Goal: Feedback & Contribution: Submit feedback/report problem

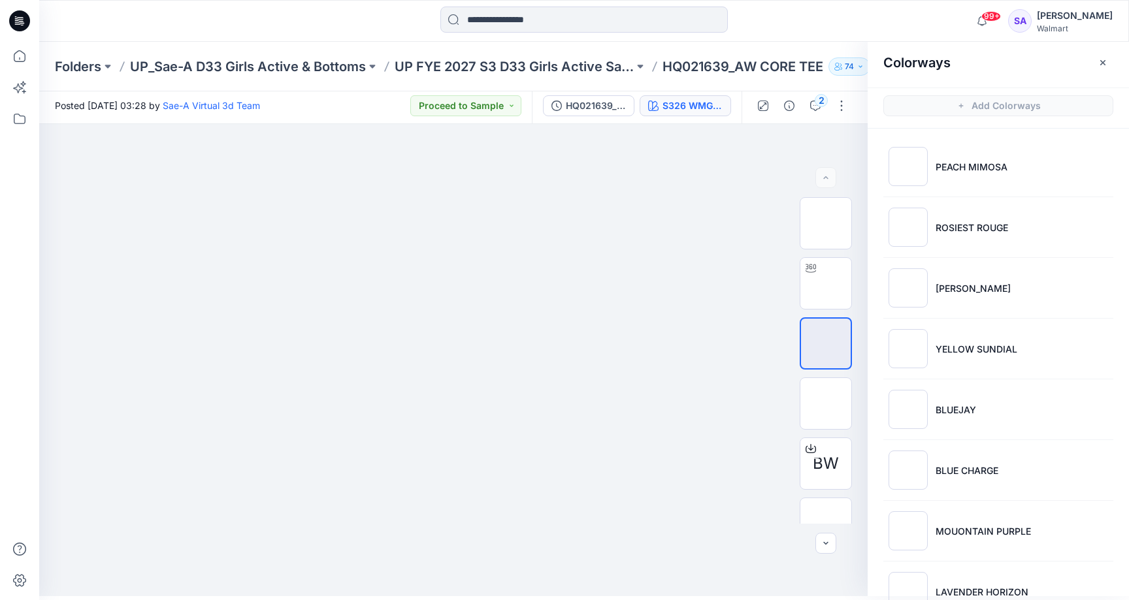
scroll to position [830, 0]
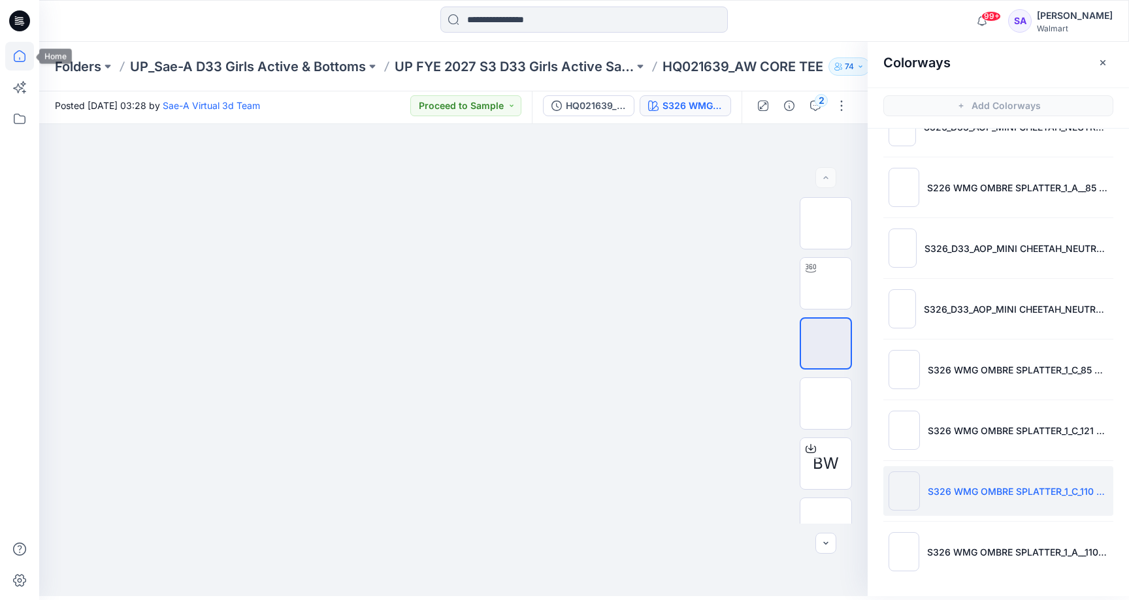
click at [23, 61] on icon at bounding box center [19, 56] width 29 height 29
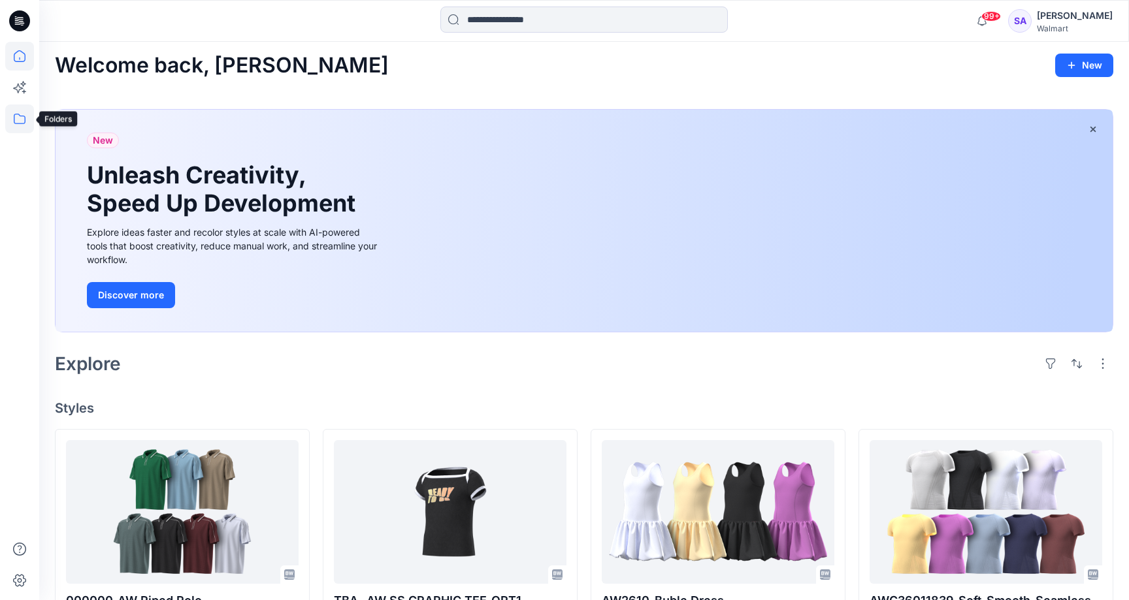
click at [25, 114] on icon at bounding box center [19, 119] width 29 height 29
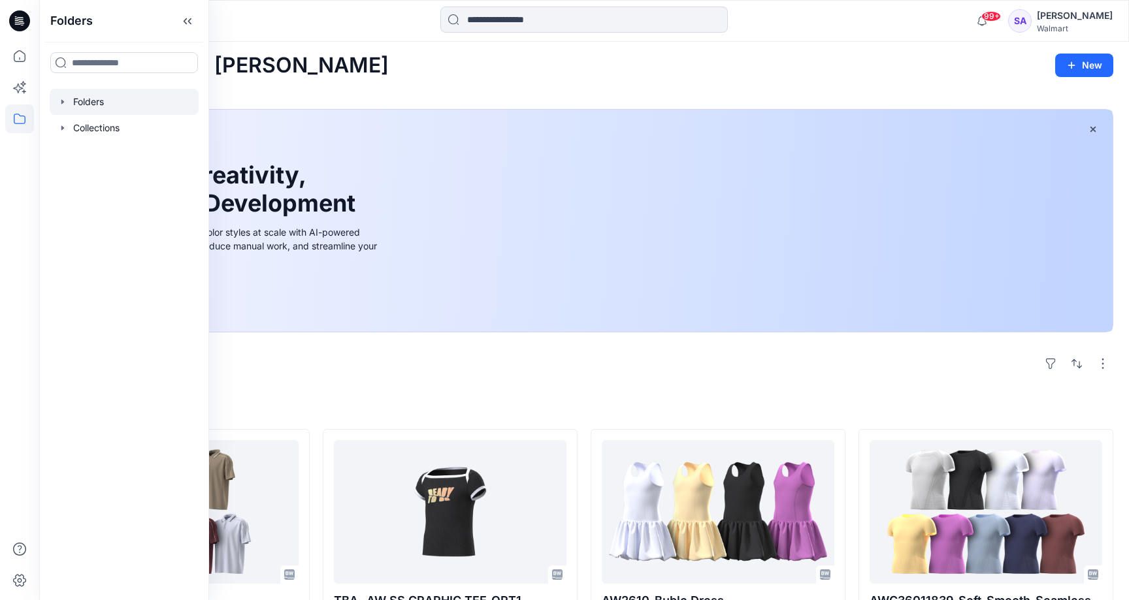
click at [119, 97] on div at bounding box center [124, 102] width 149 height 26
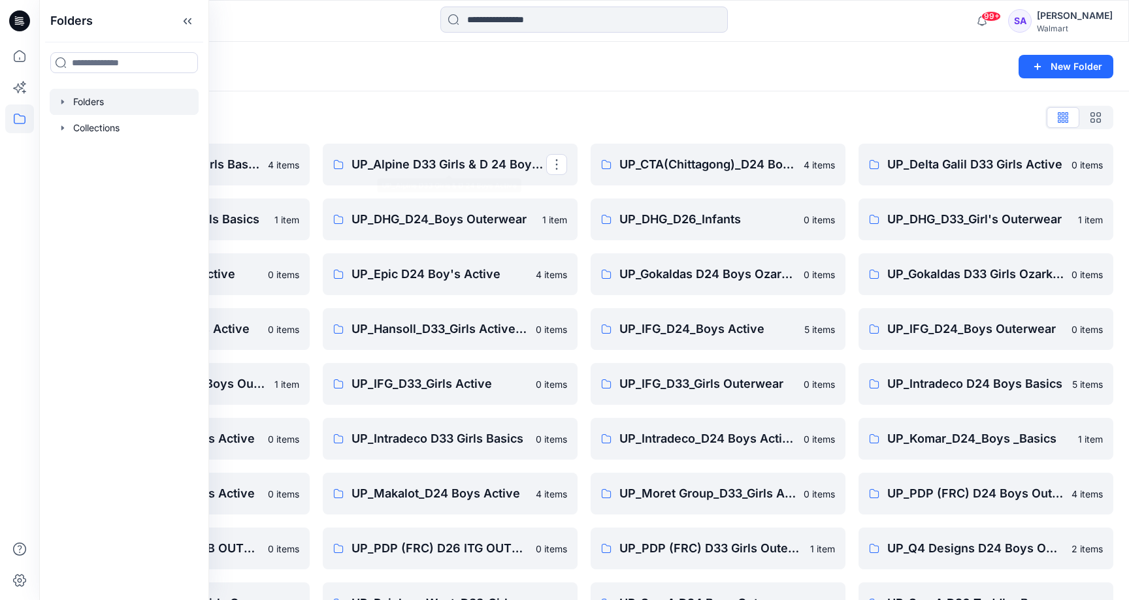
click at [372, 111] on div "Folders List" at bounding box center [584, 117] width 1058 height 21
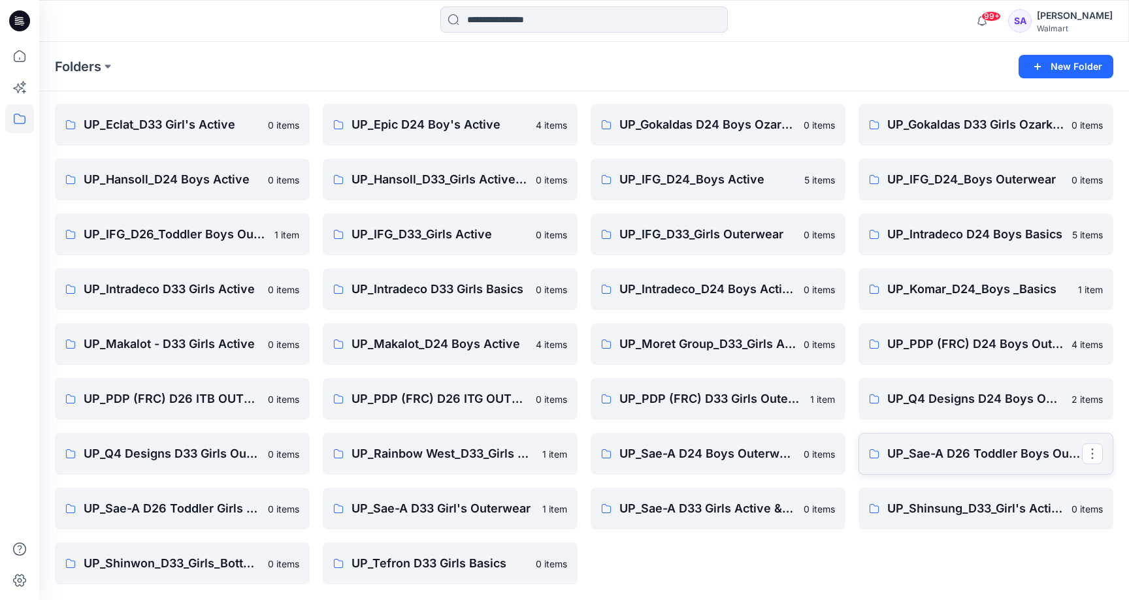
scroll to position [150, 0]
click at [659, 501] on p "UP_Sae-A D33 Girls Active & Bottoms" at bounding box center [716, 509] width 195 height 18
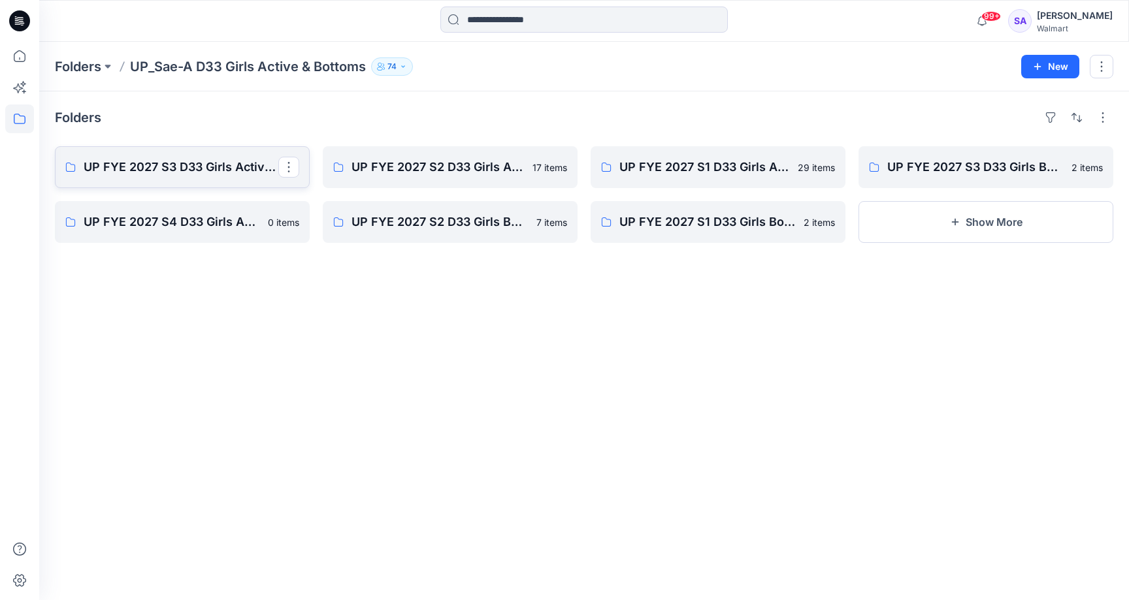
click at [214, 167] on p "UP FYE 2027 S3 D33 Girls Active Sae-A" at bounding box center [181, 167] width 195 height 18
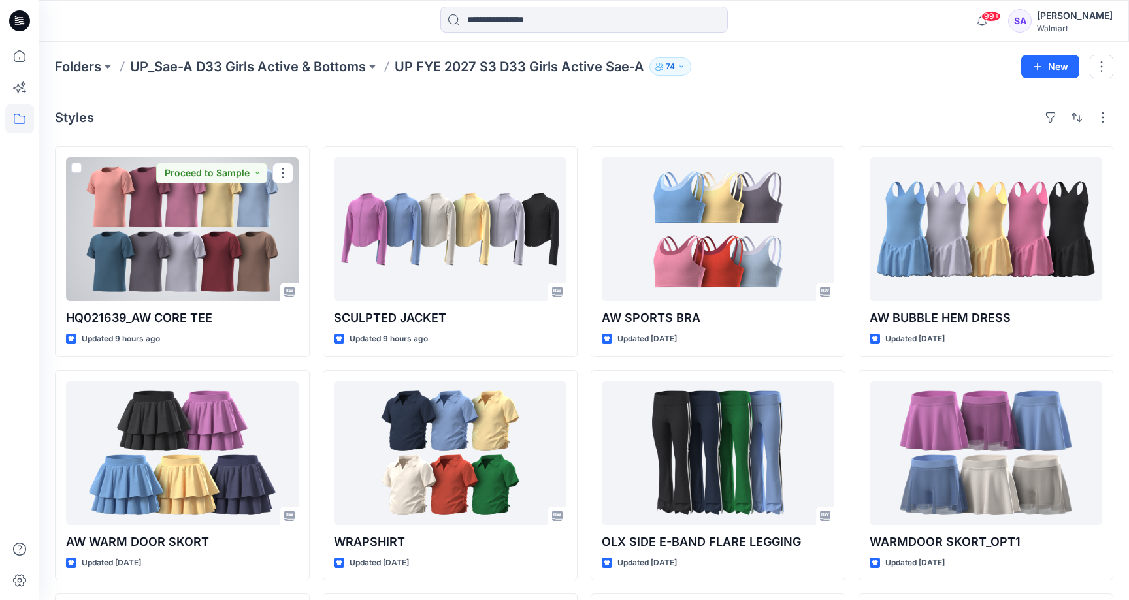
click at [187, 257] on div at bounding box center [182, 229] width 233 height 144
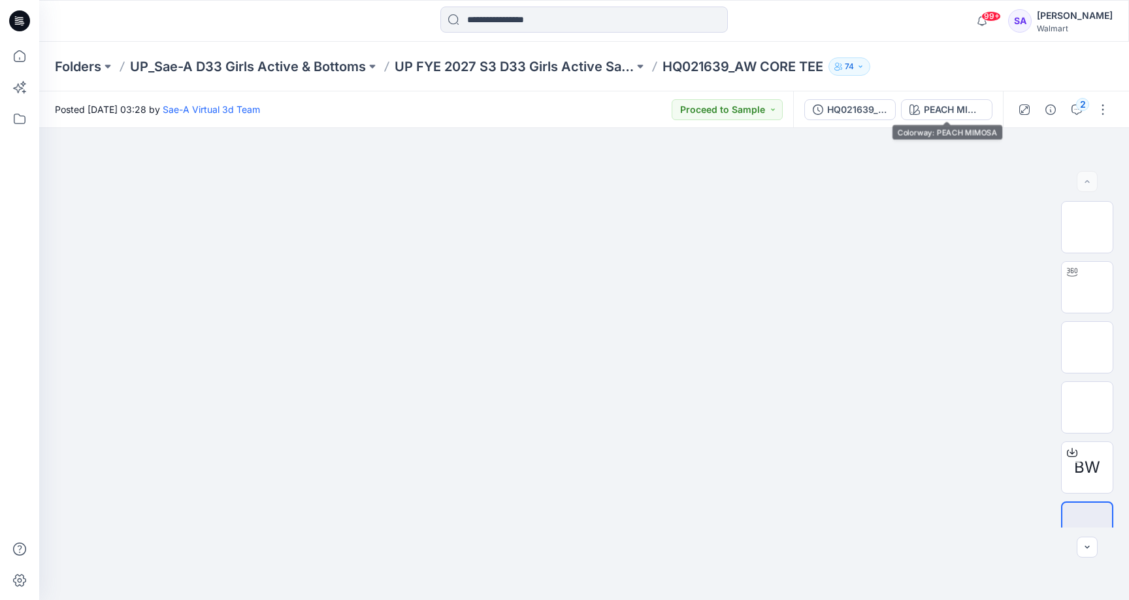
click at [953, 98] on div "HQ021639_FULL COLORWAYS PEACH MIMOSA" at bounding box center [898, 109] width 210 height 37
click at [962, 108] on div "PEACH MIMOSA" at bounding box center [954, 110] width 60 height 14
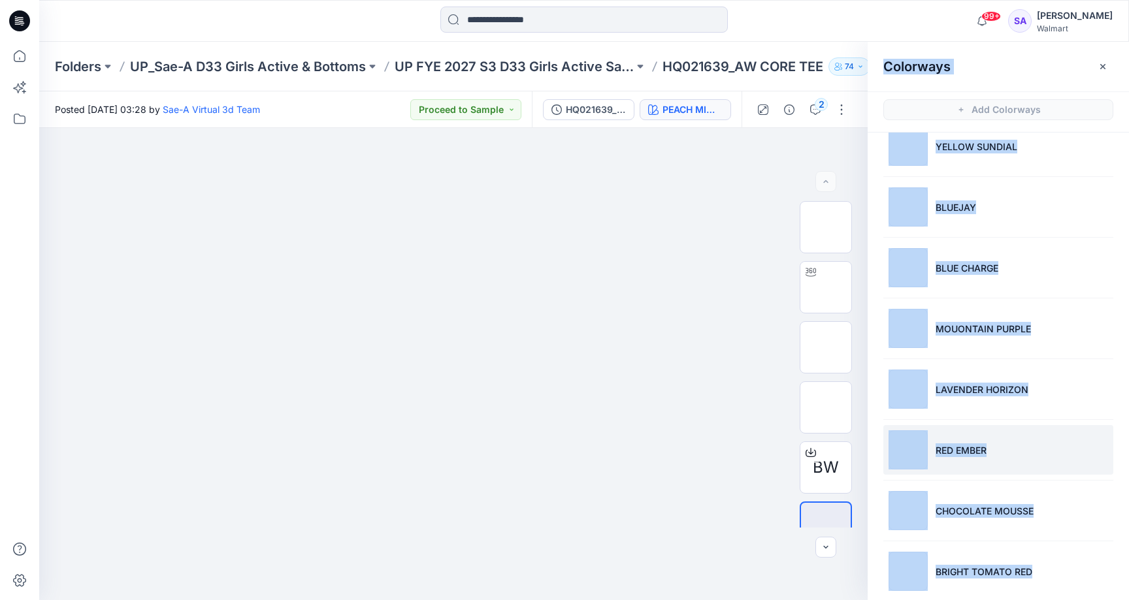
scroll to position [270, 0]
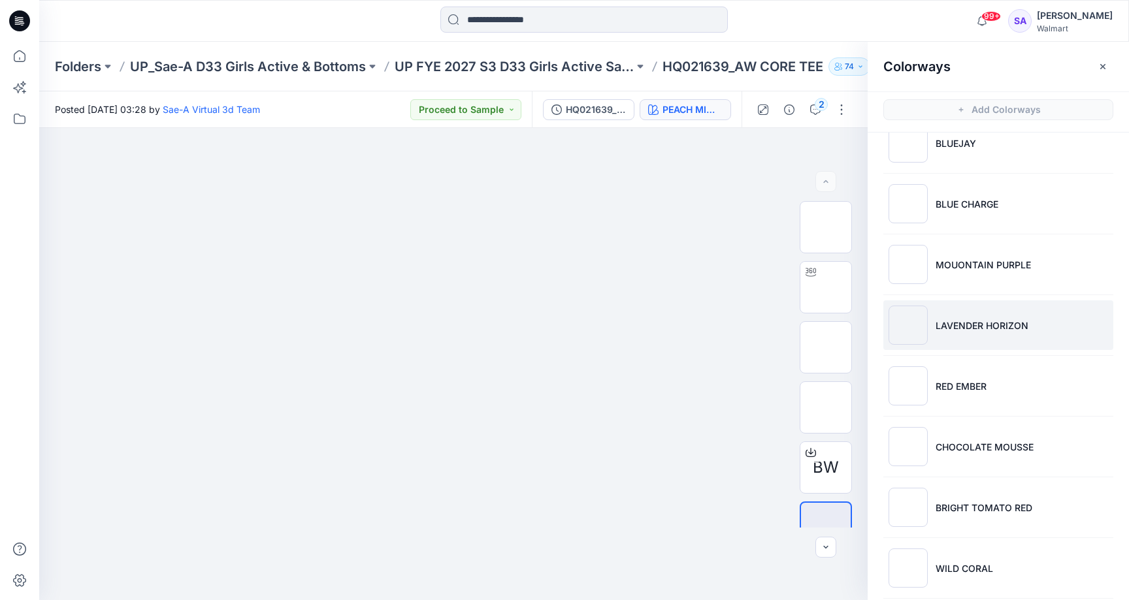
click at [968, 319] on p "LAVENDER HORIZON" at bounding box center [982, 326] width 93 height 14
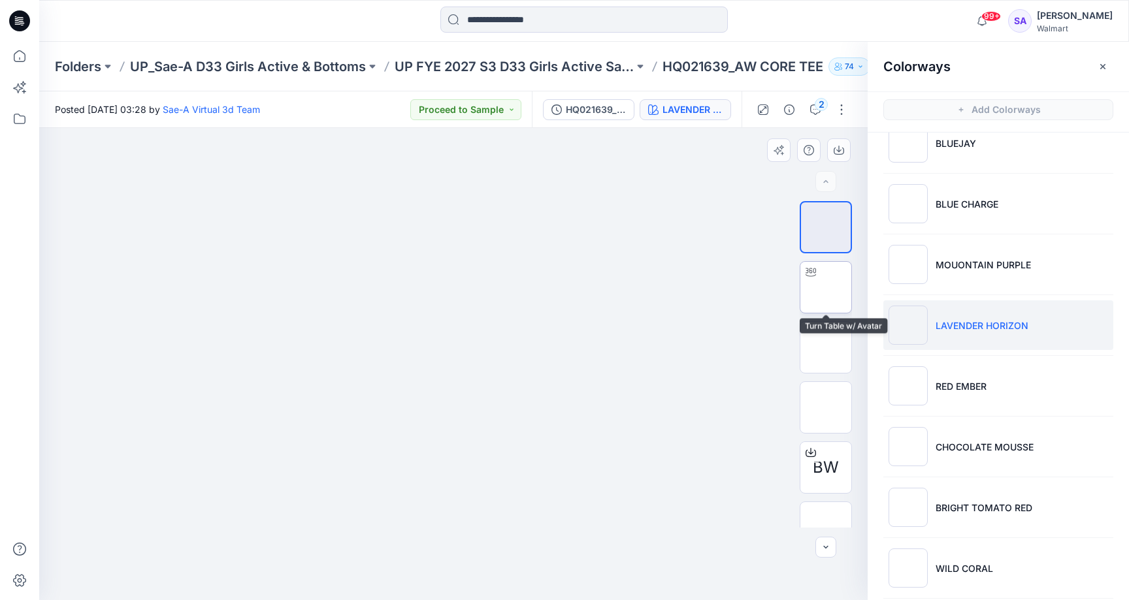
click at [826, 287] on img at bounding box center [826, 287] width 0 height 0
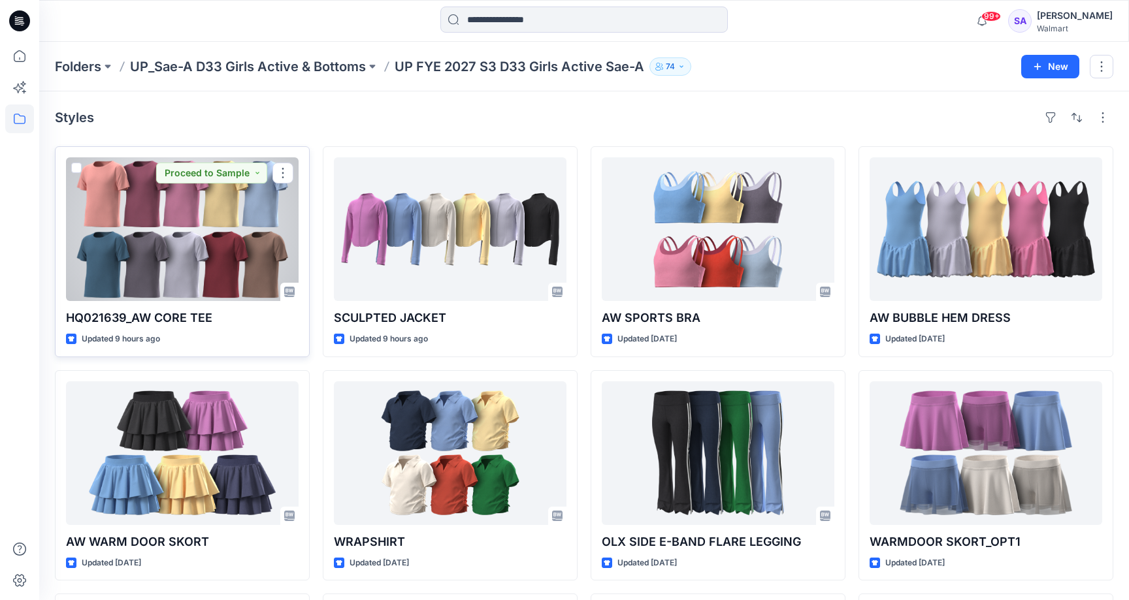
click at [218, 256] on div at bounding box center [182, 229] width 233 height 144
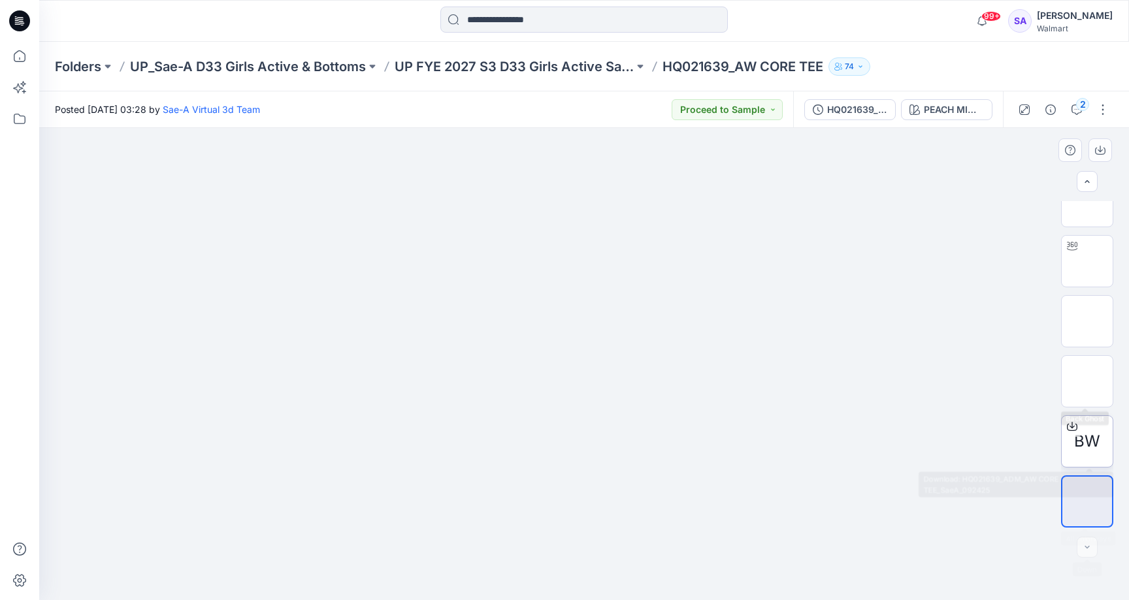
scroll to position [26, 0]
click at [936, 108] on div "PEACH MIMOSA" at bounding box center [954, 110] width 60 height 14
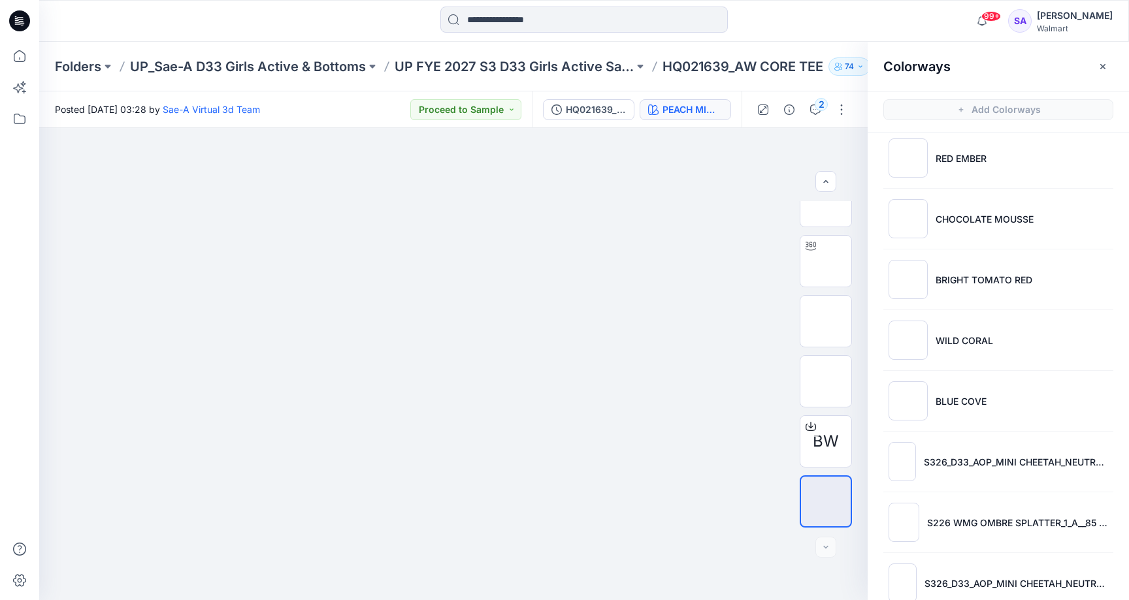
scroll to position [0, 0]
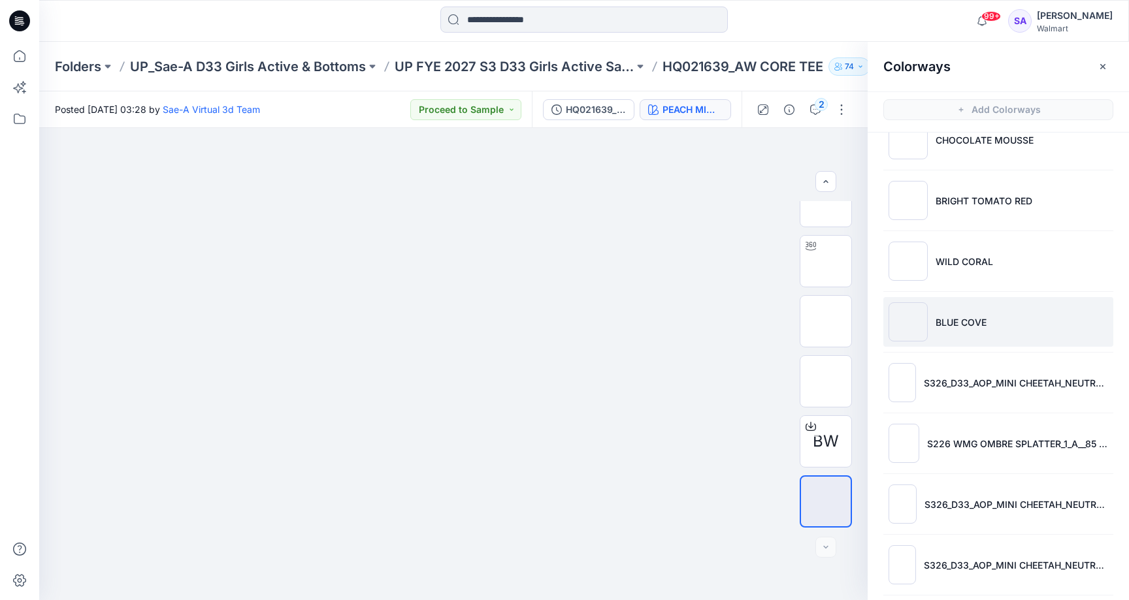
click at [973, 327] on p "BLUE COVE" at bounding box center [961, 323] width 51 height 14
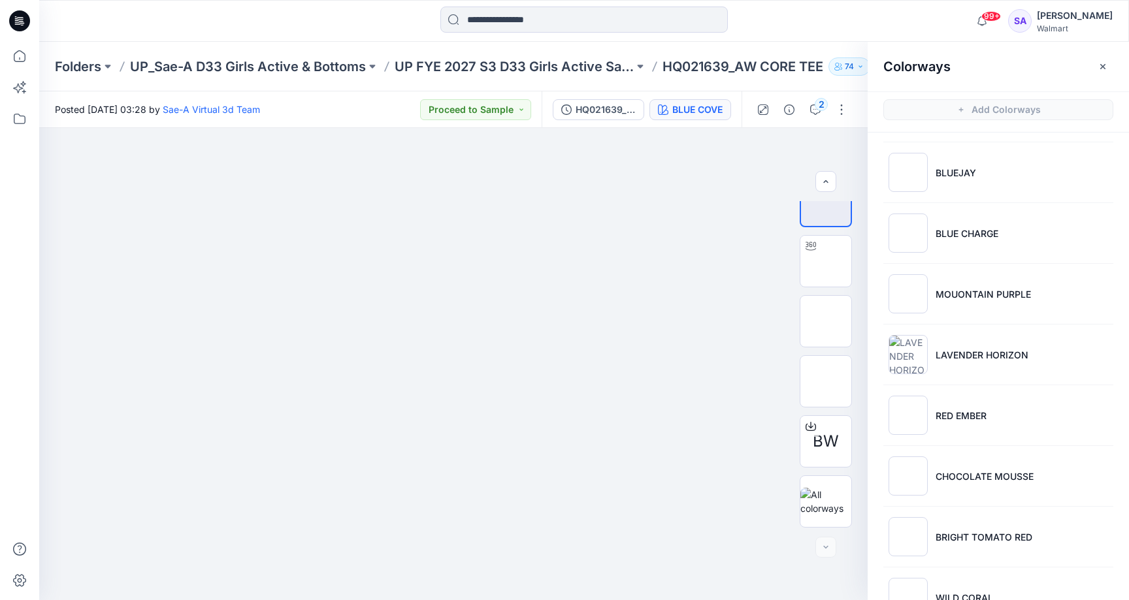
scroll to position [144, 0]
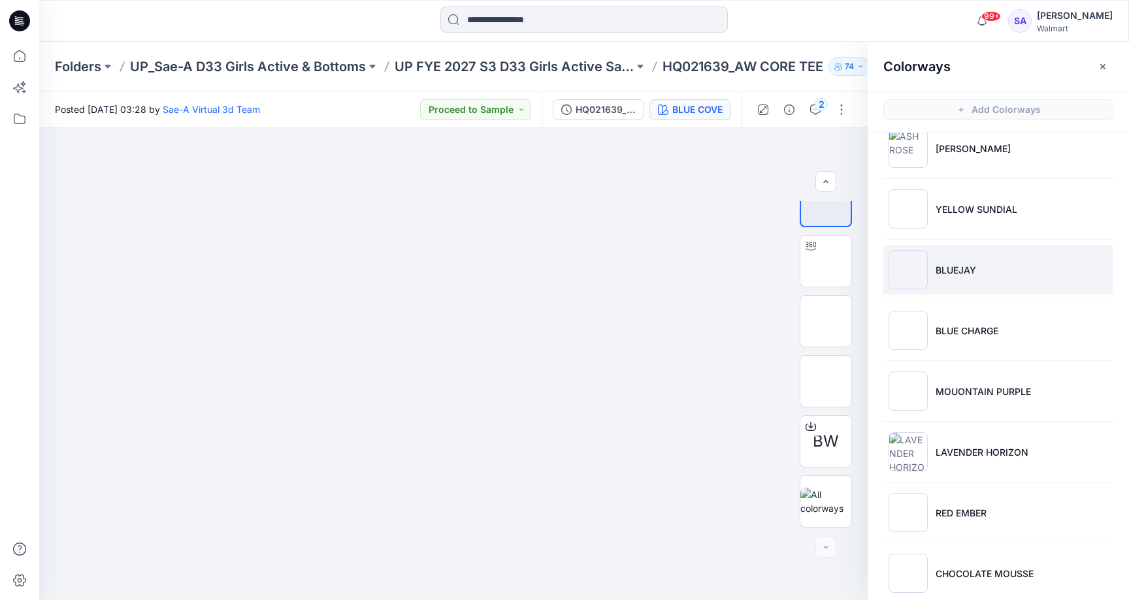
click at [949, 280] on li "BLUEJAY" at bounding box center [998, 270] width 230 height 50
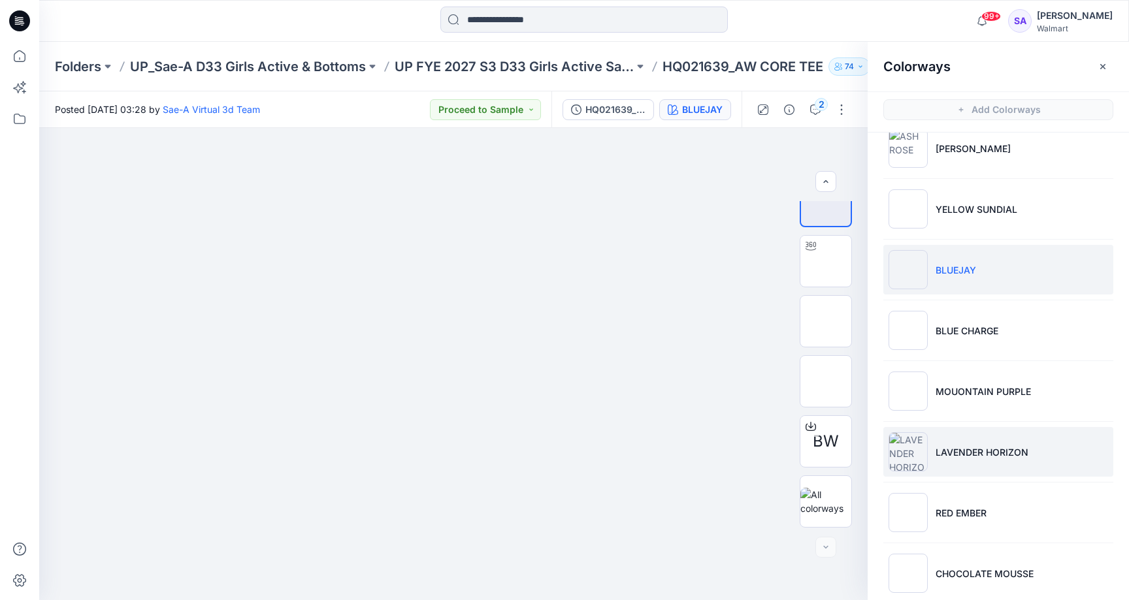
click at [989, 442] on li "LAVENDER HORIZON" at bounding box center [998, 452] width 230 height 50
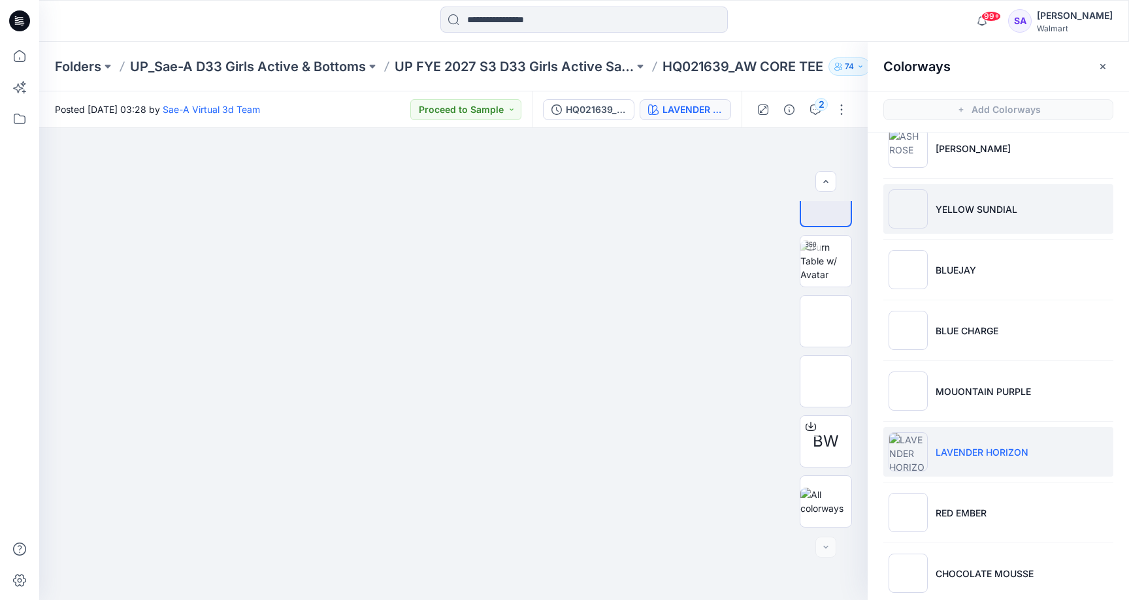
click at [1015, 217] on li "YELLOW SUNDIAL" at bounding box center [998, 209] width 230 height 50
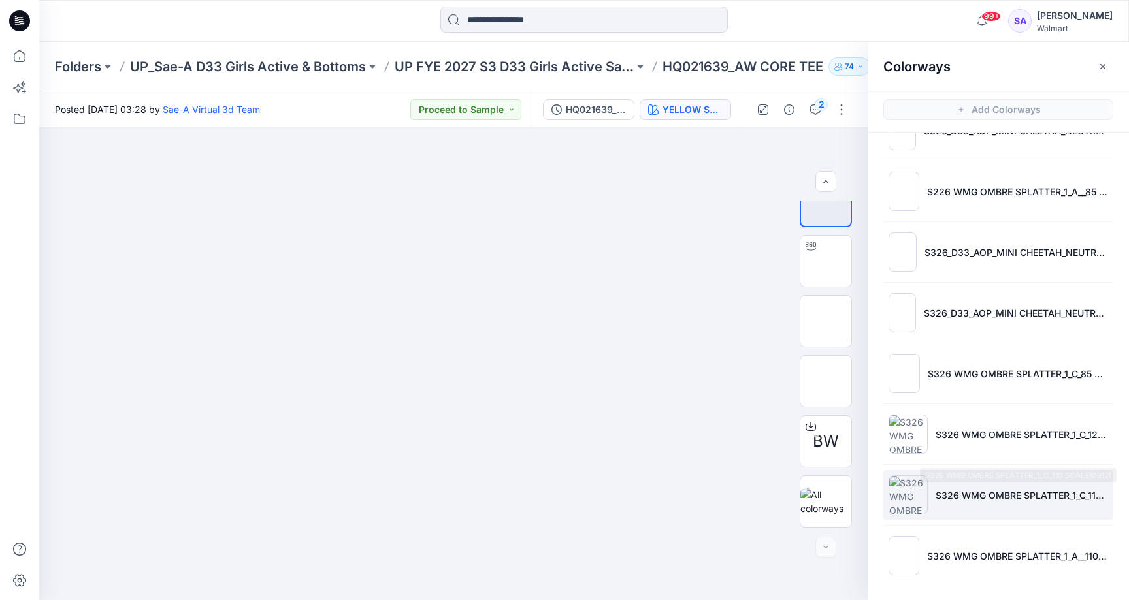
scroll to position [830, 0]
click at [973, 493] on p "S326 WMG OMBRE SPLATTER_1_C_110 SCALE(0912)" at bounding box center [1022, 496] width 172 height 14
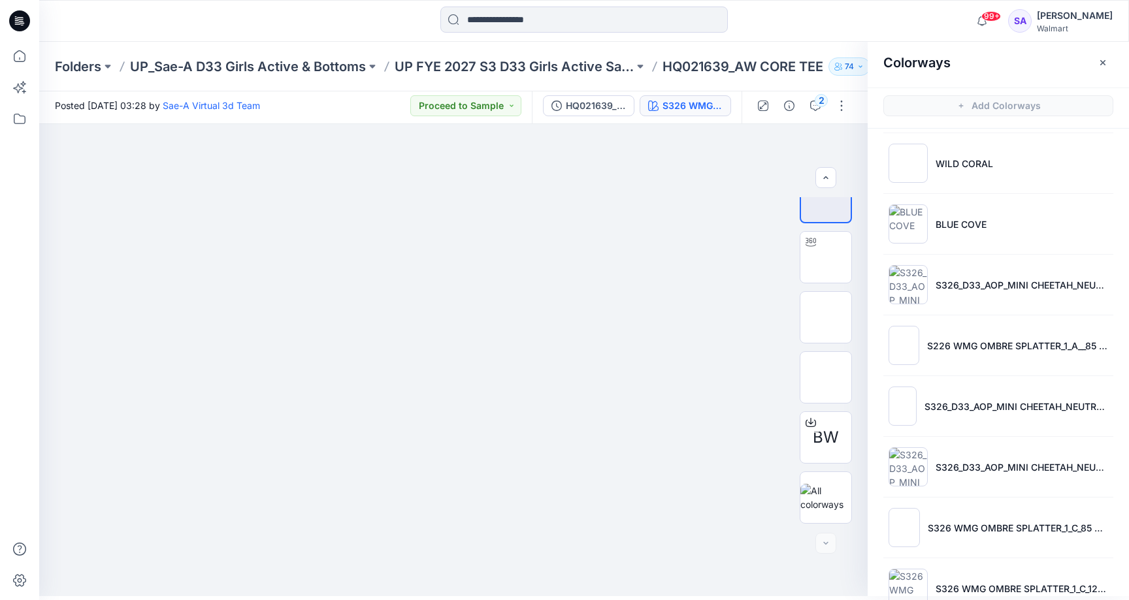
scroll to position [4, 0]
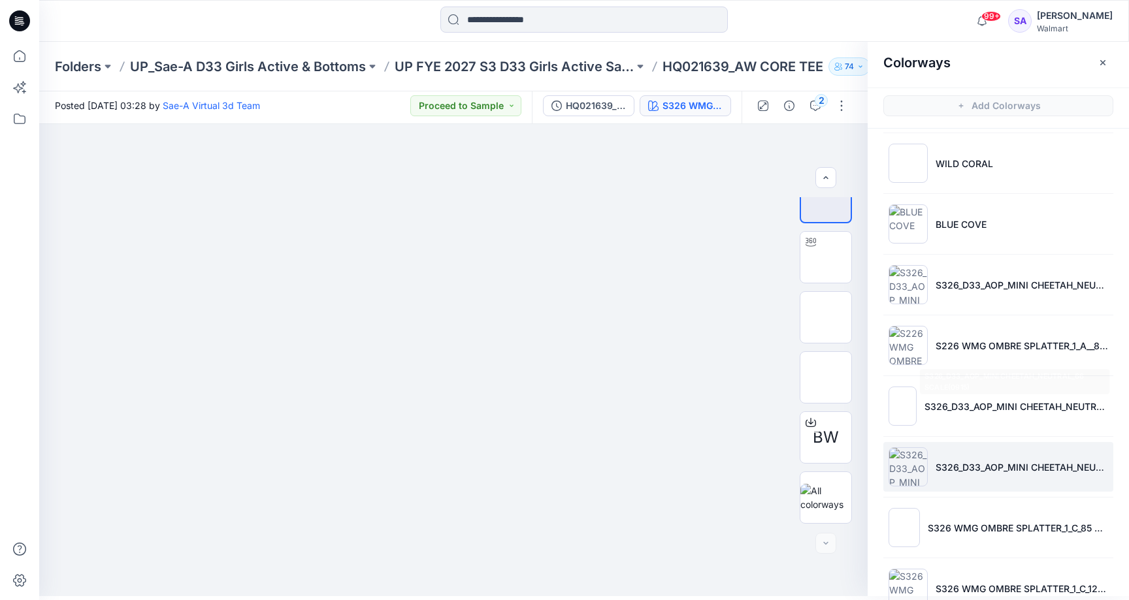
click at [1005, 455] on li "S326_D33_AOP_MINI CHEETAH_NEUTRAL_130 SCALE(0915)" at bounding box center [998, 467] width 230 height 50
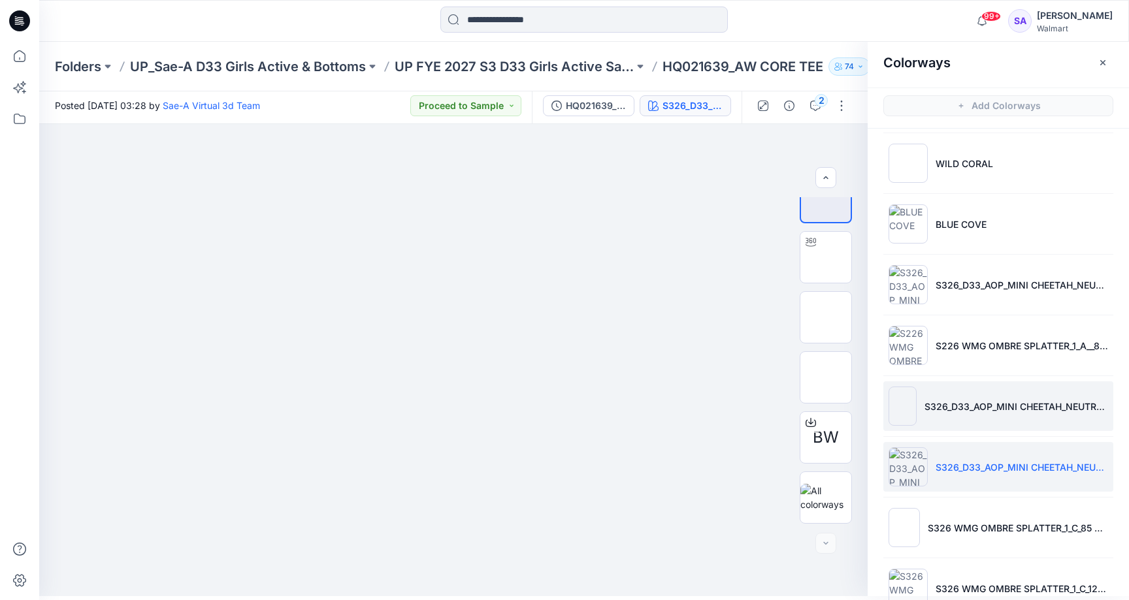
click at [1008, 420] on li "S326_D33_AOP_MINI CHEETAH_NEUTRAL_66 SCALE(0915)" at bounding box center [998, 407] width 230 height 50
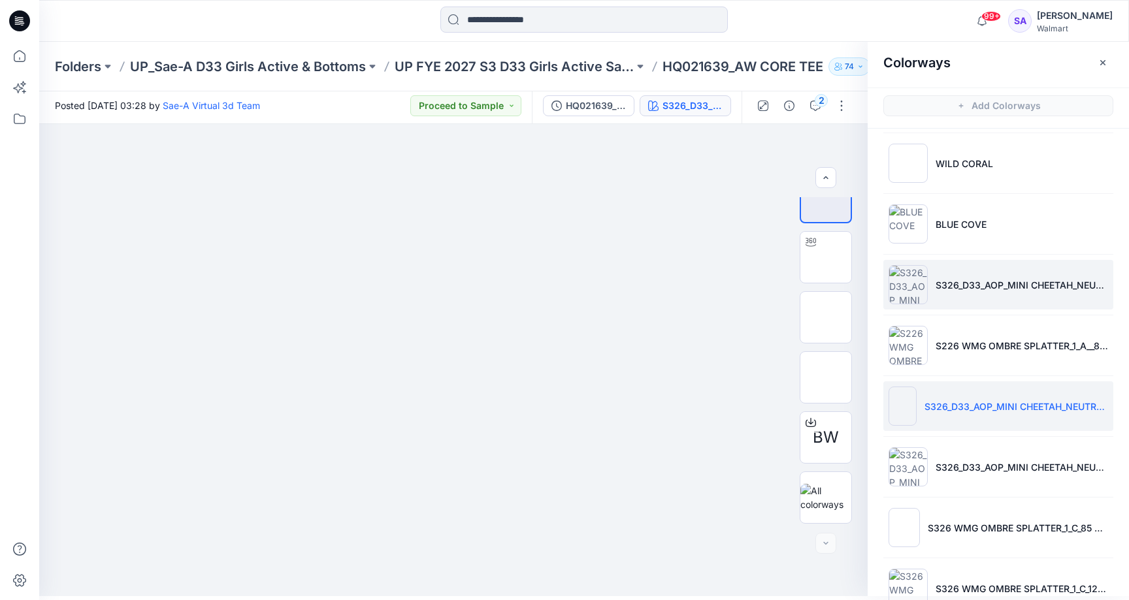
click at [994, 271] on li "S326_D33_AOP_MINI CHEETAH_NEUTRAL_100 SCALE(0905)" at bounding box center [998, 285] width 230 height 50
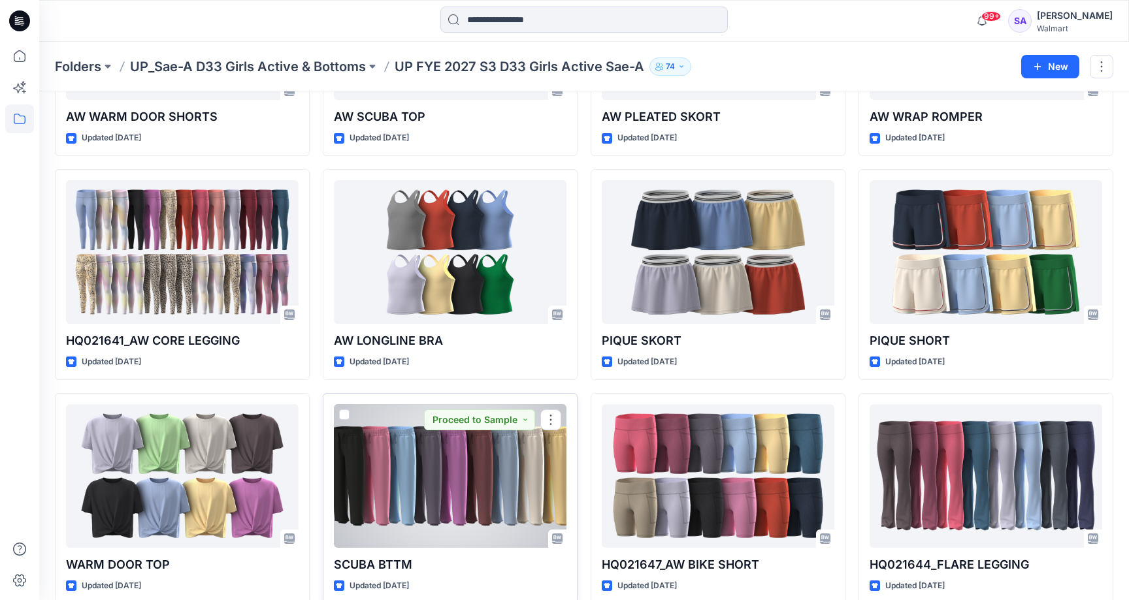
scroll to position [677, 0]
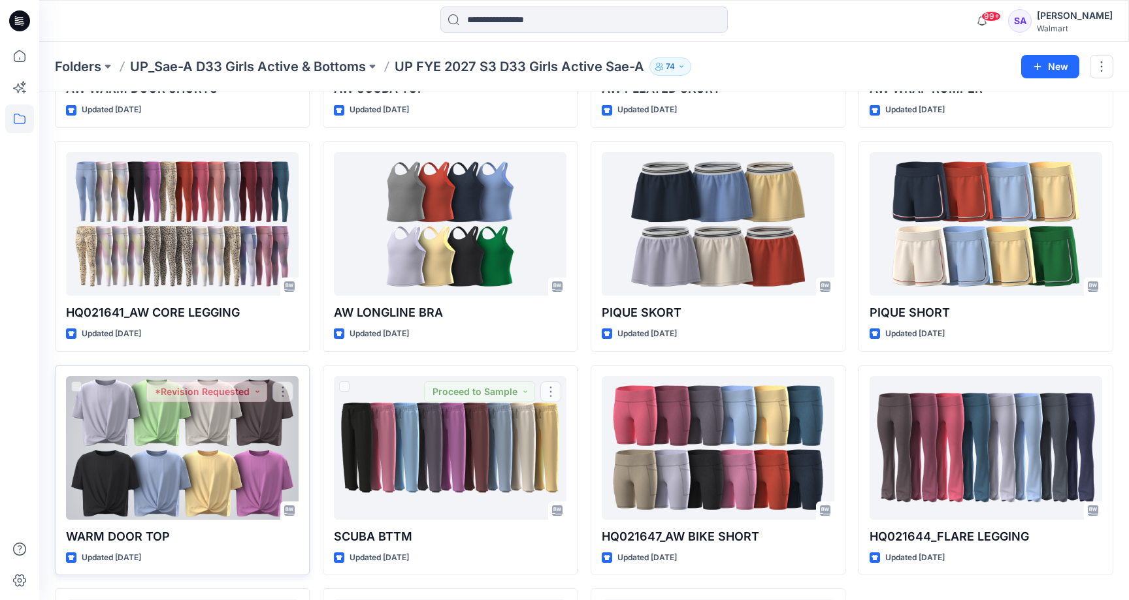
click at [171, 488] on div at bounding box center [182, 448] width 233 height 144
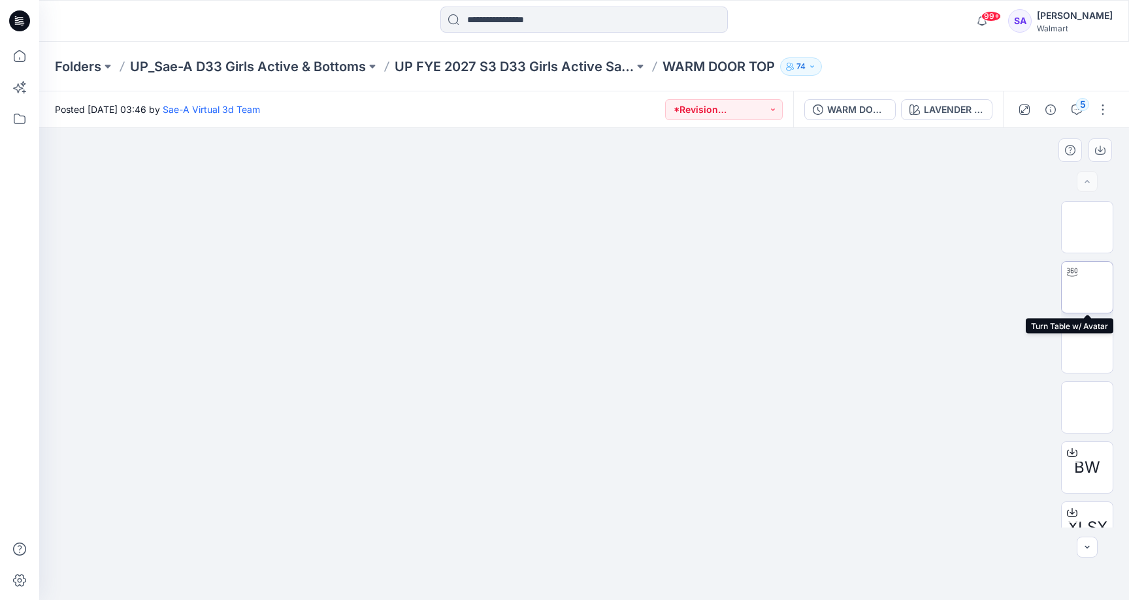
click at [1087, 287] on img at bounding box center [1087, 287] width 0 height 0
drag, startPoint x: 629, startPoint y: 582, endPoint x: 437, endPoint y: 564, distance: 192.3
click at [437, 564] on icon at bounding box center [585, 561] width 395 height 49
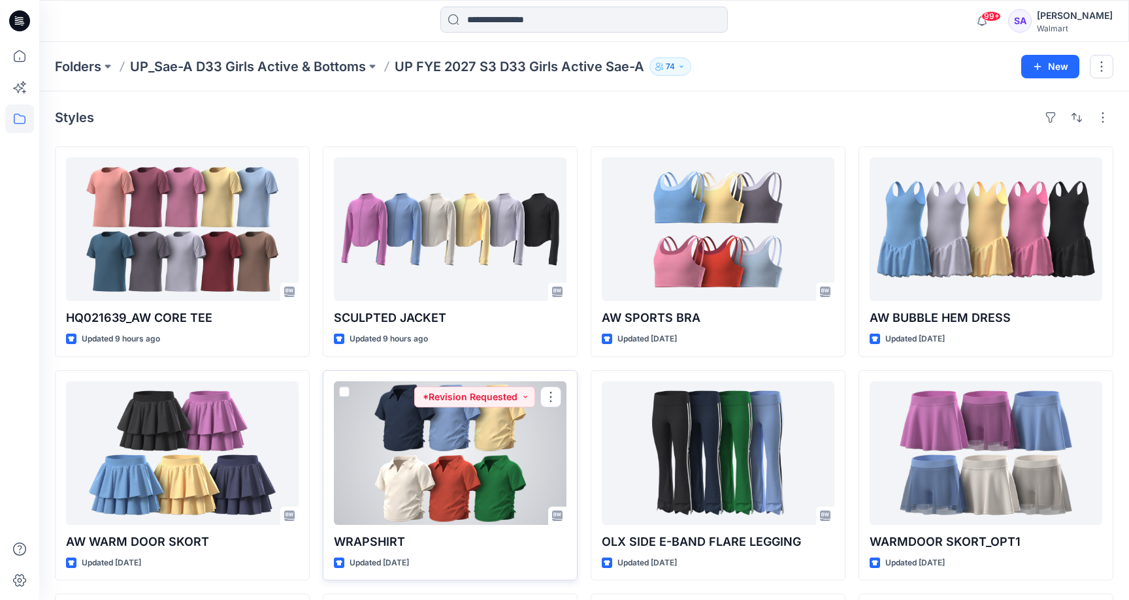
click at [495, 491] on div at bounding box center [450, 454] width 233 height 144
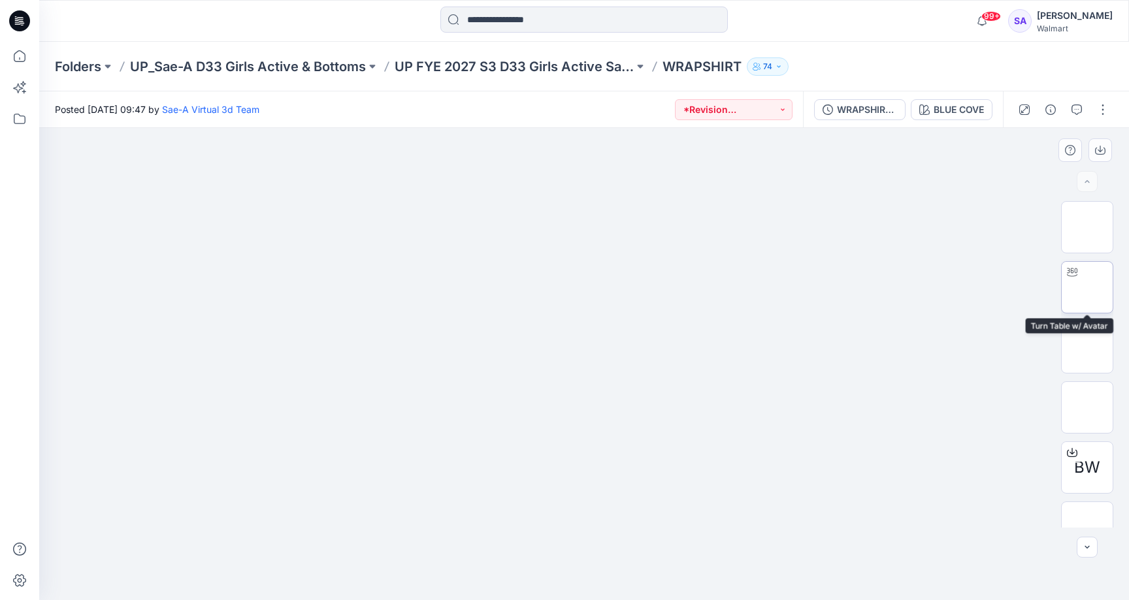
click at [1087, 287] on img at bounding box center [1087, 287] width 0 height 0
click at [1087, 528] on img at bounding box center [1087, 528] width 0 height 0
click at [1087, 287] on img at bounding box center [1087, 287] width 0 height 0
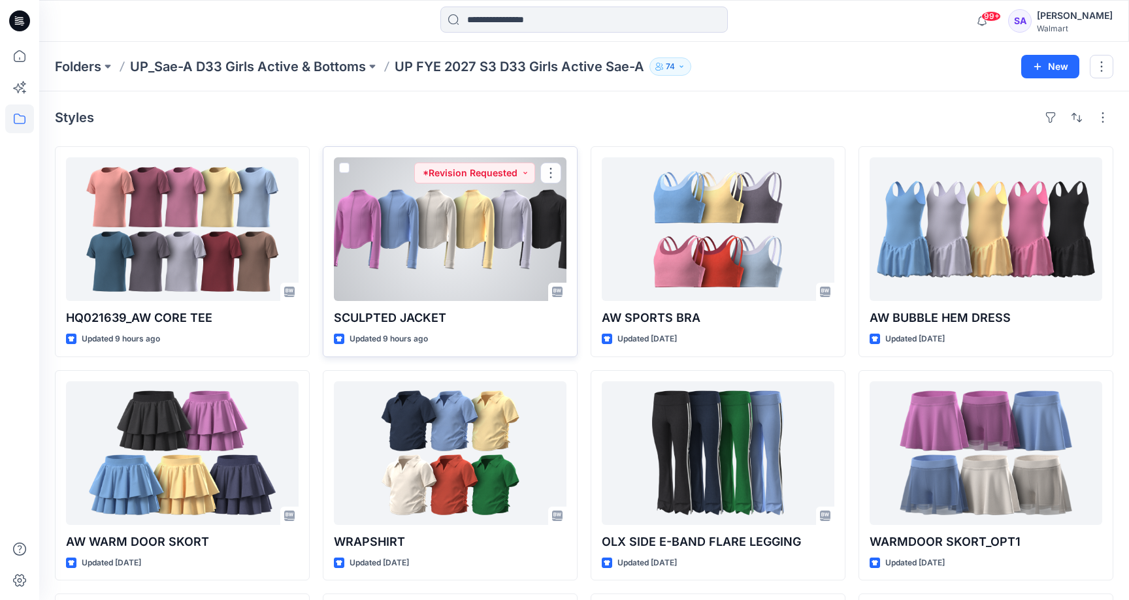
click at [434, 231] on div at bounding box center [450, 229] width 233 height 144
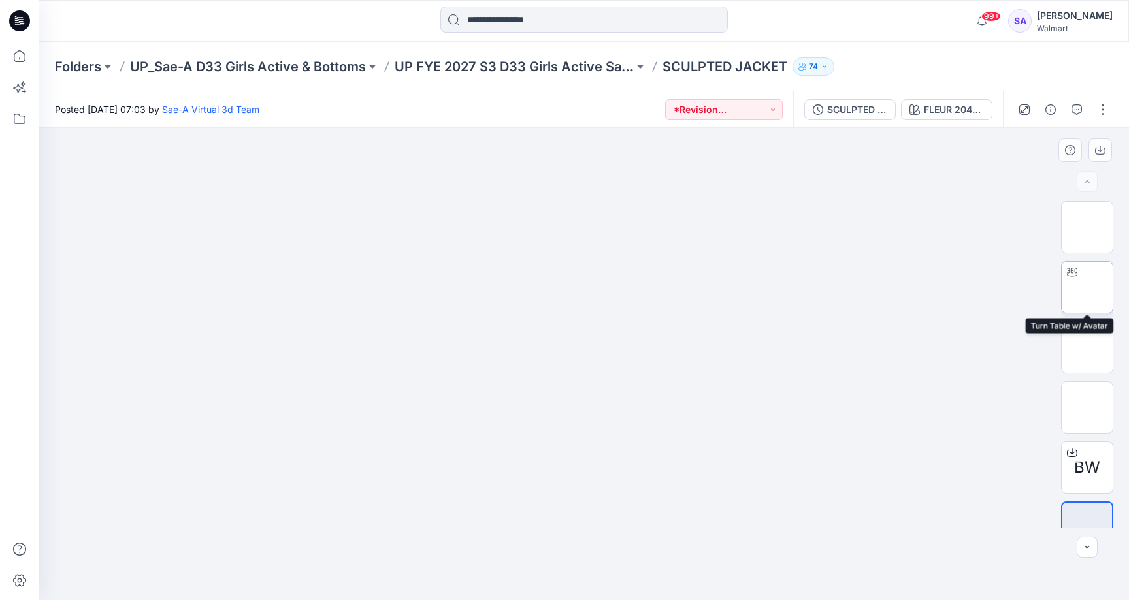
click at [1087, 287] on img at bounding box center [1087, 287] width 0 height 0
click at [1083, 111] on button "button" at bounding box center [1076, 109] width 21 height 21
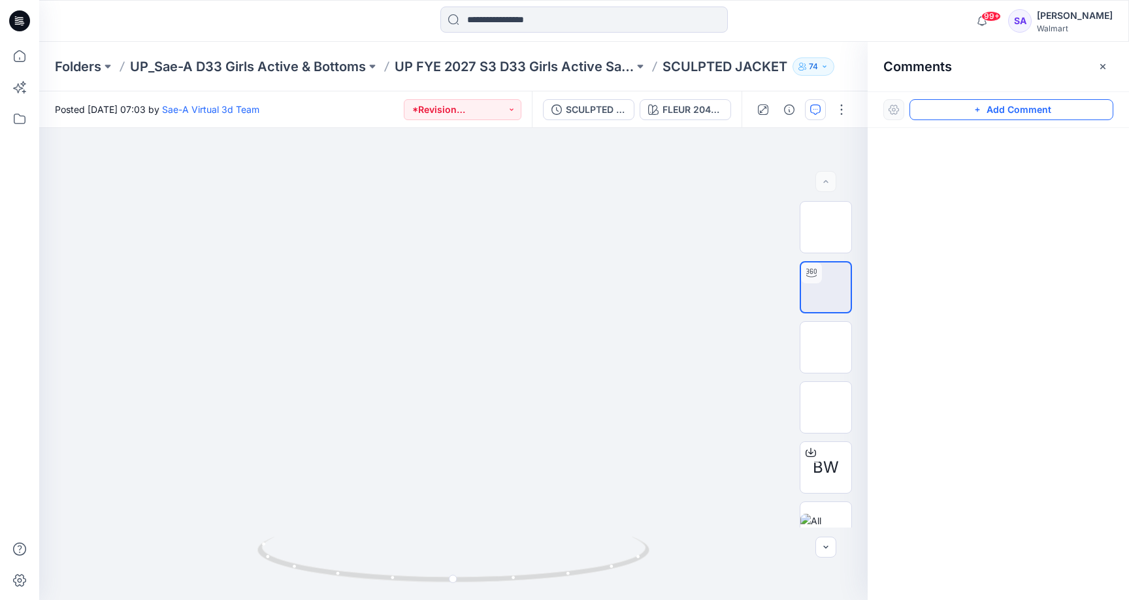
click at [1015, 108] on button "Add Comment" at bounding box center [1011, 109] width 204 height 21
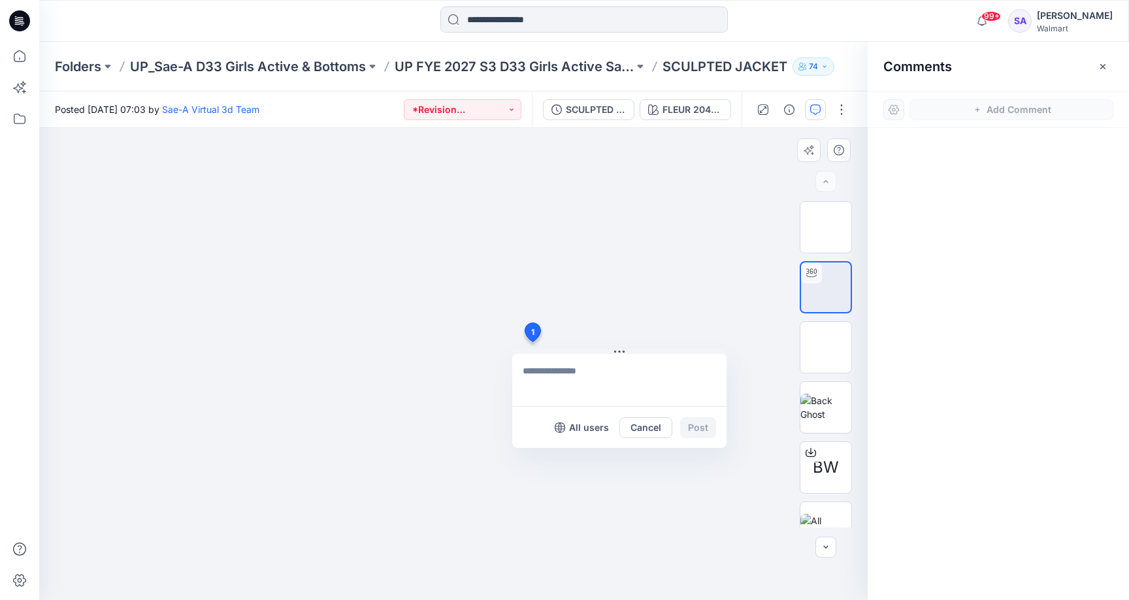
click at [532, 342] on div "1 All users Cancel Post" at bounding box center [453, 364] width 828 height 472
type textarea "*"
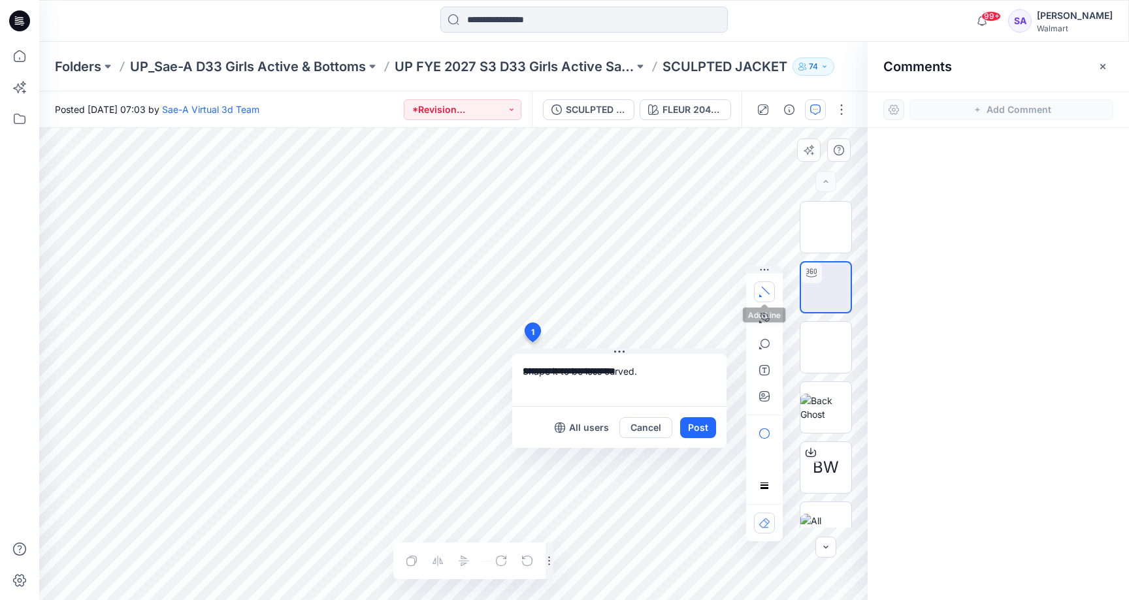
type textarea "**********"
click at [762, 294] on icon "button" at bounding box center [764, 292] width 10 height 10
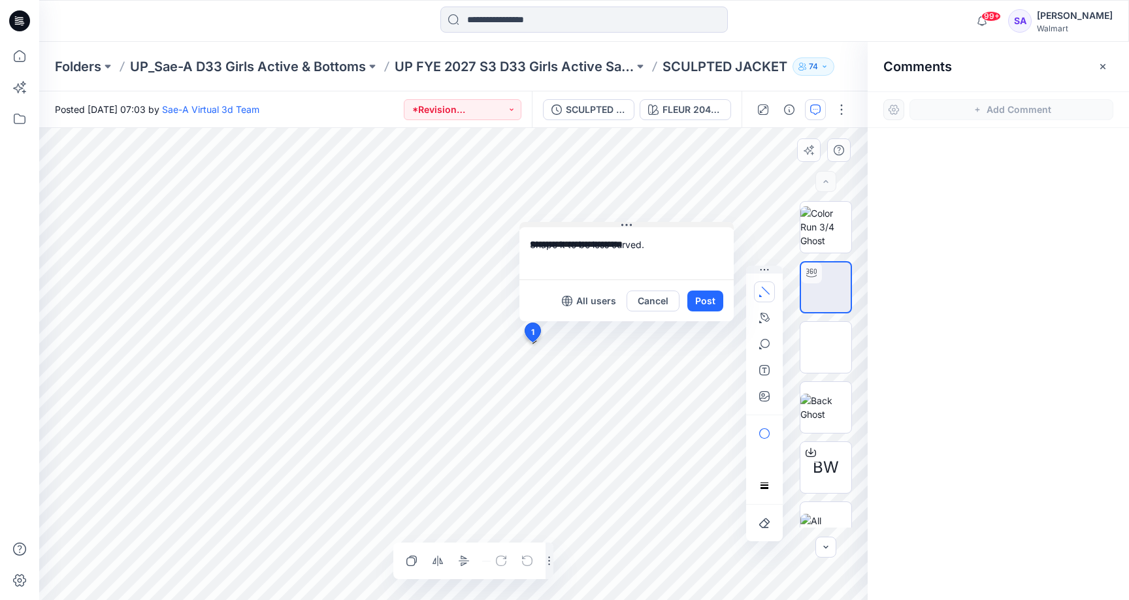
drag, startPoint x: 623, startPoint y: 350, endPoint x: 630, endPoint y: 223, distance: 126.9
click at [634, 300] on button "Cancel" at bounding box center [653, 301] width 53 height 21
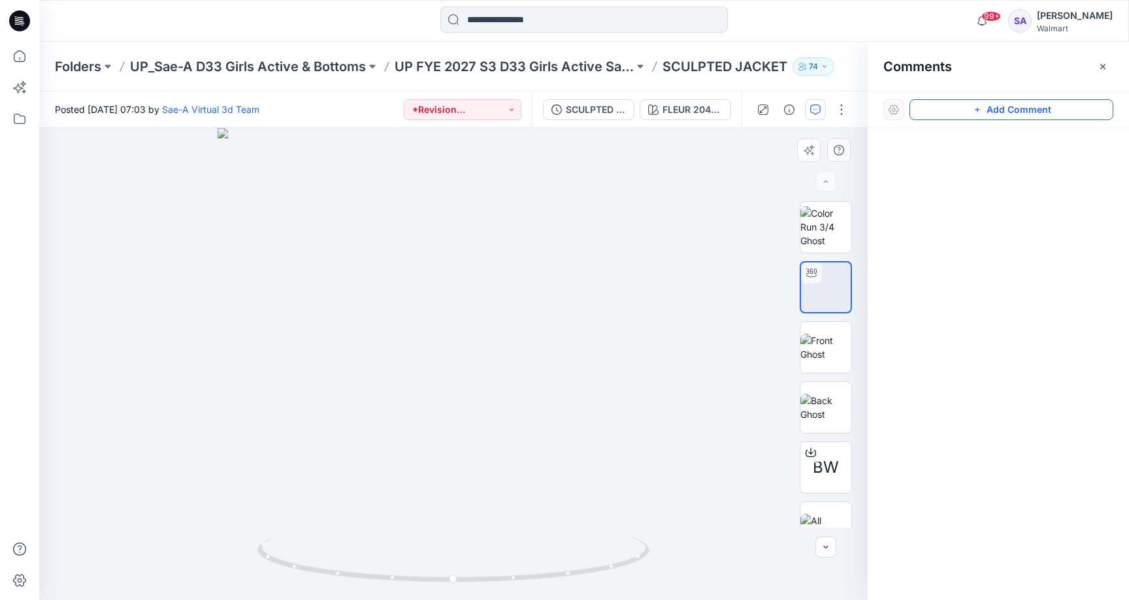
click at [988, 100] on button "Add Comment" at bounding box center [1011, 109] width 204 height 21
click at [521, 347] on div "1" at bounding box center [453, 364] width 828 height 472
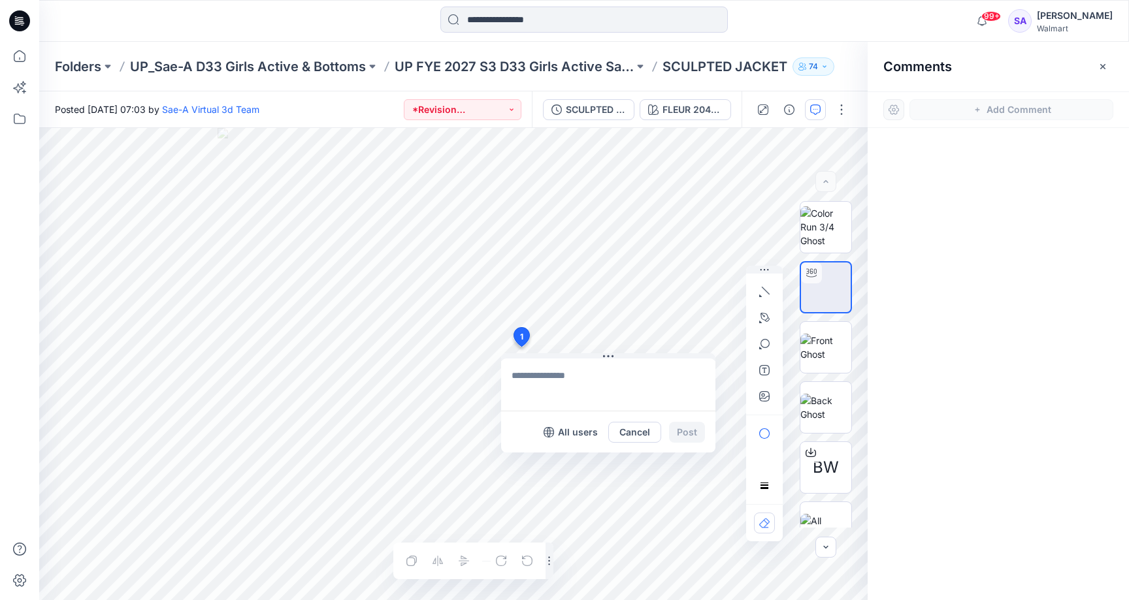
click at [813, 109] on icon "button" at bounding box center [815, 108] width 5 height 1
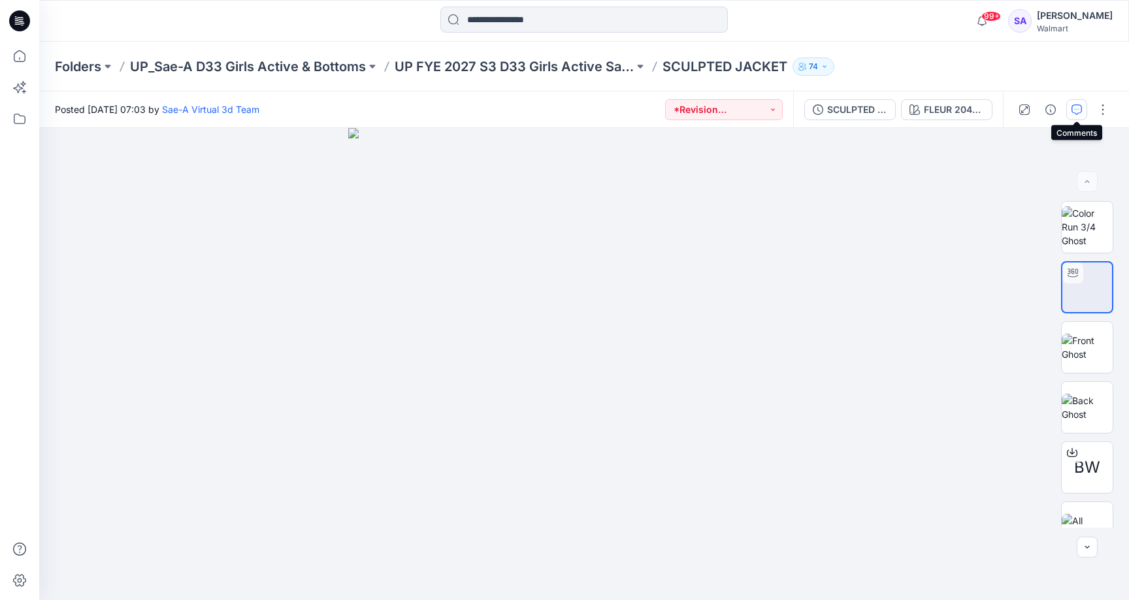
click at [1081, 103] on button "button" at bounding box center [1076, 109] width 21 height 21
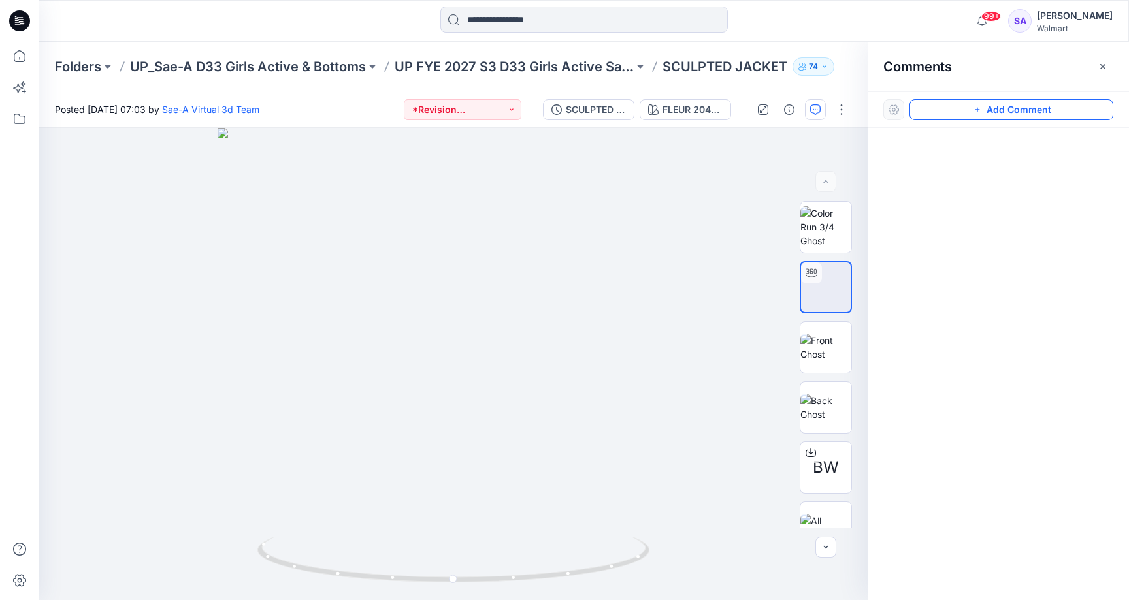
click at [986, 112] on button "Add Comment" at bounding box center [1011, 109] width 204 height 21
click at [487, 389] on div "1" at bounding box center [453, 364] width 828 height 472
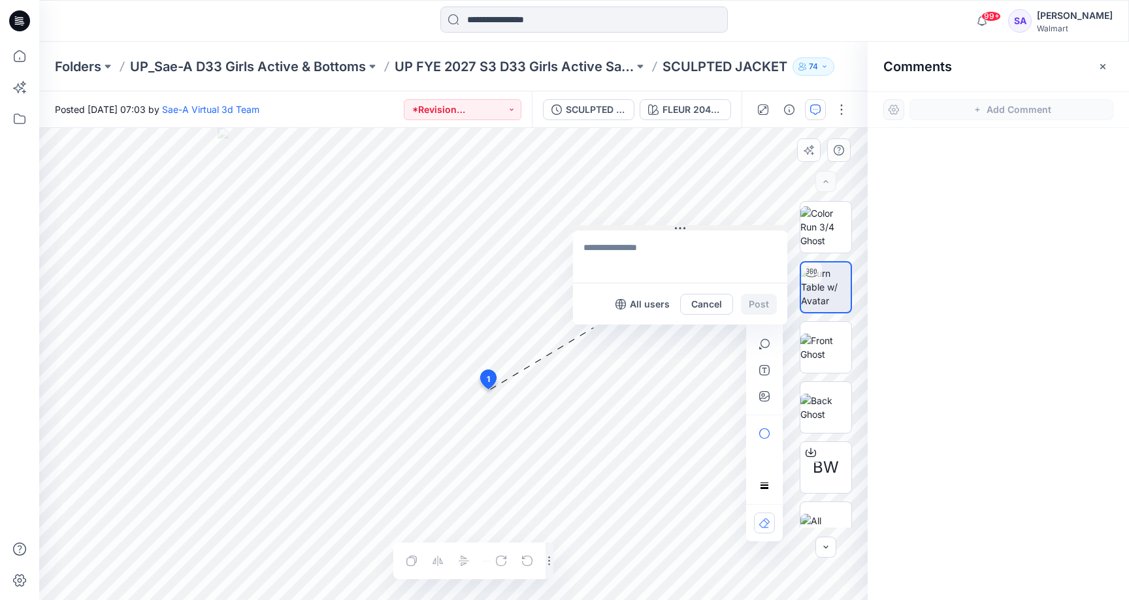
drag, startPoint x: 587, startPoint y: 397, endPoint x: 692, endPoint y: 225, distance: 201.1
click at [628, 249] on textarea at bounding box center [679, 255] width 214 height 52
type textarea "**********"
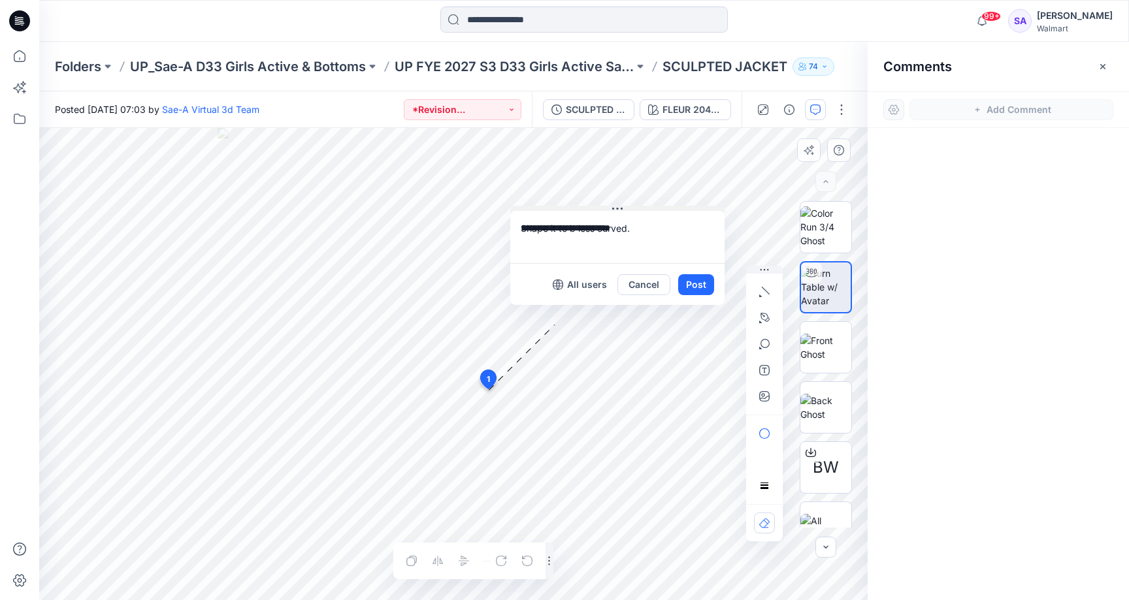
drag, startPoint x: 711, startPoint y: 226, endPoint x: 651, endPoint y: 206, distance: 63.4
click at [767, 321] on icon "button" at bounding box center [764, 318] width 10 height 10
click at [455, 408] on icon "Layer 1" at bounding box center [453, 364] width 828 height 472
drag, startPoint x: 476, startPoint y: 403, endPoint x: 500, endPoint y: 393, distance: 26.3
click at [500, 393] on g at bounding box center [475, 403] width 51 height 24
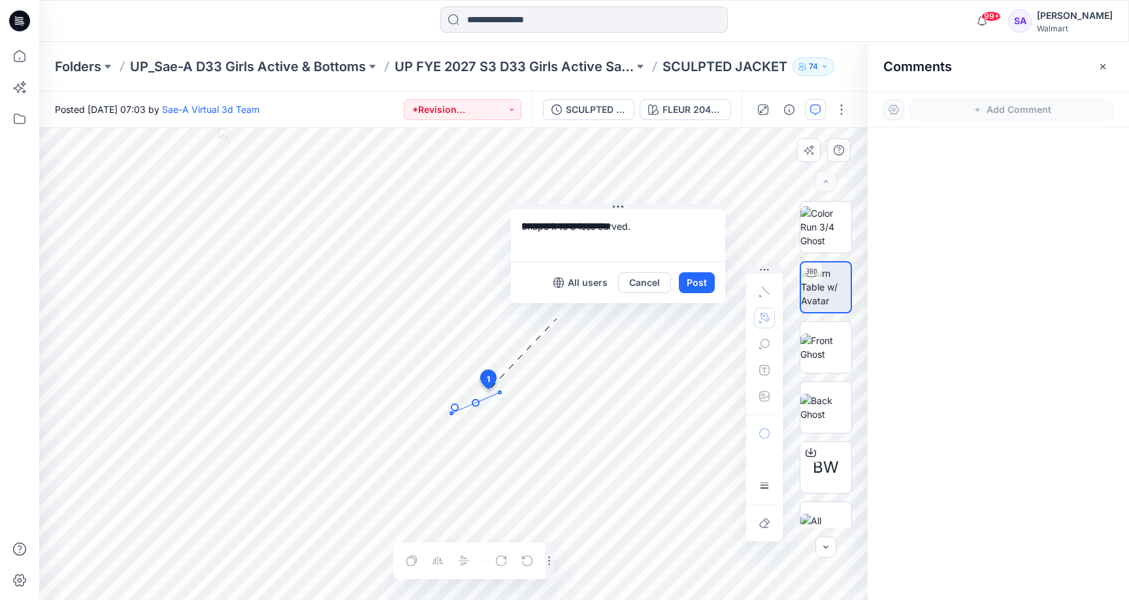
click at [476, 403] on circle at bounding box center [475, 403] width 7 height 7
click at [644, 283] on button "Cancel" at bounding box center [644, 282] width 53 height 21
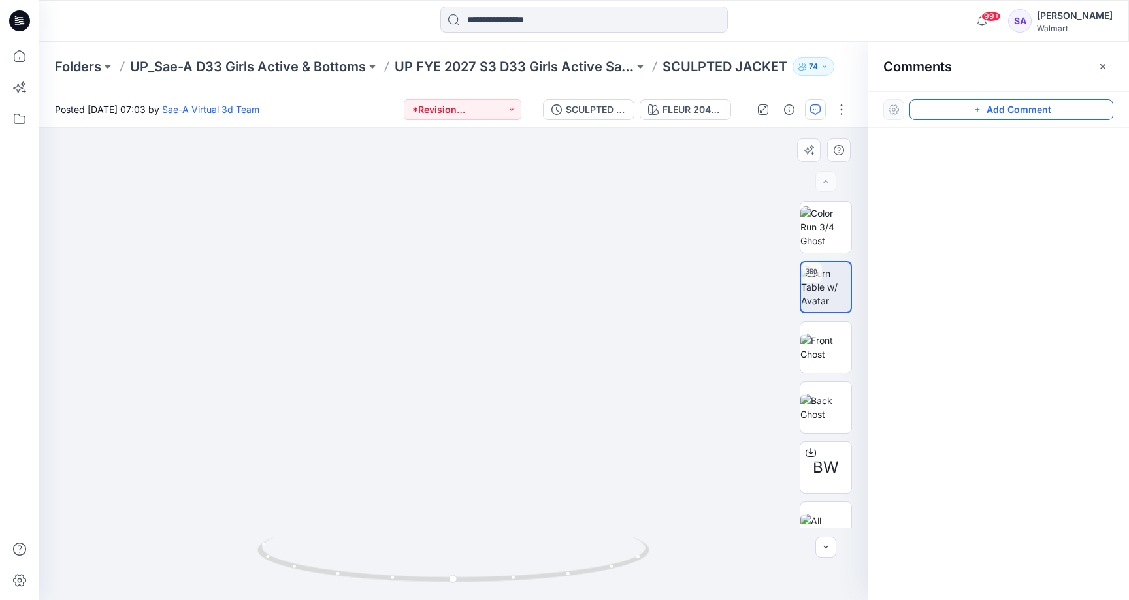
click at [1012, 105] on button "Add Comment" at bounding box center [1011, 109] width 204 height 21
click at [821, 108] on button "button" at bounding box center [815, 109] width 21 height 21
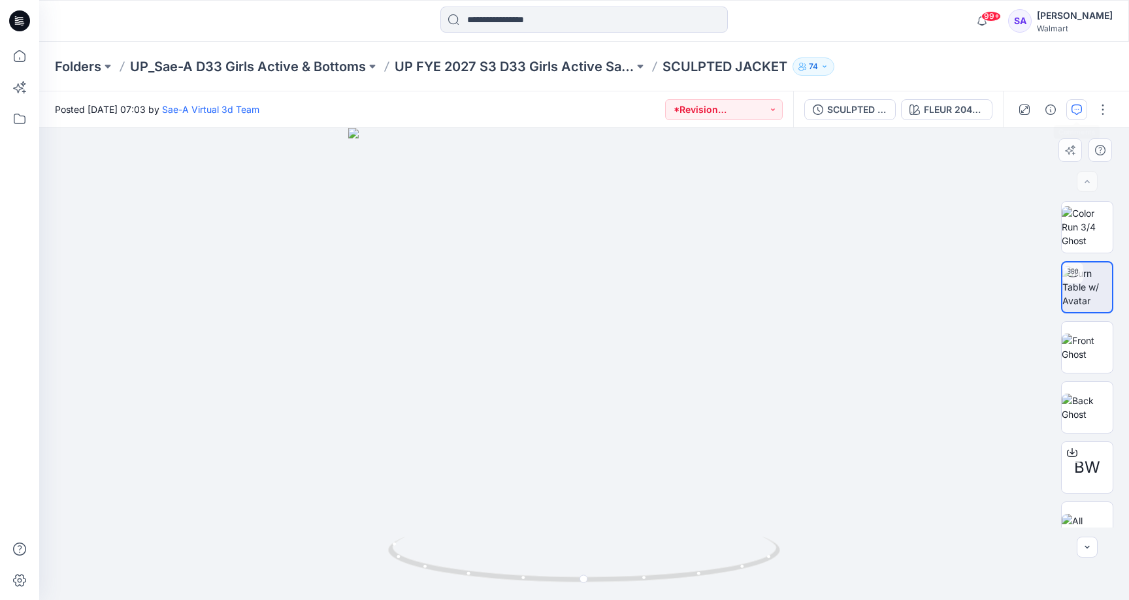
click at [1079, 103] on button "button" at bounding box center [1076, 109] width 21 height 21
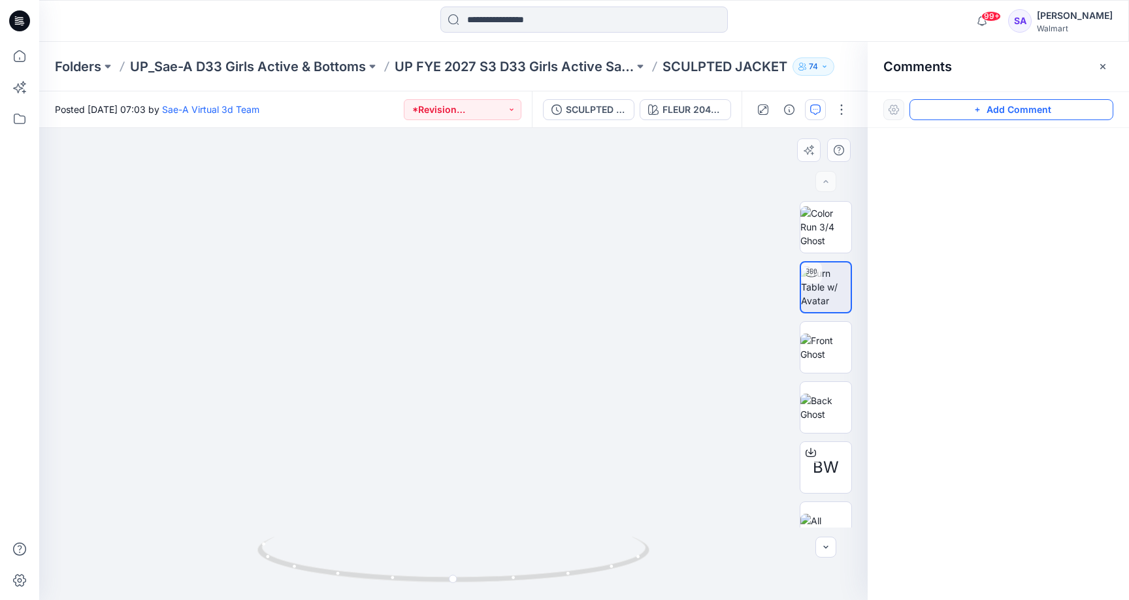
click at [1010, 105] on button "Add Comment" at bounding box center [1011, 109] width 204 height 21
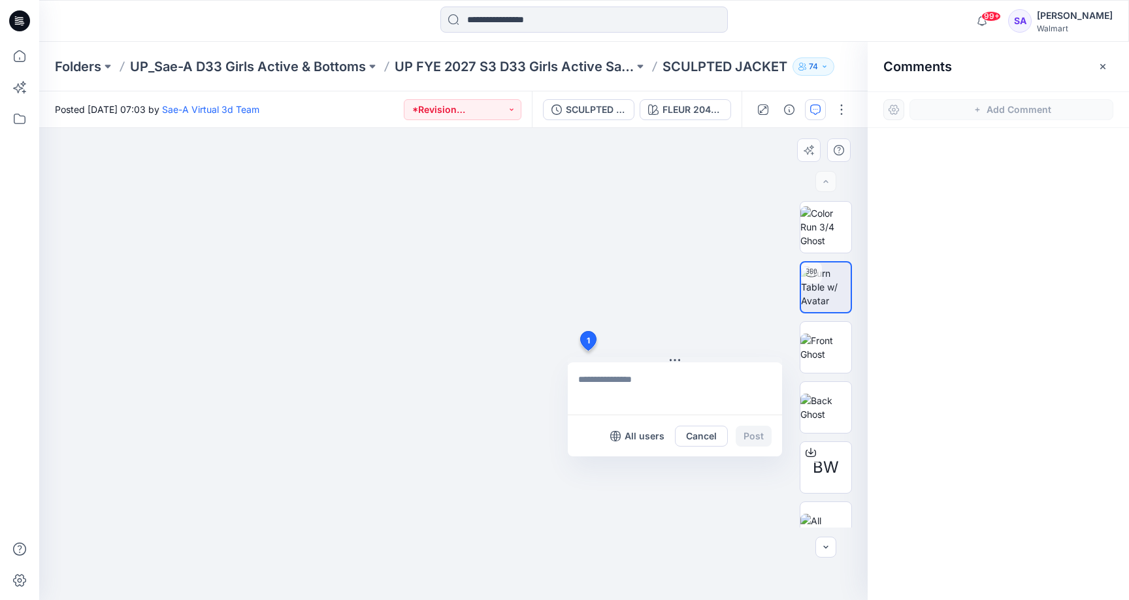
click at [587, 351] on div "1 All users Cancel Post" at bounding box center [453, 364] width 828 height 472
type textarea "**********"
click at [753, 429] on button "Post" at bounding box center [754, 436] width 36 height 21
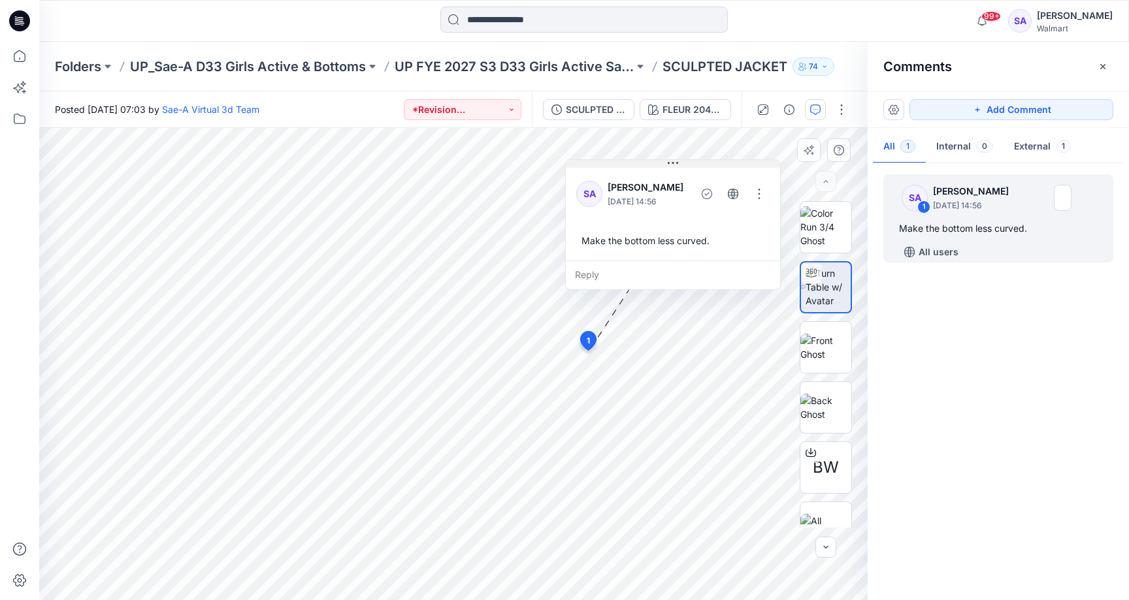
drag, startPoint x: 669, startPoint y: 361, endPoint x: 672, endPoint y: 166, distance: 194.7
click at [760, 197] on button "button" at bounding box center [765, 197] width 21 height 21
click at [758, 229] on p "Edit comment" at bounding box center [771, 228] width 59 height 14
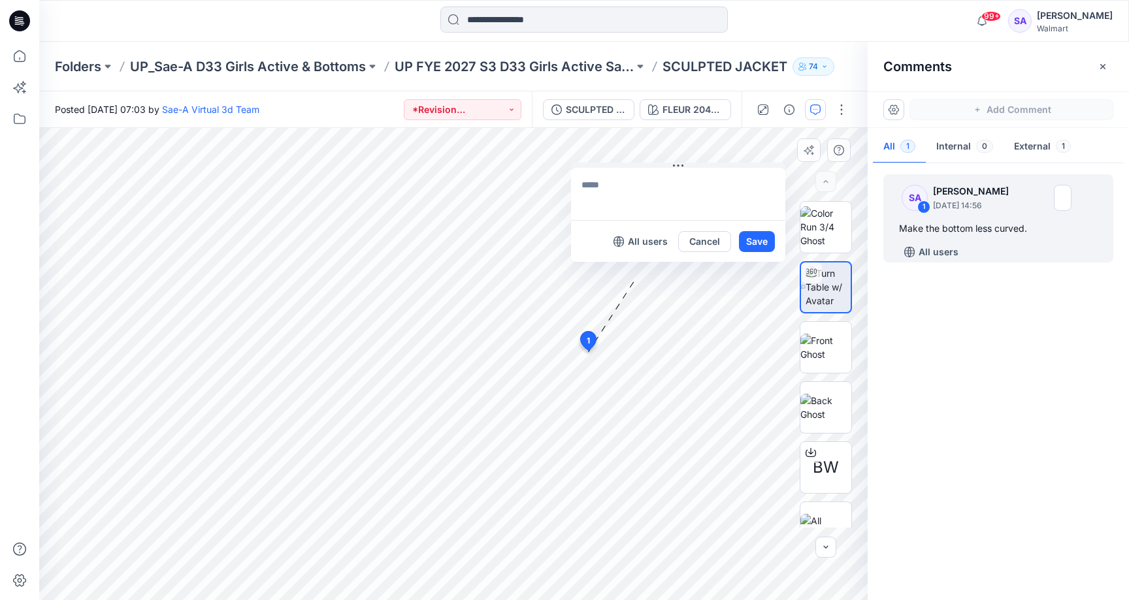
type textarea "**********"
click at [755, 325] on button "button" at bounding box center [764, 318] width 21 height 21
click at [456, 508] on icon "Layer 1" at bounding box center [453, 364] width 828 height 472
drag, startPoint x: 515, startPoint y: 499, endPoint x: 540, endPoint y: 484, distance: 28.5
click at [540, 484] on g at bounding box center [497, 499] width 88 height 33
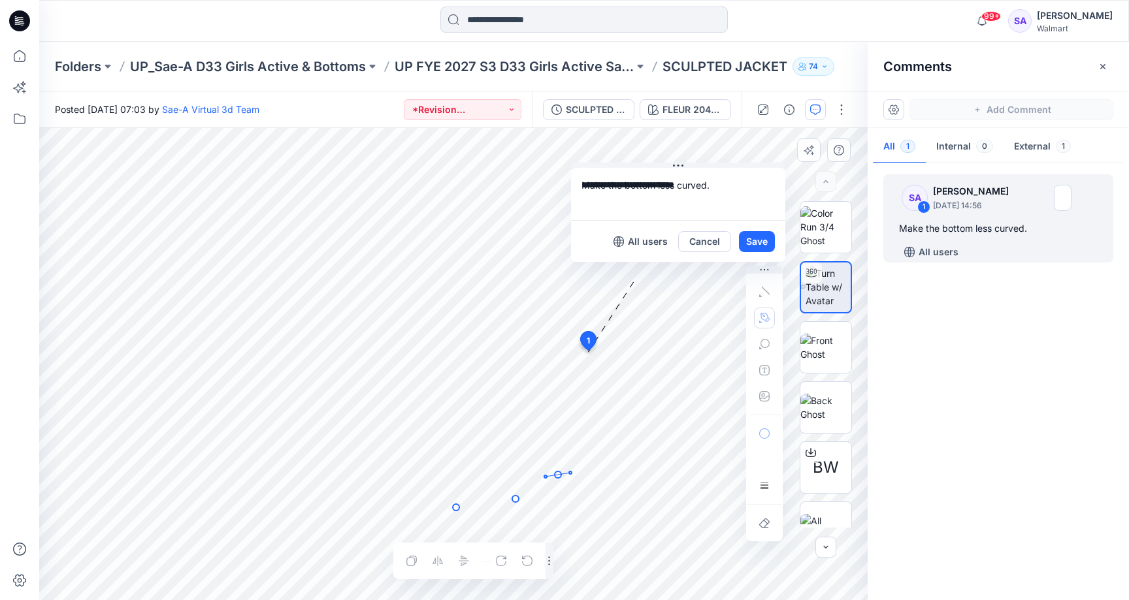
drag, startPoint x: 558, startPoint y: 475, endPoint x: 570, endPoint y: 473, distance: 12.6
click at [570, 473] on g at bounding box center [512, 491] width 119 height 39
click at [559, 476] on g at bounding box center [512, 491] width 119 height 39
click at [752, 238] on button "Save" at bounding box center [757, 241] width 36 height 21
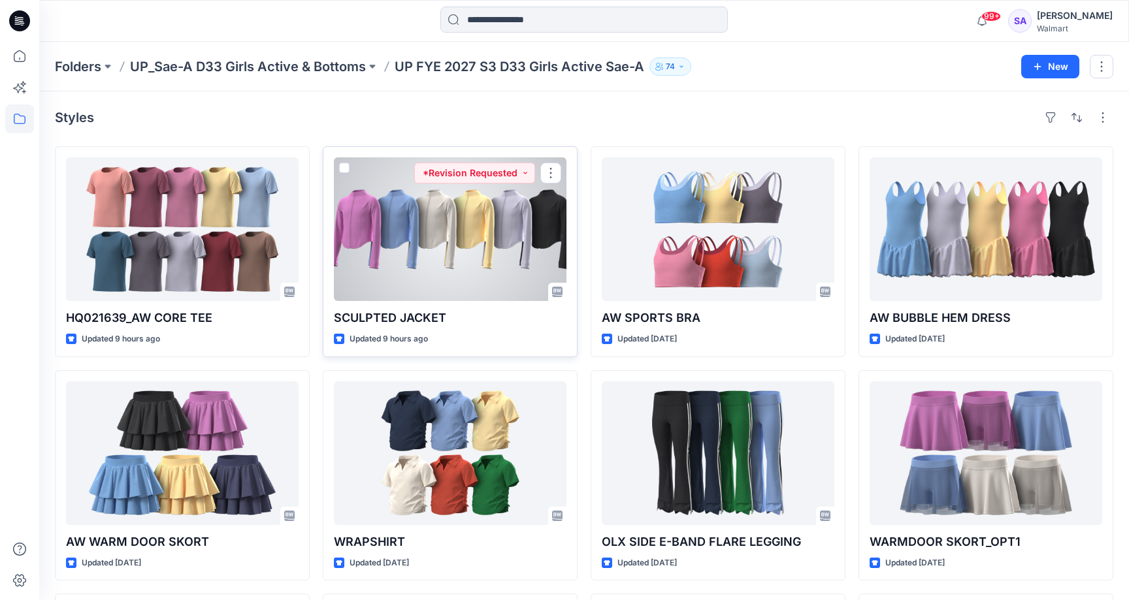
click at [452, 270] on div at bounding box center [450, 229] width 233 height 144
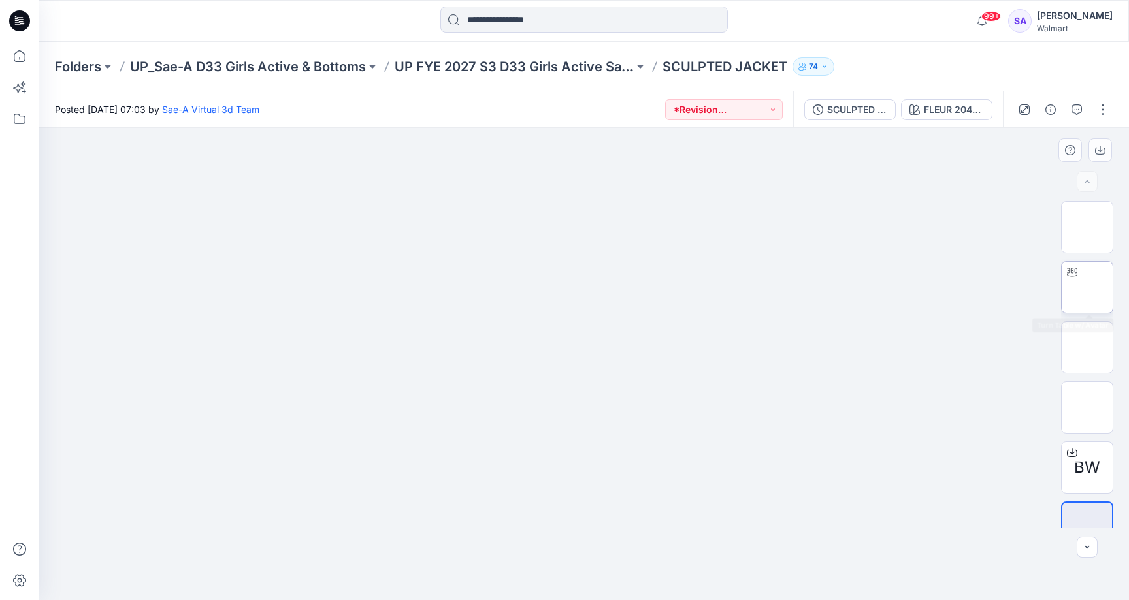
click at [1087, 287] on img at bounding box center [1087, 287] width 0 height 0
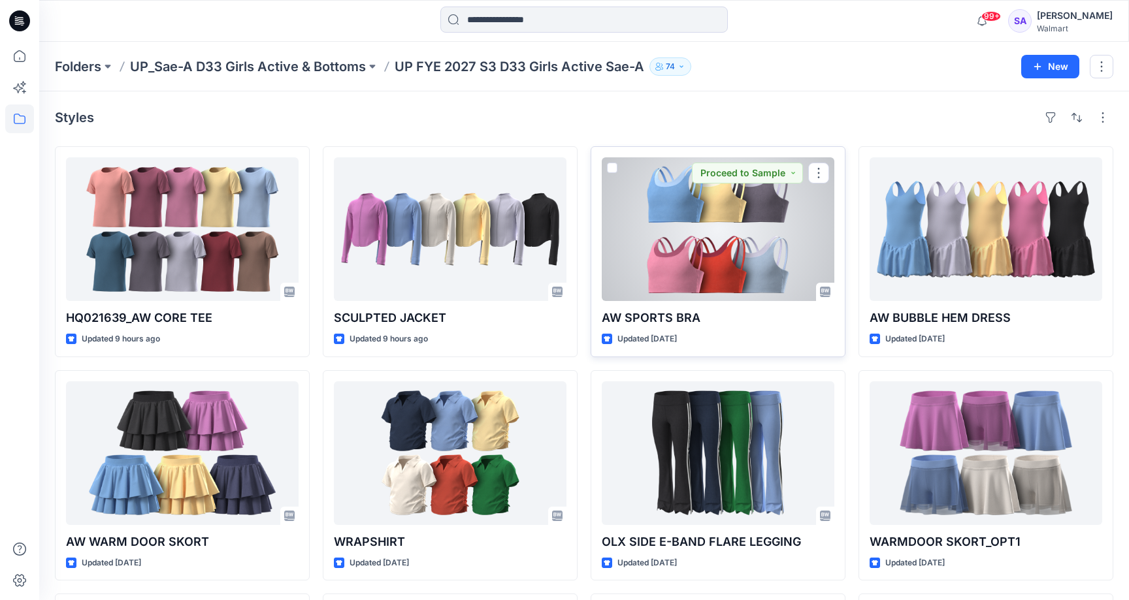
click at [654, 214] on div at bounding box center [718, 229] width 233 height 144
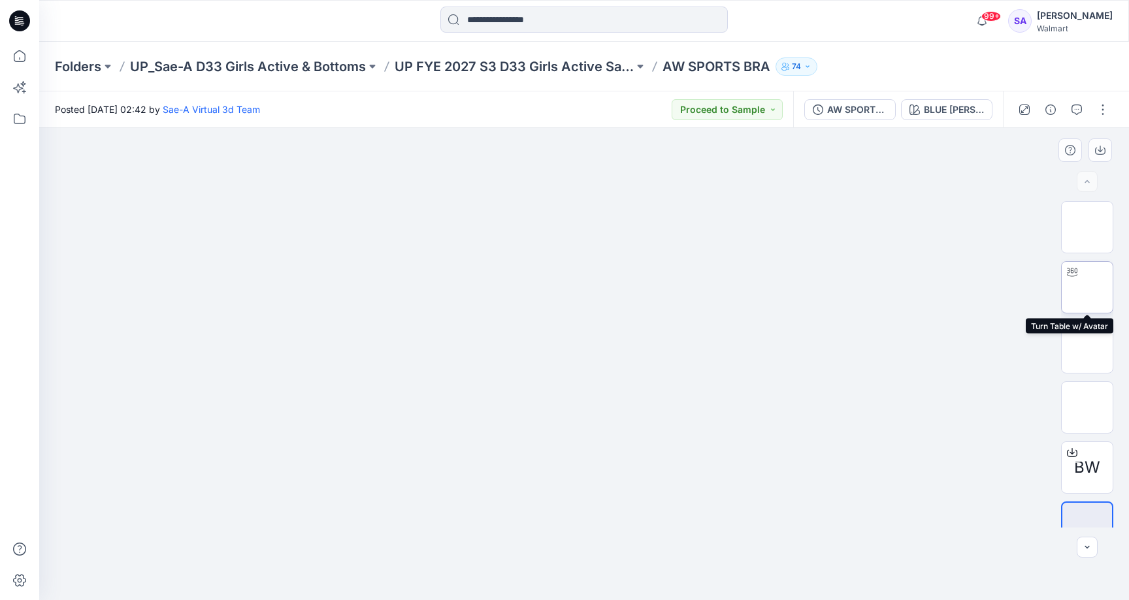
drag, startPoint x: 1097, startPoint y: 282, endPoint x: 1094, endPoint y: 276, distance: 7.0
click at [1087, 287] on img at bounding box center [1087, 287] width 0 height 0
drag, startPoint x: 600, startPoint y: 582, endPoint x: 428, endPoint y: 545, distance: 175.8
click at [427, 545] on icon at bounding box center [585, 561] width 395 height 49
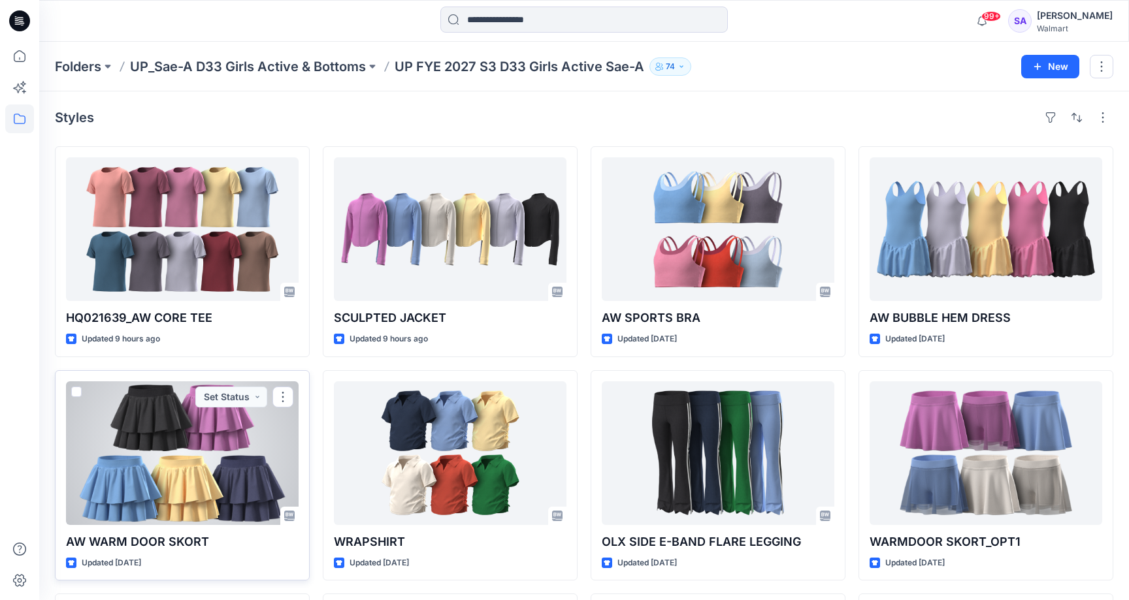
click at [197, 442] on div at bounding box center [182, 454] width 233 height 144
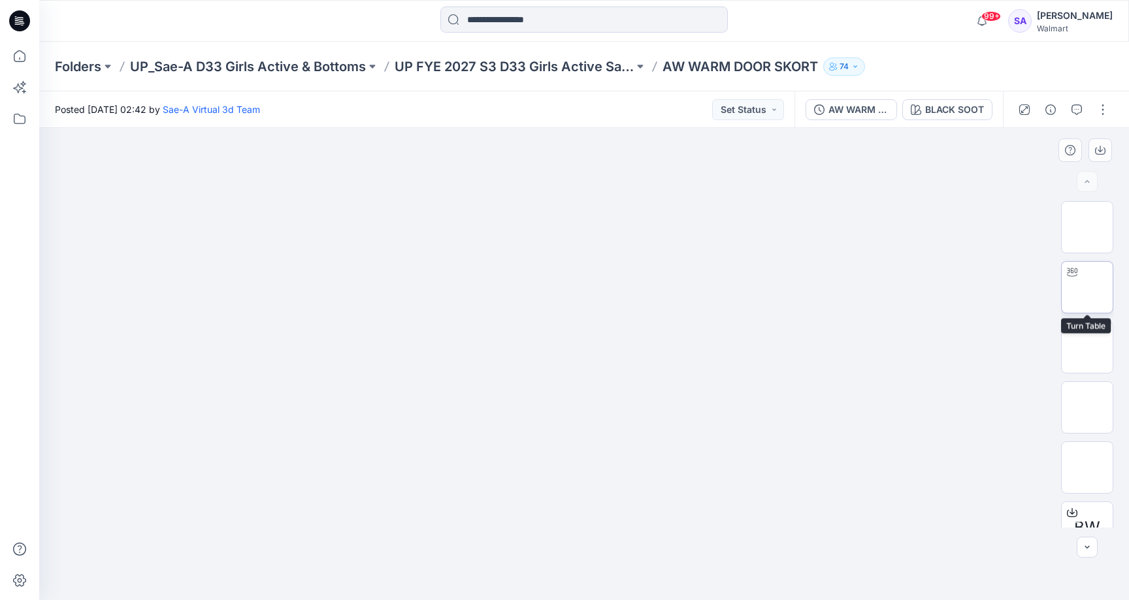
click at [1087, 287] on img at bounding box center [1087, 287] width 0 height 0
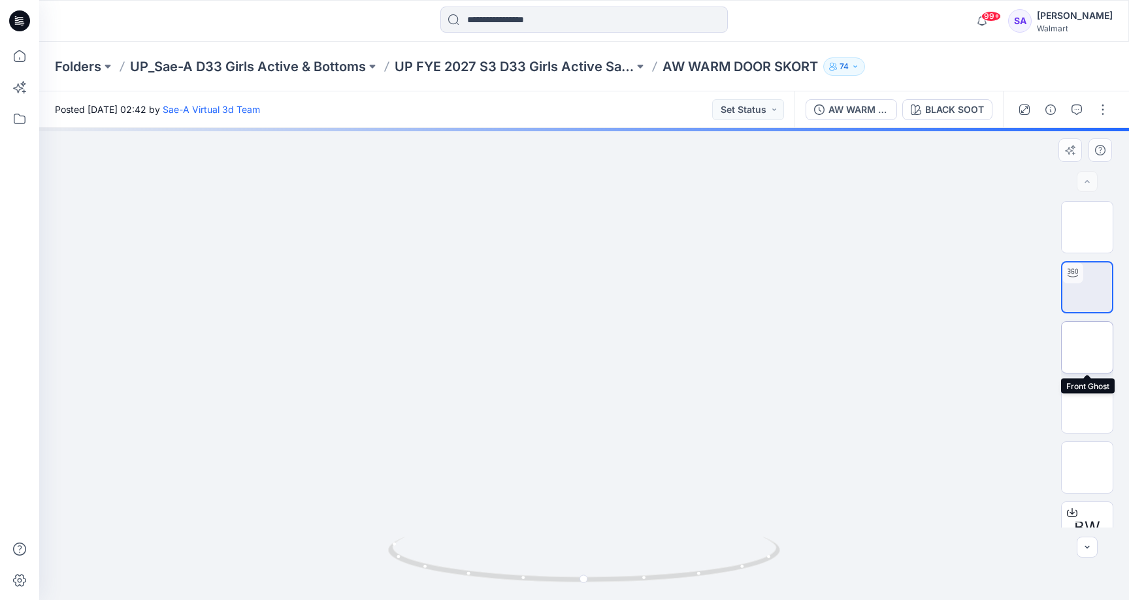
click at [1087, 348] on img at bounding box center [1087, 348] width 0 height 0
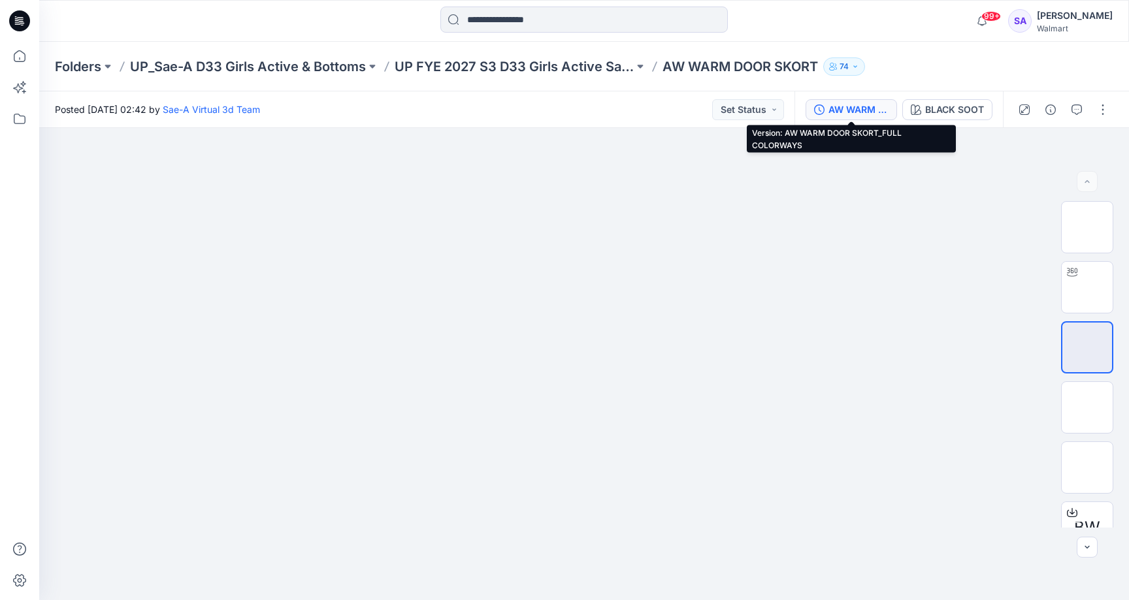
click at [879, 118] on button "AW WARM DOOR SKORT_FULL COLORWAYS" at bounding box center [851, 109] width 91 height 21
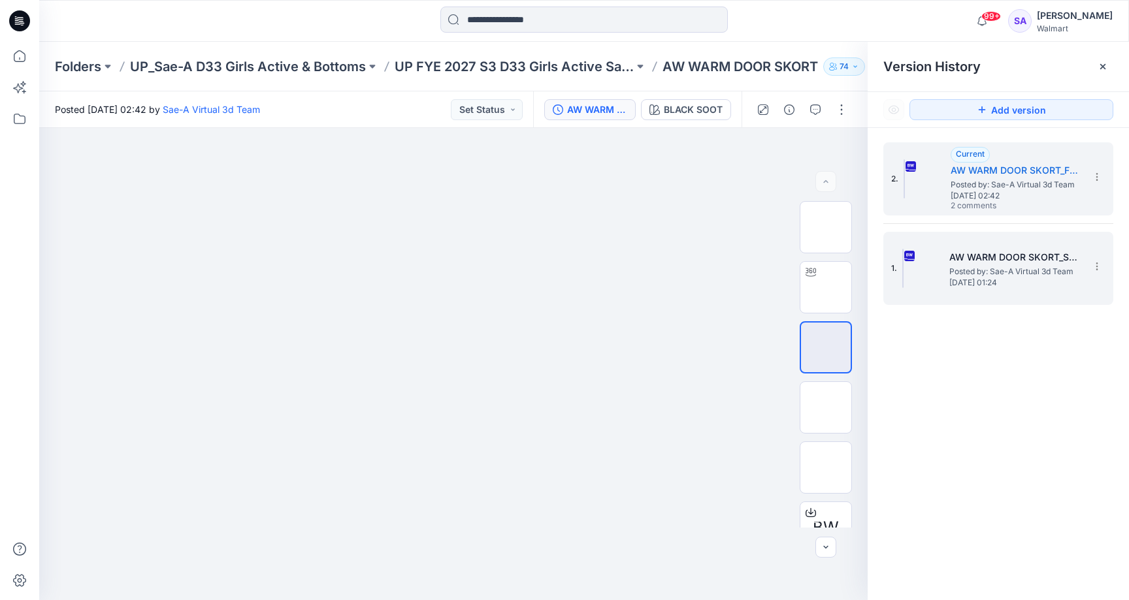
drag, startPoint x: 988, startPoint y: 270, endPoint x: 983, endPoint y: 258, distance: 13.1
click at [988, 270] on span "Posted by: Sae-A Virtual 3d Team" at bounding box center [1014, 271] width 131 height 13
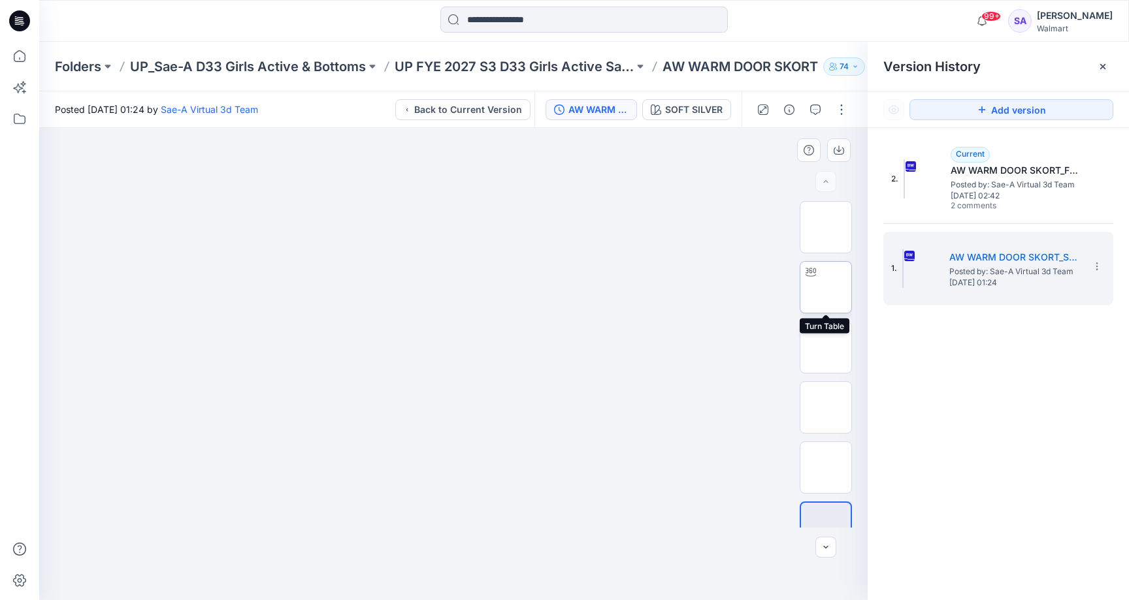
click at [826, 287] on img at bounding box center [826, 287] width 0 height 0
click at [816, 111] on icon "button" at bounding box center [815, 110] width 10 height 10
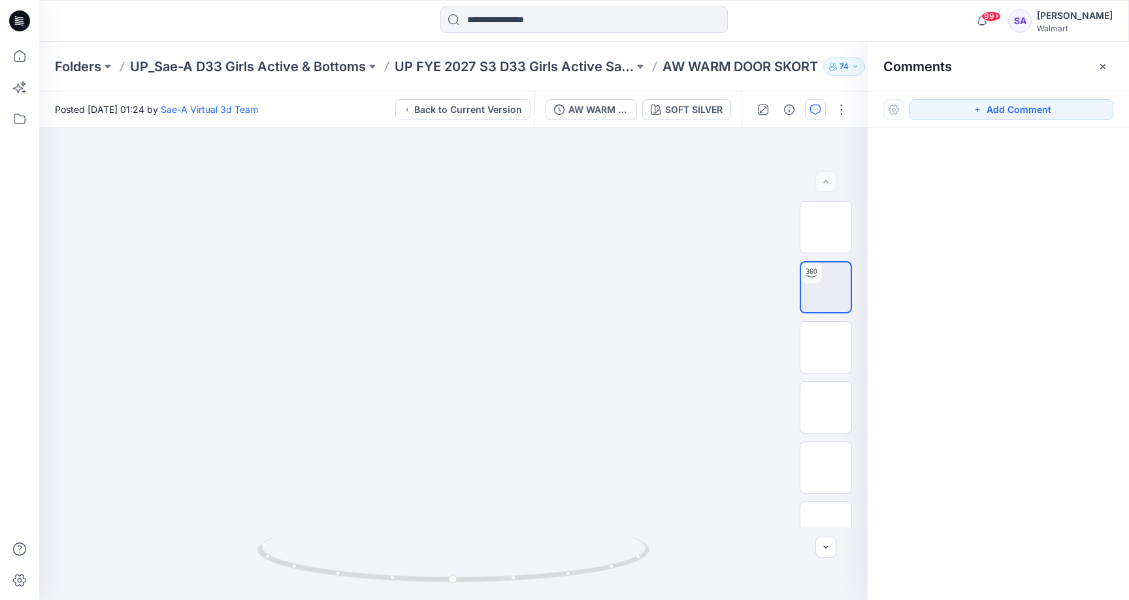
scroll to position [1, 0]
click at [1107, 65] on icon "button" at bounding box center [1103, 66] width 10 height 10
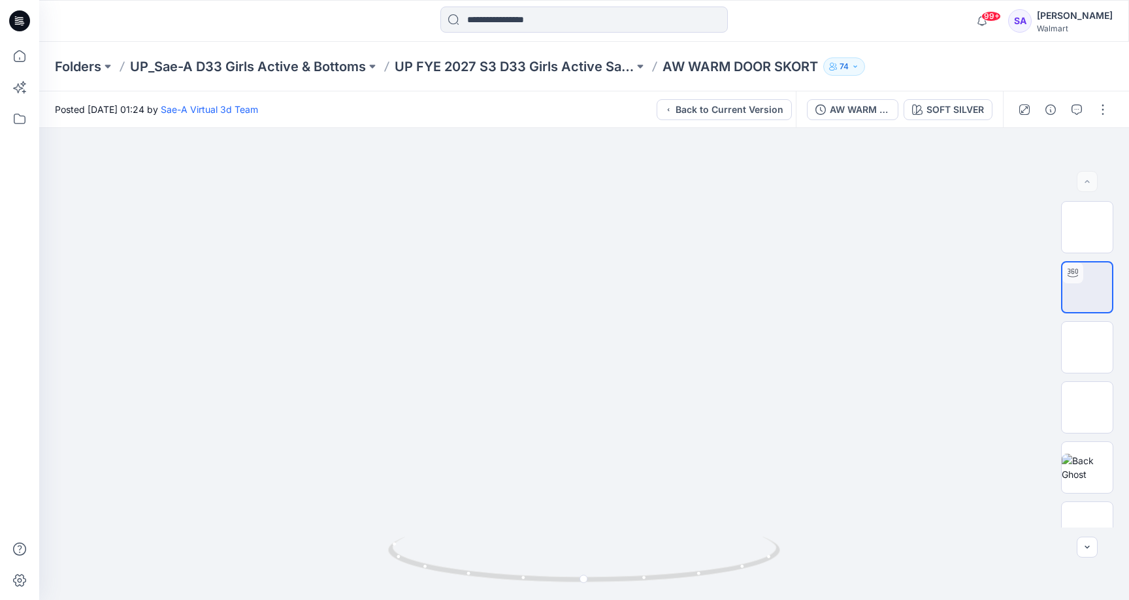
scroll to position [0, 0]
click at [936, 103] on div "SOFT SILVER" at bounding box center [954, 110] width 57 height 14
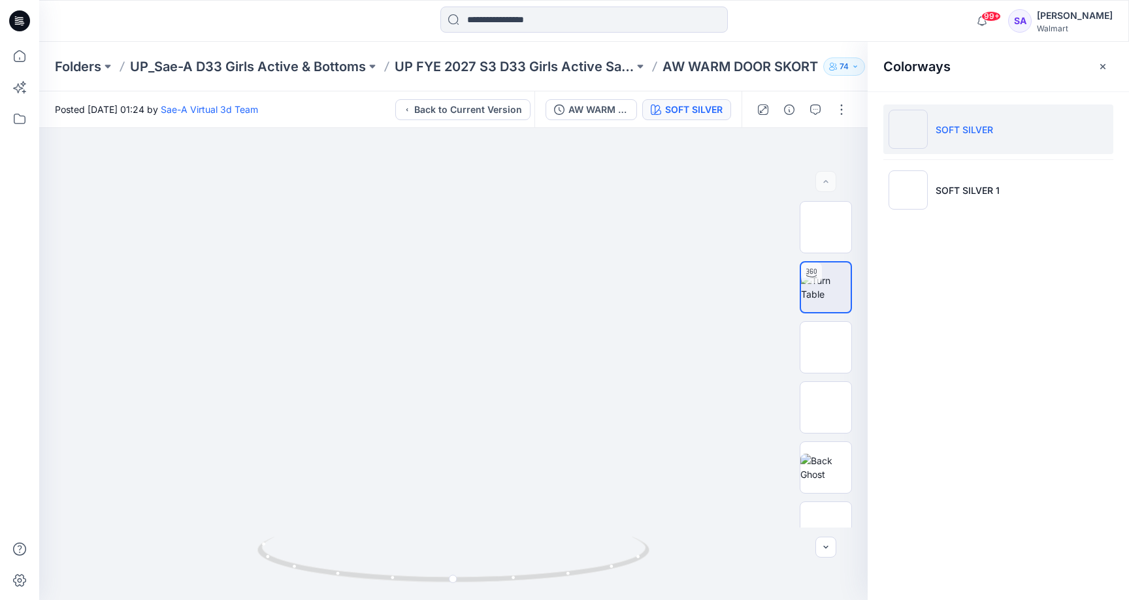
click at [561, 97] on div "AW WARM DOOR SKORT_SOFT SILVER SOFT SILVER" at bounding box center [637, 109] width 207 height 37
click at [563, 106] on icon "button" at bounding box center [559, 110] width 10 height 10
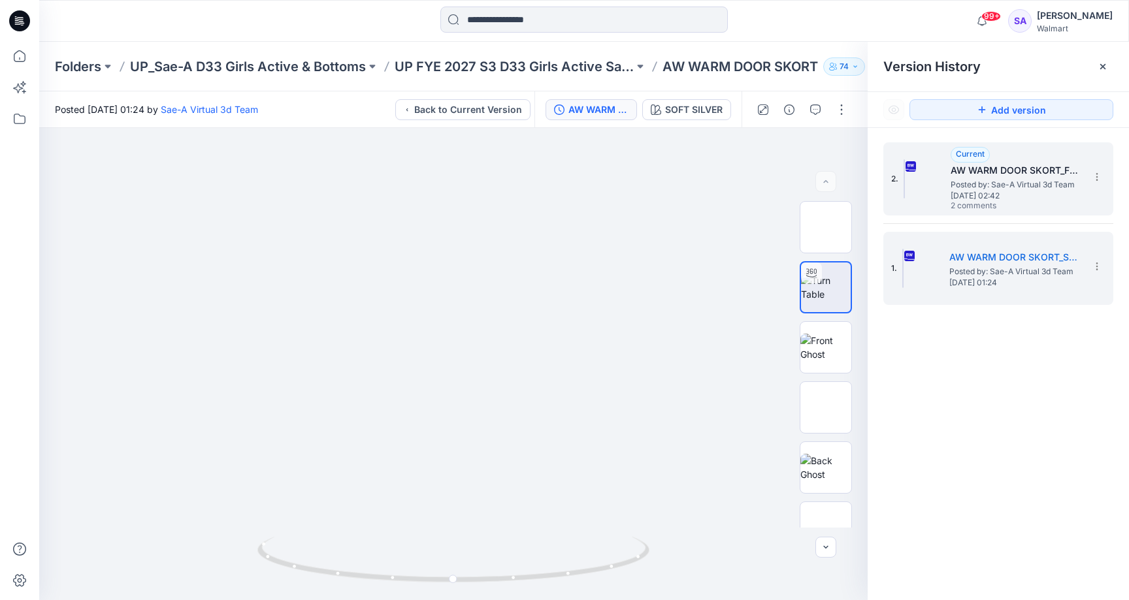
click at [962, 182] on span "Posted by: Sae-A Virtual 3d Team" at bounding box center [1016, 184] width 131 height 13
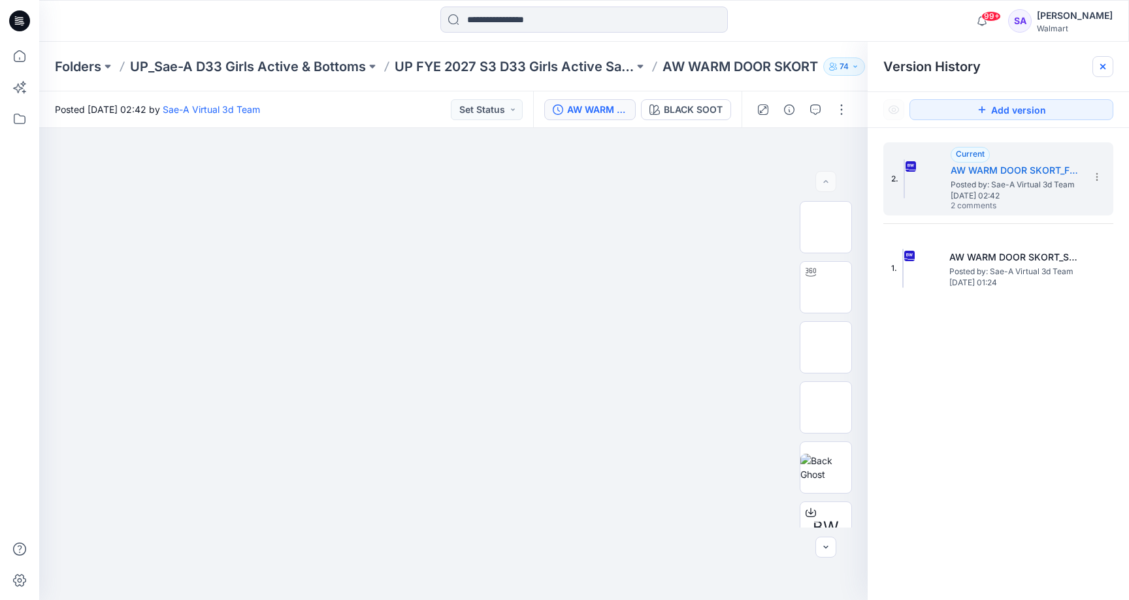
click at [1103, 67] on icon at bounding box center [1103, 66] width 10 height 10
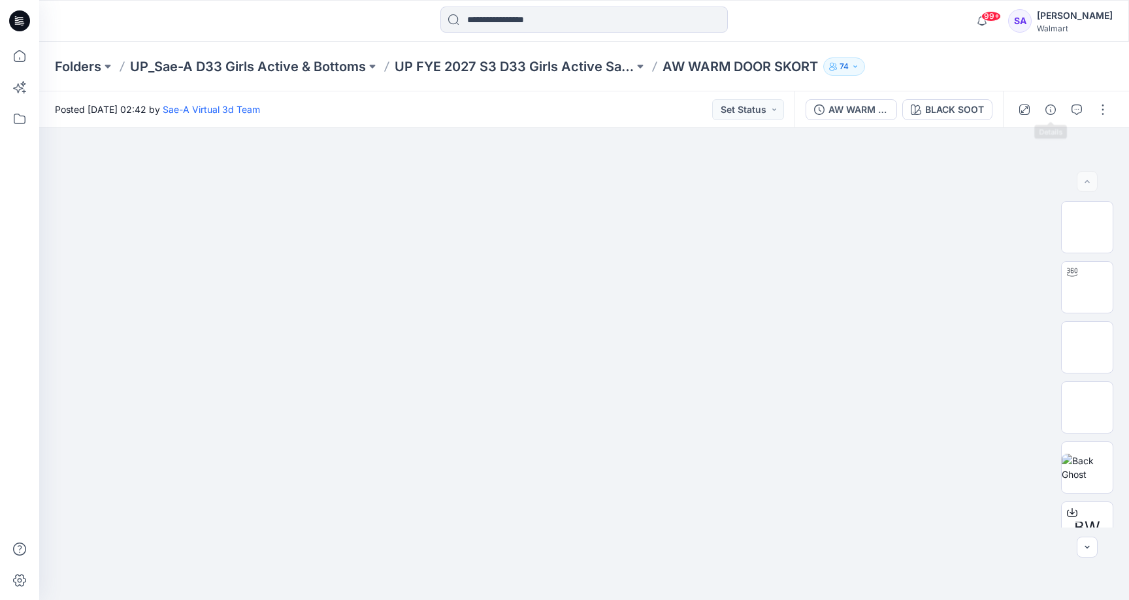
click at [1065, 106] on div at bounding box center [1063, 109] width 121 height 37
click at [1075, 109] on icon "button" at bounding box center [1076, 110] width 10 height 10
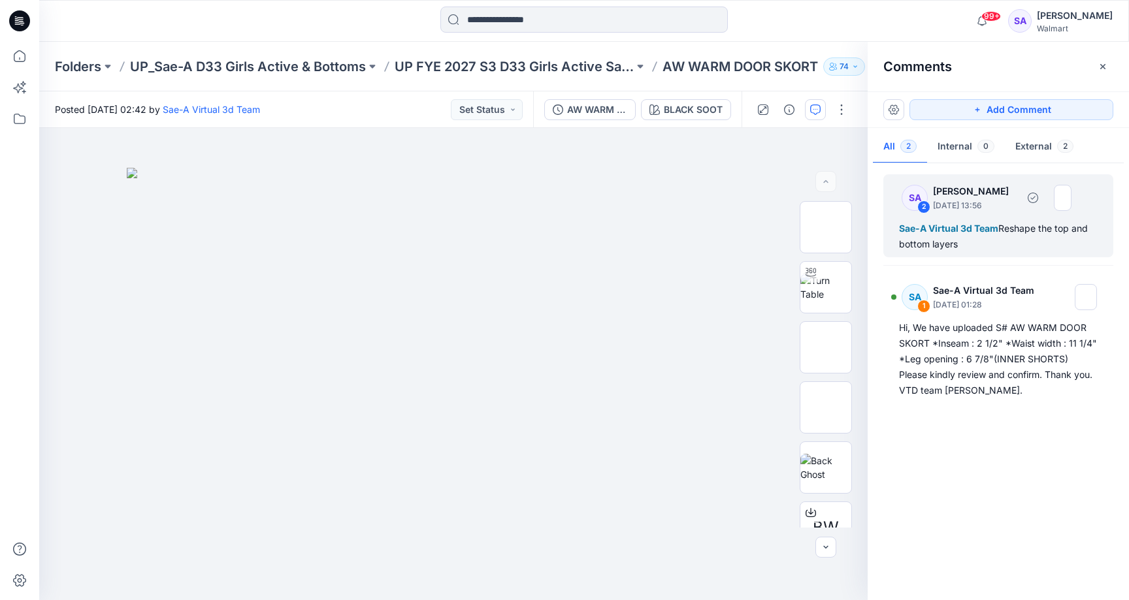
scroll to position [1, 0]
click at [1032, 229] on div "Sae-A Virtual 3d Team Reshape the top and bottom layers" at bounding box center [998, 236] width 199 height 31
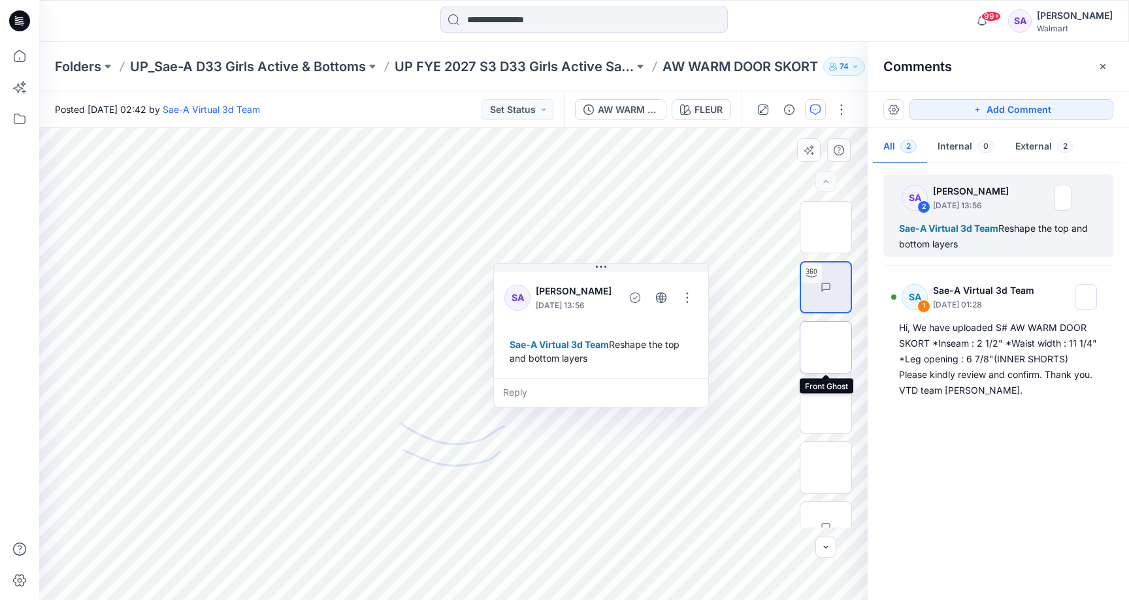
click at [826, 348] on img at bounding box center [826, 348] width 0 height 0
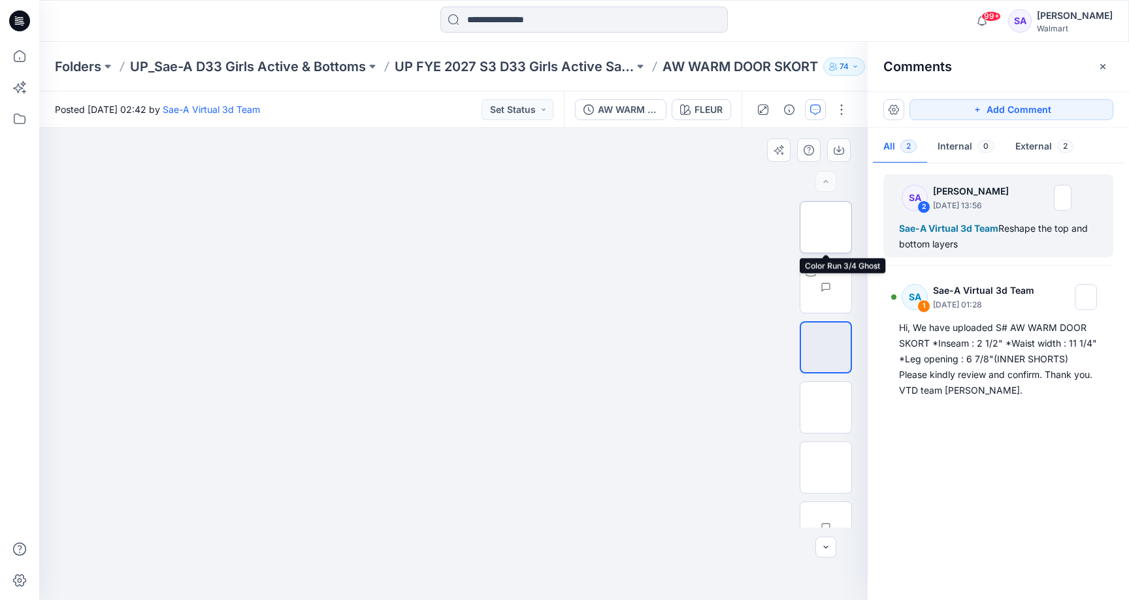
click at [826, 227] on img at bounding box center [826, 227] width 0 height 0
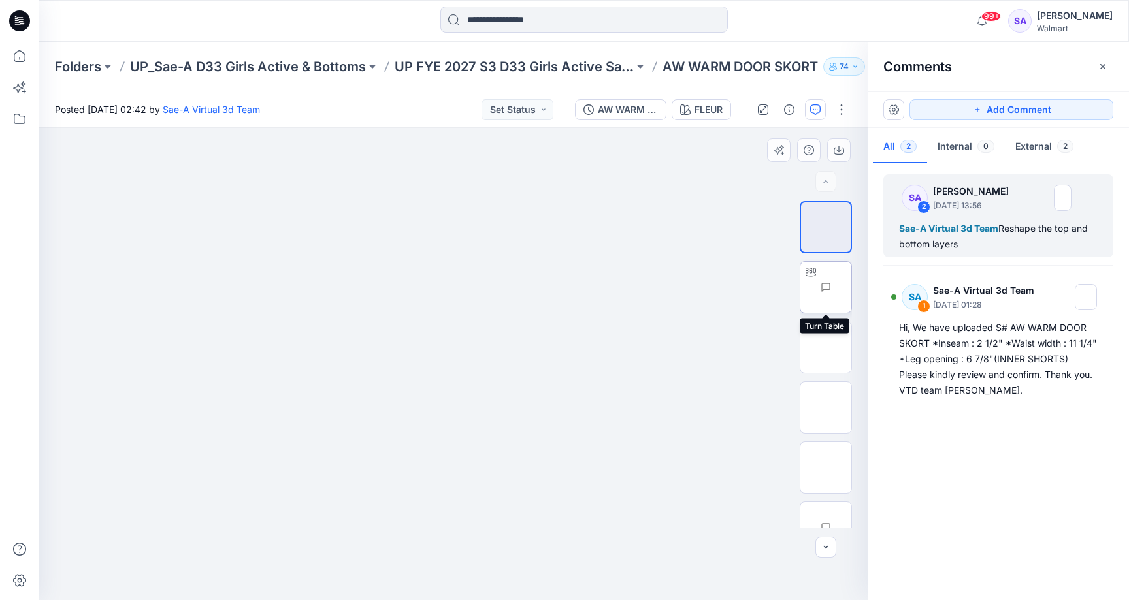
click at [851, 287] on img at bounding box center [851, 287] width 0 height 0
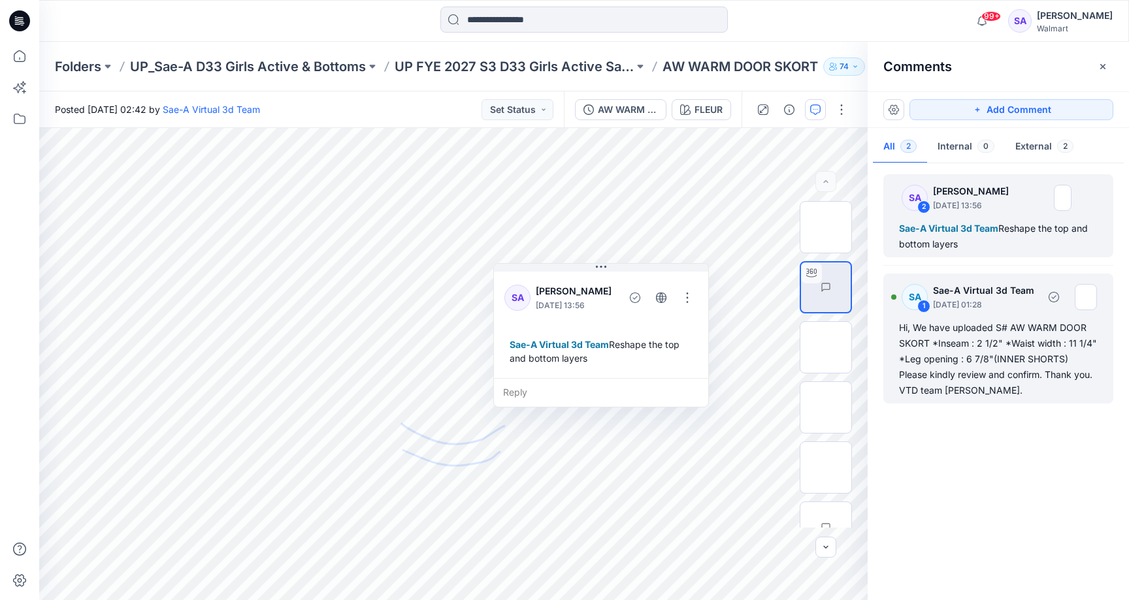
click at [1020, 347] on div "Hi, We have uploaded S# AW WARM DOOR SKORT *Inseam : 2 1/2" *Waist width : 11 1…" at bounding box center [998, 359] width 199 height 78
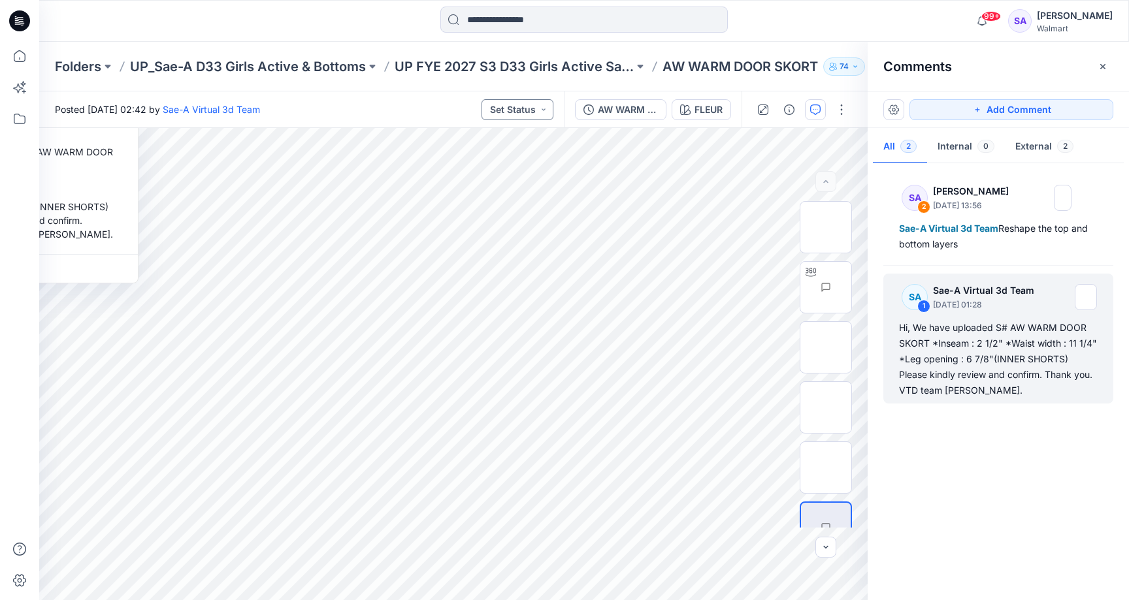
click at [532, 105] on button "Set Status" at bounding box center [518, 109] width 72 height 21
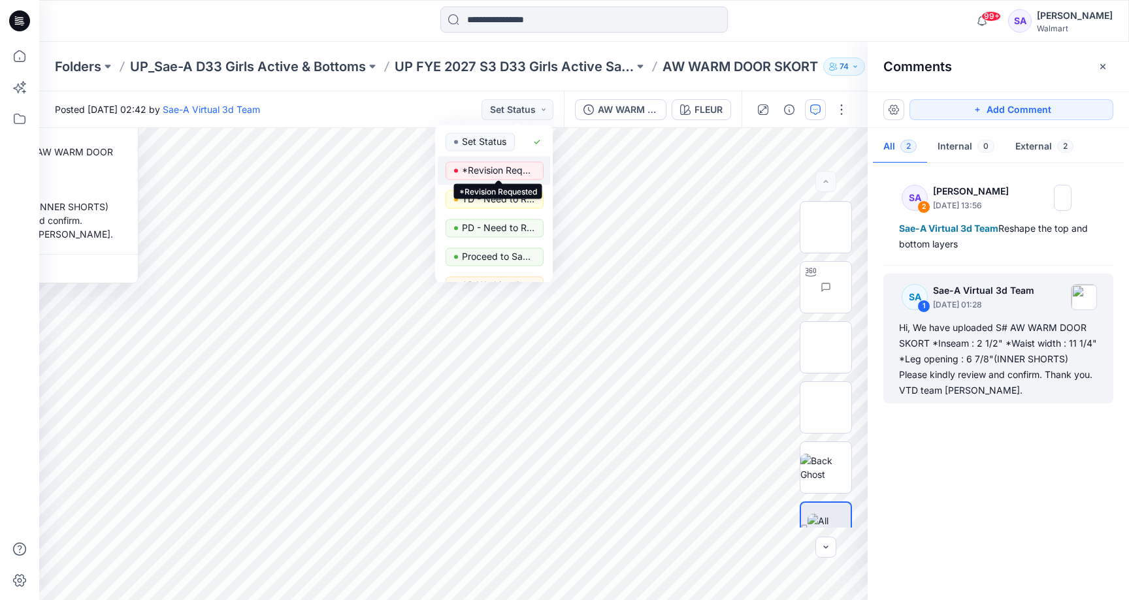
click at [495, 167] on p "*Revision Requested" at bounding box center [498, 170] width 73 height 17
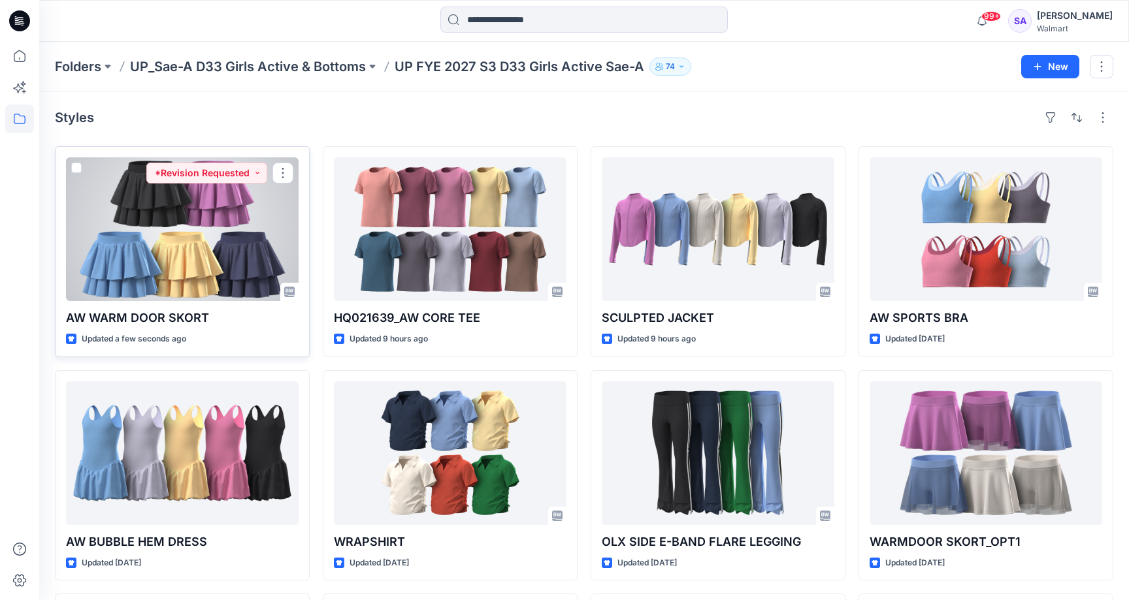
click at [213, 249] on div at bounding box center [182, 229] width 233 height 144
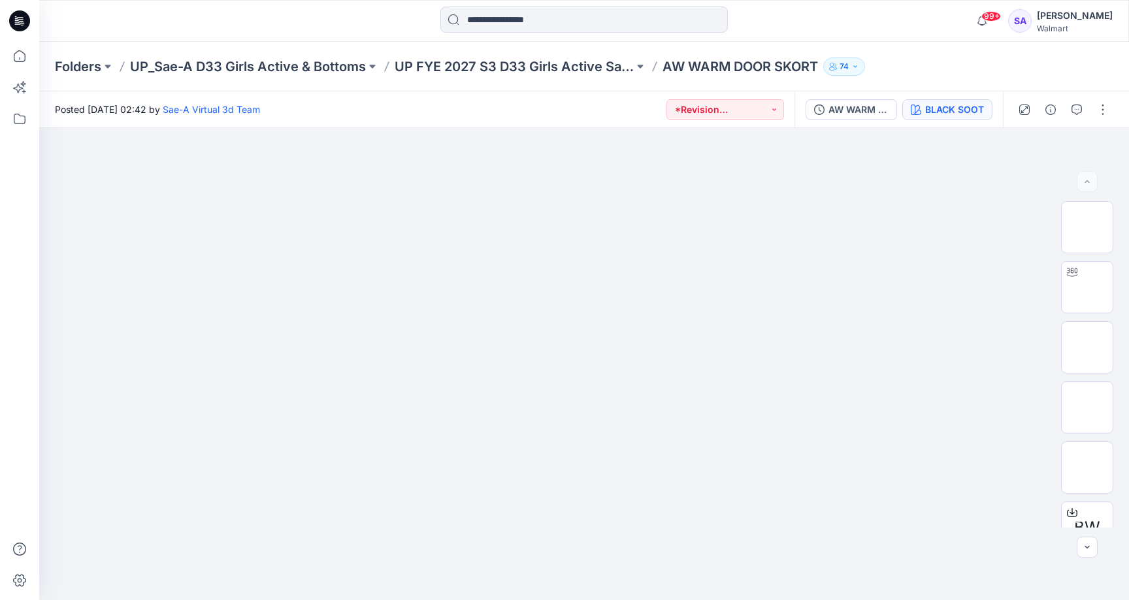
click at [930, 108] on div "BLACK SOOT" at bounding box center [954, 110] width 59 height 14
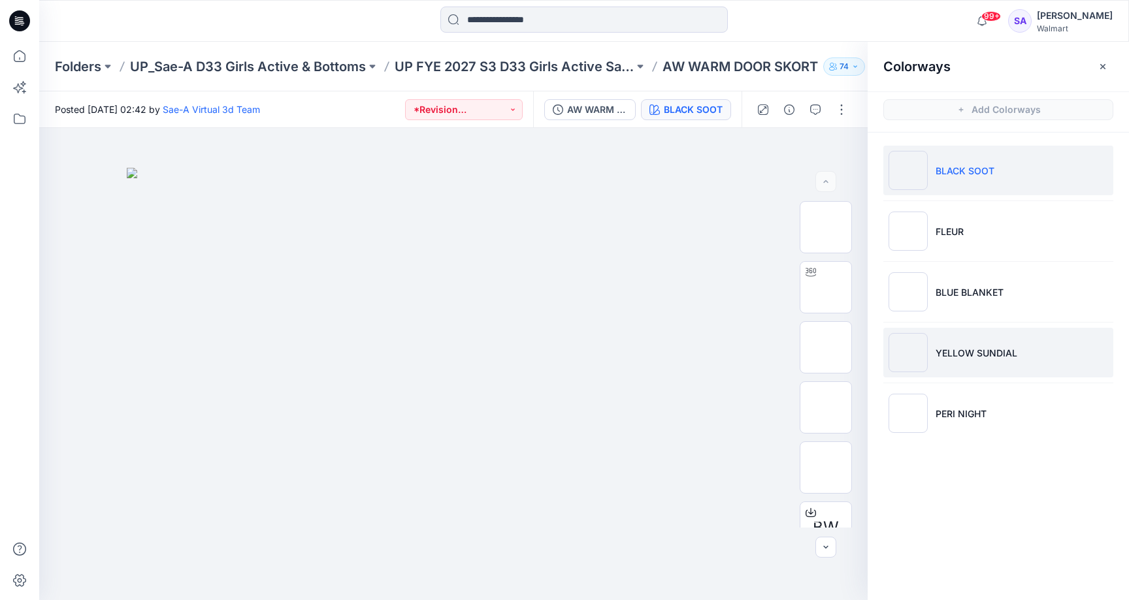
click at [923, 370] on img at bounding box center [908, 352] width 39 height 39
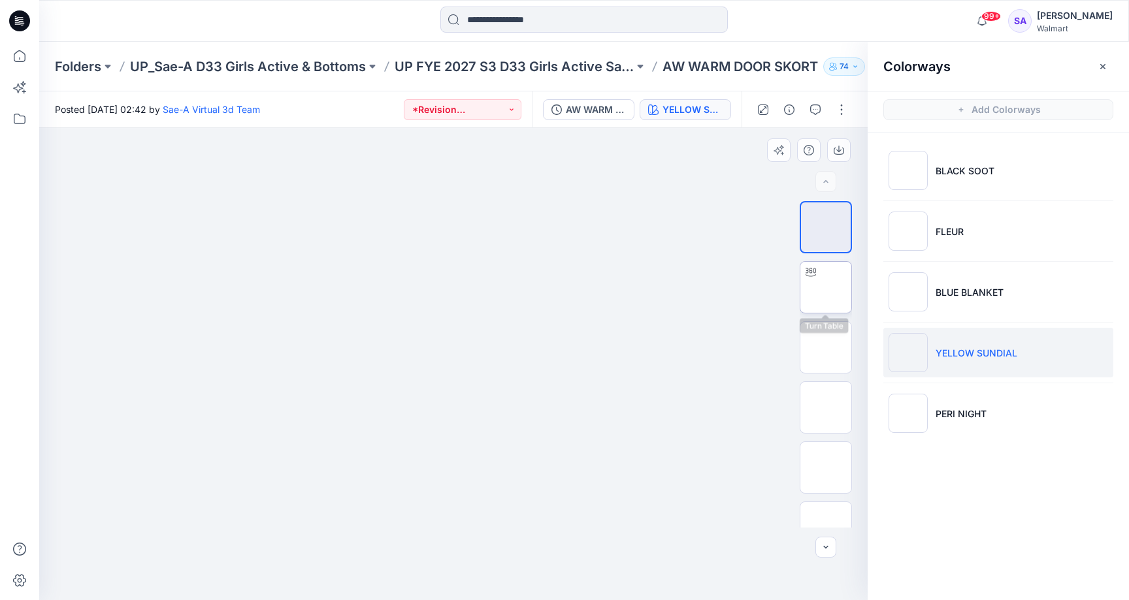
click at [826, 287] on img at bounding box center [826, 287] width 0 height 0
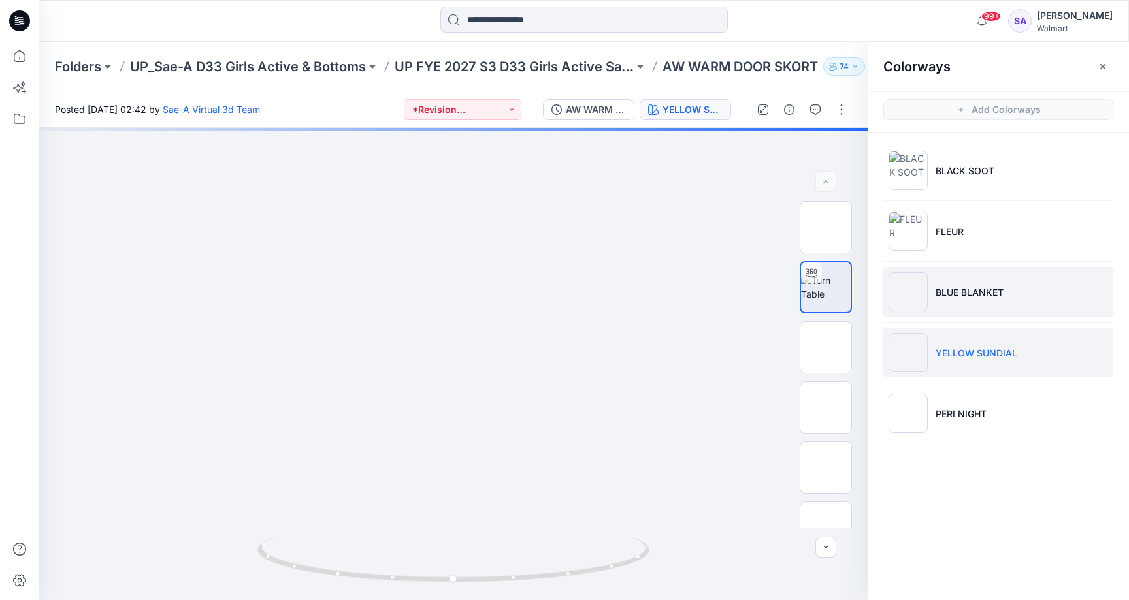
click at [953, 286] on p "BLUE BLANKET" at bounding box center [970, 293] width 68 height 14
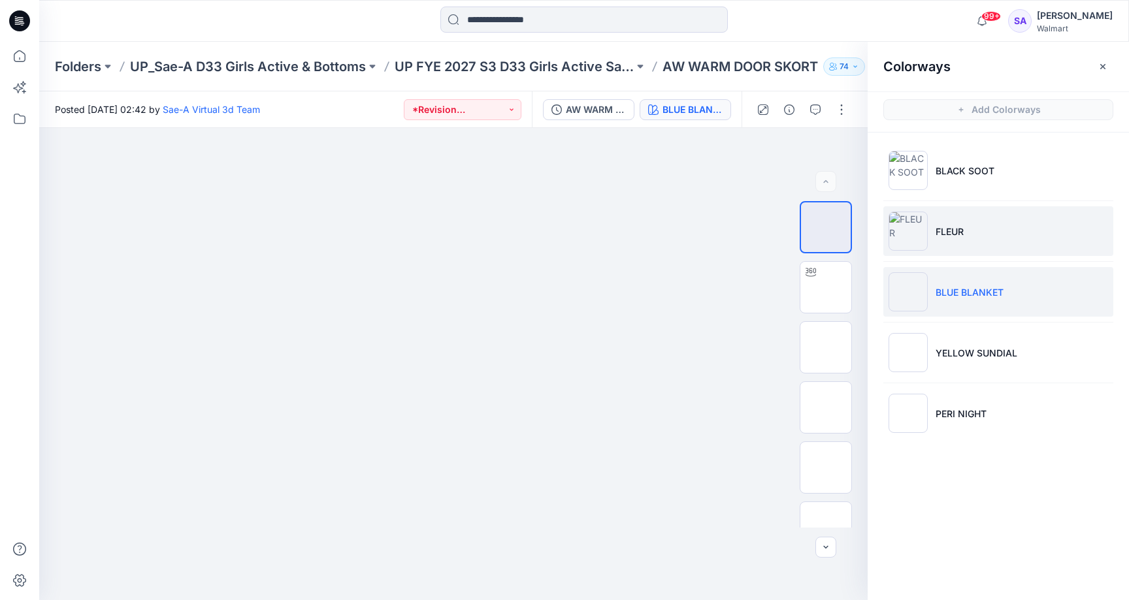
click at [955, 252] on li "FLEUR" at bounding box center [998, 231] width 230 height 50
click at [938, 281] on li "BLUE BLANKET" at bounding box center [998, 292] width 230 height 50
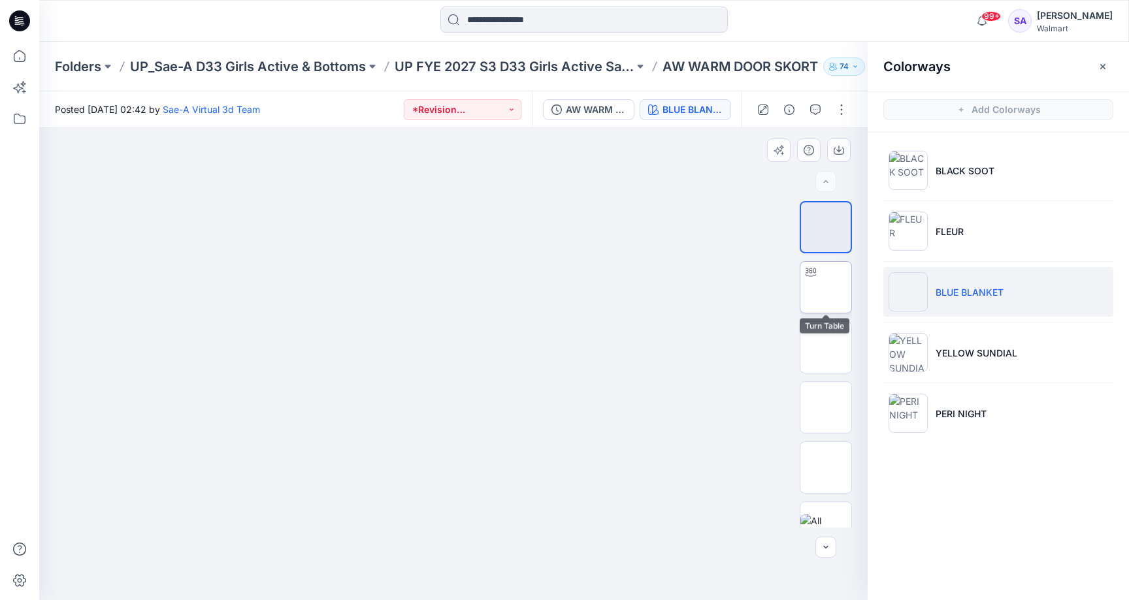
click at [826, 287] on img at bounding box center [826, 287] width 0 height 0
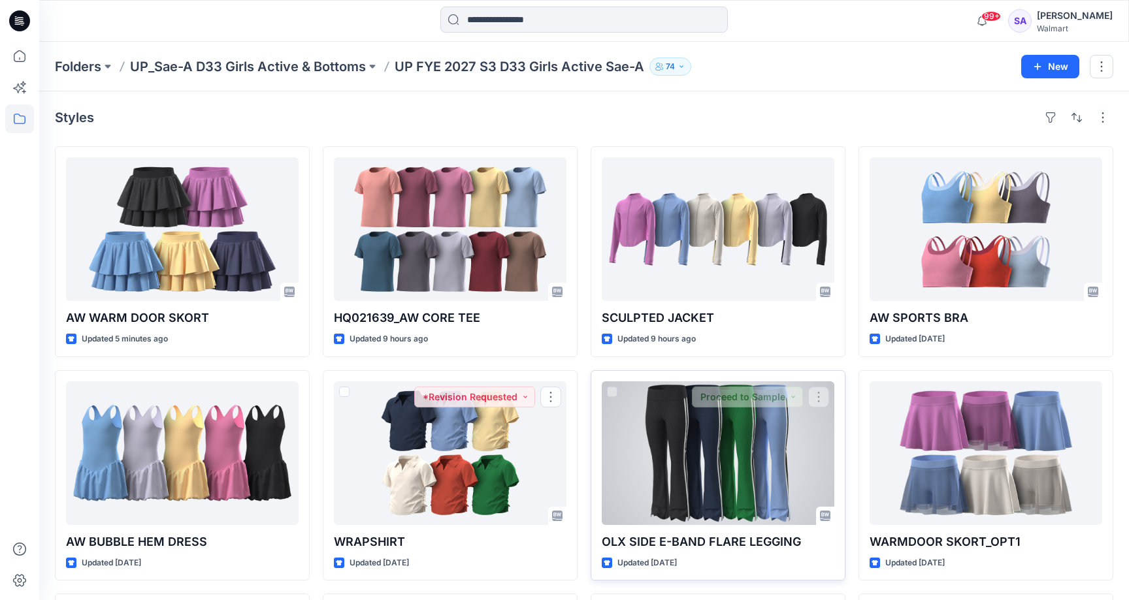
click at [708, 433] on div at bounding box center [718, 454] width 233 height 144
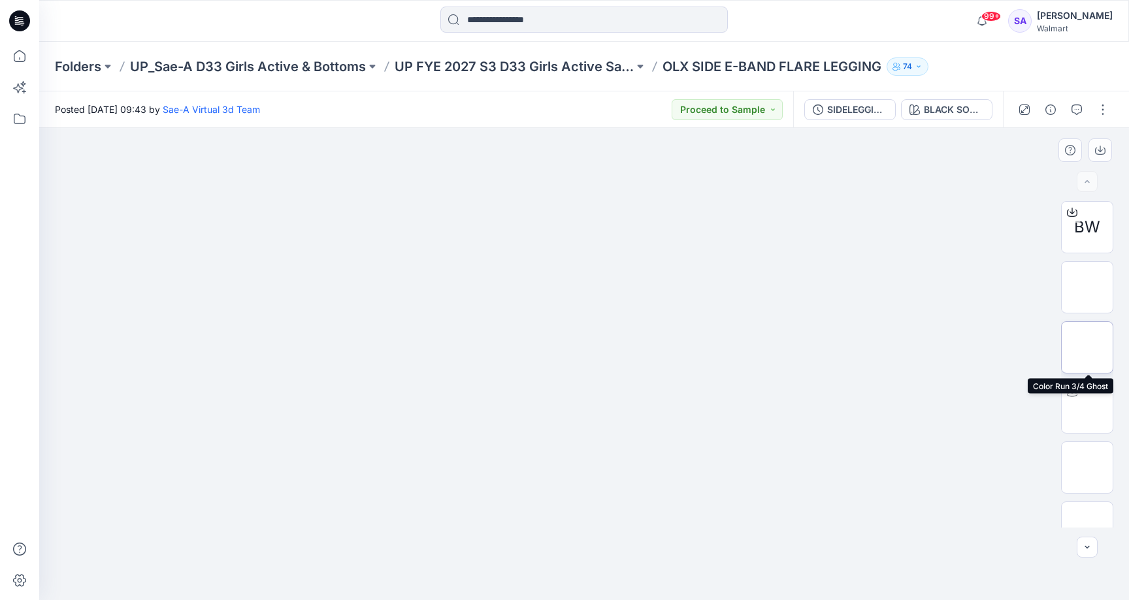
drag, startPoint x: 1100, startPoint y: 329, endPoint x: 1101, endPoint y: 340, distance: 10.5
click at [1087, 348] on img at bounding box center [1087, 348] width 0 height 0
click at [1087, 408] on img at bounding box center [1087, 408] width 0 height 0
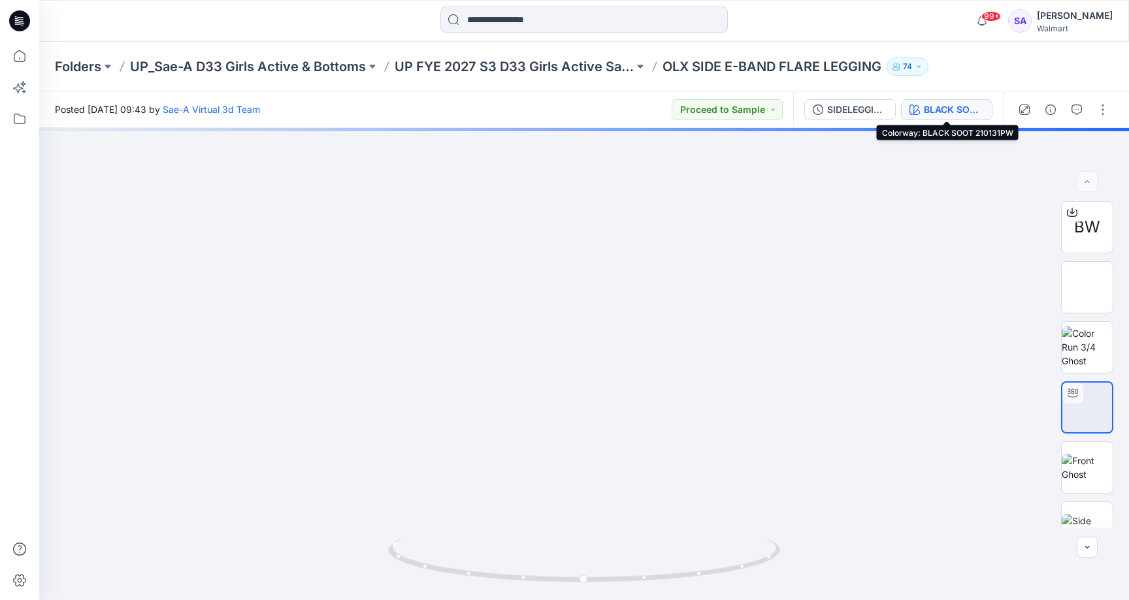
click at [924, 108] on div "BLACK SOOT 210131PW" at bounding box center [954, 110] width 60 height 14
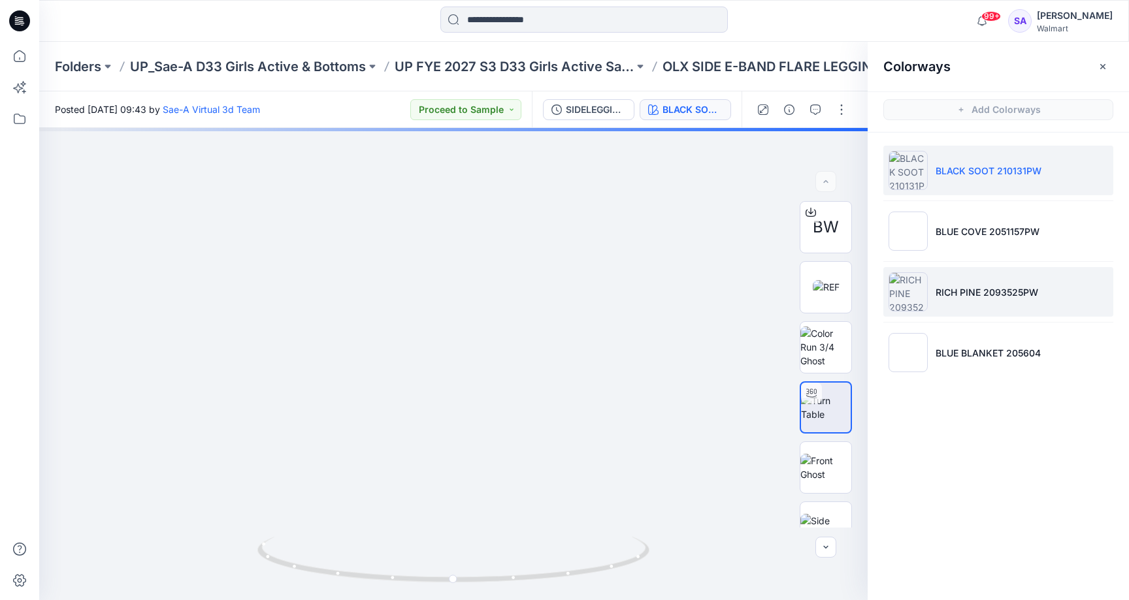
click at [990, 302] on li "RICH PINE 2093525PW" at bounding box center [998, 292] width 230 height 50
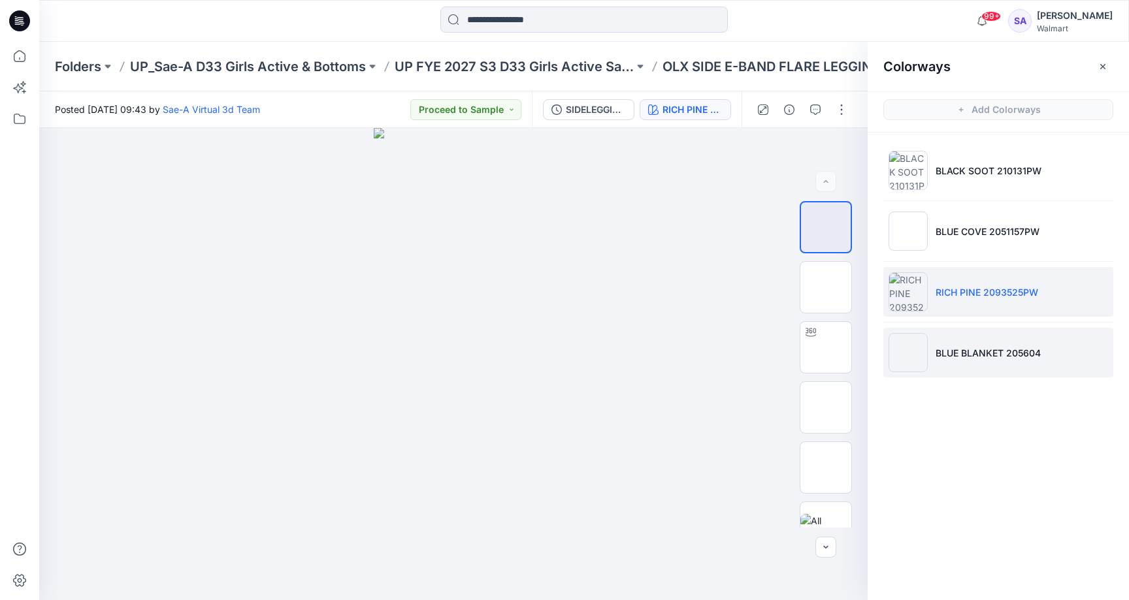
click at [971, 350] on p "BLUE BLANKET 205604" at bounding box center [988, 353] width 105 height 14
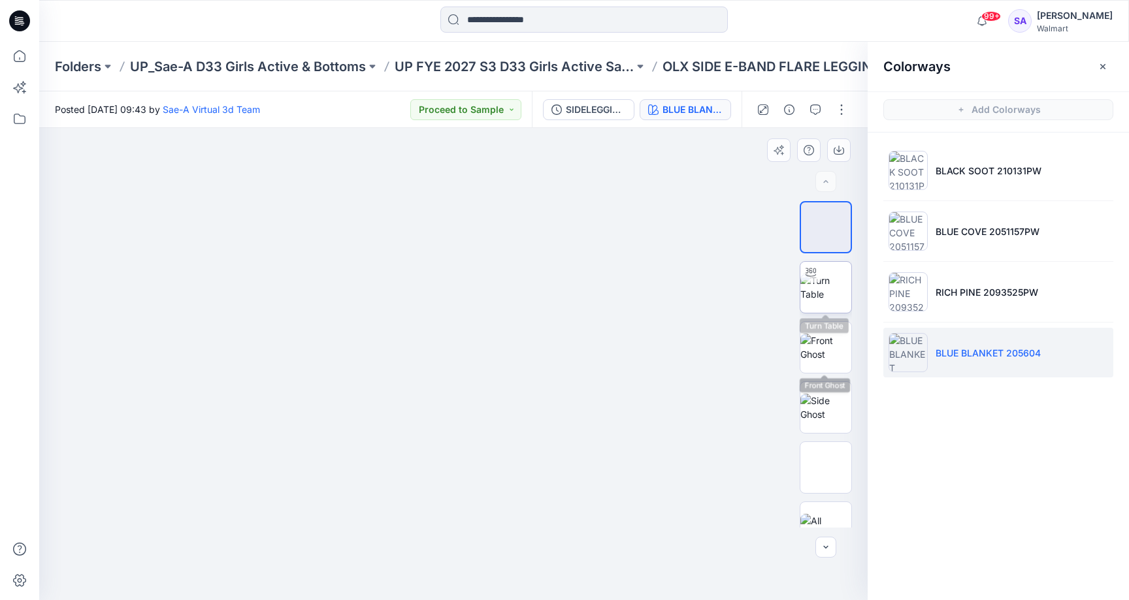
click at [821, 299] on img at bounding box center [825, 287] width 51 height 27
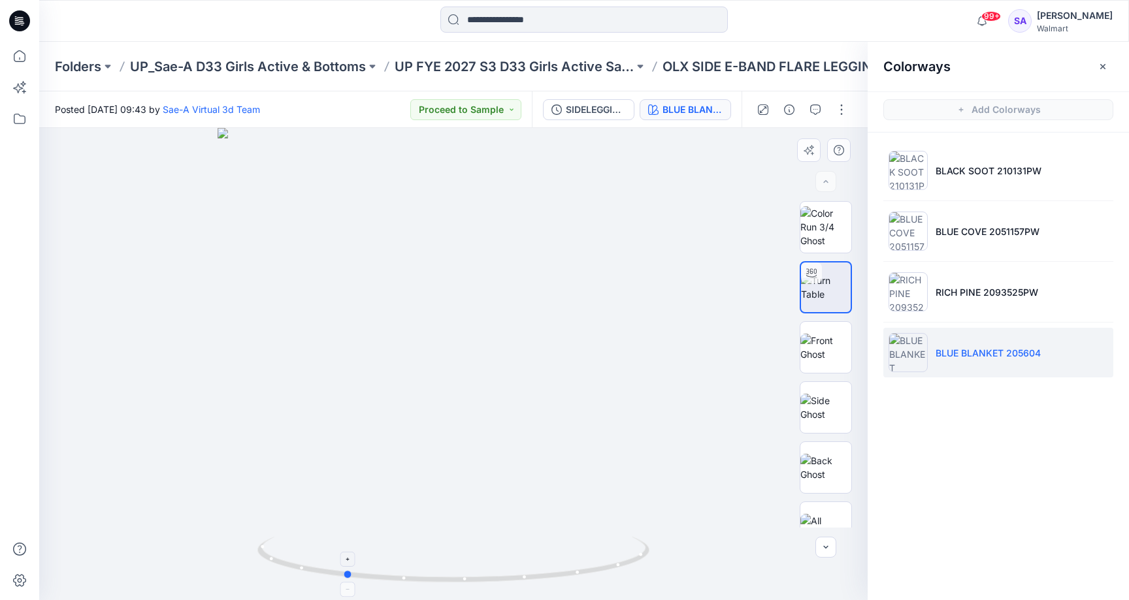
drag, startPoint x: 436, startPoint y: 580, endPoint x: 327, endPoint y: 573, distance: 109.3
click at [327, 573] on icon at bounding box center [454, 561] width 395 height 49
drag, startPoint x: 327, startPoint y: 573, endPoint x: 359, endPoint y: 573, distance: 32.0
click at [359, 573] on icon at bounding box center [454, 561] width 395 height 49
click at [268, 3] on div "99+ Notifications Makalot Wmt3d has updated 022132 BUTTERCORE SHORT with 022132…" at bounding box center [584, 21] width 1090 height 42
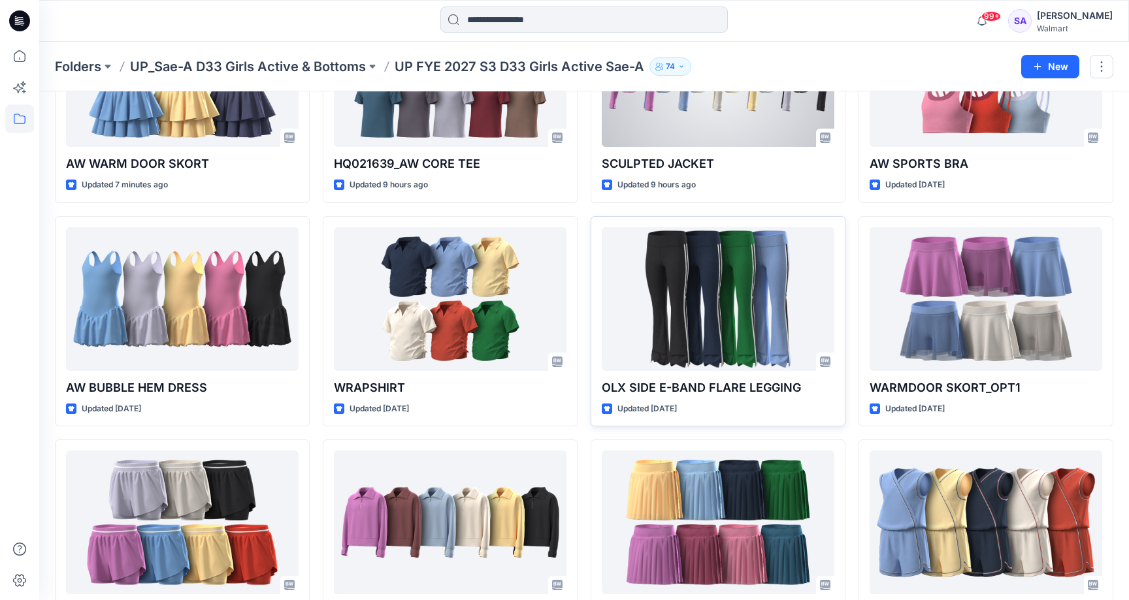
scroll to position [185, 0]
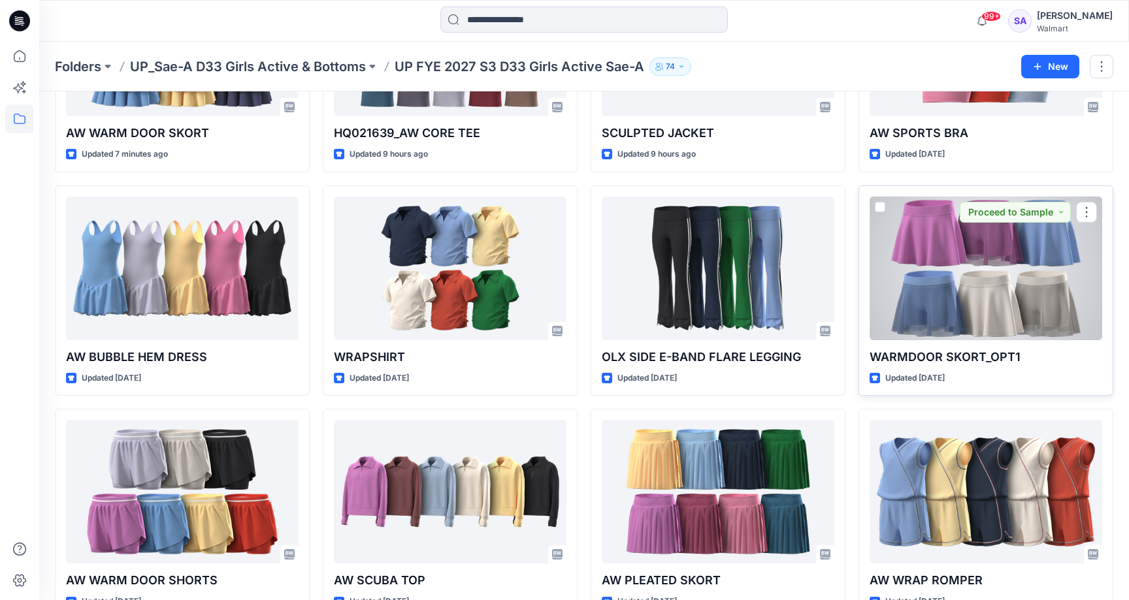
click at [971, 269] on div at bounding box center [986, 269] width 233 height 144
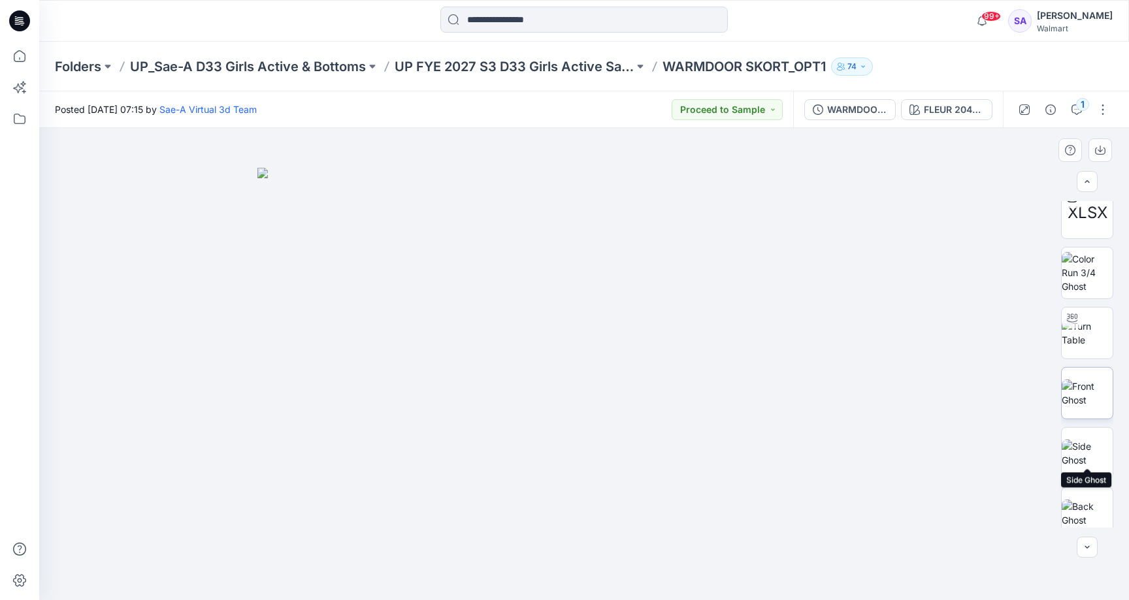
scroll to position [117, 0]
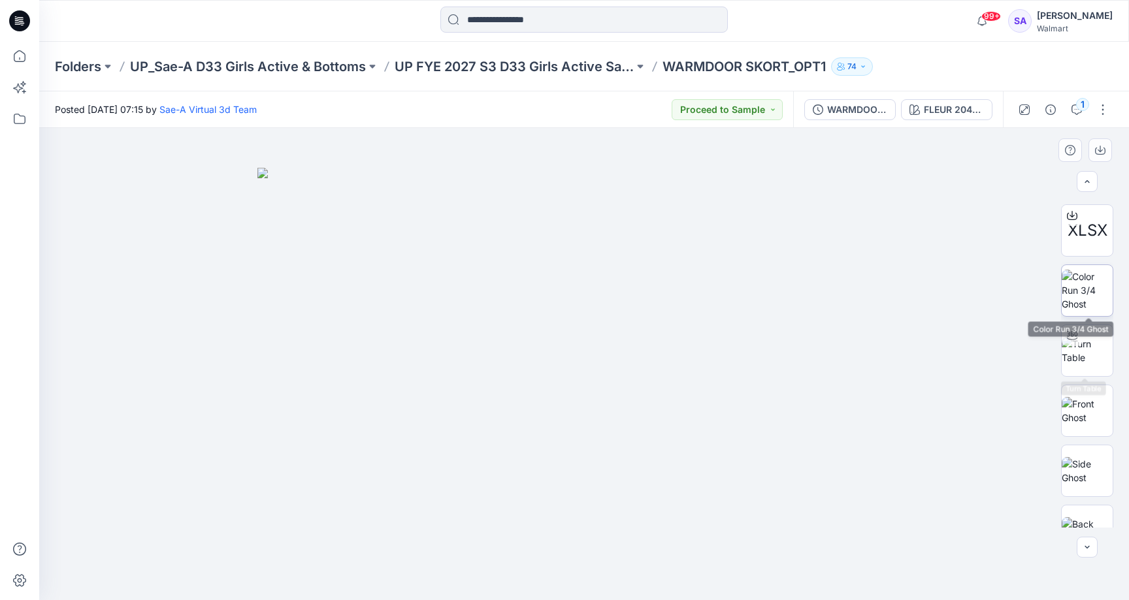
click at [1077, 282] on img at bounding box center [1087, 290] width 51 height 41
click at [956, 118] on button "FLEUR 2041817PW" at bounding box center [946, 109] width 91 height 21
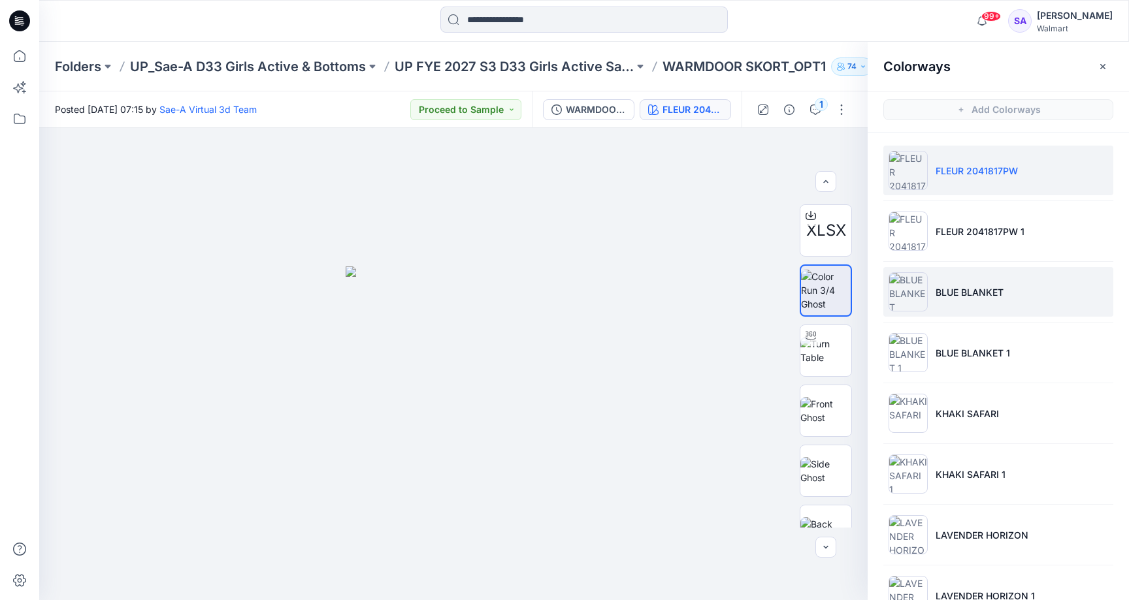
click at [1004, 288] on li "BLUE BLANKET" at bounding box center [998, 292] width 230 height 50
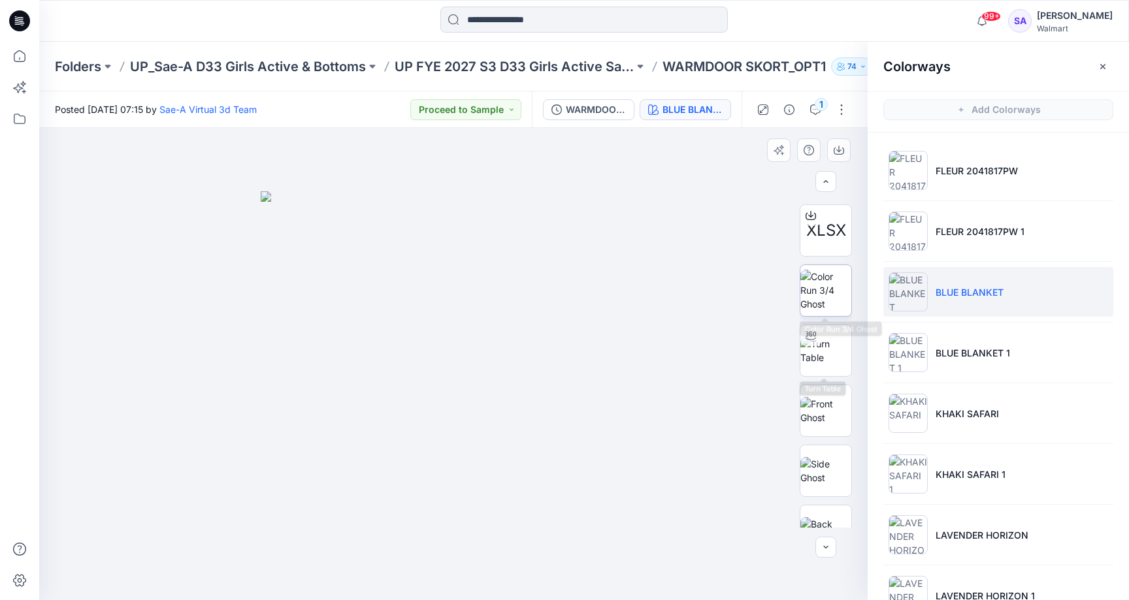
click at [816, 291] on img at bounding box center [825, 290] width 51 height 41
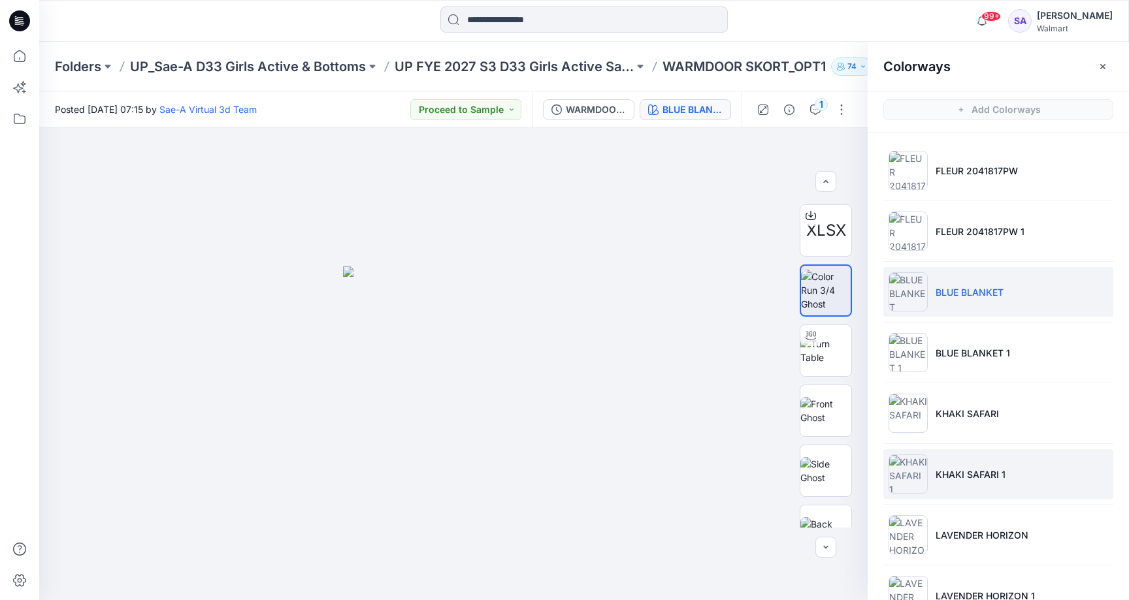
click at [989, 461] on li "KHAKI SAFARI 1" at bounding box center [998, 474] width 230 height 50
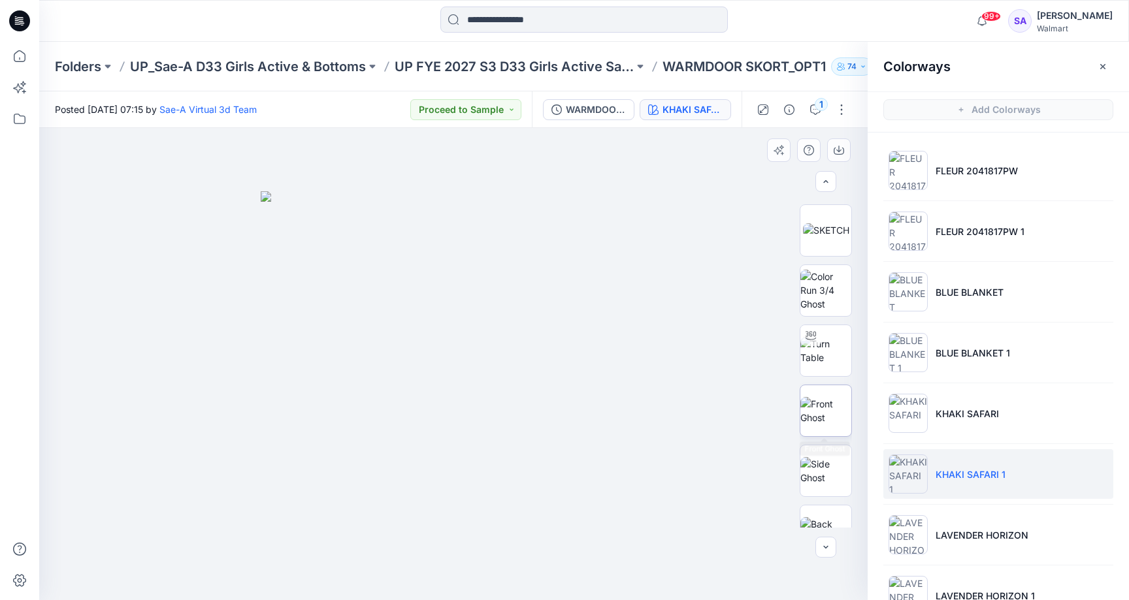
click at [841, 425] on img at bounding box center [825, 410] width 51 height 27
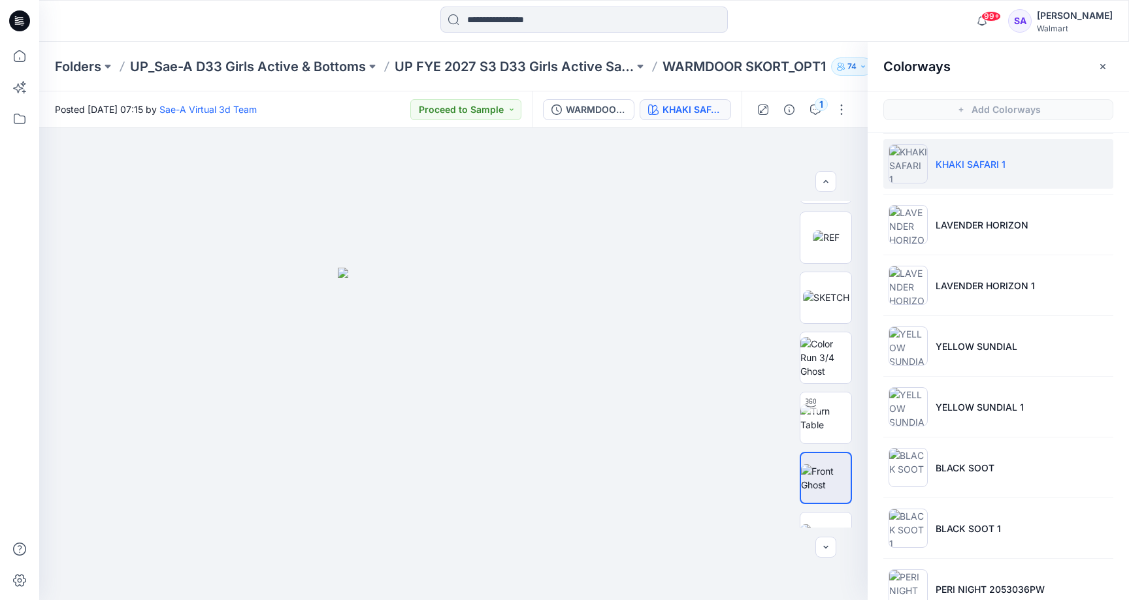
scroll to position [320, 0]
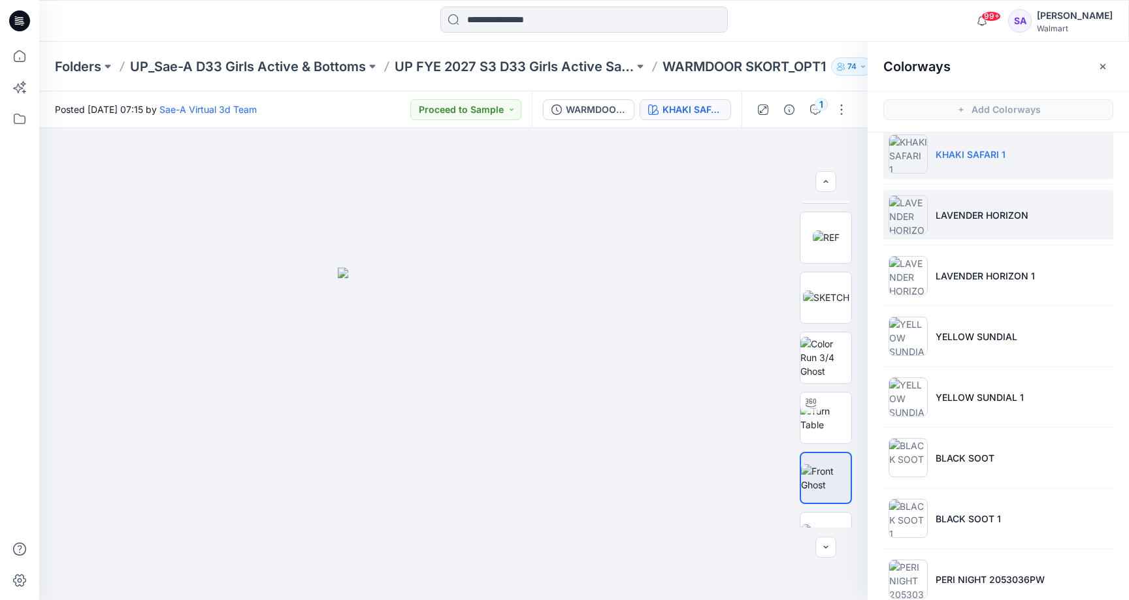
click at [982, 212] on p "LAVENDER HORIZON" at bounding box center [982, 215] width 93 height 14
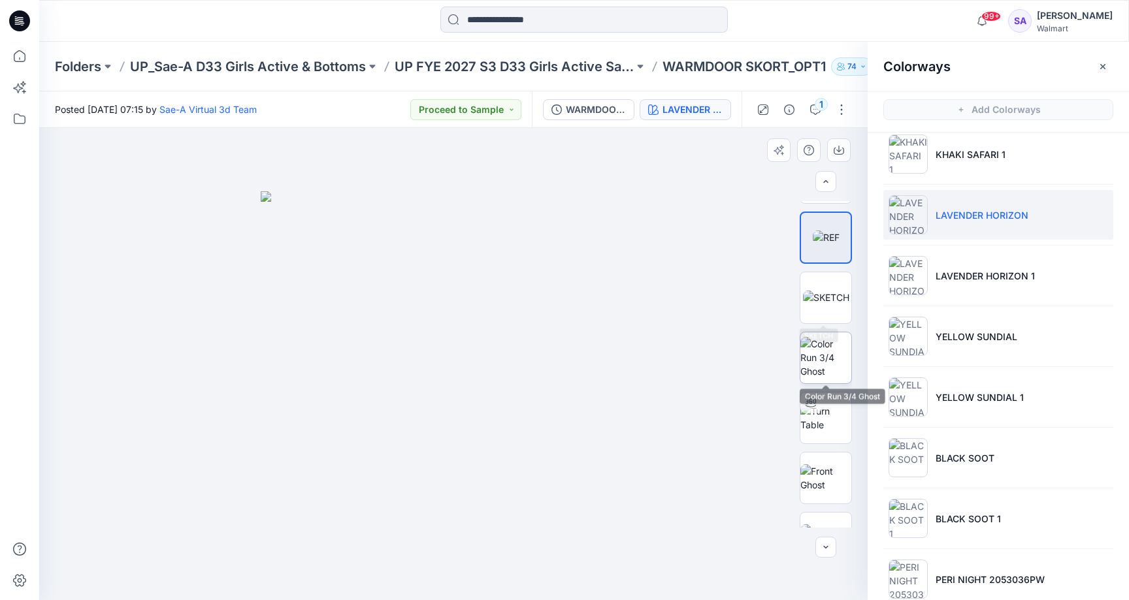
click at [815, 358] on img at bounding box center [825, 357] width 51 height 41
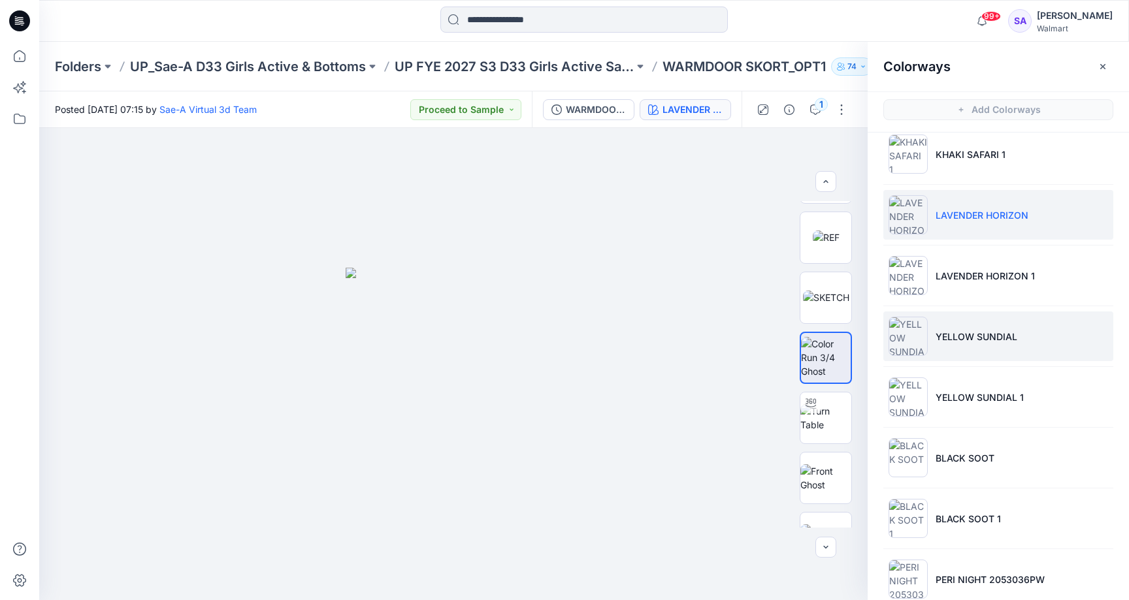
click at [999, 340] on p "YELLOW SUNDIAL" at bounding box center [977, 337] width 82 height 14
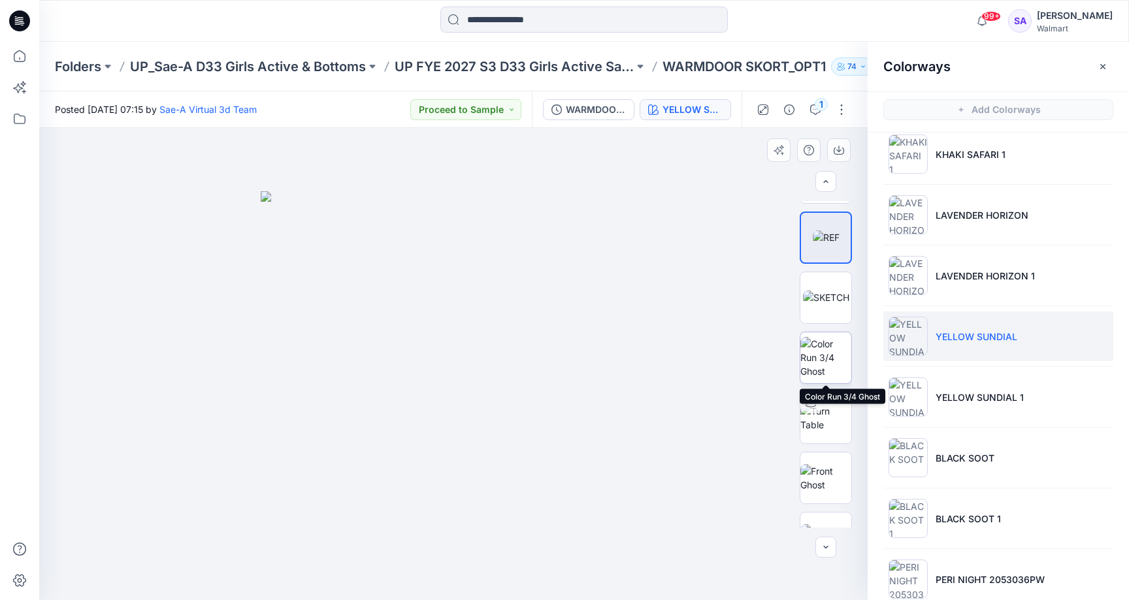
click at [802, 372] on img at bounding box center [825, 357] width 51 height 41
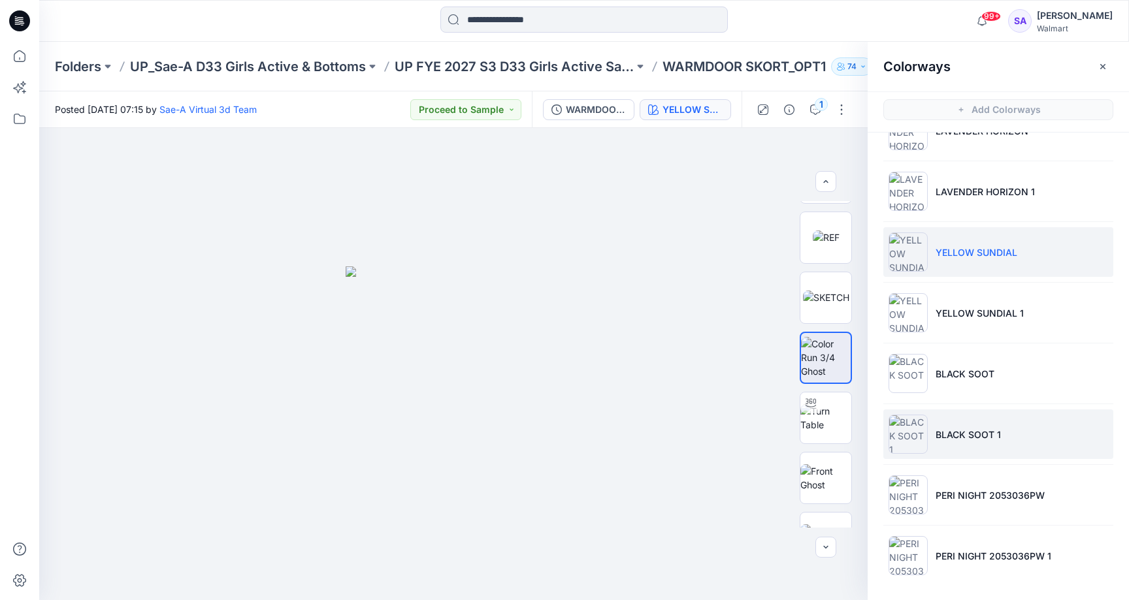
scroll to position [404, 0]
click at [974, 431] on p "BLACK SOOT 1" at bounding box center [968, 435] width 65 height 14
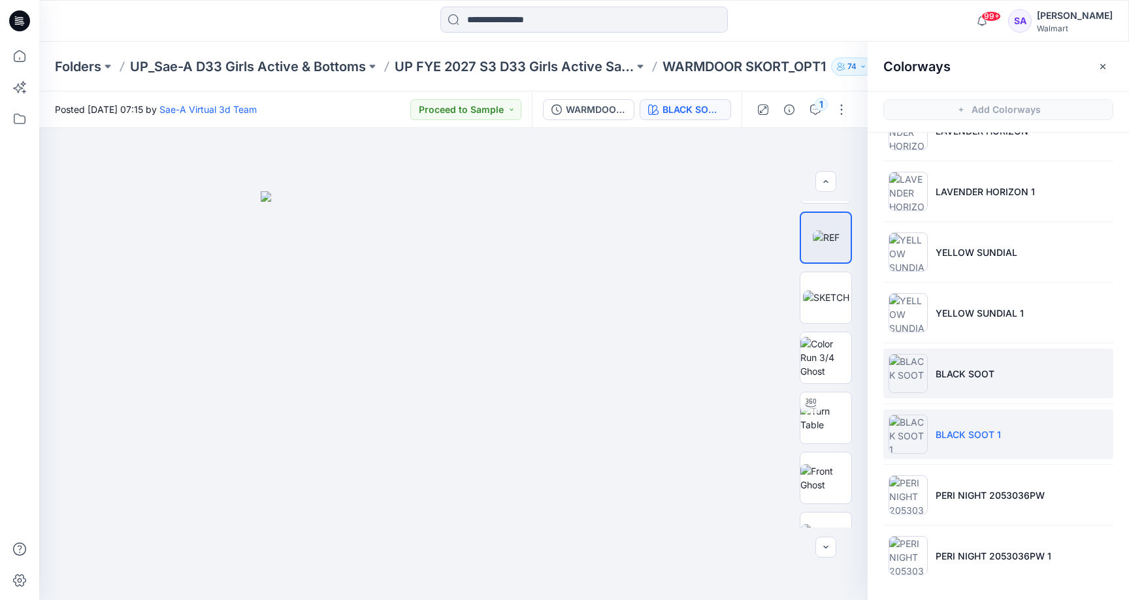
click at [966, 385] on li "BLACK SOOT" at bounding box center [998, 374] width 230 height 50
click at [950, 431] on p "BLACK SOOT 1" at bounding box center [968, 435] width 65 height 14
click at [803, 362] on img at bounding box center [825, 357] width 51 height 41
click at [983, 380] on p "BLACK SOOT" at bounding box center [965, 374] width 59 height 14
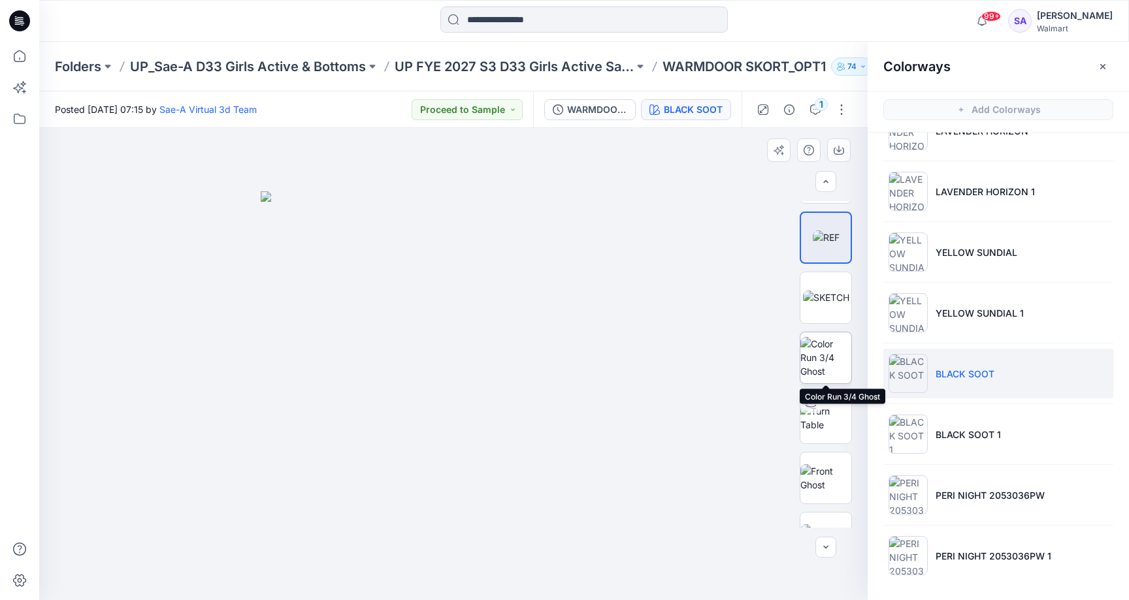
click at [832, 354] on img at bounding box center [825, 357] width 51 height 41
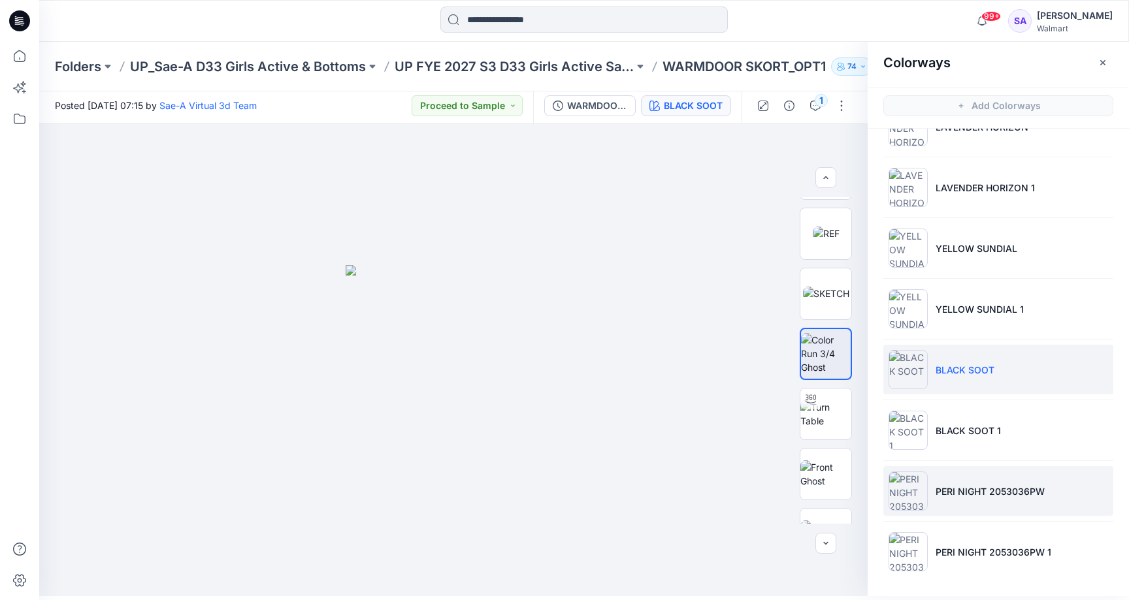
click at [989, 467] on li "PERI NIGHT 2053036PW" at bounding box center [998, 491] width 230 height 50
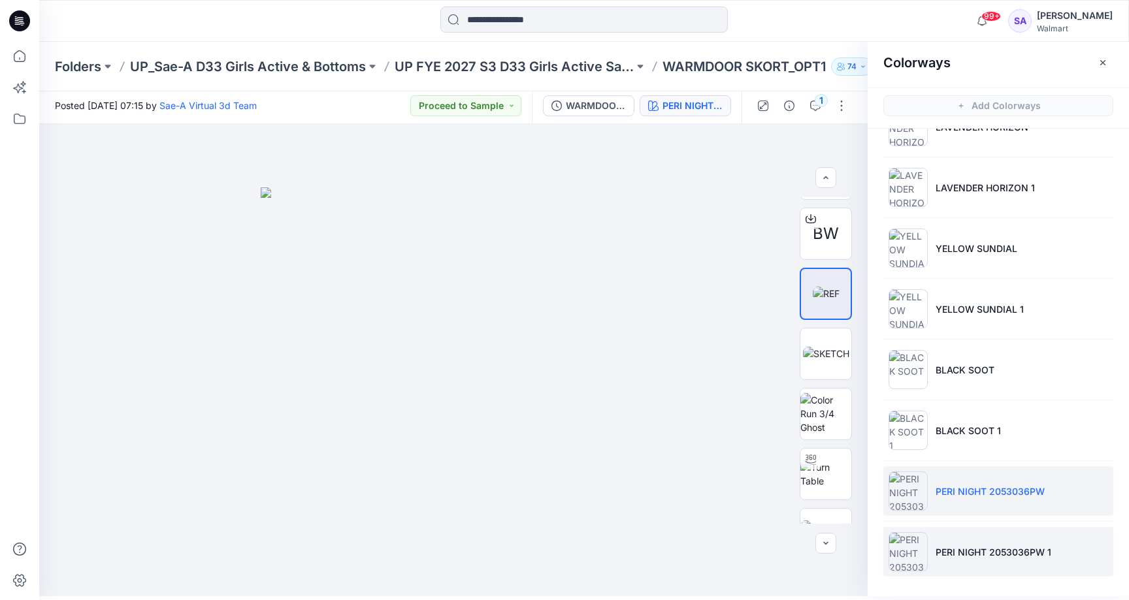
click at [970, 561] on li "PERI NIGHT 2053036PW 1" at bounding box center [998, 552] width 230 height 50
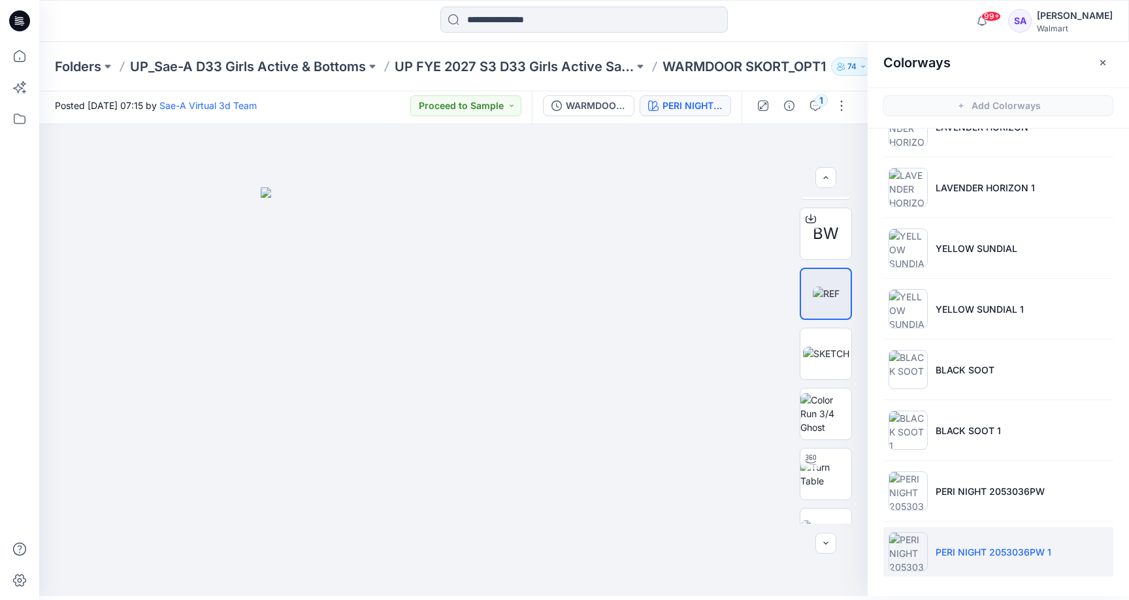
click at [961, 551] on p "PERI NIGHT 2053036PW 1" at bounding box center [994, 553] width 116 height 14
click at [799, 417] on div "XLSX BW" at bounding box center [826, 360] width 84 height 327
click at [845, 414] on img at bounding box center [825, 413] width 51 height 41
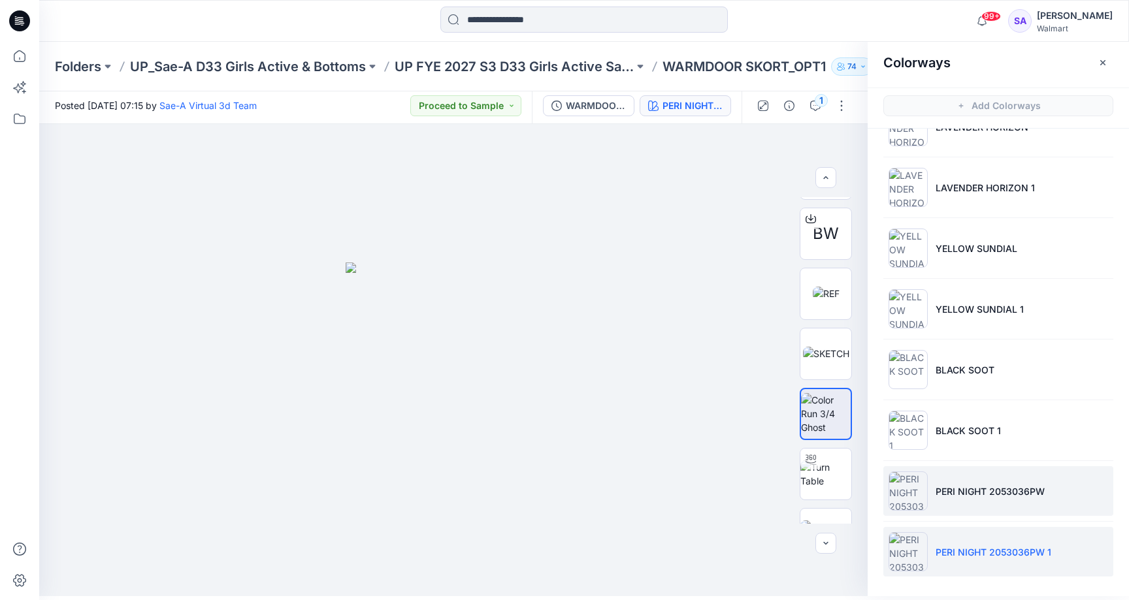
click at [966, 482] on li "PERI NIGHT 2053036PW" at bounding box center [998, 491] width 230 height 50
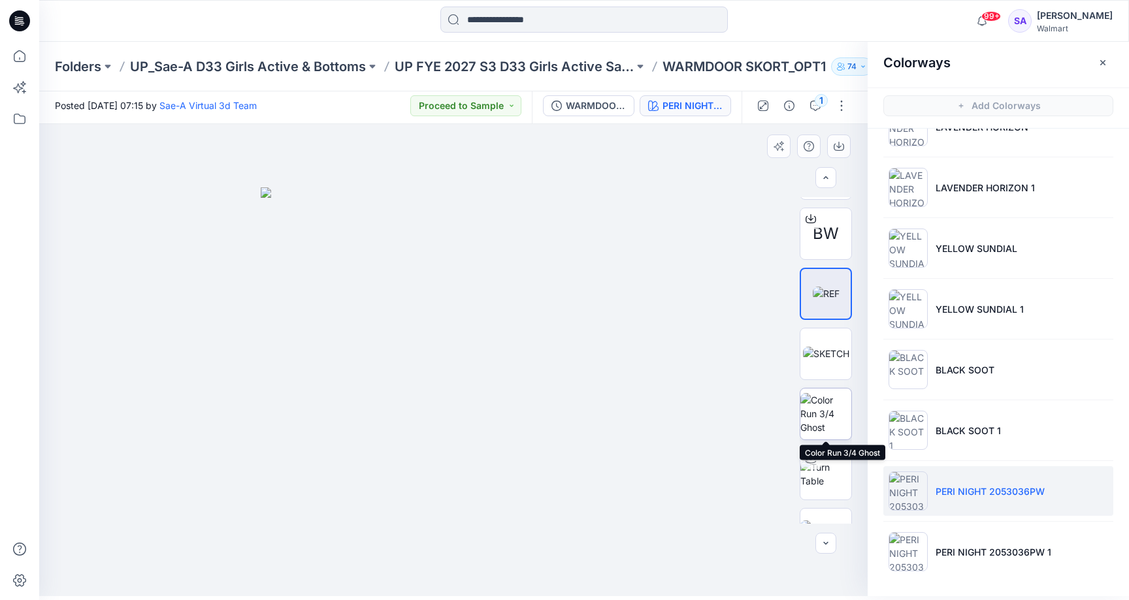
click at [811, 429] on img at bounding box center [825, 413] width 51 height 41
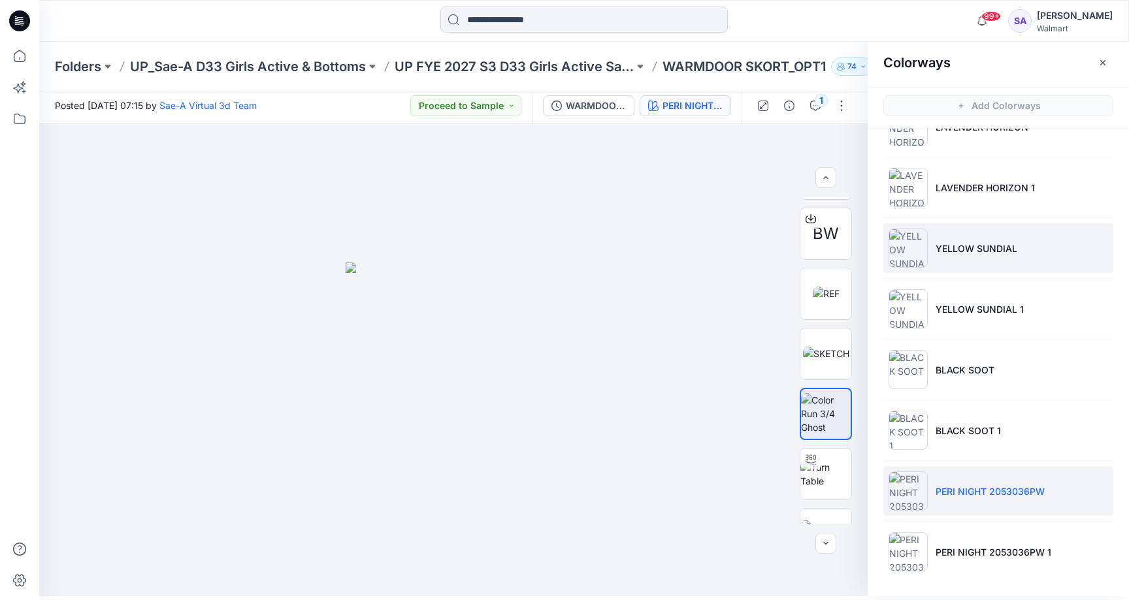
click at [975, 247] on p "YELLOW SUNDIAL" at bounding box center [977, 249] width 82 height 14
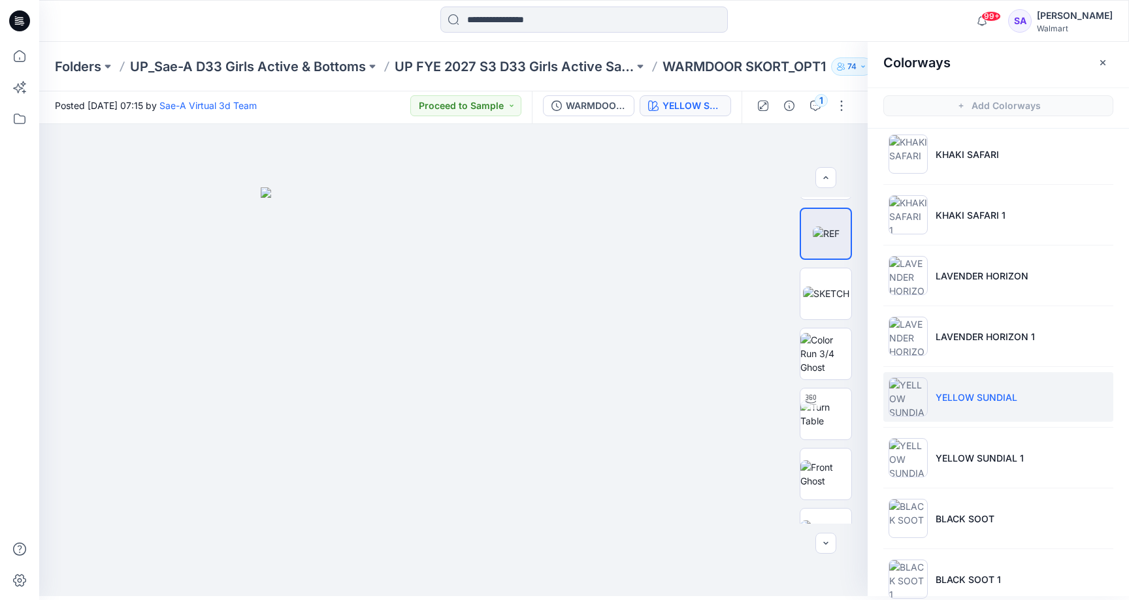
scroll to position [242, 0]
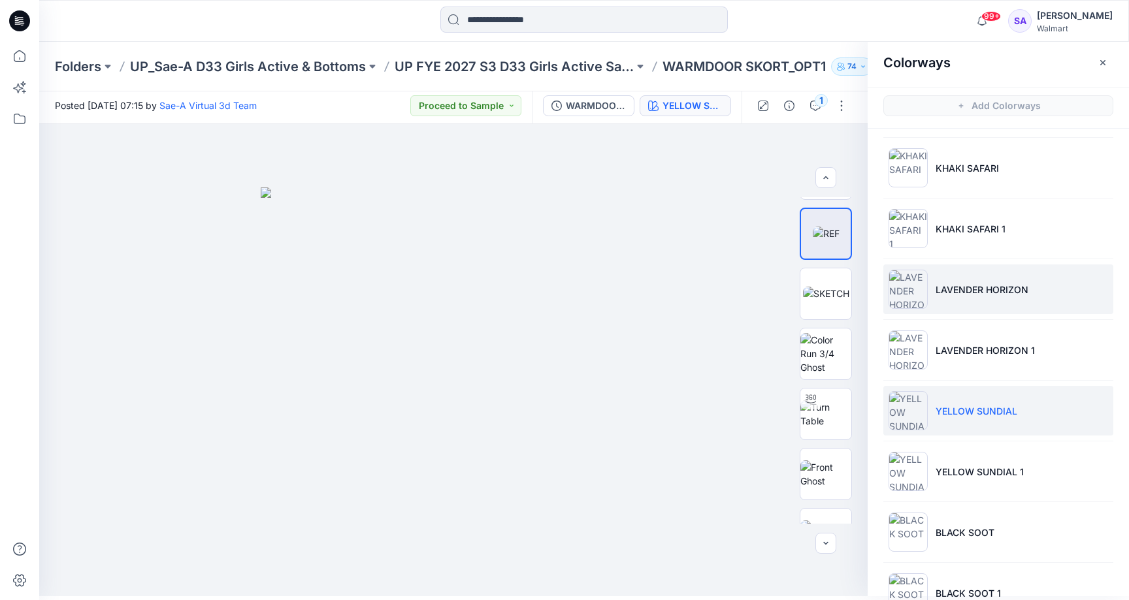
click at [992, 288] on p "LAVENDER HORIZON" at bounding box center [982, 290] width 93 height 14
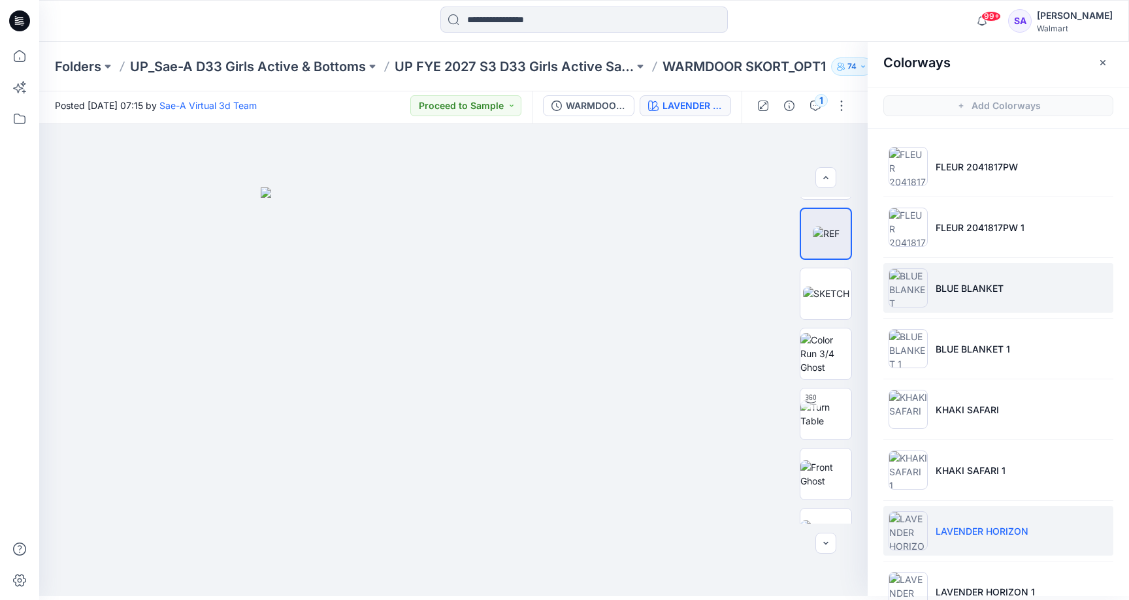
scroll to position [-1, 0]
click at [971, 289] on p "BLUE BLANKET" at bounding box center [970, 289] width 68 height 14
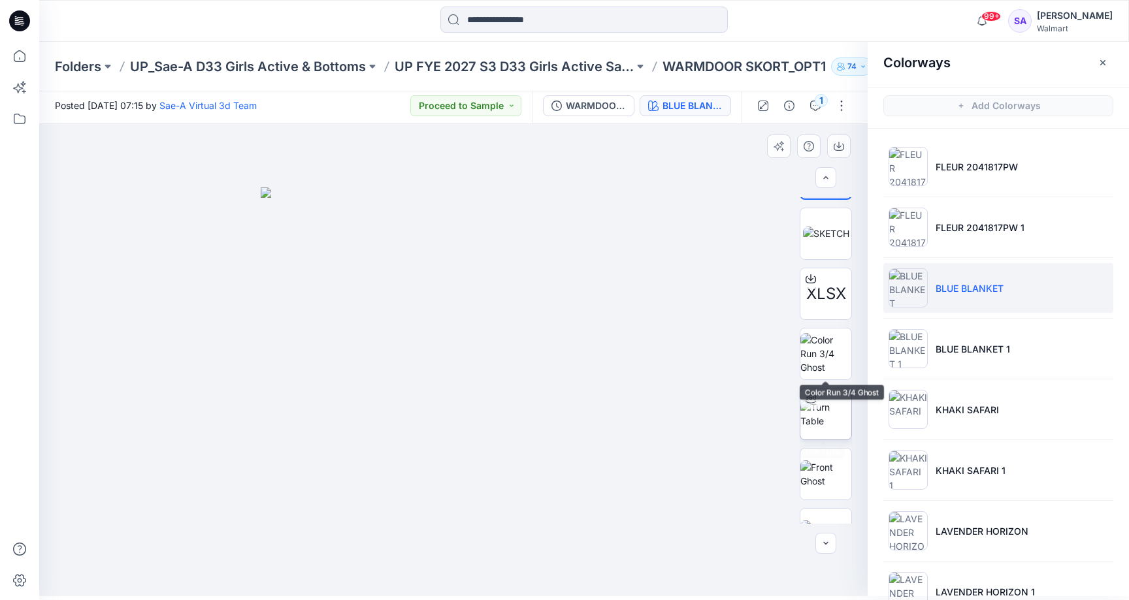
click at [819, 393] on div at bounding box center [810, 399] width 21 height 21
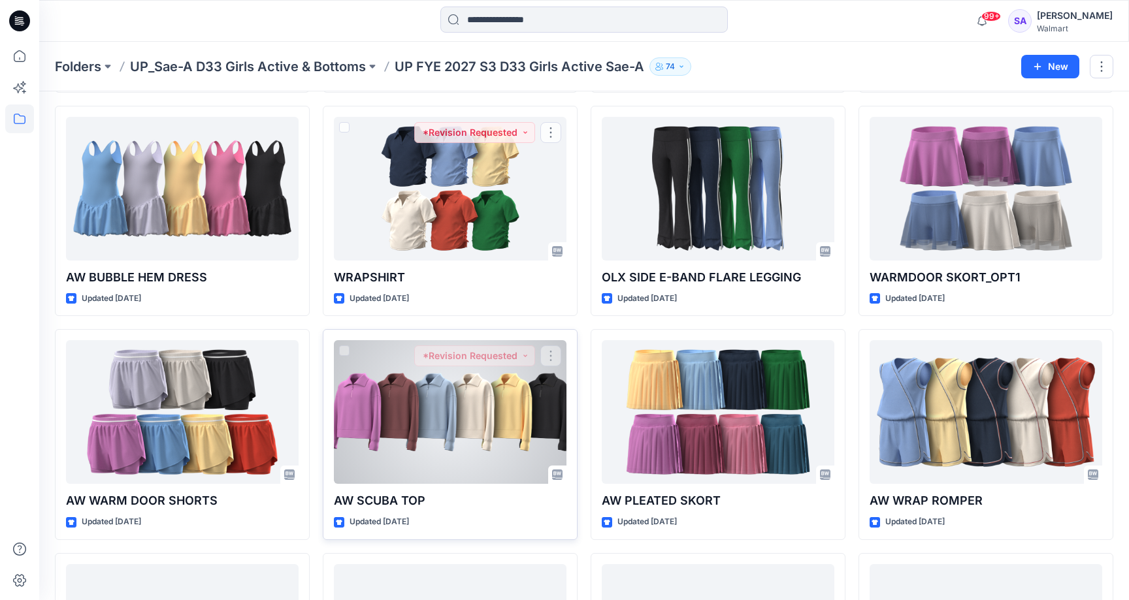
scroll to position [264, 0]
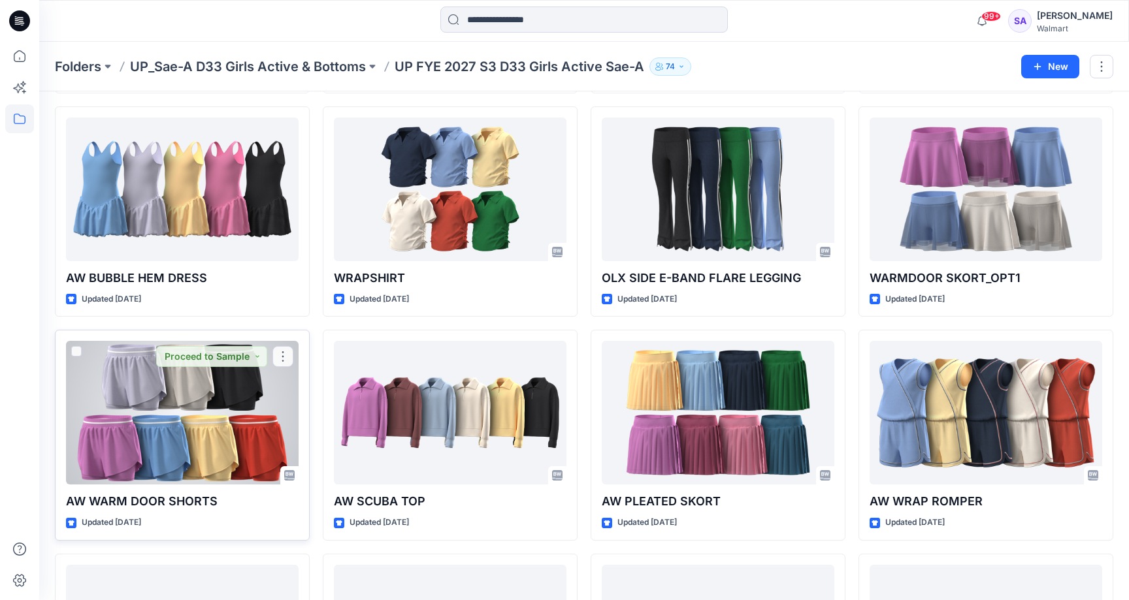
click at [234, 408] on div at bounding box center [182, 413] width 233 height 144
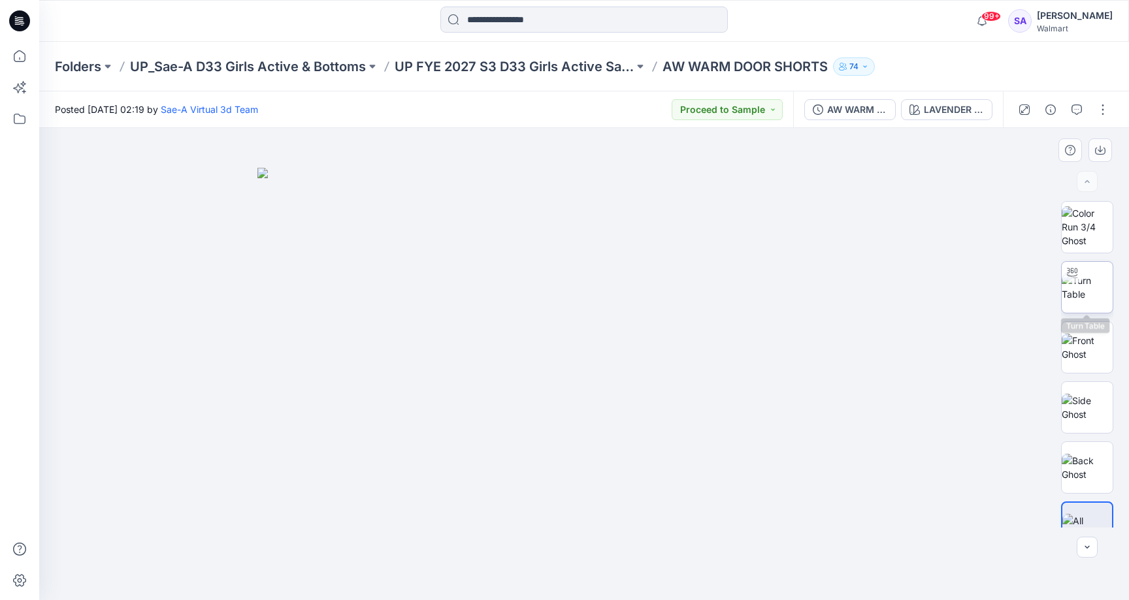
click at [1079, 300] on img at bounding box center [1087, 287] width 51 height 27
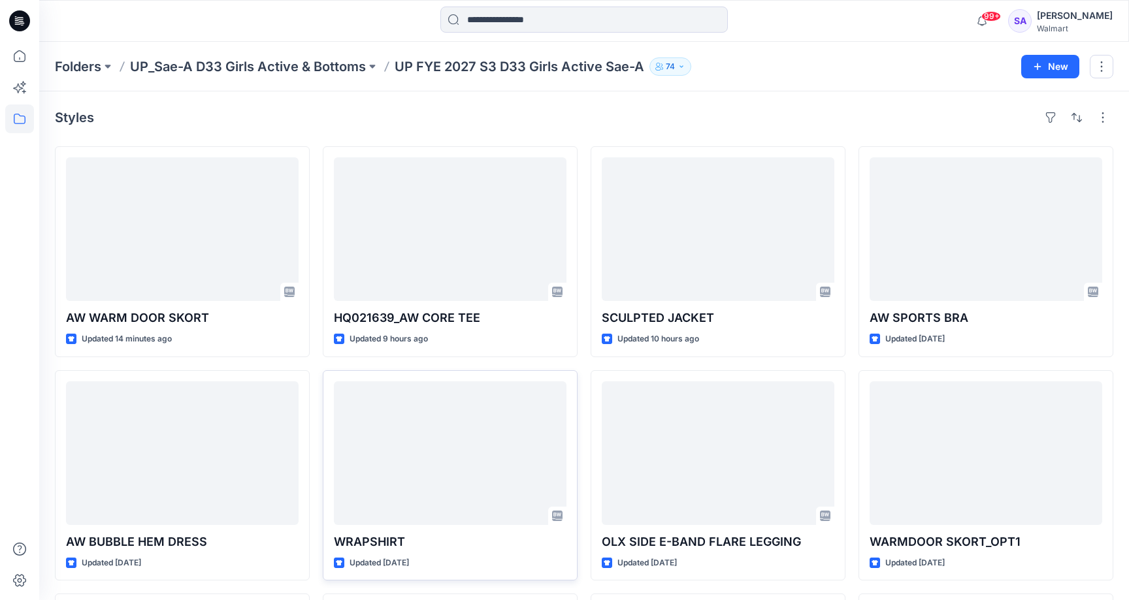
scroll to position [264, 0]
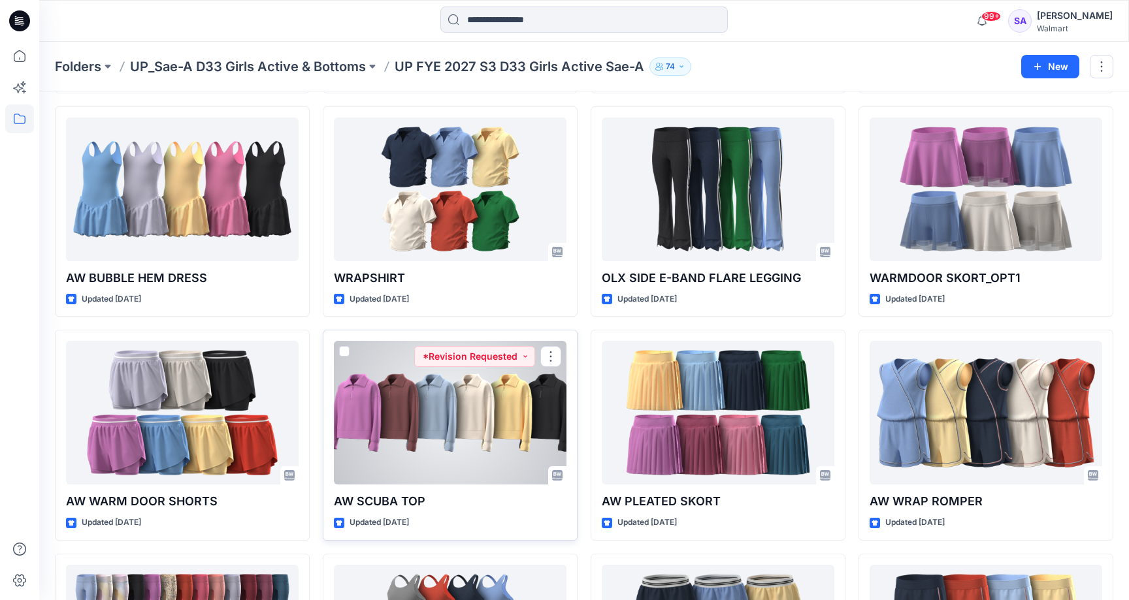
click at [521, 391] on div at bounding box center [450, 413] width 233 height 144
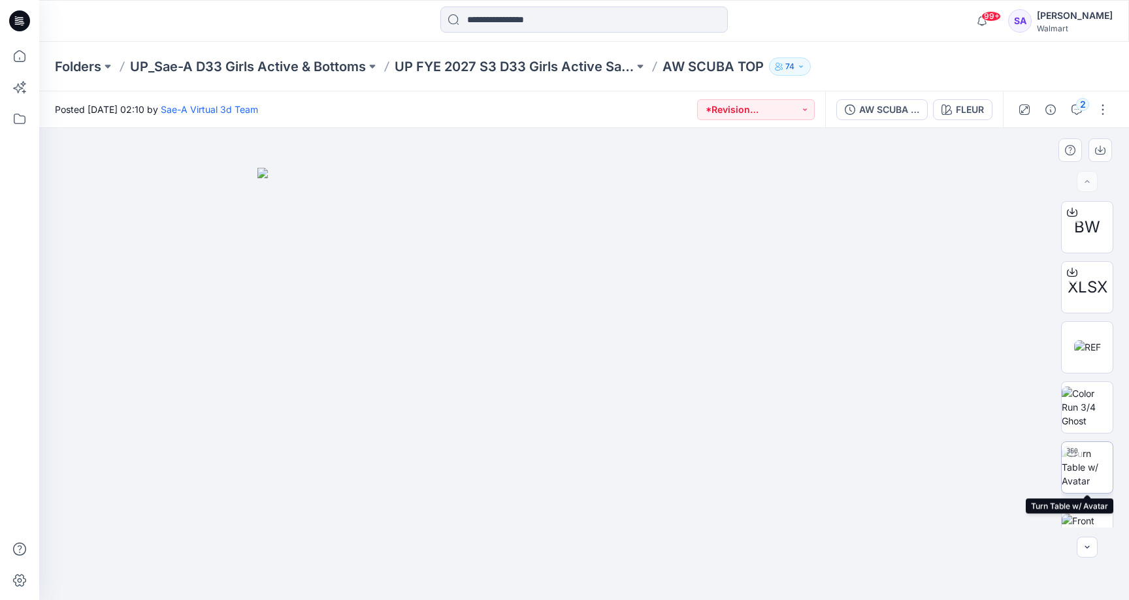
click at [1095, 474] on img at bounding box center [1087, 467] width 51 height 41
click at [977, 105] on div "FLEUR" at bounding box center [970, 110] width 28 height 14
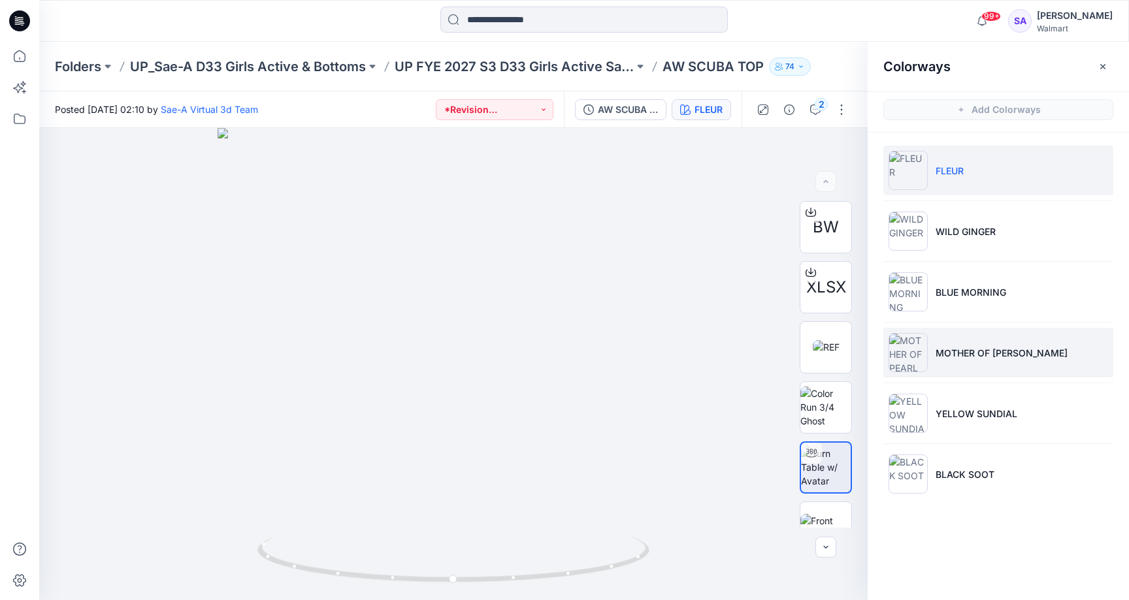
click at [957, 353] on p "MOTHER OF PEARL" at bounding box center [1002, 353] width 132 height 14
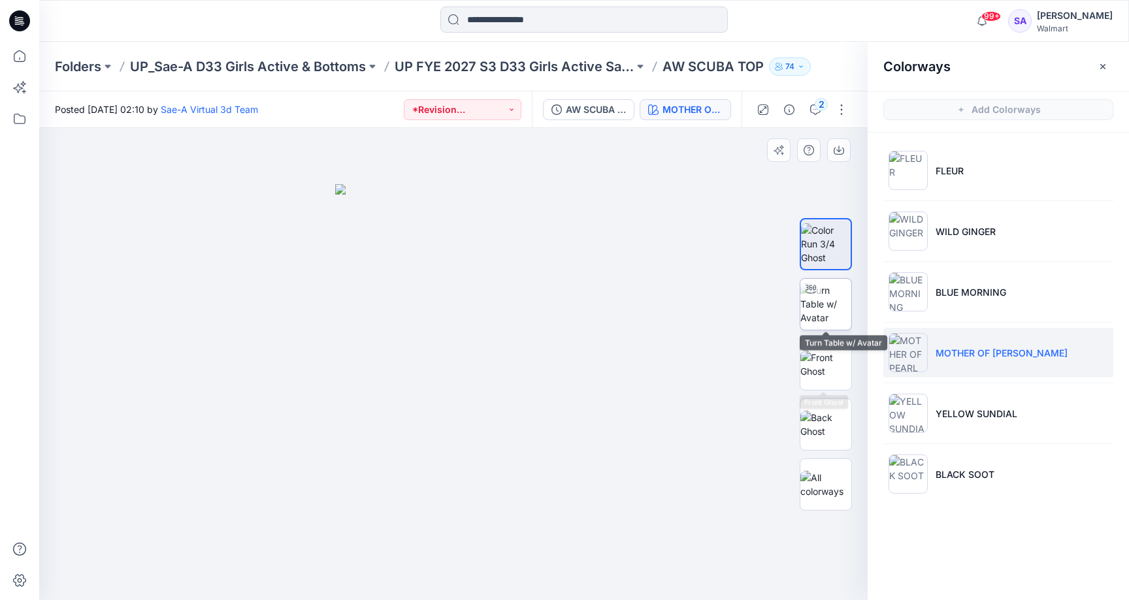
click at [826, 306] on img at bounding box center [825, 304] width 51 height 41
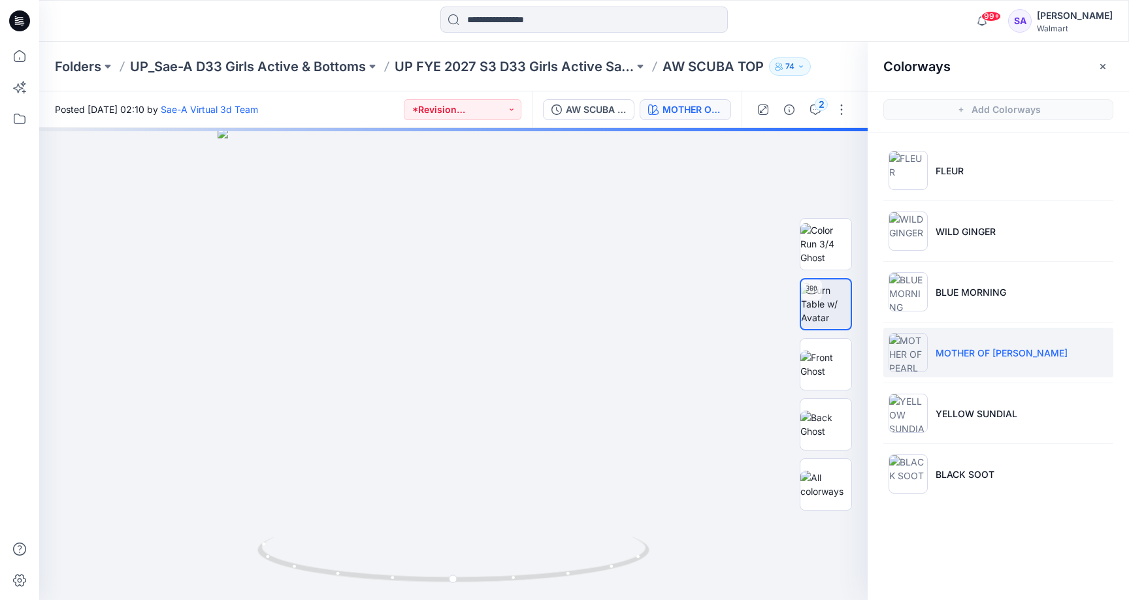
click at [917, 382] on ul "FLEUR WILD GINGER BLUE MORNING MOTHER OF PEARL YELLOW SUNDIAL BLACK SOOT" at bounding box center [998, 323] width 261 height 380
click at [917, 291] on img at bounding box center [908, 291] width 39 height 39
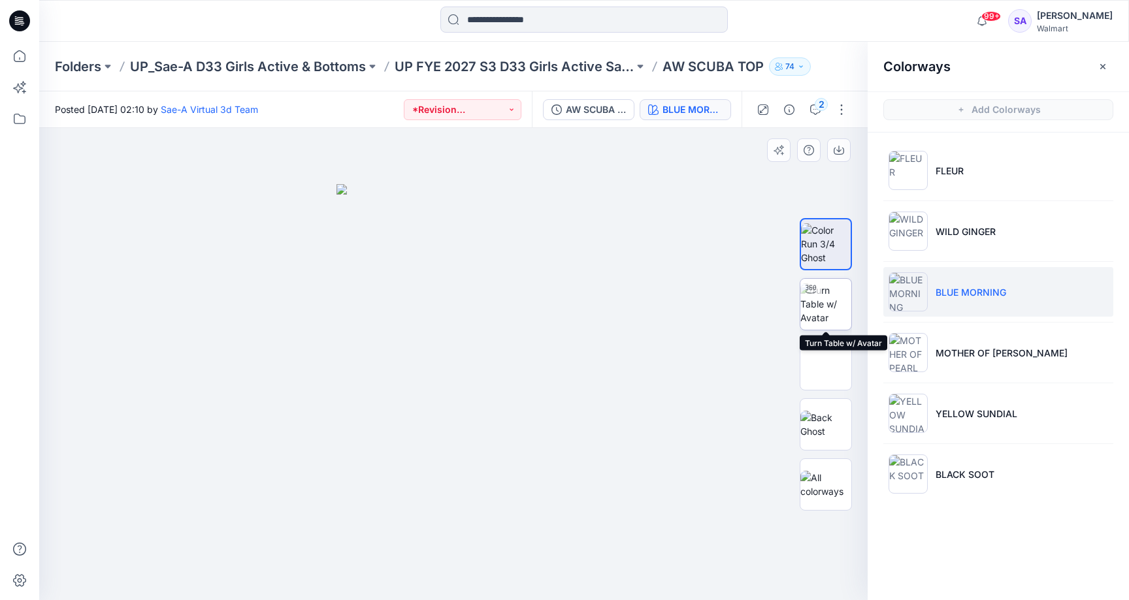
click at [818, 301] on img at bounding box center [825, 304] width 51 height 41
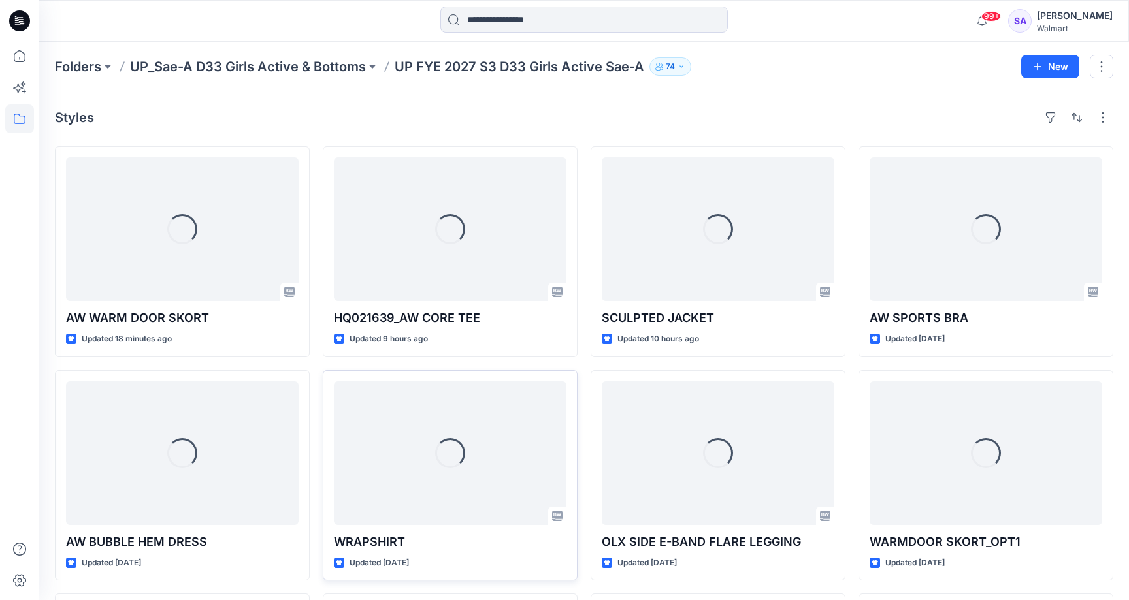
scroll to position [264, 0]
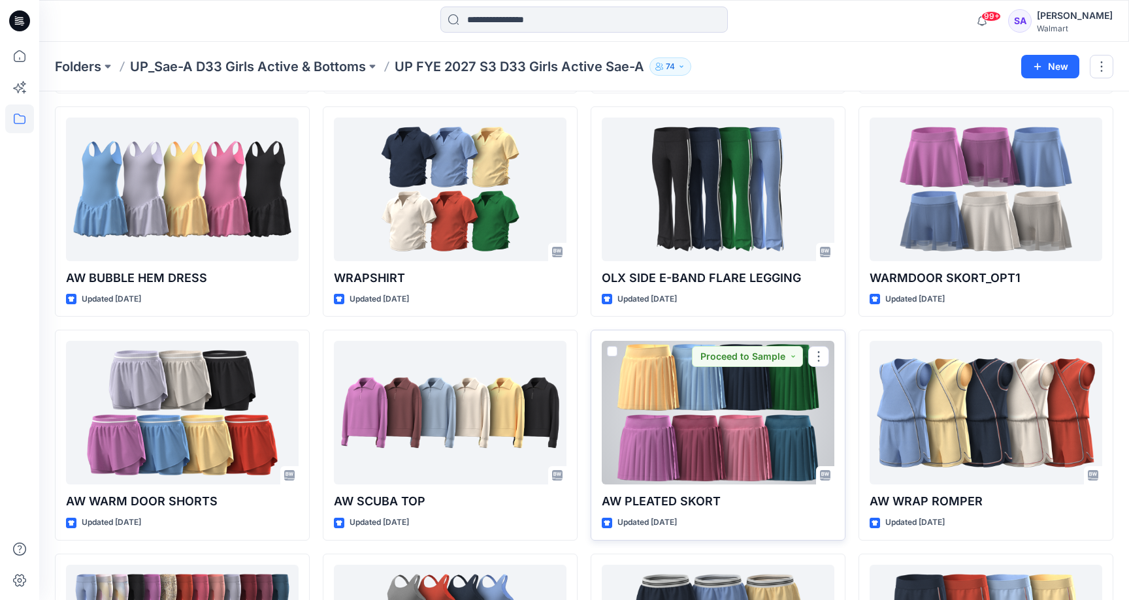
click at [758, 412] on div at bounding box center [718, 413] width 233 height 144
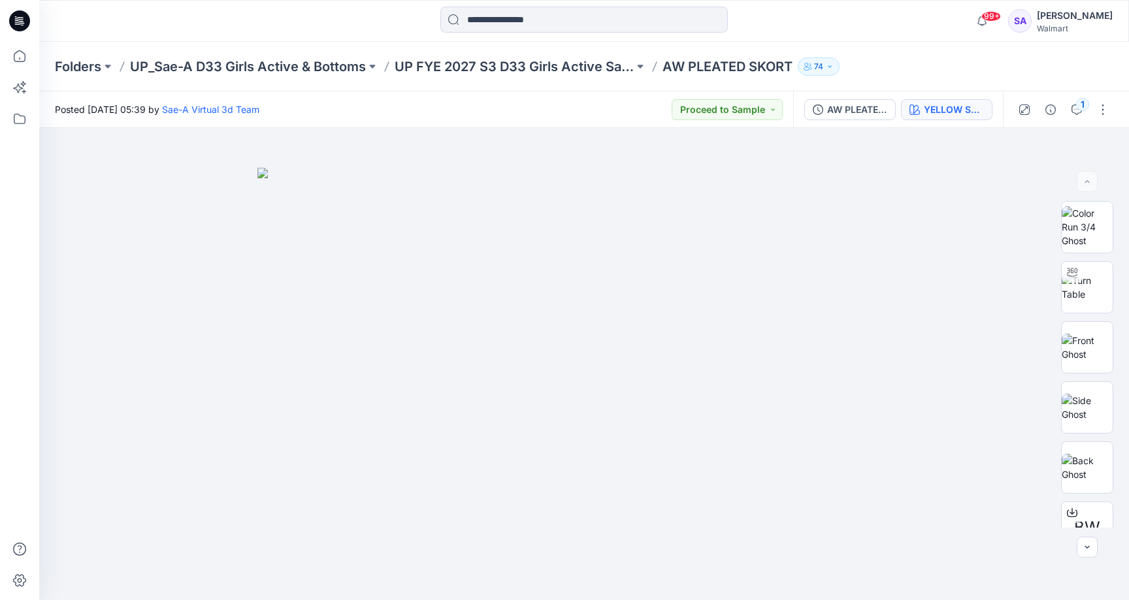
click at [949, 101] on button "YELLOW SUNDIAL" at bounding box center [946, 109] width 91 height 21
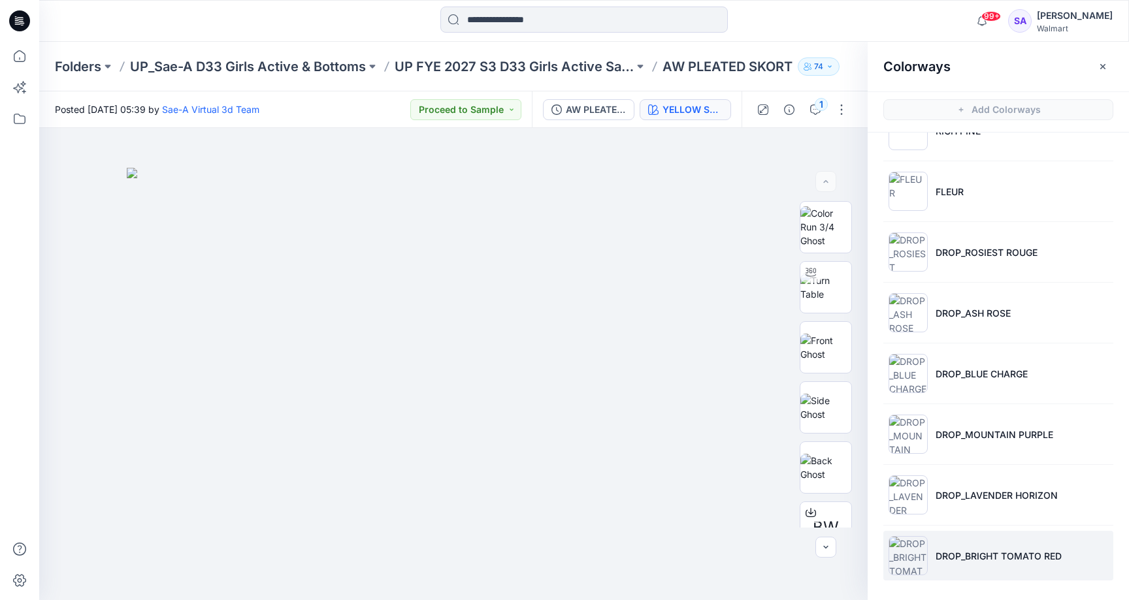
scroll to position [222, 0]
click at [947, 552] on p "DROP_BRIGHT TOMATO RED" at bounding box center [999, 556] width 126 height 14
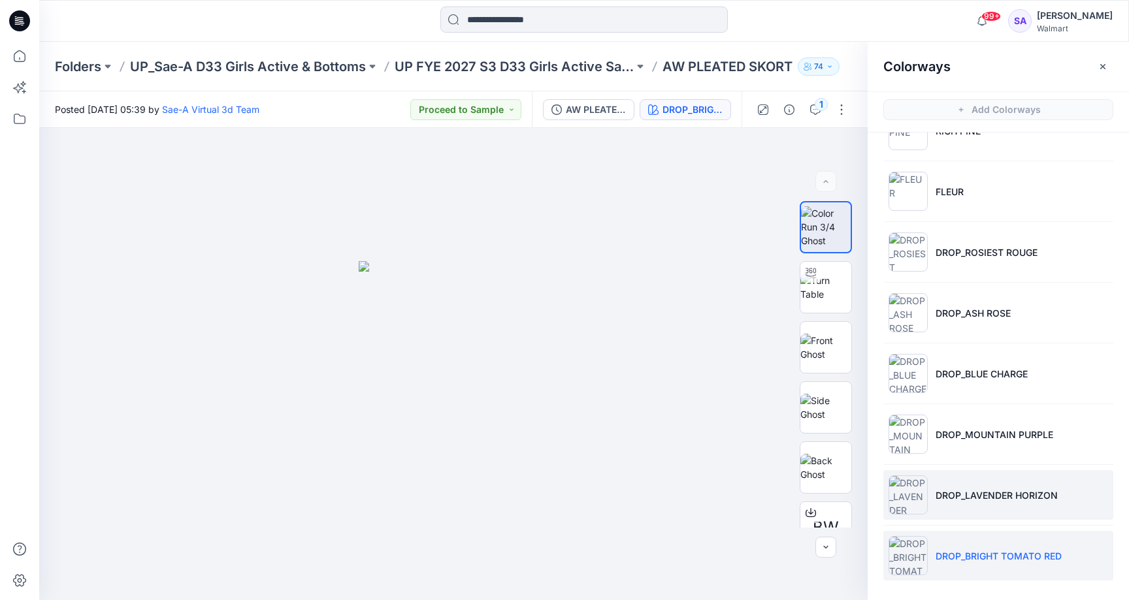
click at [988, 515] on li "DROP_LAVENDER HORIZON" at bounding box center [998, 495] width 230 height 50
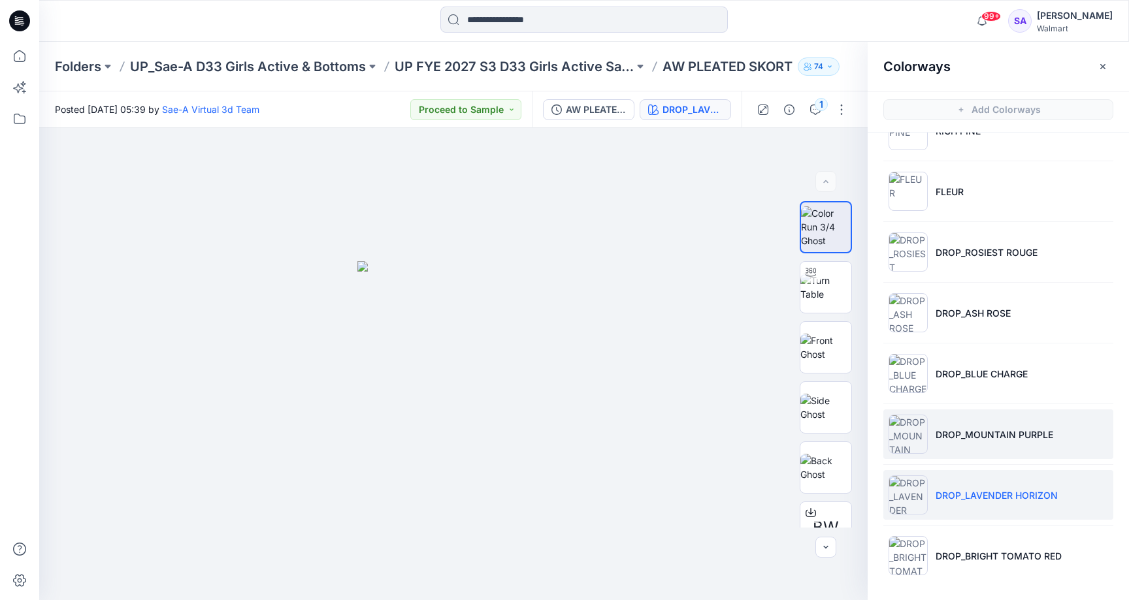
click at [1011, 451] on li "DROP_MOUNTAIN PURPLE" at bounding box center [998, 435] width 230 height 50
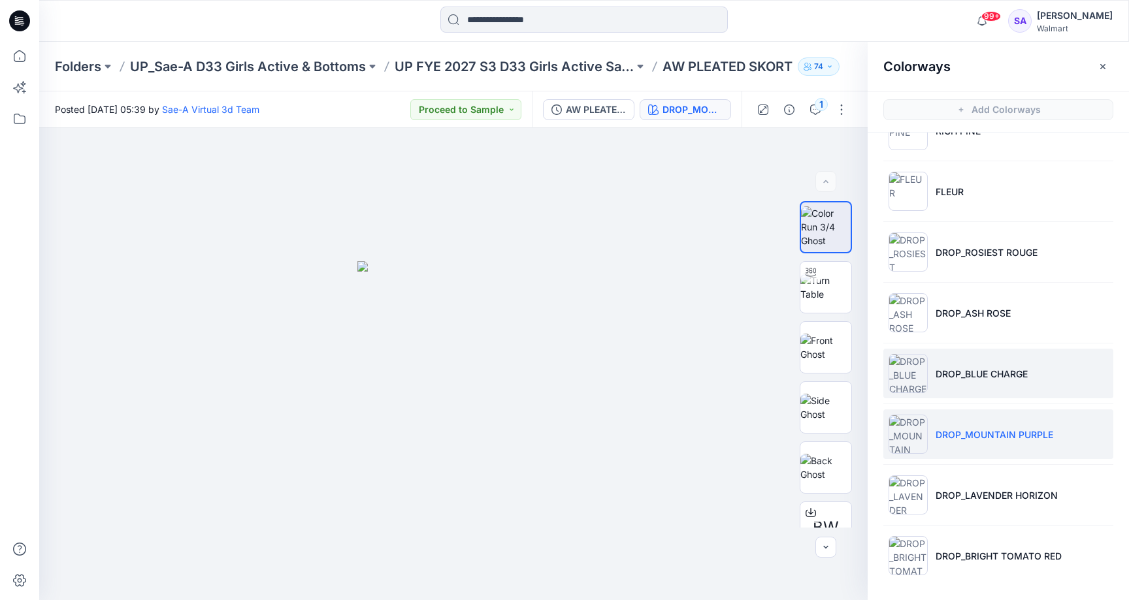
click at [995, 375] on p "DROP_BLUE CHARGE" at bounding box center [982, 374] width 92 height 14
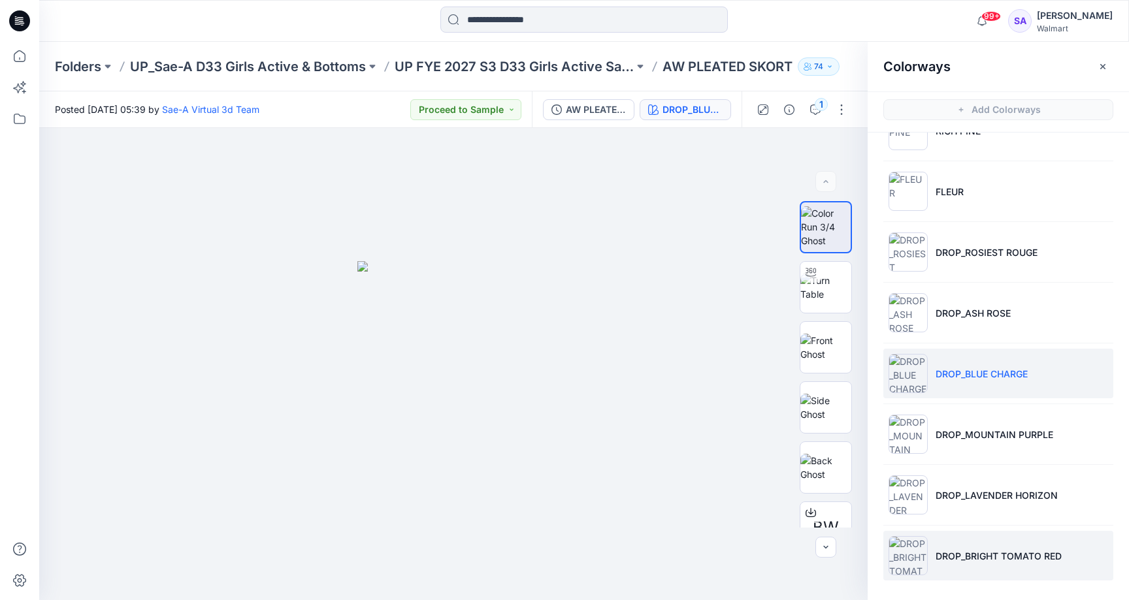
click at [966, 575] on li "DROP_BRIGHT TOMATO RED" at bounding box center [998, 556] width 230 height 50
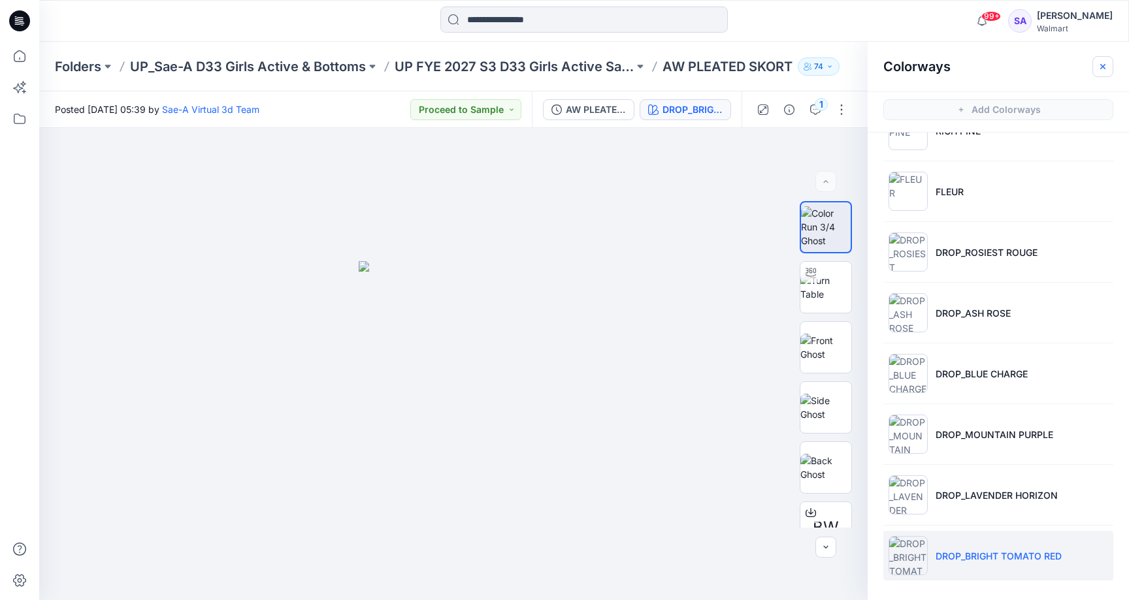
click at [1104, 65] on icon "button" at bounding box center [1102, 65] width 5 height 5
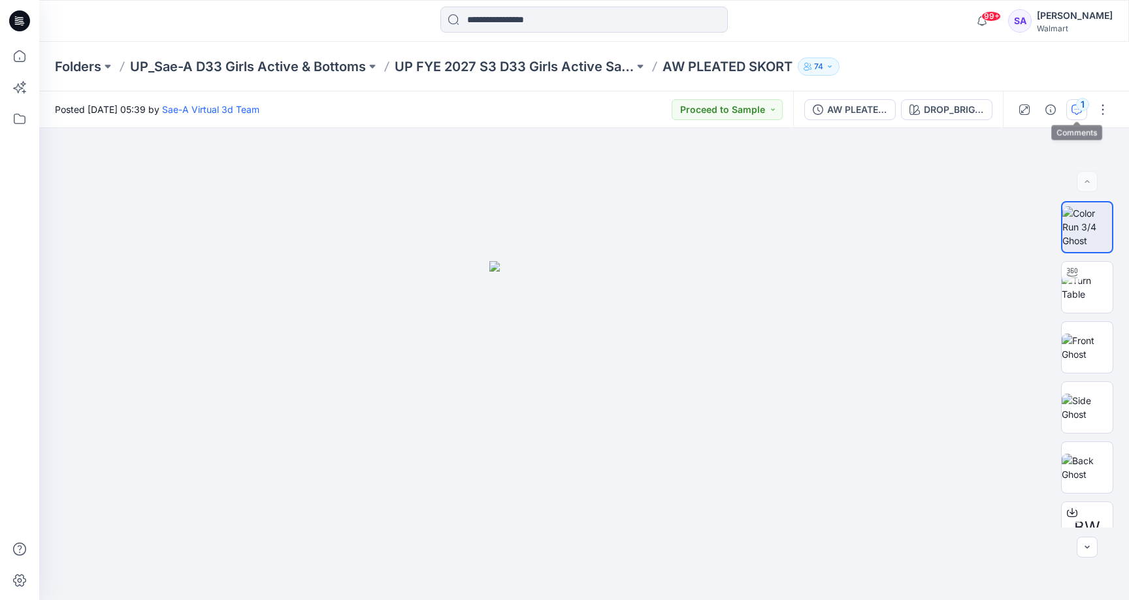
click at [1079, 110] on div "1" at bounding box center [1082, 104] width 13 height 13
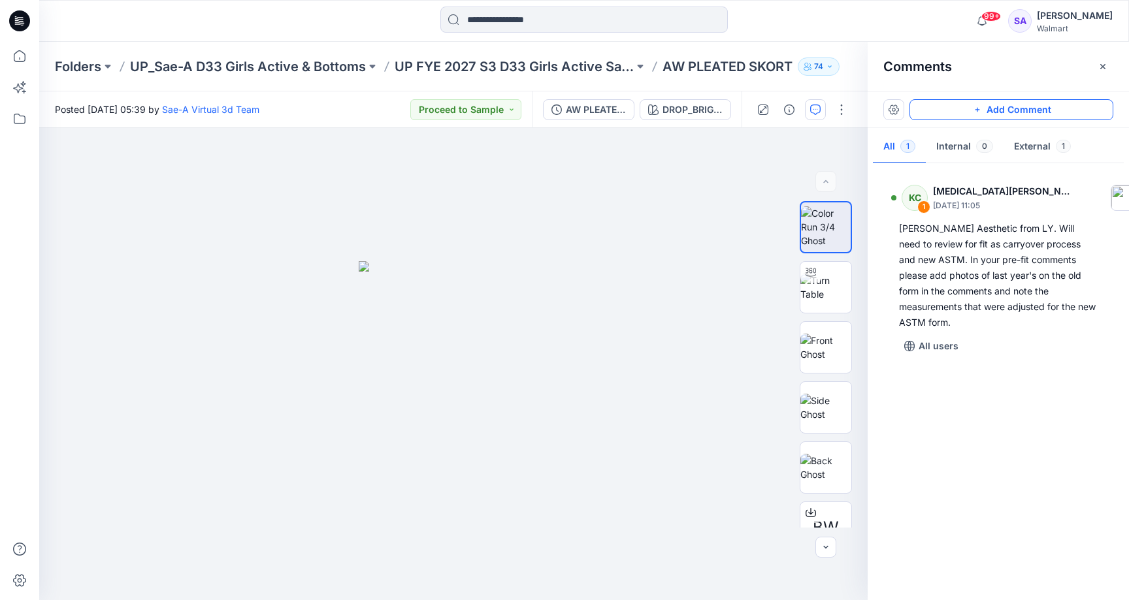
click at [960, 108] on button "Add Comment" at bounding box center [1011, 109] width 204 height 21
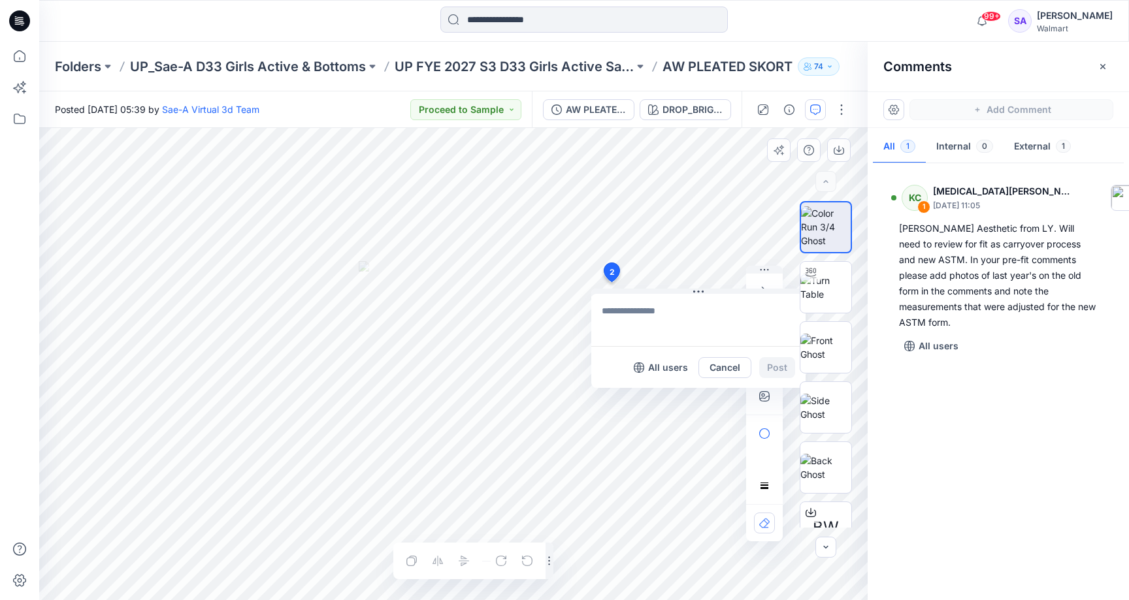
click at [611, 282] on div "2 All users Cancel Post Layer 1" at bounding box center [453, 364] width 828 height 472
type textarea "*"
type textarea "**********"
click at [774, 374] on button "Post" at bounding box center [777, 367] width 36 height 21
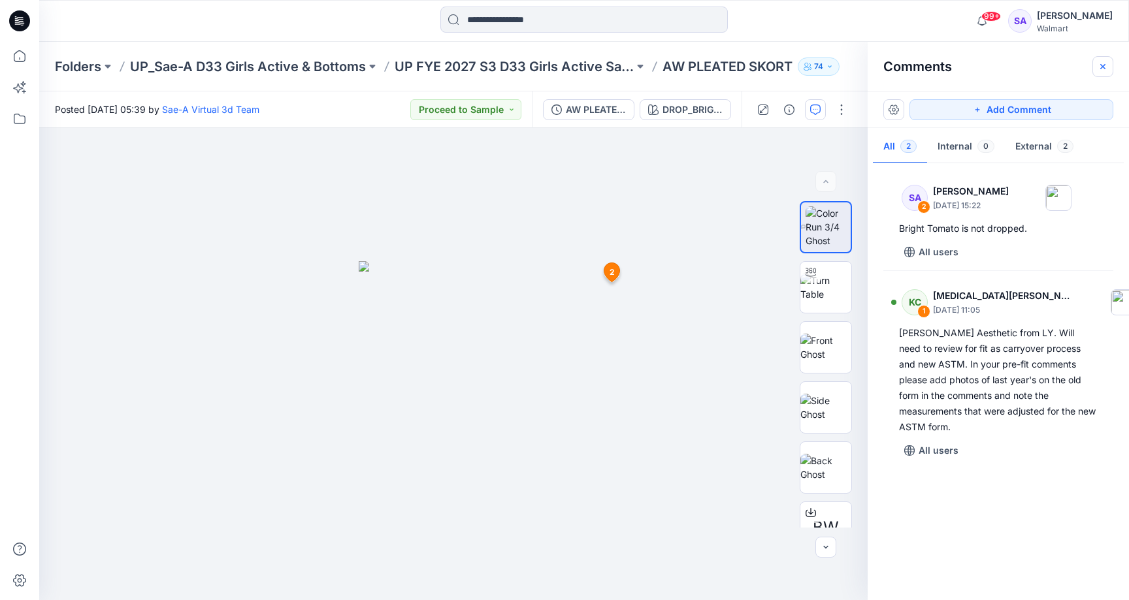
click at [1105, 61] on icon "button" at bounding box center [1103, 66] width 10 height 10
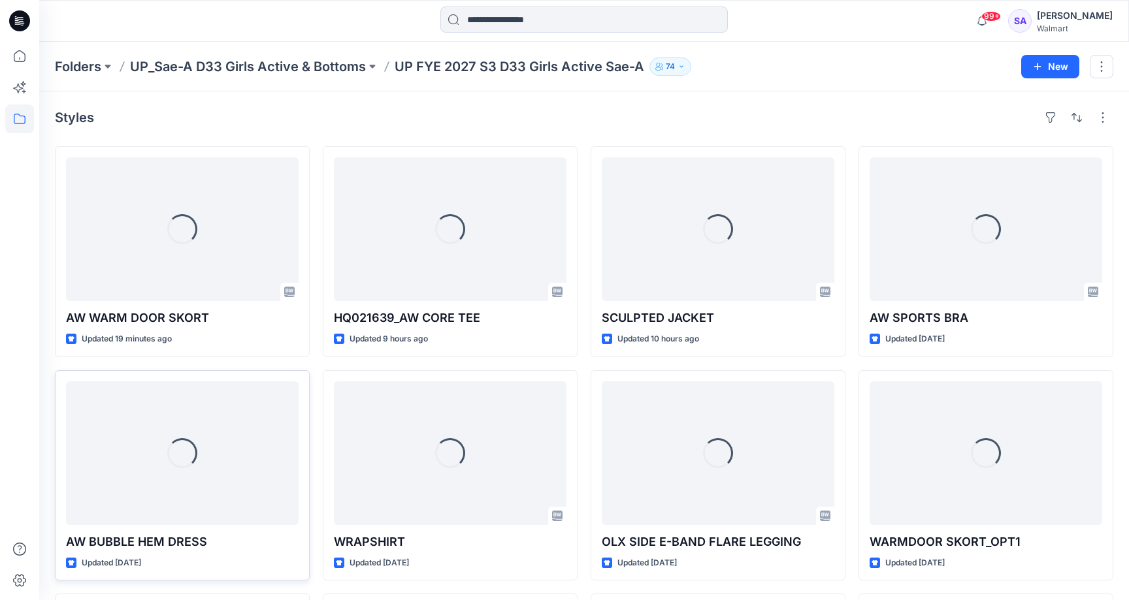
scroll to position [264, 0]
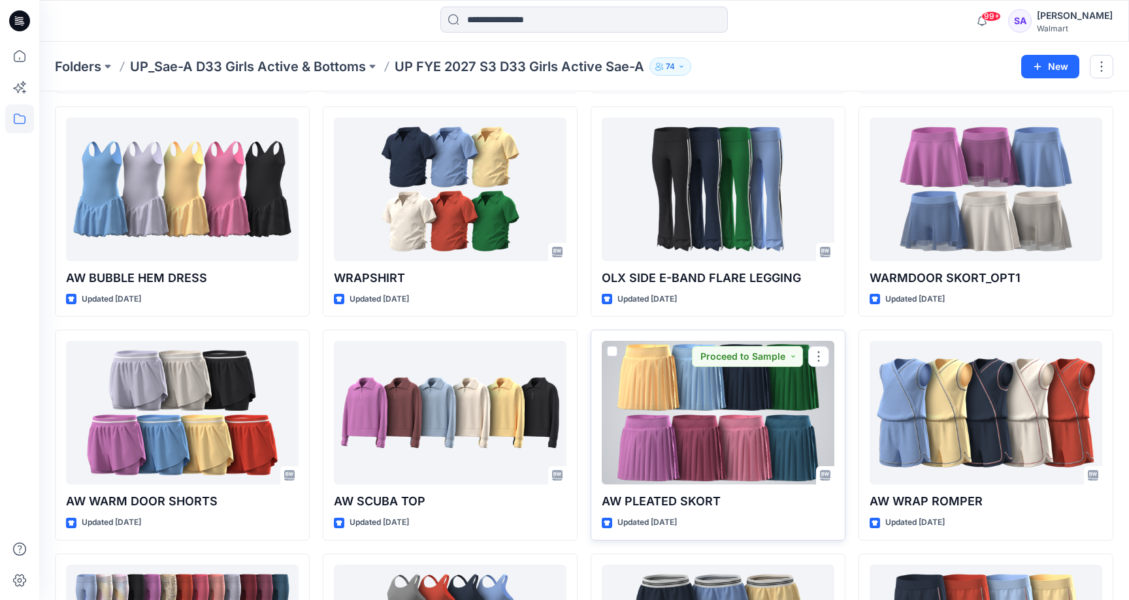
click at [755, 444] on div at bounding box center [718, 413] width 233 height 144
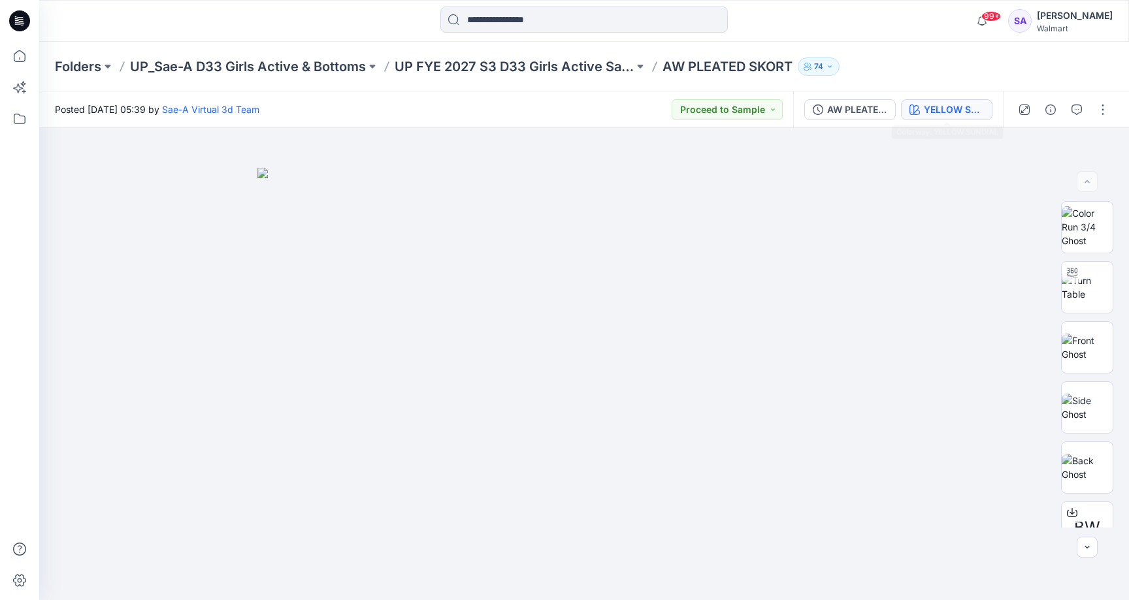
click at [919, 111] on icon "button" at bounding box center [914, 110] width 10 height 10
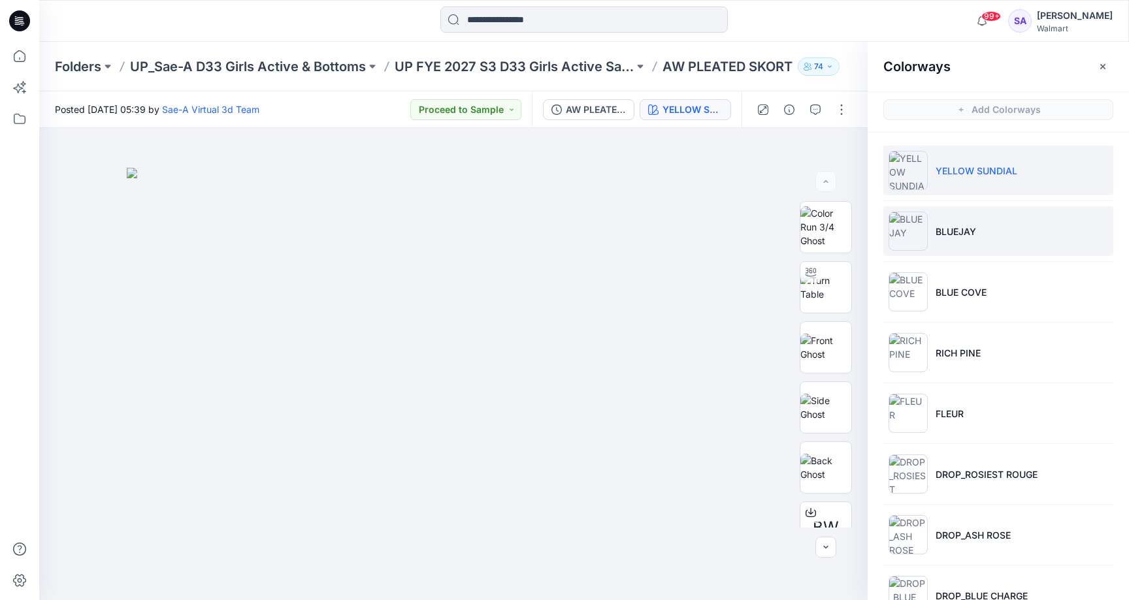
click at [932, 255] on li "BLUEJAY" at bounding box center [998, 231] width 230 height 50
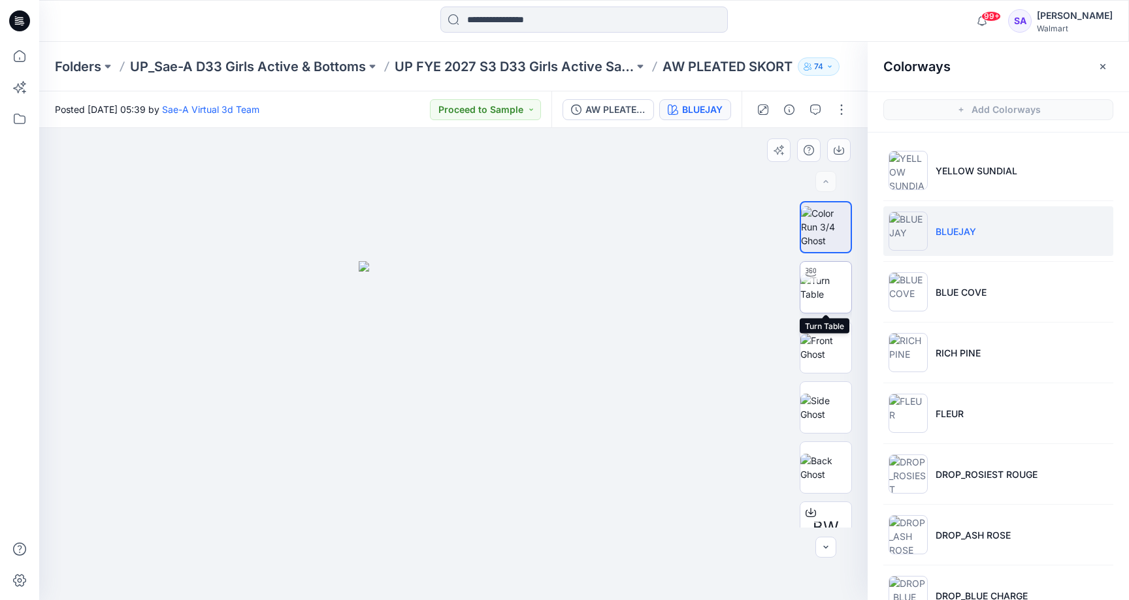
click at [834, 286] on img at bounding box center [825, 287] width 51 height 27
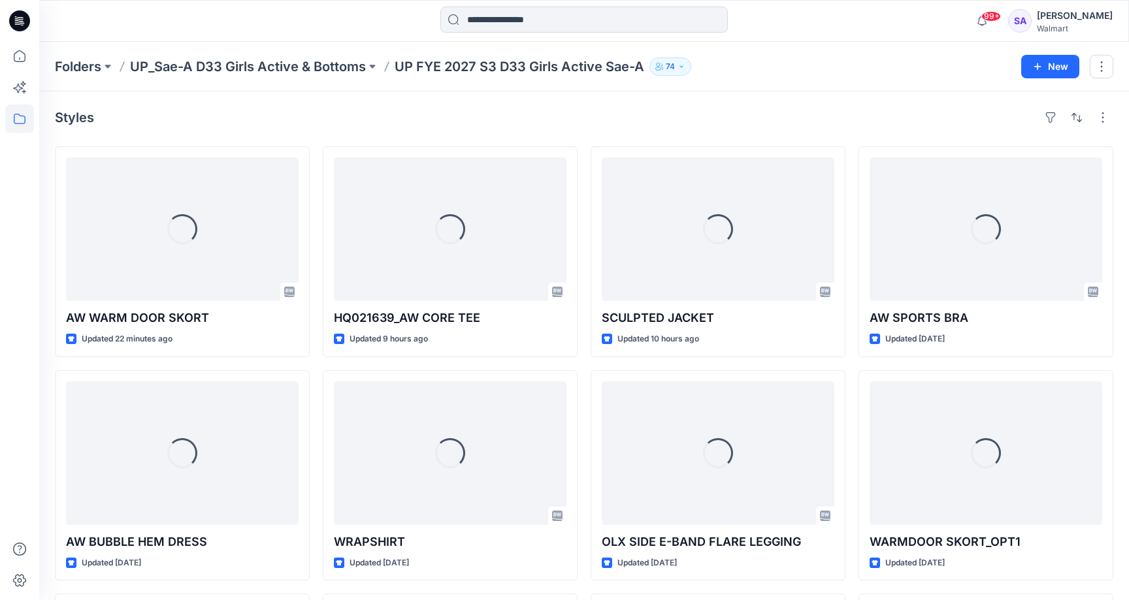
scroll to position [264, 0]
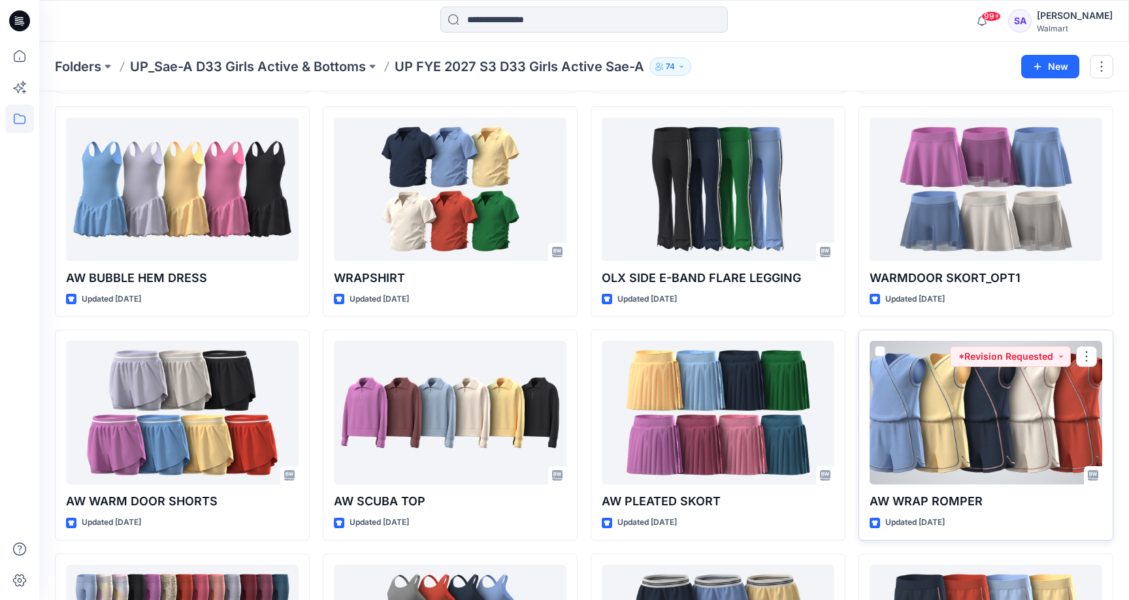
click at [915, 411] on div at bounding box center [986, 413] width 233 height 144
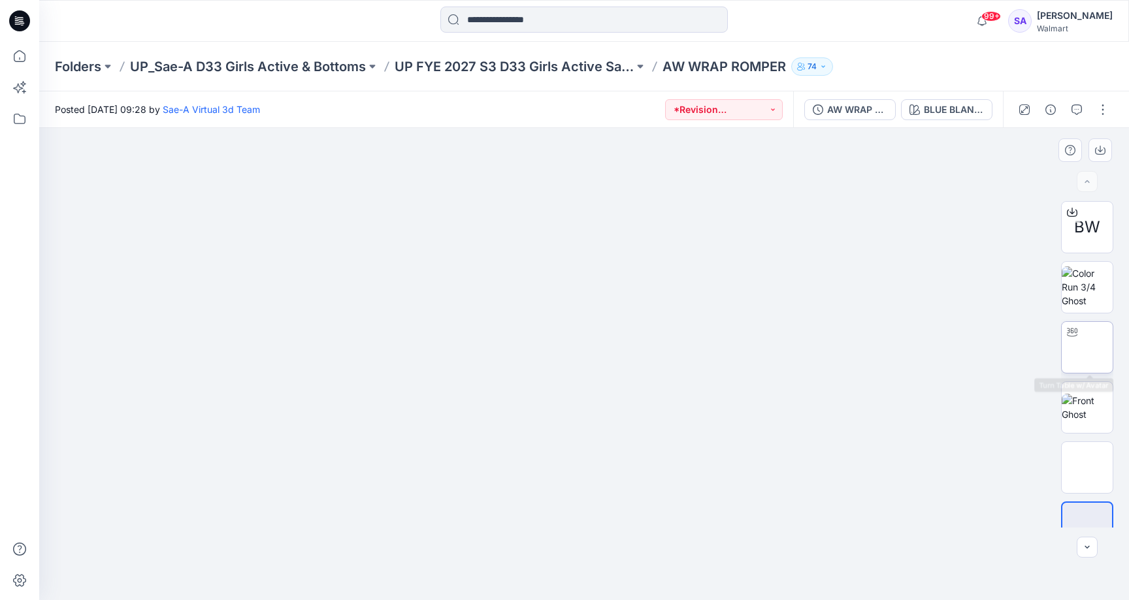
click at [1087, 348] on img at bounding box center [1087, 348] width 0 height 0
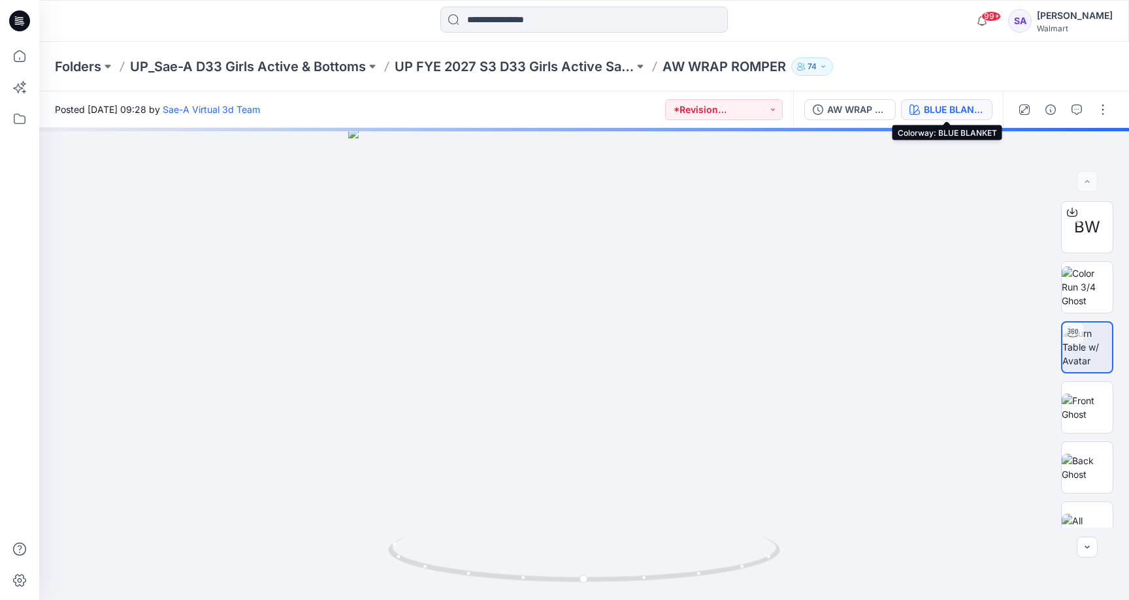
click at [954, 118] on button "BLUE BLANKET" at bounding box center [946, 109] width 91 height 21
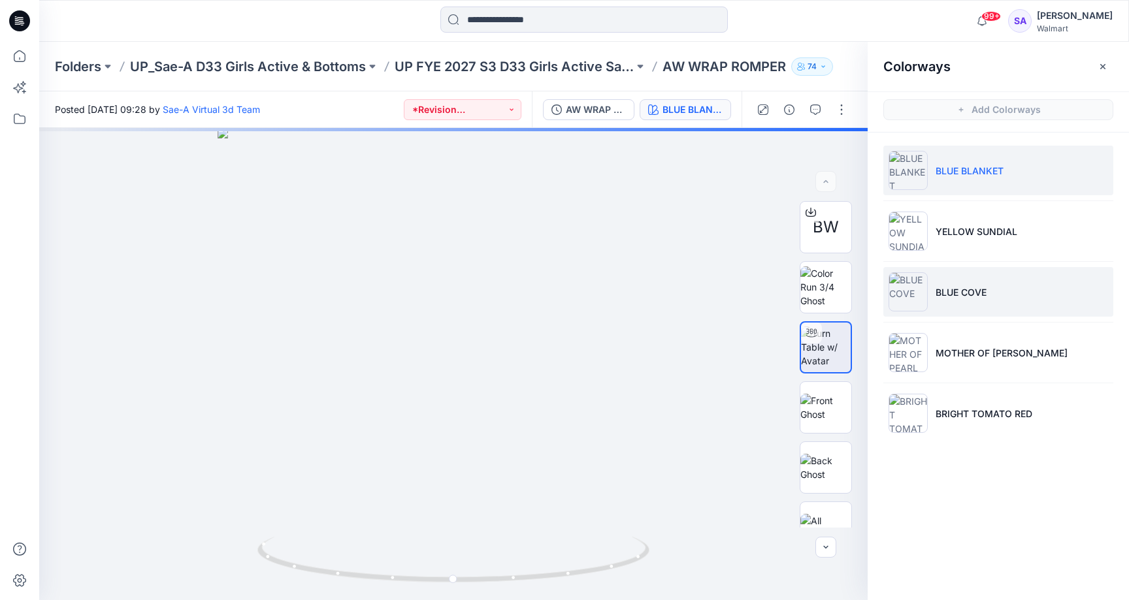
click at [983, 308] on li "BLUE COVE" at bounding box center [998, 292] width 230 height 50
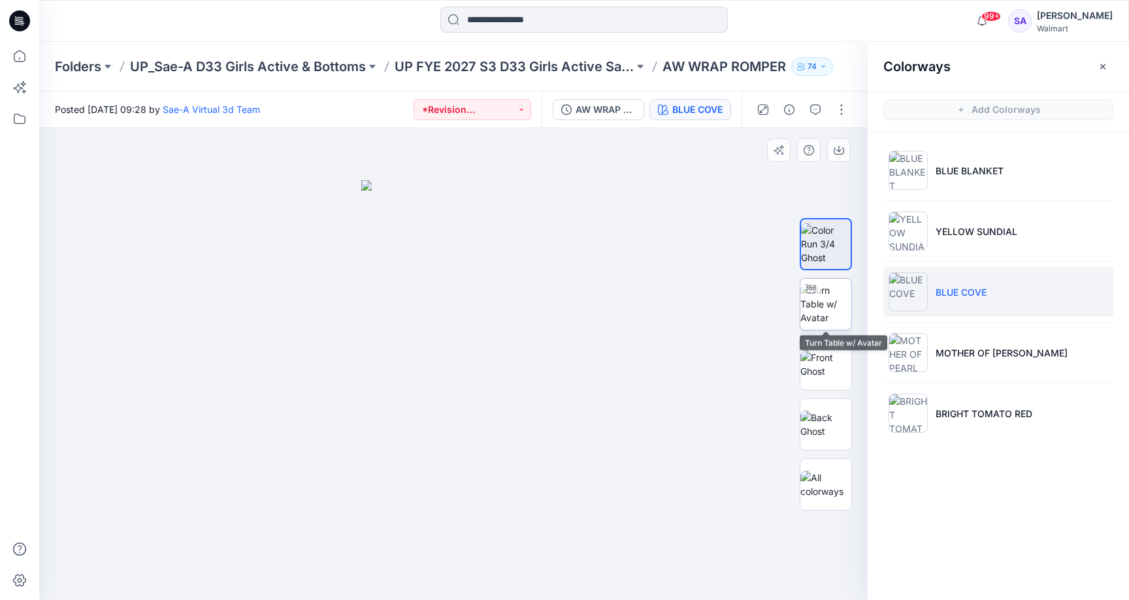
click at [834, 297] on img at bounding box center [825, 304] width 51 height 41
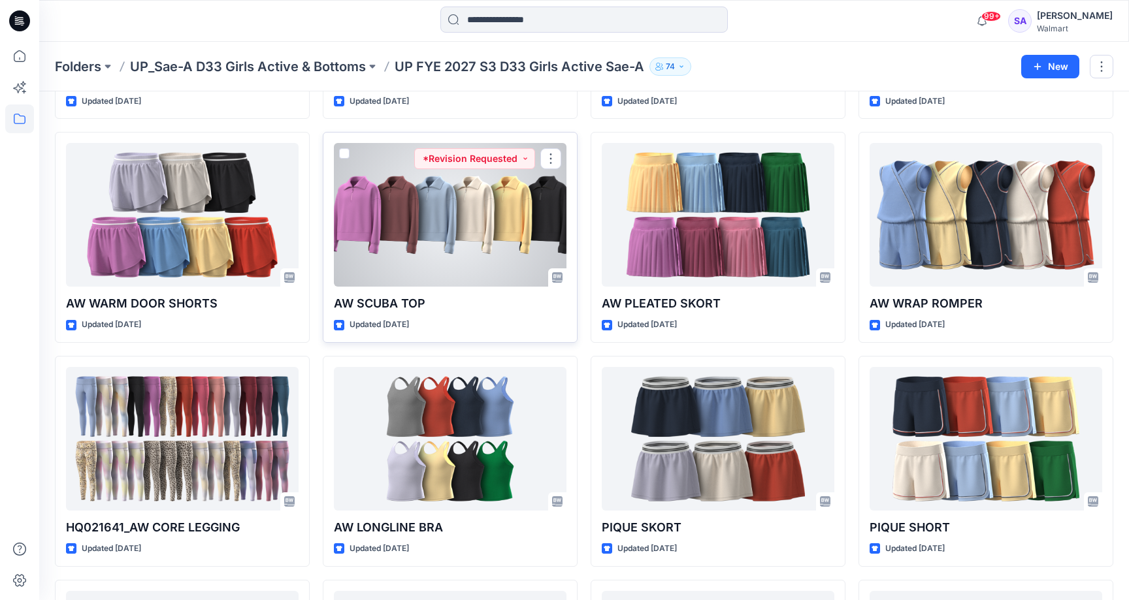
scroll to position [492, 0]
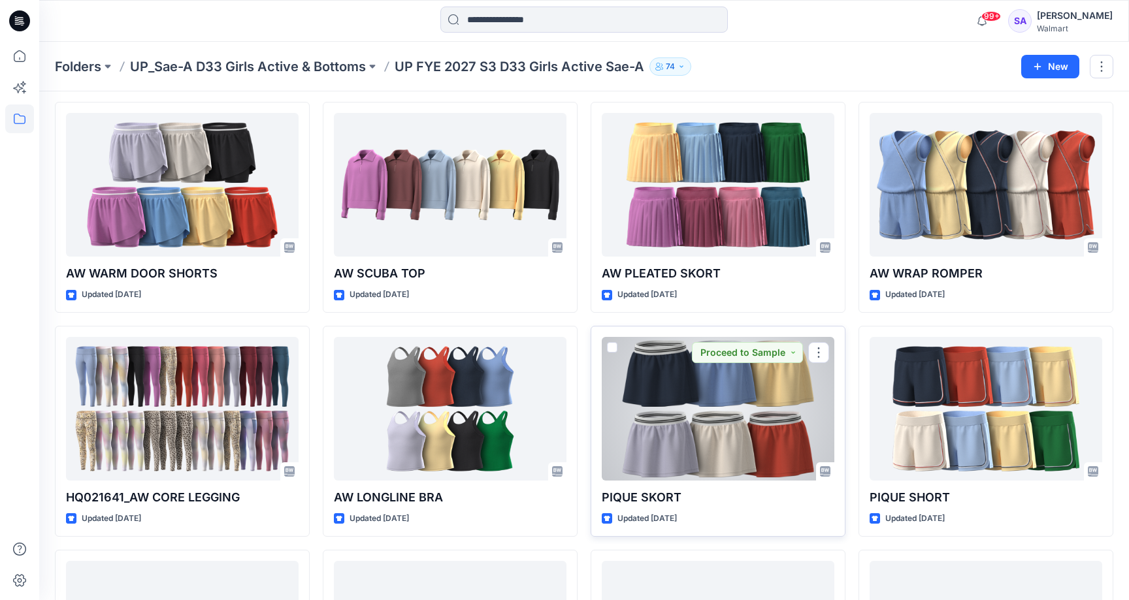
click at [732, 410] on div at bounding box center [718, 409] width 233 height 144
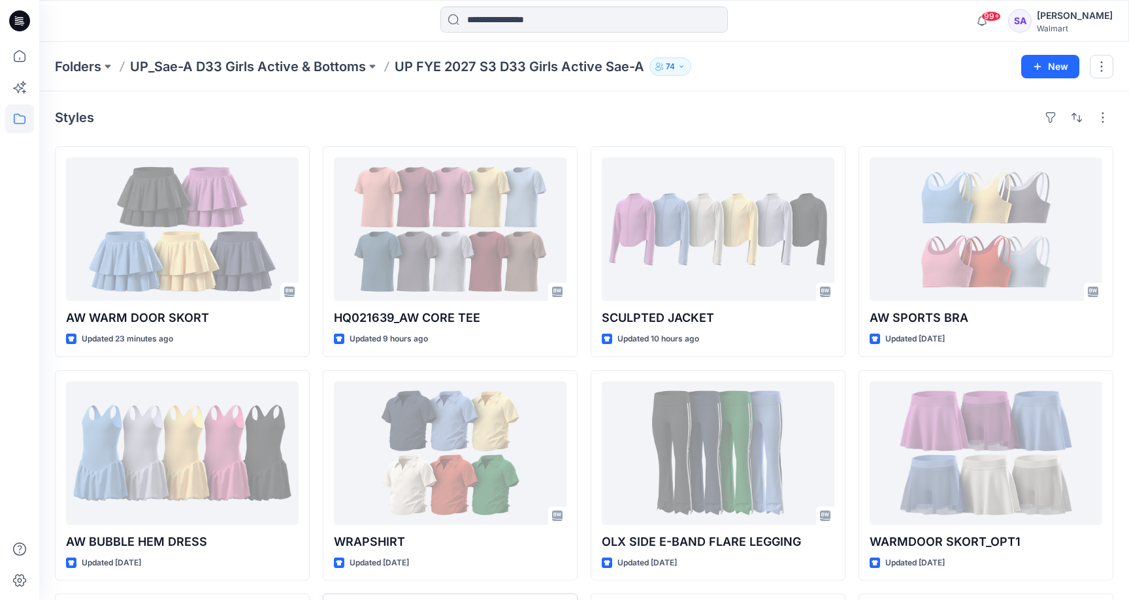
scroll to position [492, 0]
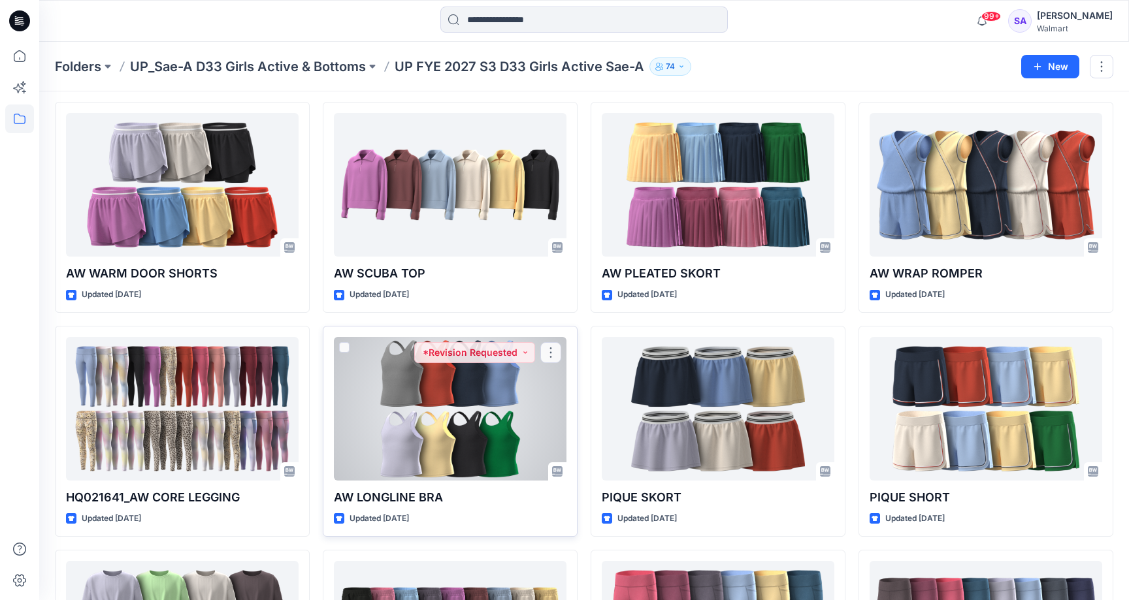
click at [427, 404] on div at bounding box center [450, 409] width 233 height 144
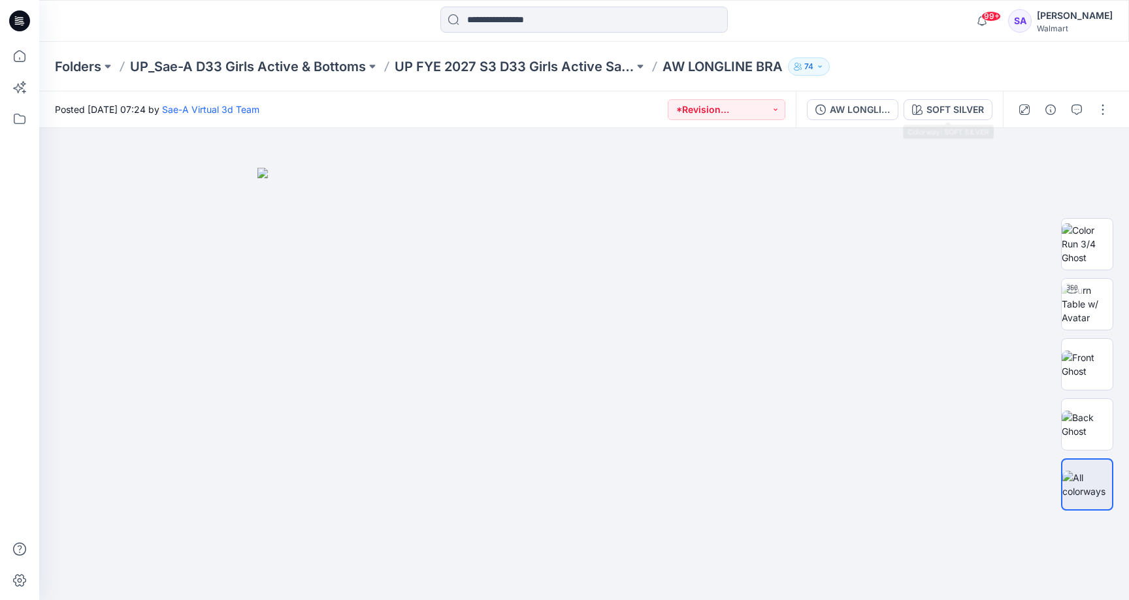
click at [950, 97] on div "AW LONGLINE BRA_REV_COLOS SOFT SILVER" at bounding box center [899, 109] width 207 height 37
click at [950, 122] on div "AW LONGLINE BRA_REV_COLOS SOFT SILVER" at bounding box center [899, 109] width 207 height 37
click at [946, 108] on div "SOFT SILVER" at bounding box center [954, 110] width 57 height 14
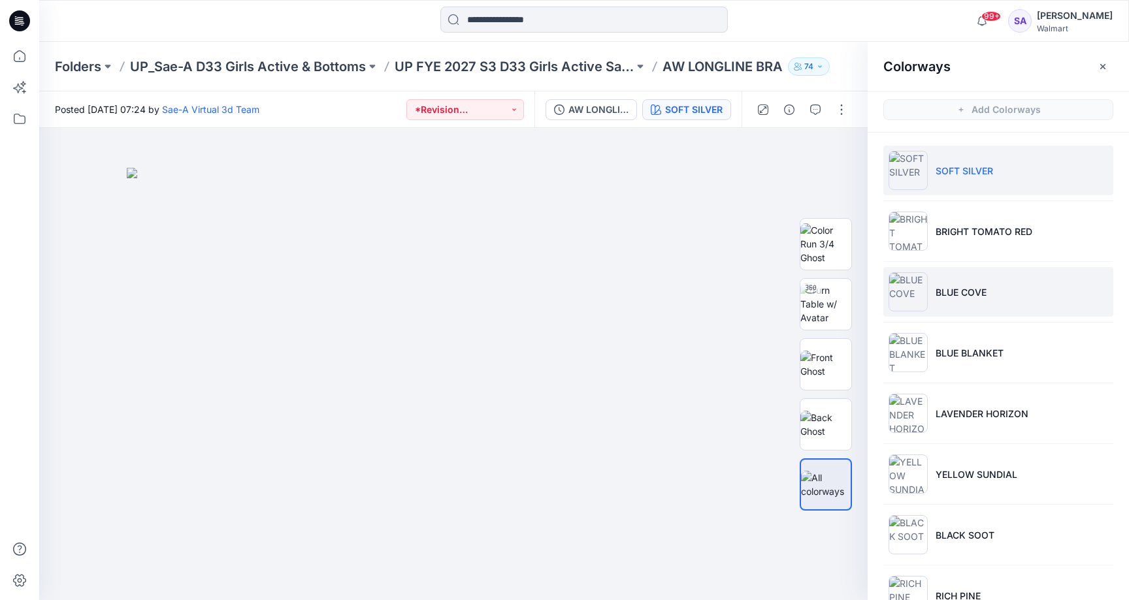
click at [996, 302] on li "BLUE COVE" at bounding box center [998, 292] width 230 height 50
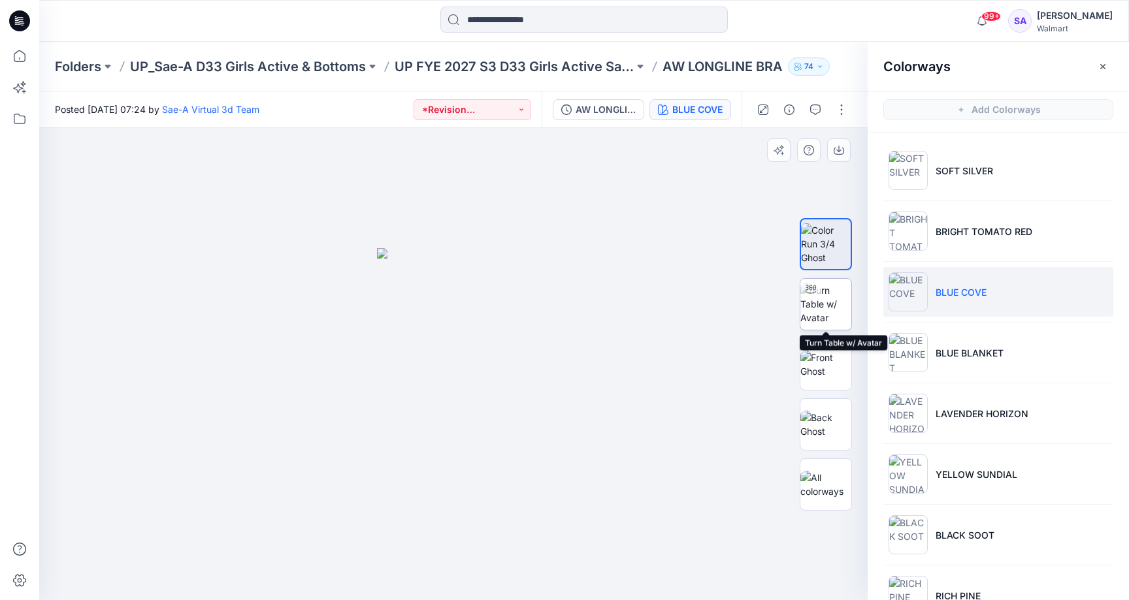
click at [830, 306] on img at bounding box center [825, 304] width 51 height 41
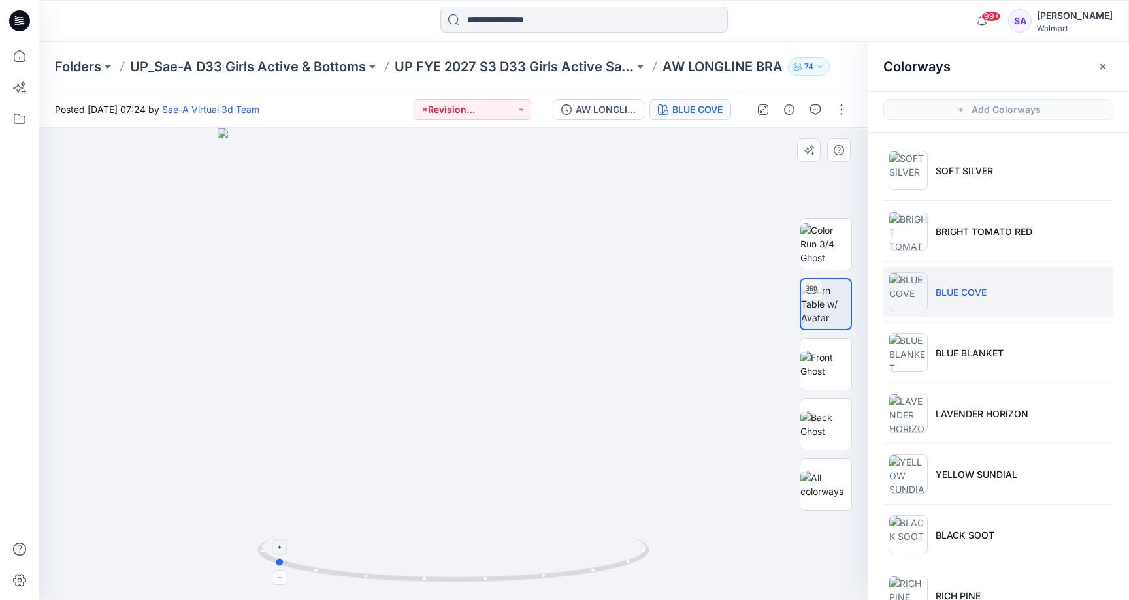
drag, startPoint x: 512, startPoint y: 581, endPoint x: 333, endPoint y: 552, distance: 181.3
click at [333, 552] on icon at bounding box center [454, 561] width 395 height 49
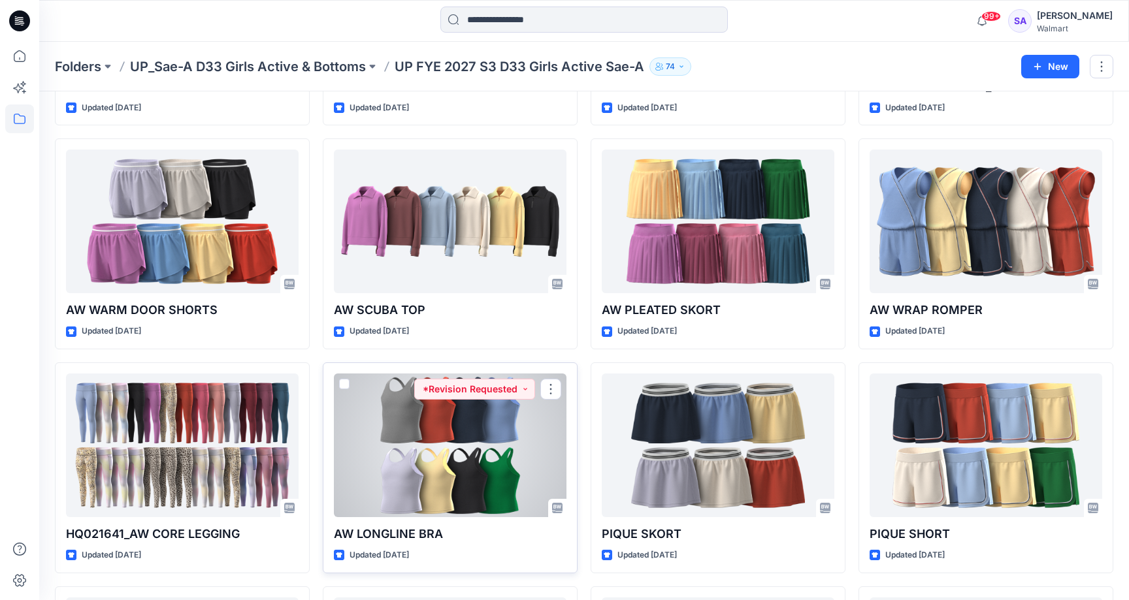
scroll to position [493, 0]
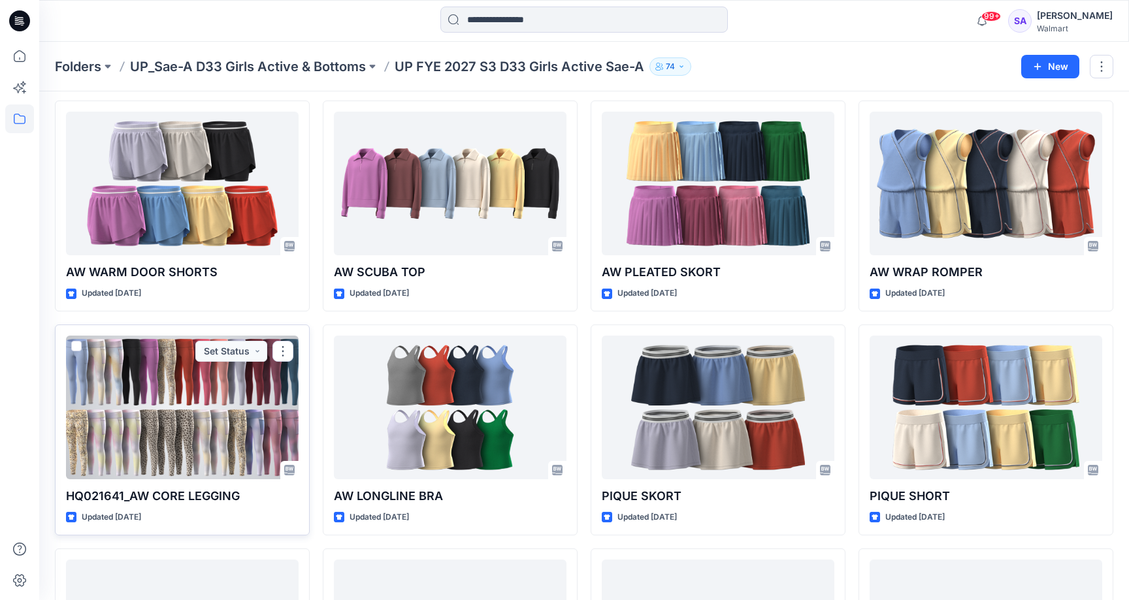
click at [176, 374] on div at bounding box center [182, 408] width 233 height 144
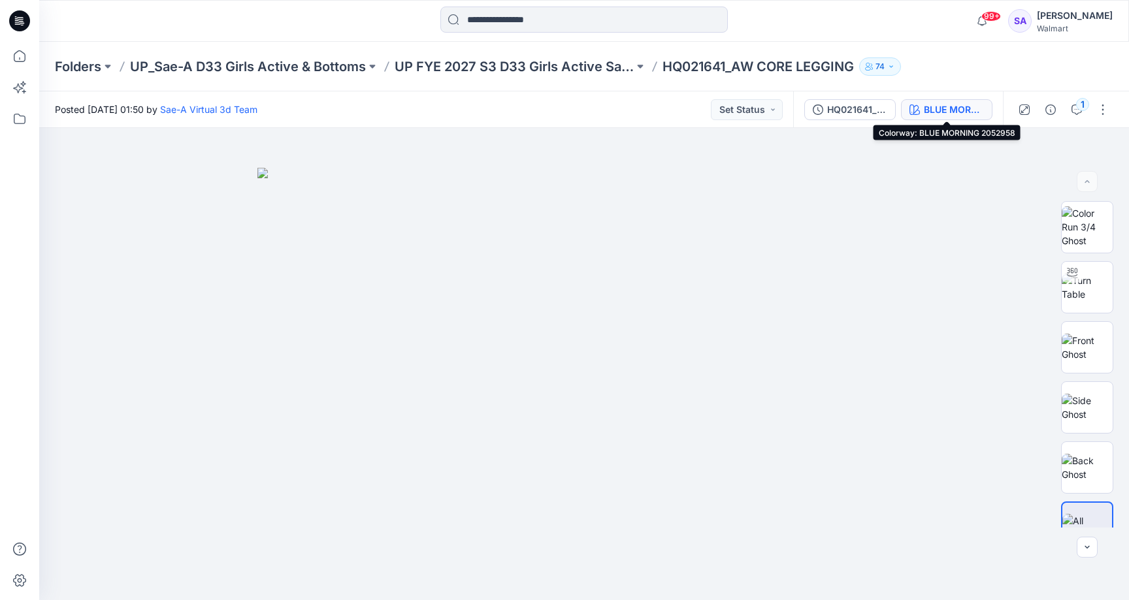
click at [985, 108] on button "BLUE MORNING 2052958" at bounding box center [946, 109] width 91 height 21
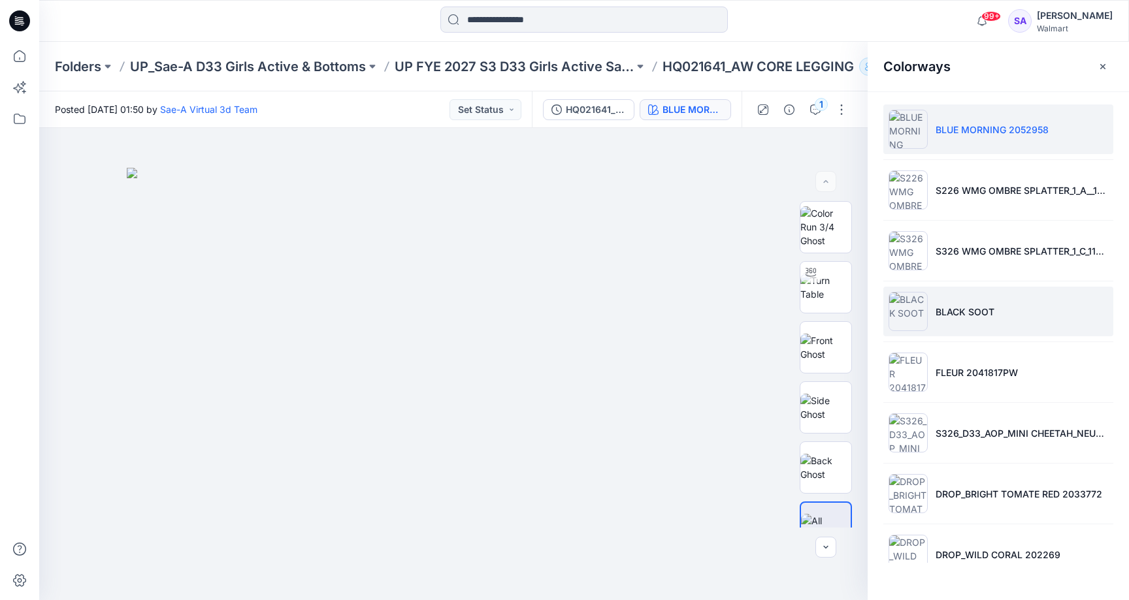
click at [948, 313] on p "BLACK SOOT" at bounding box center [965, 312] width 59 height 14
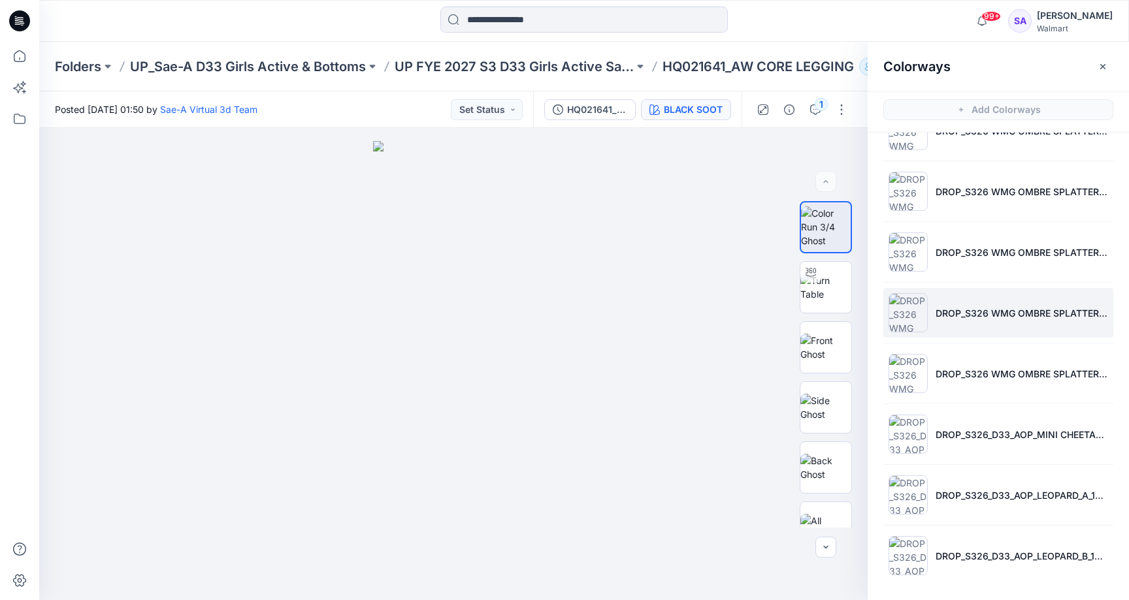
scroll to position [1498, 0]
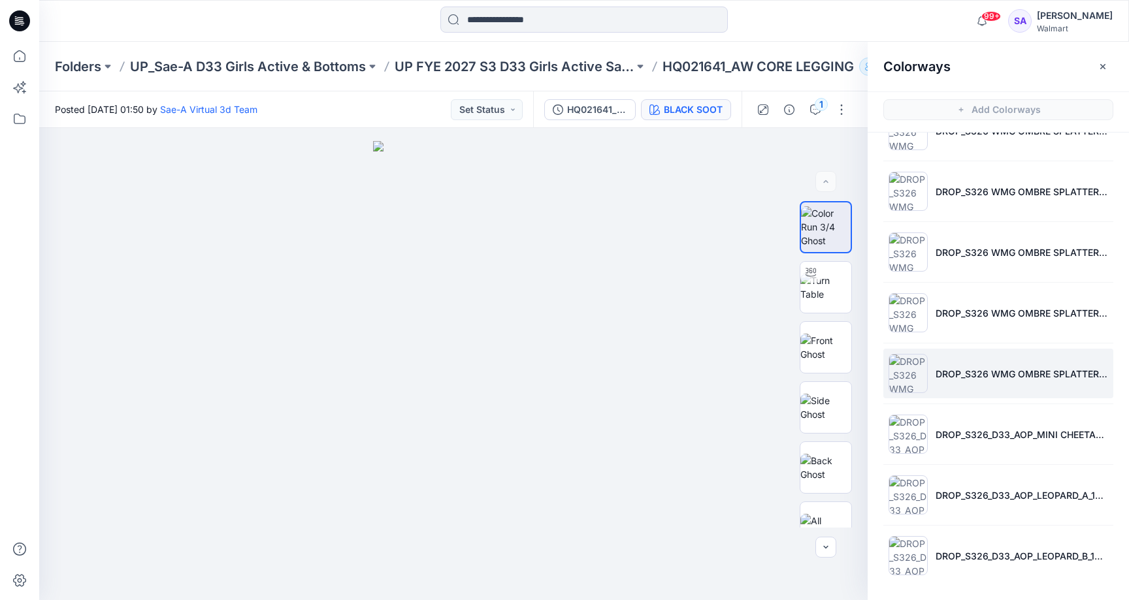
click at [996, 365] on li "DROP_S326 WMG OMBRE SPLATTER_3 _PINK" at bounding box center [998, 374] width 230 height 50
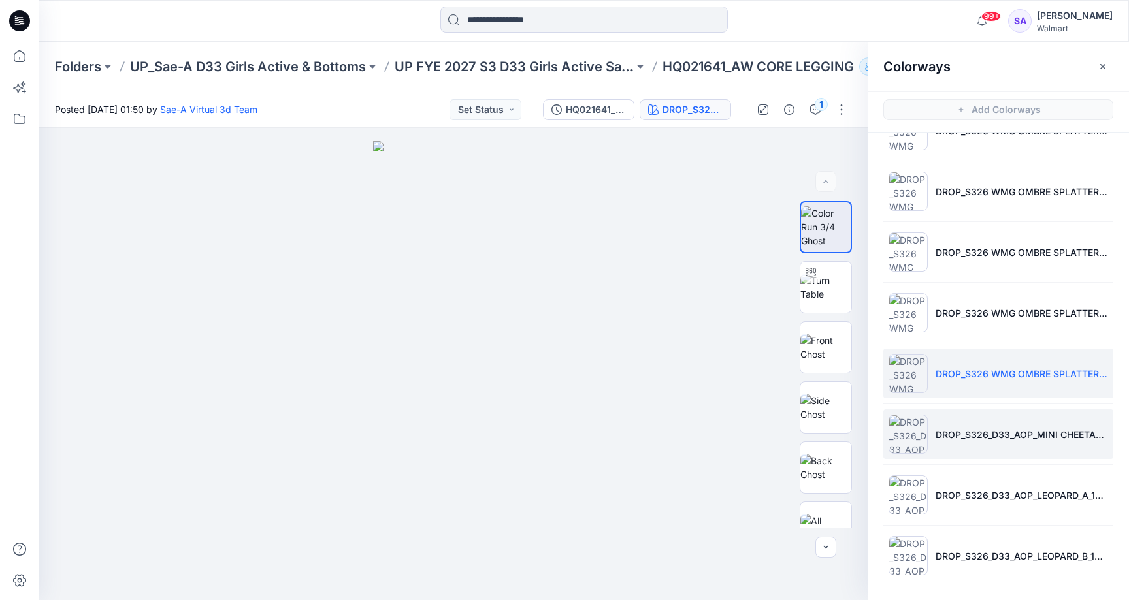
click at [994, 434] on p "DROP_S326_D33_AOP_MINI CHEETAH _BLUE (100 SCALE)" at bounding box center [1022, 435] width 172 height 14
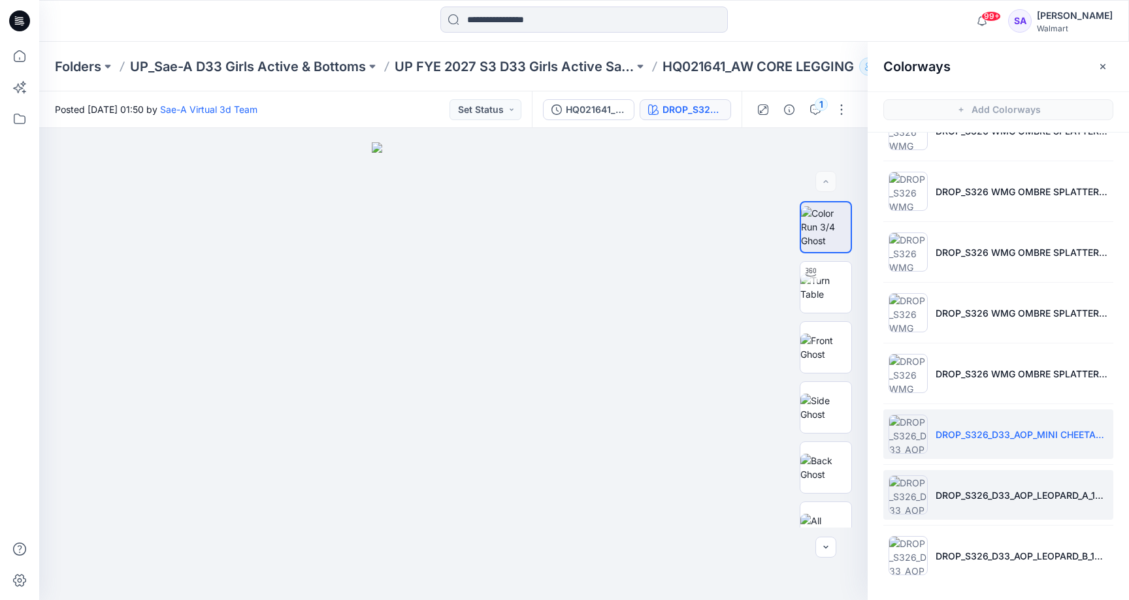
click at [992, 489] on p "DROP_S326_D33_AOP_LEOPARD_A_100 SCALE(0905)" at bounding box center [1022, 496] width 172 height 14
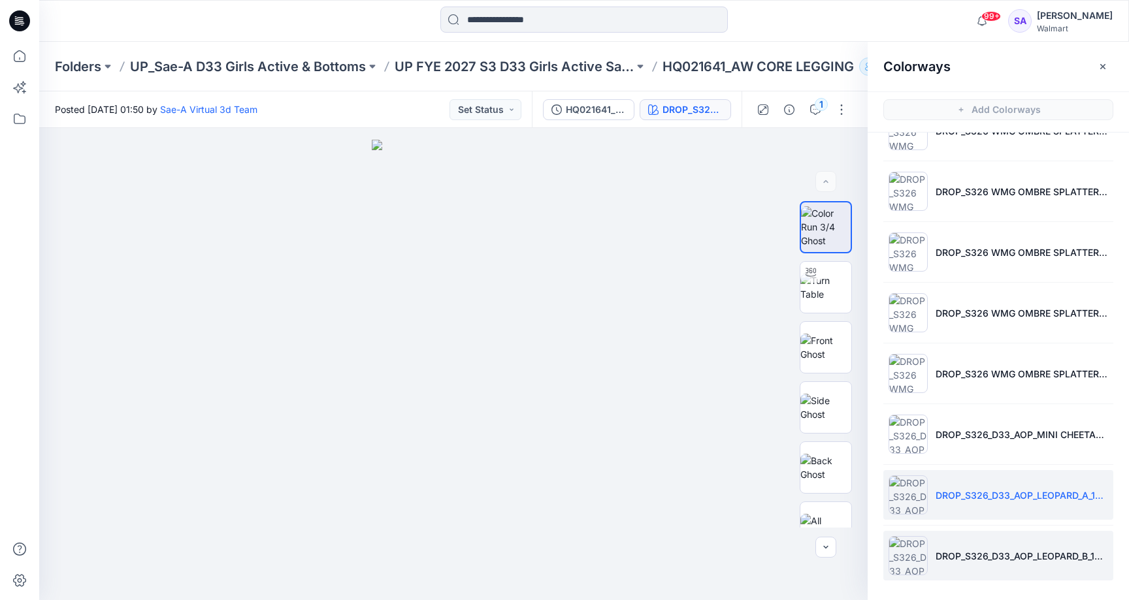
click at [972, 548] on li "DROP_S326_D33_AOP_LEOPARD_B_100 SCALE(0905)" at bounding box center [998, 556] width 230 height 50
click at [956, 508] on li "DROP_S326_D33_AOP_LEOPARD_A_100 SCALE(0905)" at bounding box center [998, 495] width 230 height 50
click at [948, 548] on li "DROP_S326_D33_AOP_LEOPARD_B_100 SCALE(0905)" at bounding box center [998, 556] width 230 height 50
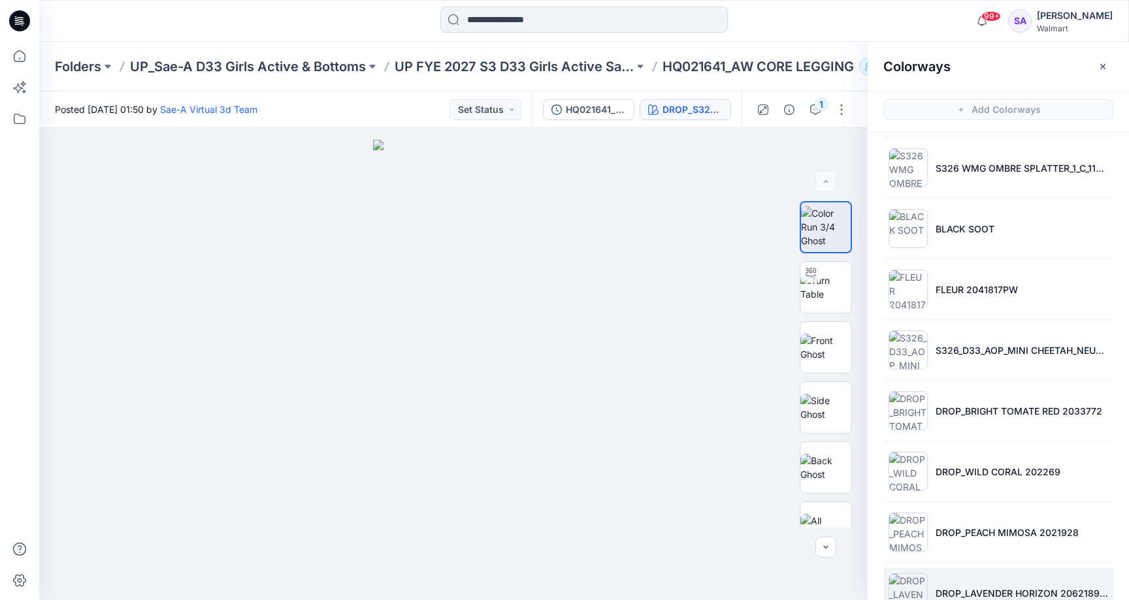
scroll to position [89, 0]
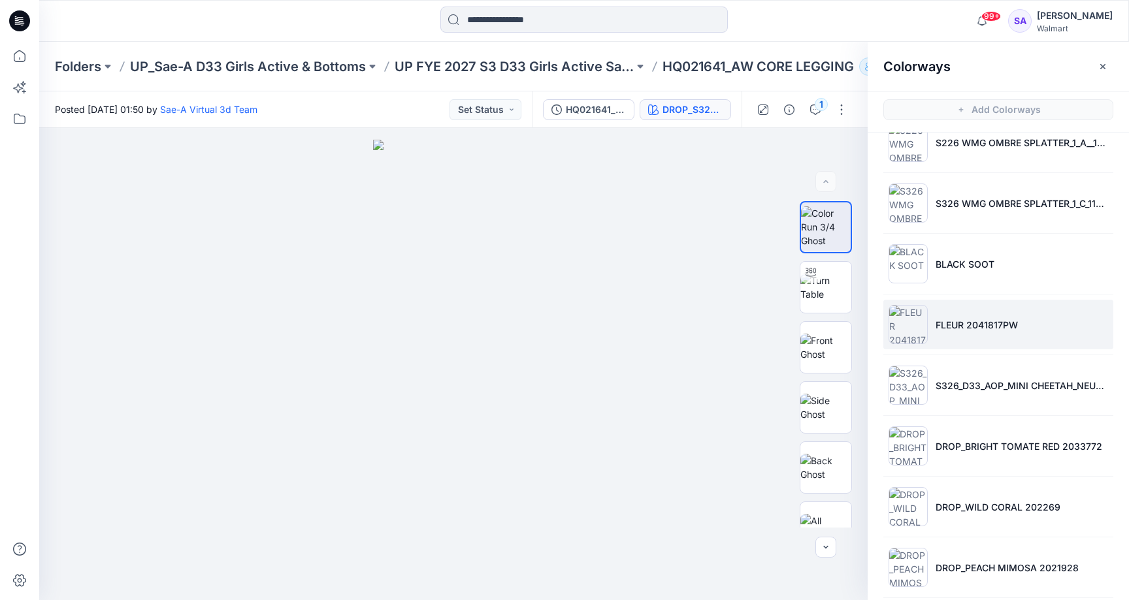
click at [973, 323] on p "FLEUR 2041817PW" at bounding box center [977, 325] width 82 height 14
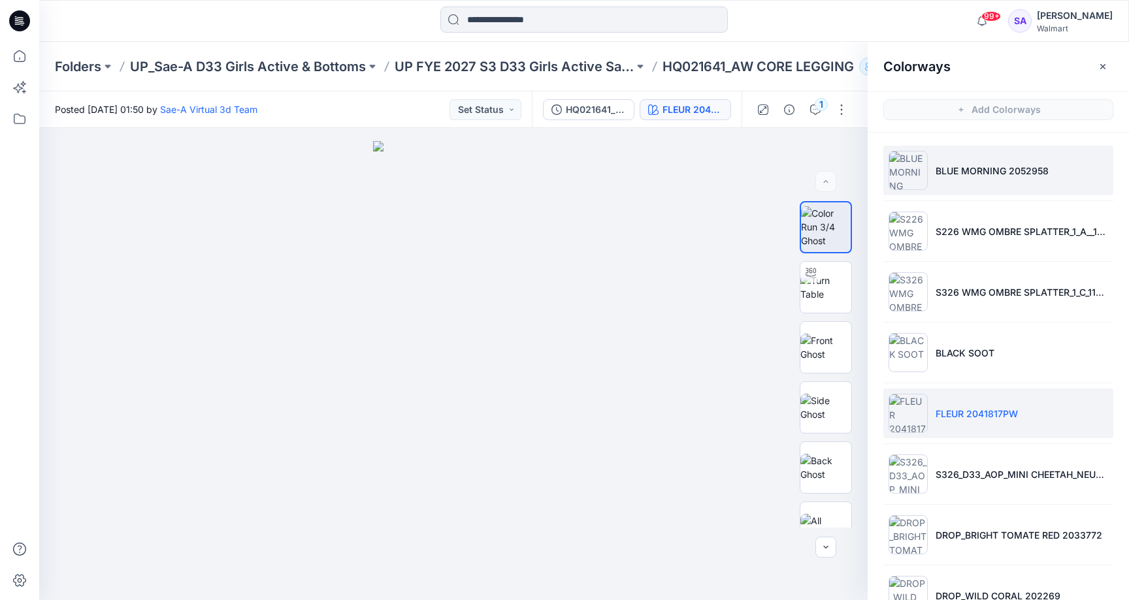
scroll to position [0, 0]
click at [967, 164] on p "BLUE MORNING 2052958" at bounding box center [992, 171] width 113 height 14
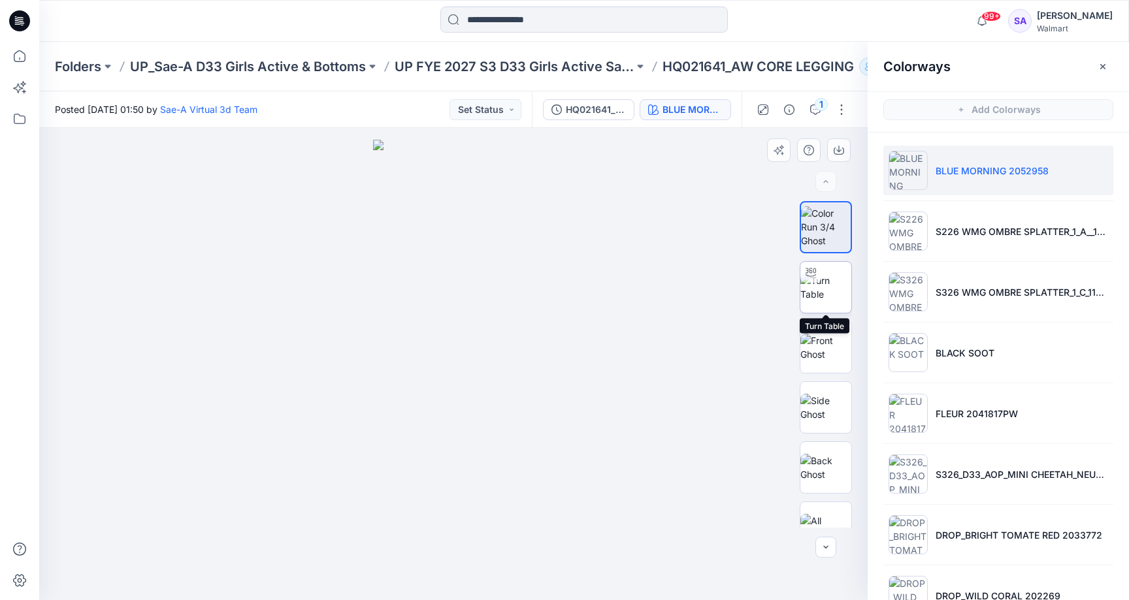
click at [841, 283] on img at bounding box center [825, 287] width 51 height 27
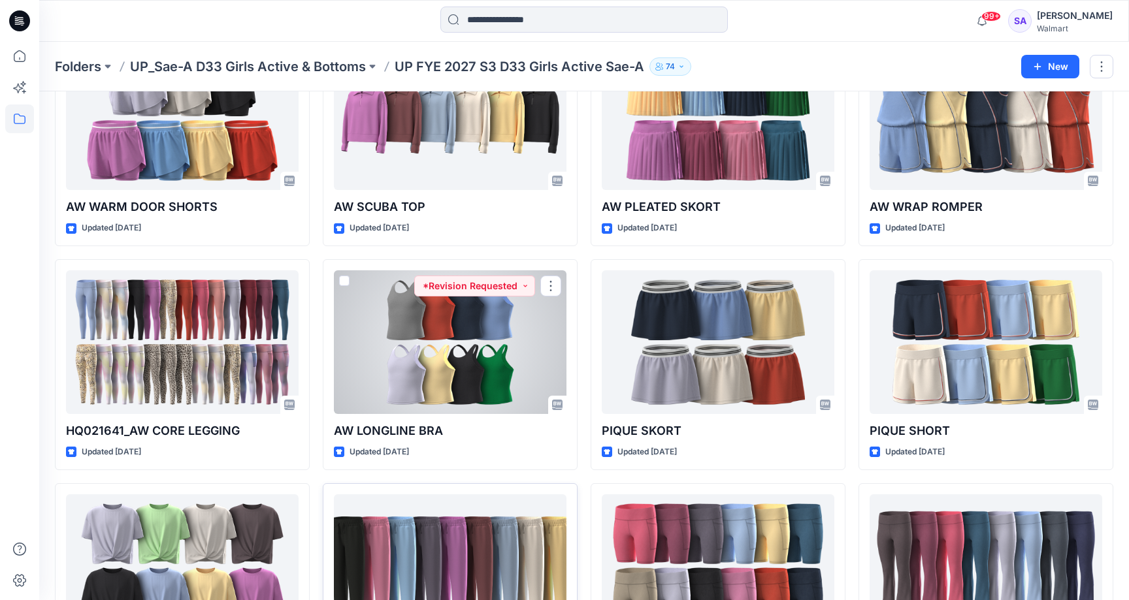
scroll to position [629, 0]
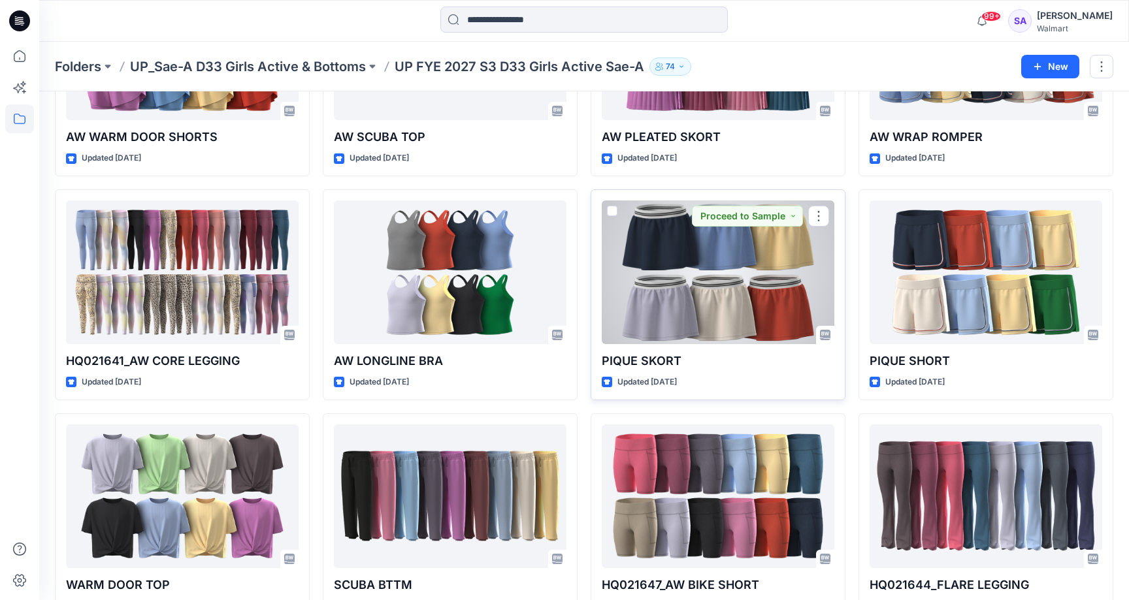
click at [703, 308] on div at bounding box center [718, 273] width 233 height 144
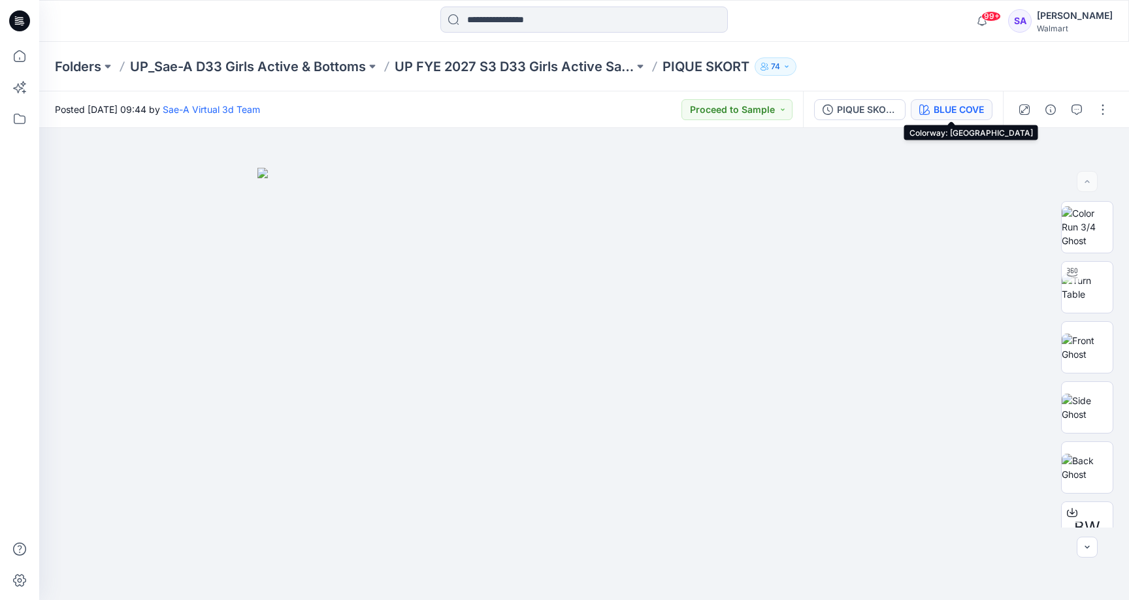
click at [955, 110] on div "BLUE COVE" at bounding box center [959, 110] width 50 height 14
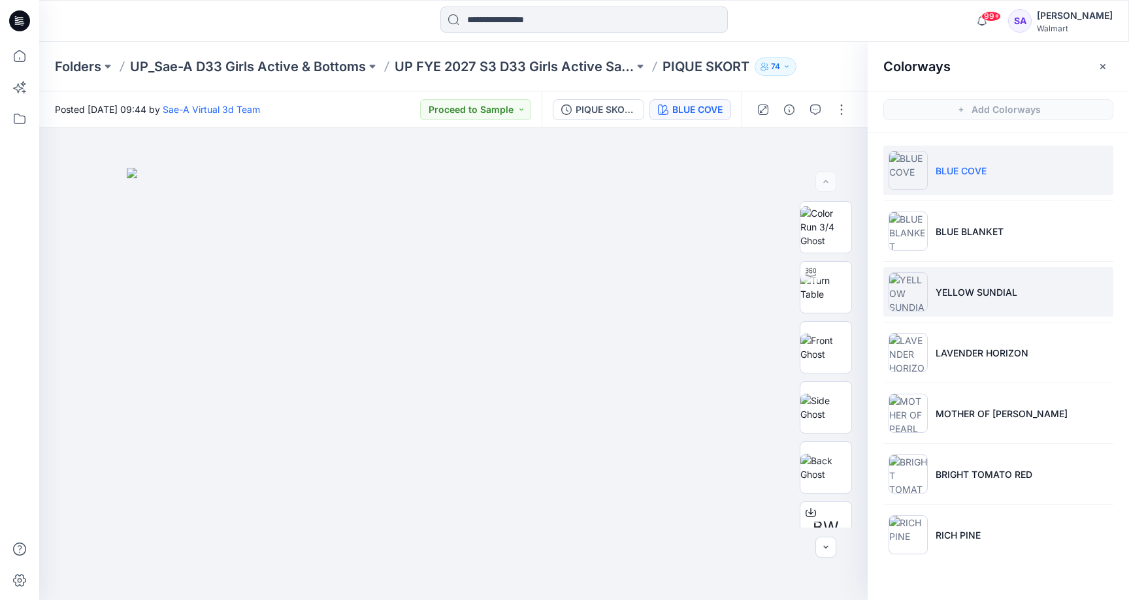
click at [1016, 312] on li "YELLOW SUNDIAL" at bounding box center [998, 292] width 230 height 50
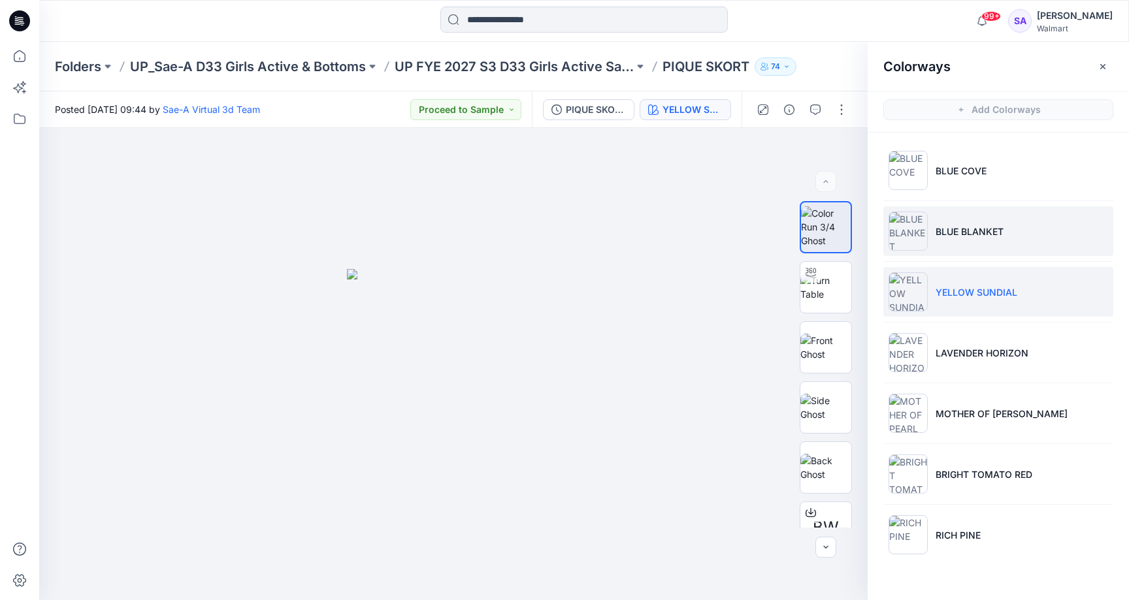
click at [975, 229] on p "BLUE BLANKET" at bounding box center [970, 232] width 68 height 14
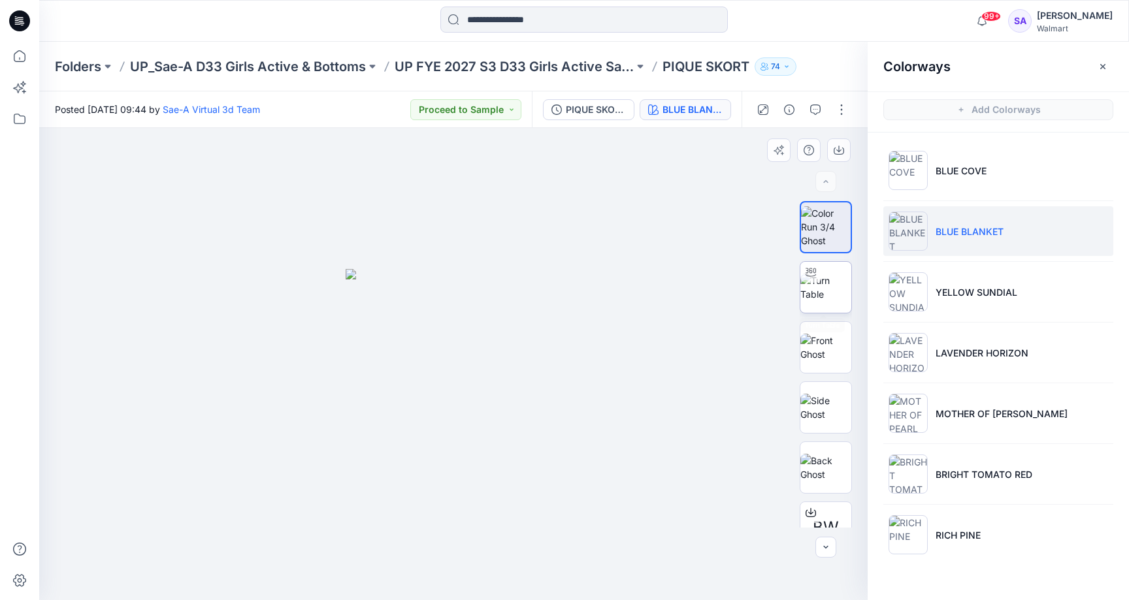
click at [828, 289] on img at bounding box center [825, 287] width 51 height 27
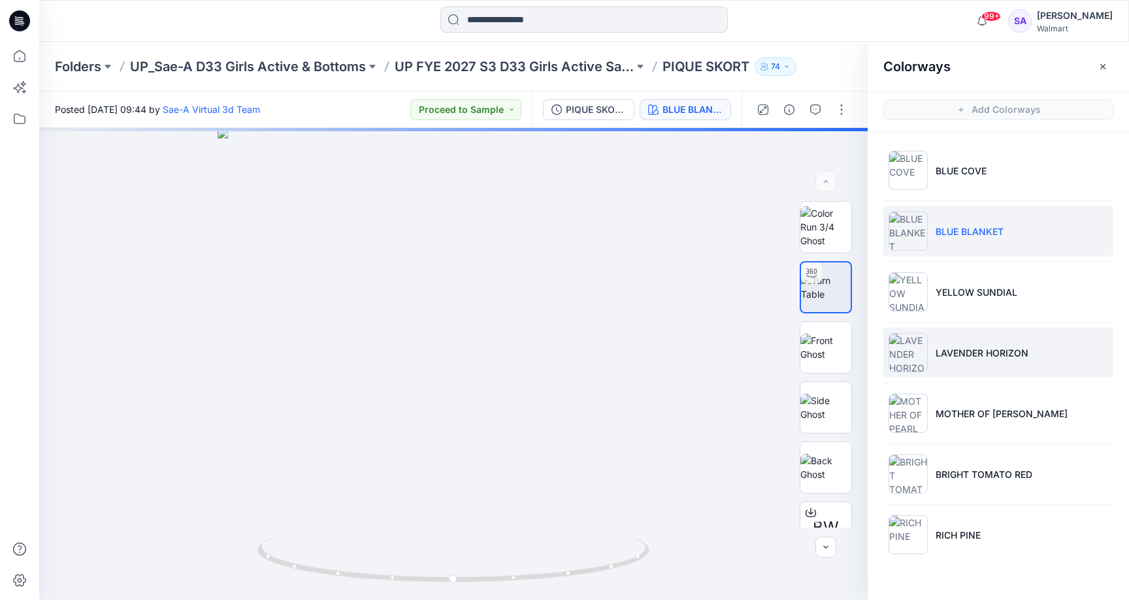
click at [981, 346] on p "LAVENDER HORIZON" at bounding box center [982, 353] width 93 height 14
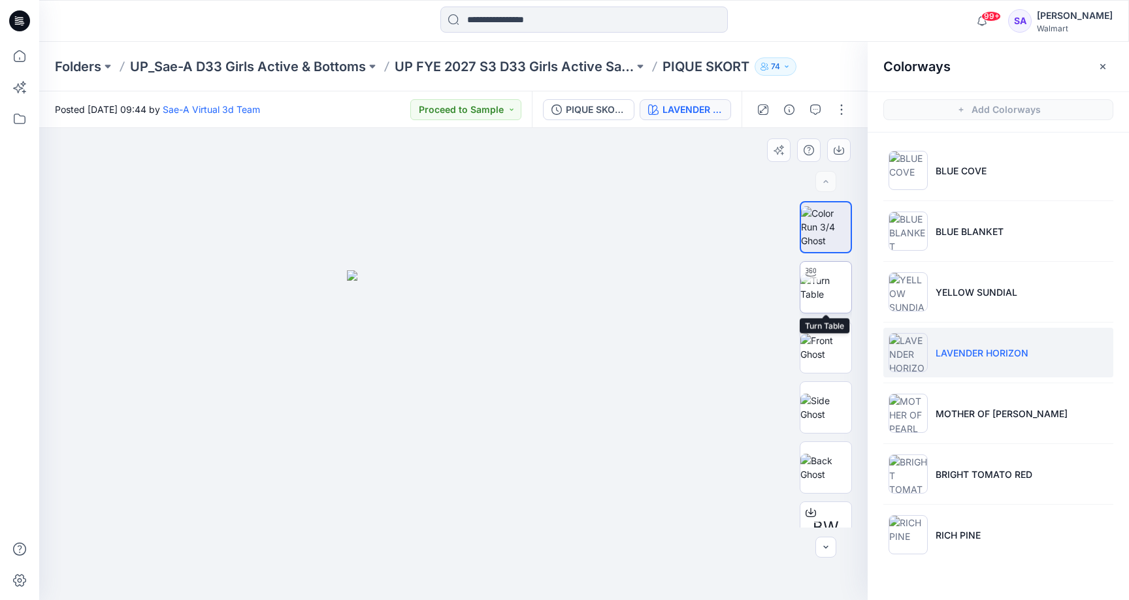
click at [833, 282] on img at bounding box center [825, 287] width 51 height 27
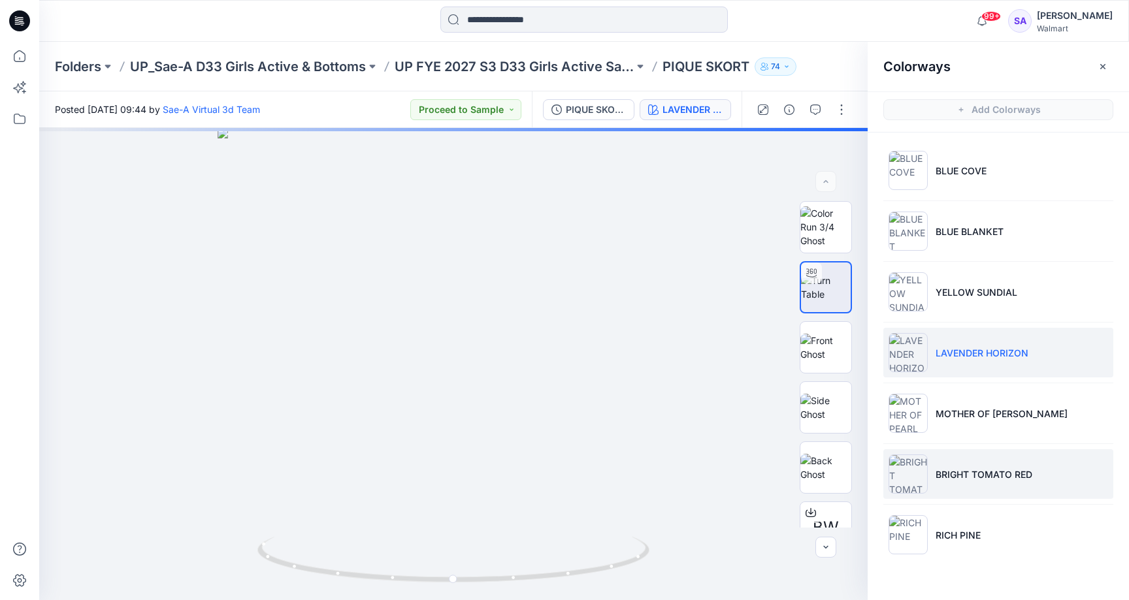
click at [1004, 468] on p "BRIGHT TOMATO RED" at bounding box center [984, 475] width 97 height 14
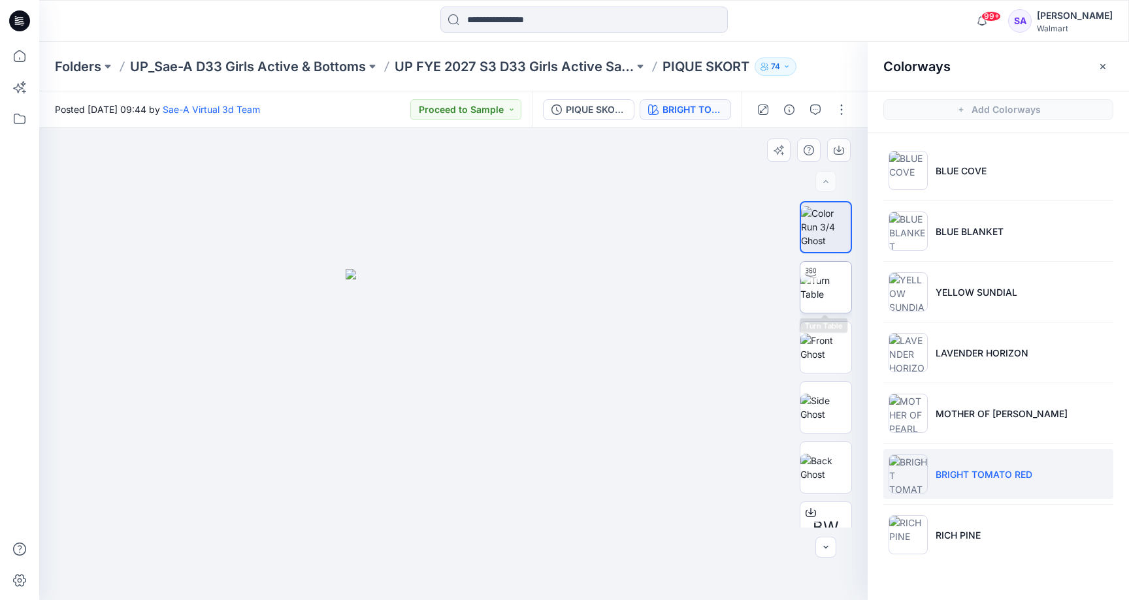
click at [847, 300] on img at bounding box center [825, 287] width 51 height 27
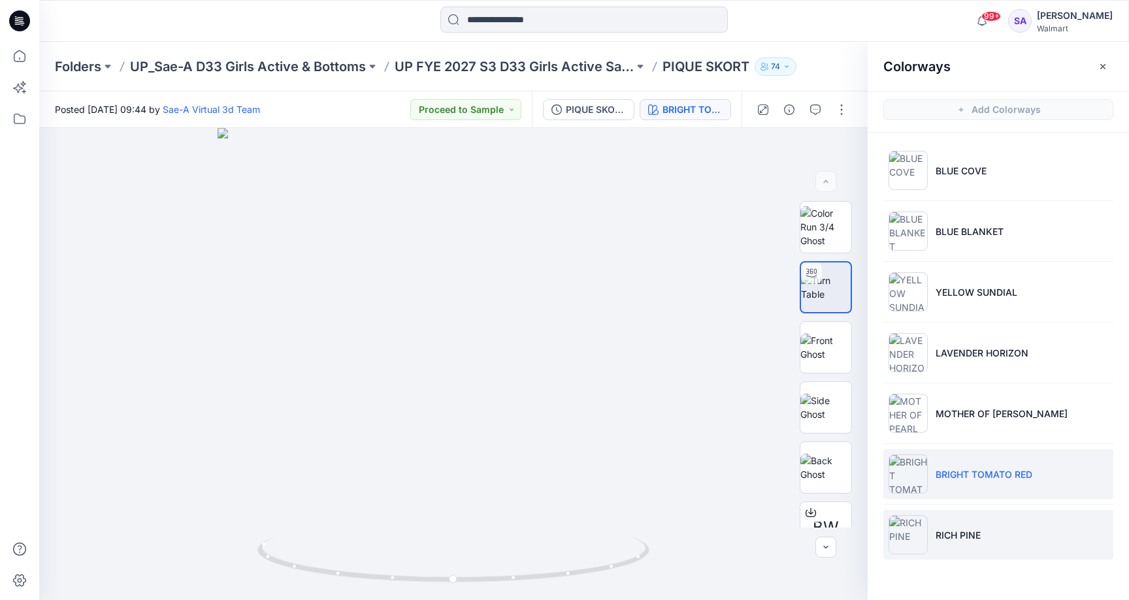
click at [987, 538] on li "RICH PINE" at bounding box center [998, 535] width 230 height 50
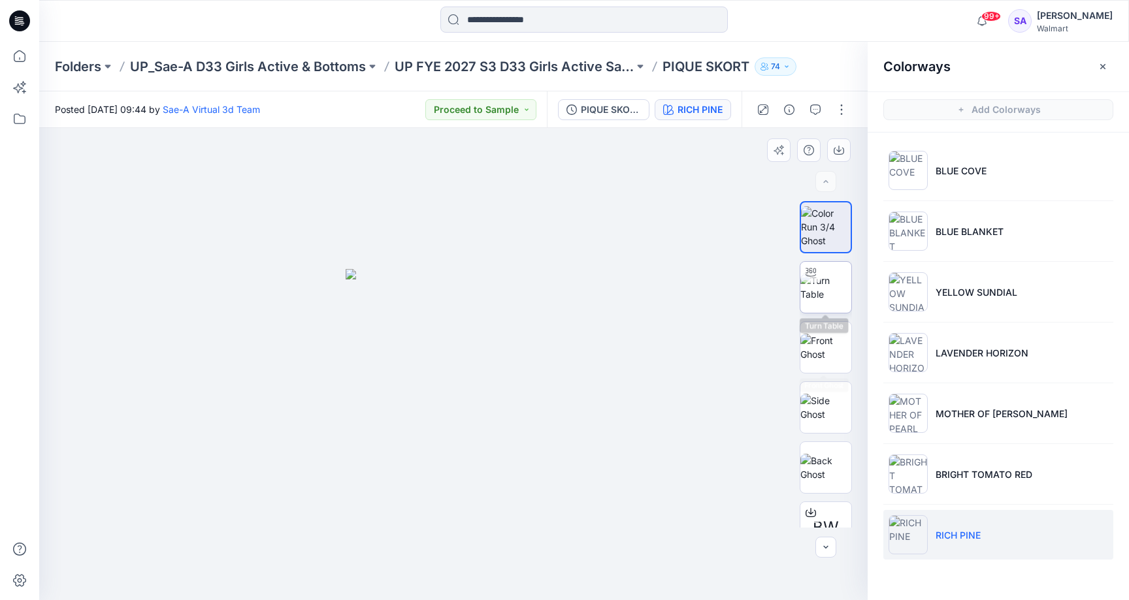
click at [824, 290] on img at bounding box center [825, 287] width 51 height 27
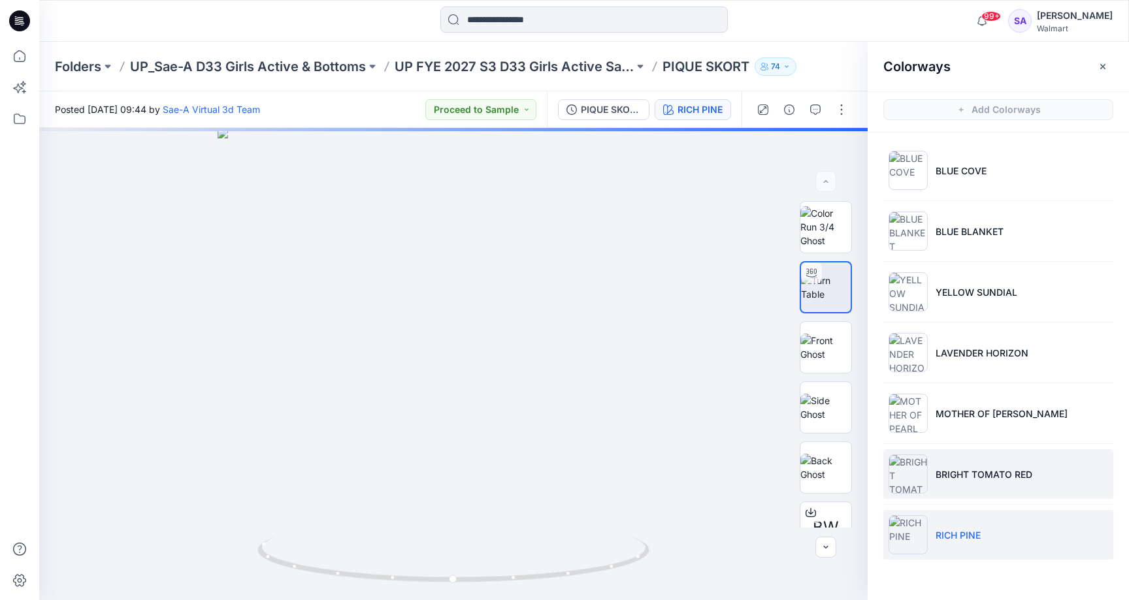
click at [977, 466] on li "BRIGHT TOMATO RED" at bounding box center [998, 474] width 230 height 50
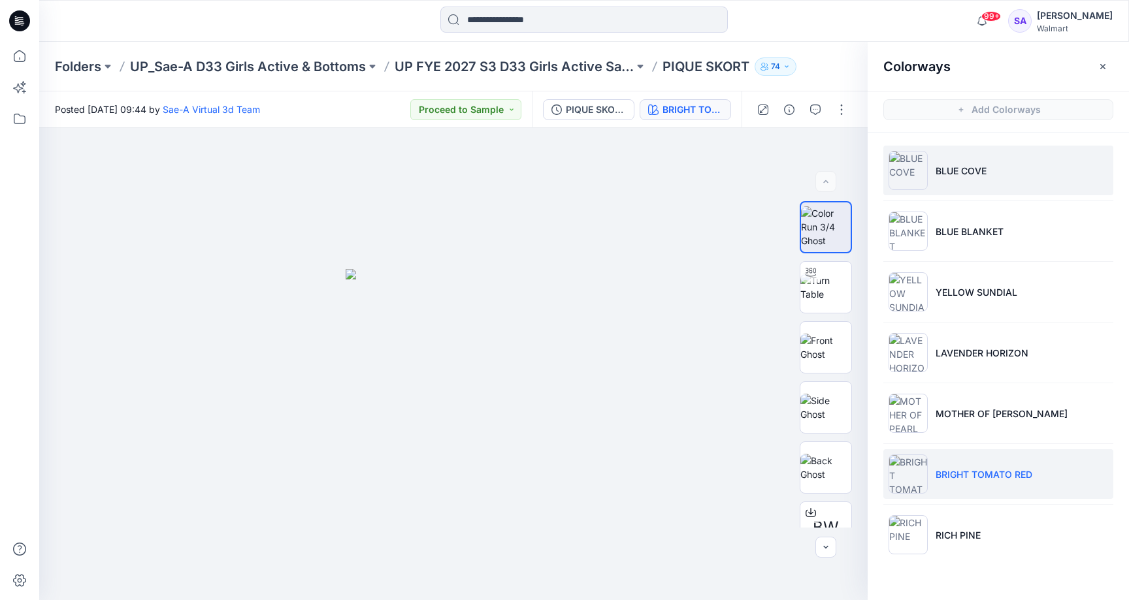
click at [980, 174] on p "BLUE COVE" at bounding box center [961, 171] width 51 height 14
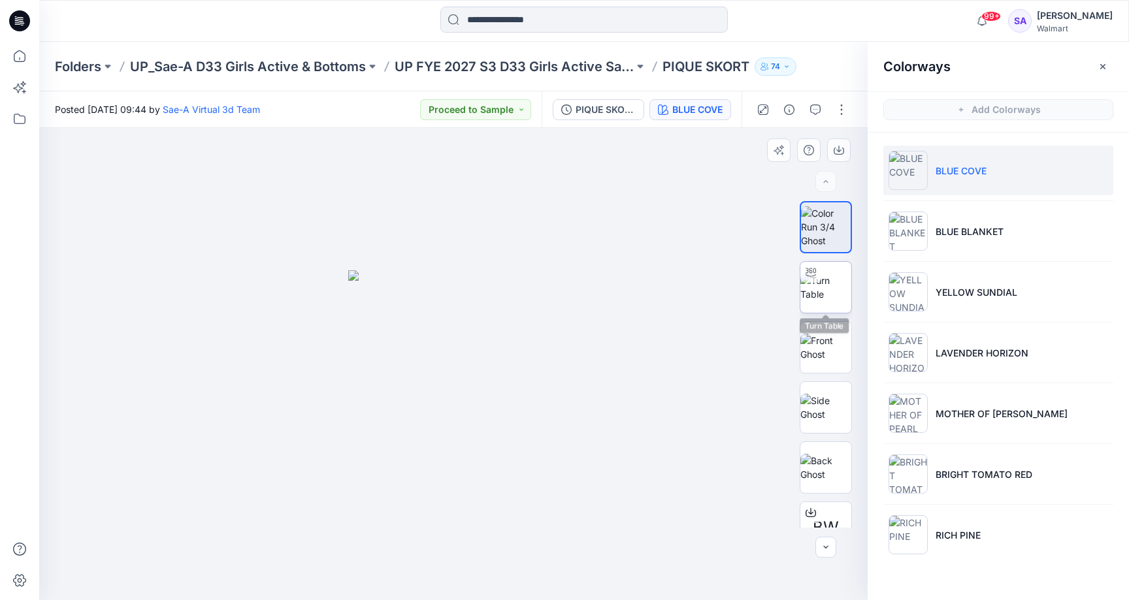
click at [838, 279] on img at bounding box center [825, 287] width 51 height 27
drag, startPoint x: 414, startPoint y: 581, endPoint x: 227, endPoint y: 527, distance: 194.6
click at [227, 527] on div at bounding box center [453, 364] width 828 height 472
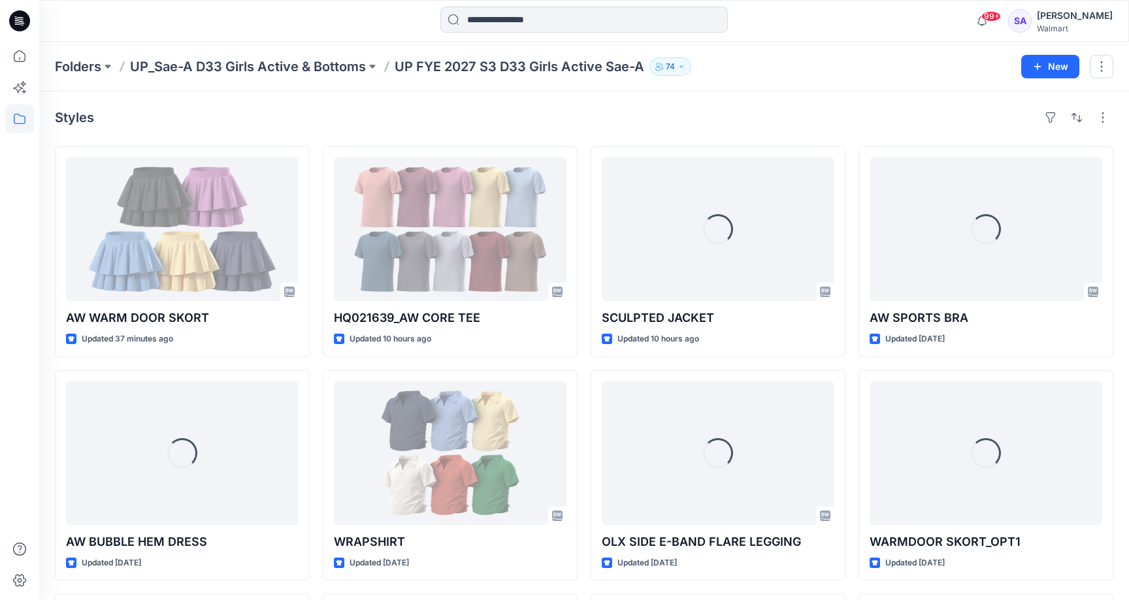
scroll to position [629, 0]
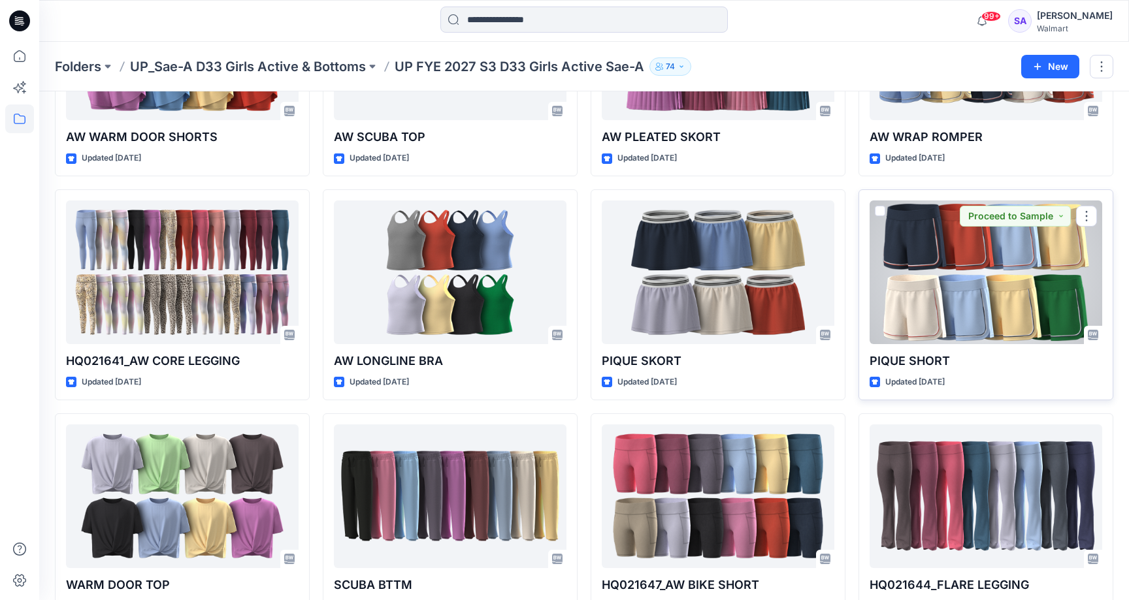
click at [1044, 293] on div at bounding box center [986, 273] width 233 height 144
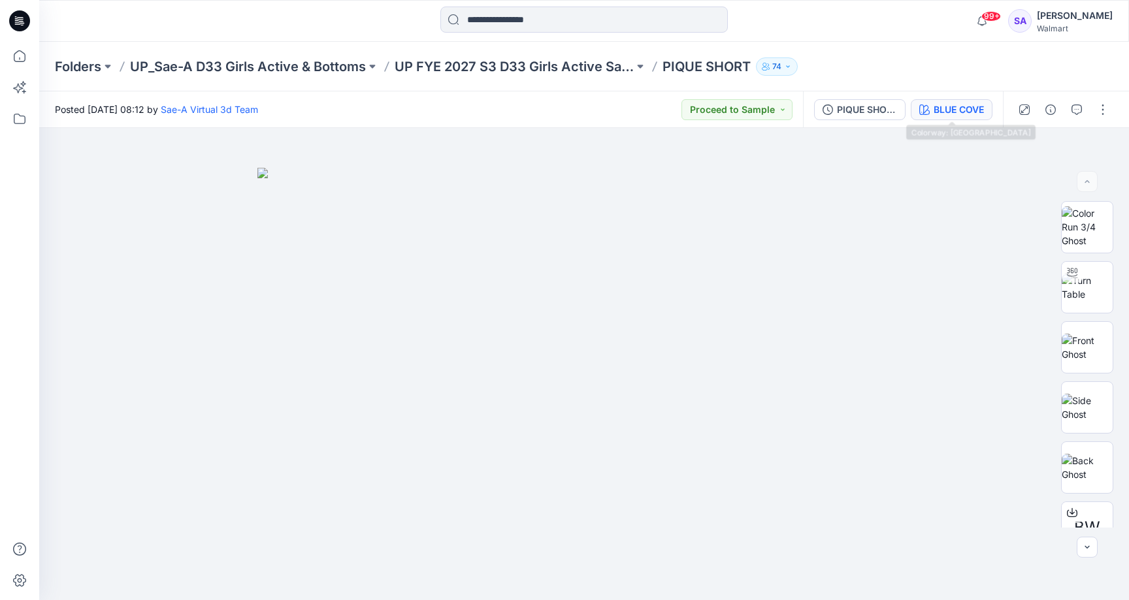
click at [969, 103] on div "BLUE COVE" at bounding box center [959, 110] width 50 height 14
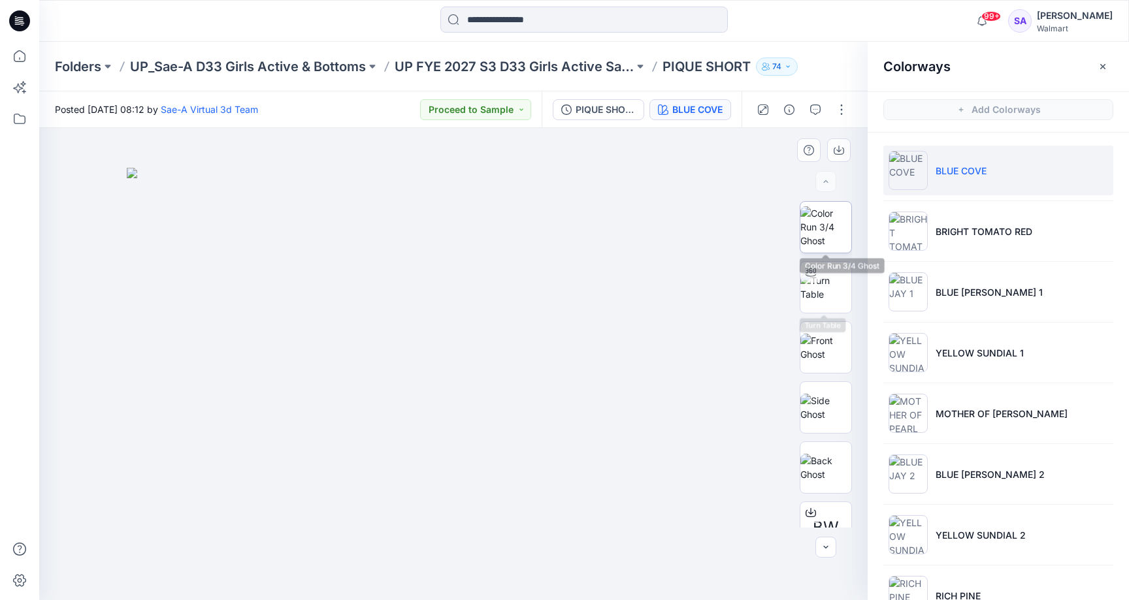
click at [833, 231] on img at bounding box center [825, 226] width 51 height 41
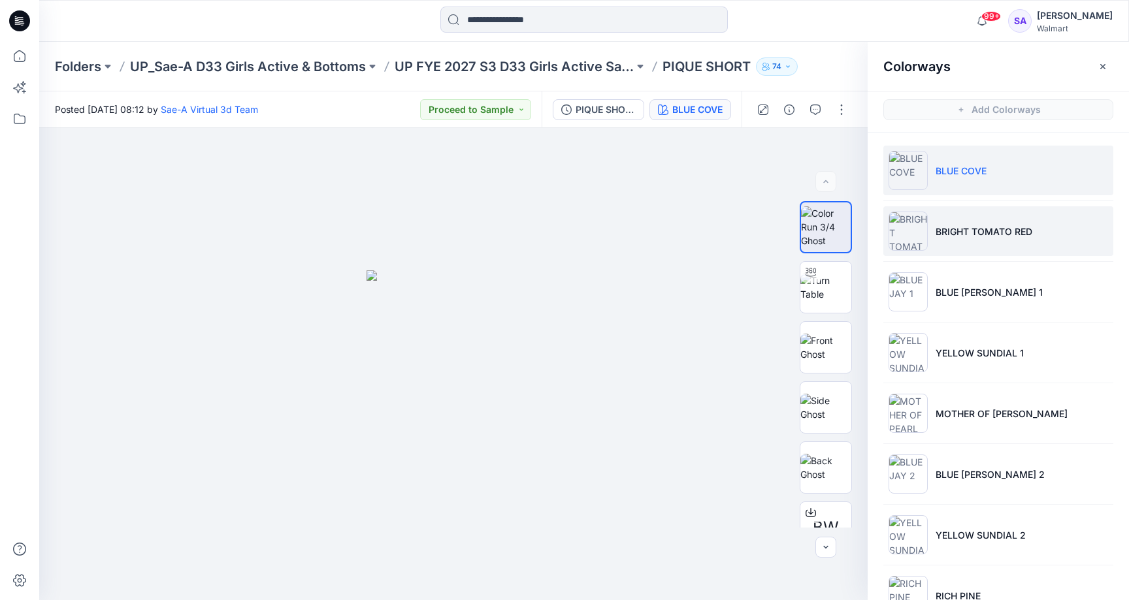
click at [968, 228] on p "BRIGHT TOMATO RED" at bounding box center [984, 232] width 97 height 14
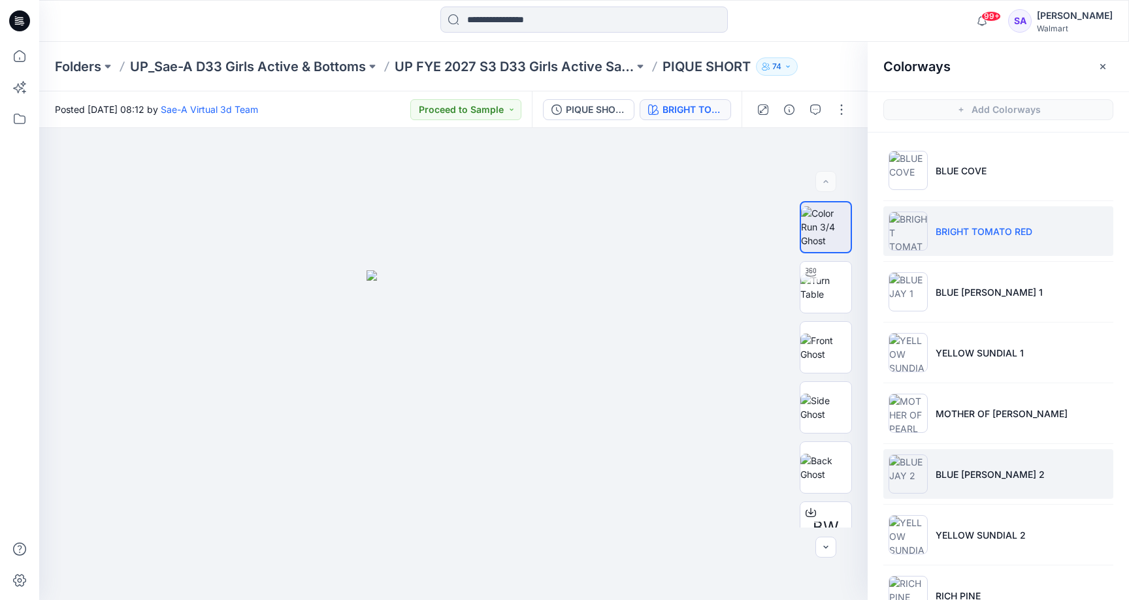
click at [983, 489] on li "BLUE JAY 2" at bounding box center [998, 474] width 230 height 50
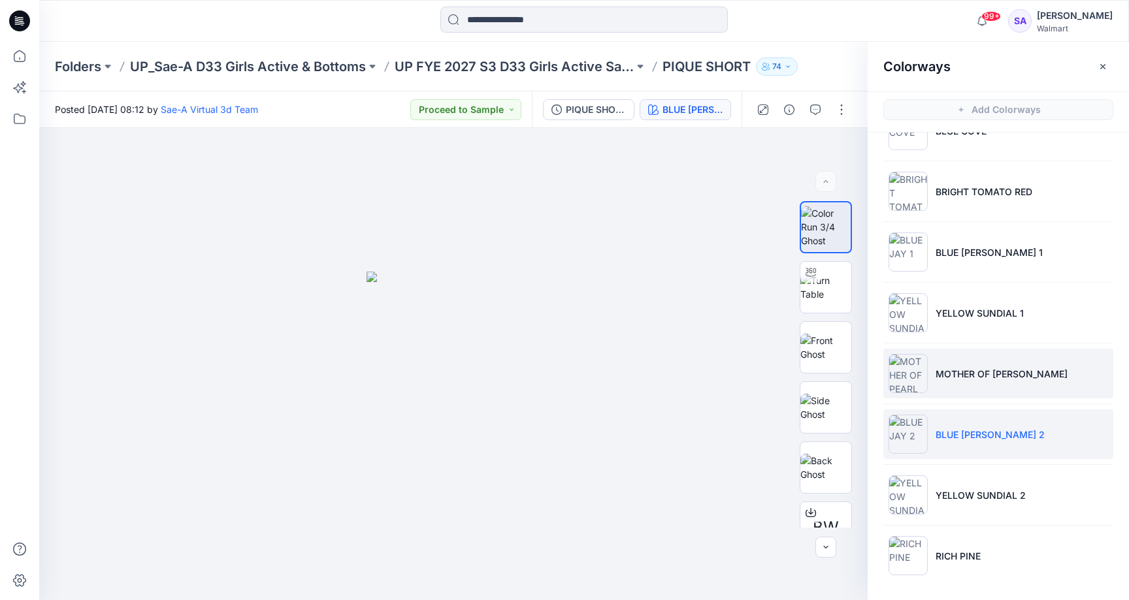
scroll to position [40, 0]
click at [980, 365] on li "MOTHER OF PEARL" at bounding box center [998, 374] width 230 height 50
click at [960, 419] on li "BLUE JAY 2" at bounding box center [998, 435] width 230 height 50
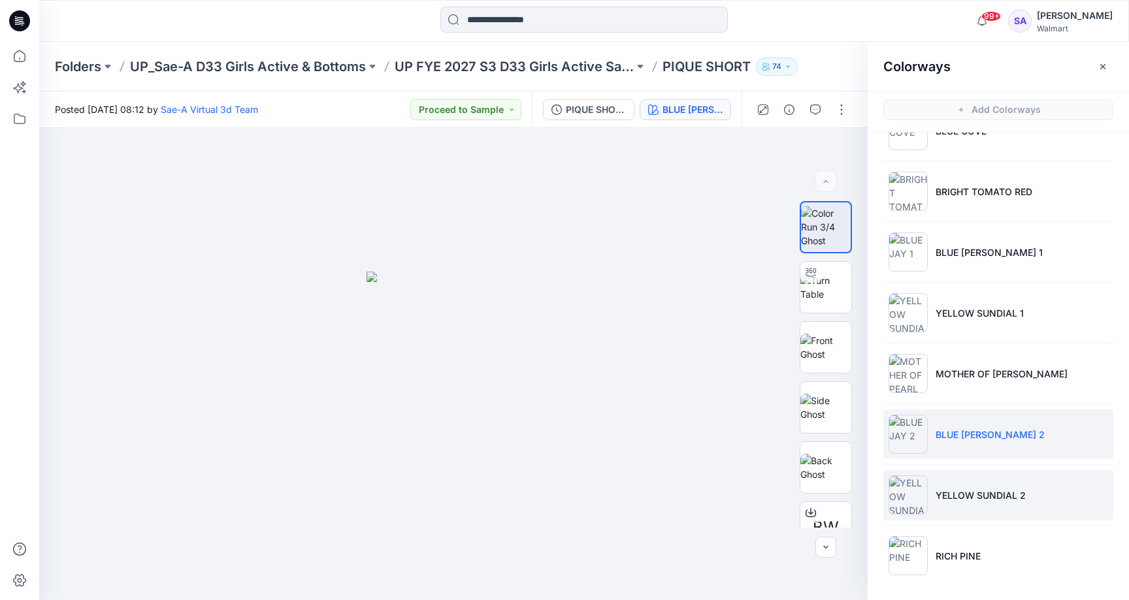
click at [998, 507] on li "YELLOW SUNDIAL 2" at bounding box center [998, 495] width 230 height 50
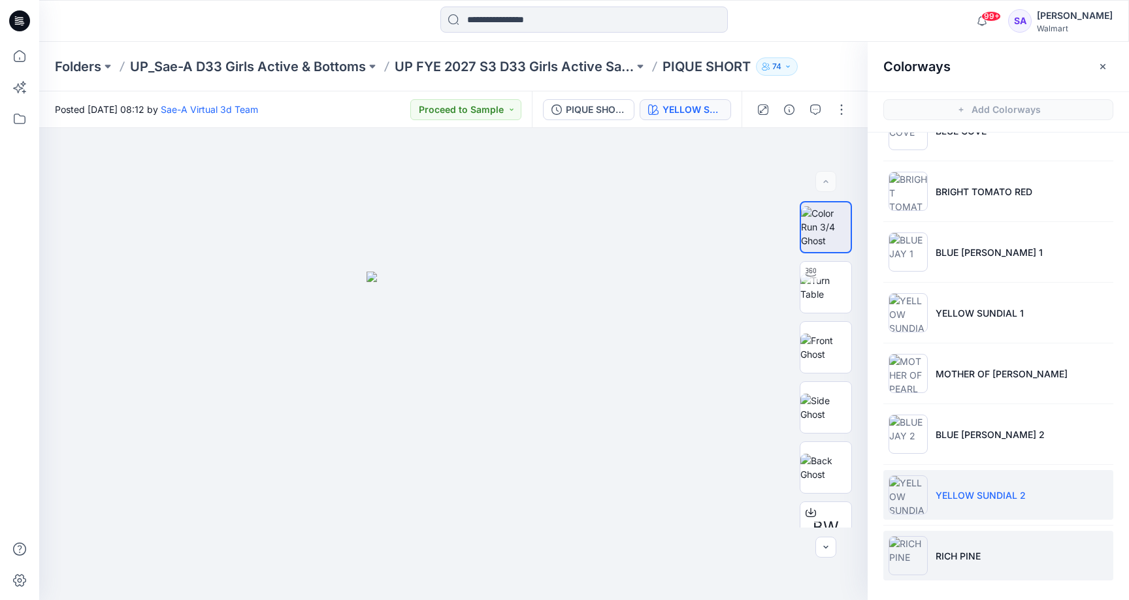
click at [931, 563] on li "RICH PINE" at bounding box center [998, 556] width 230 height 50
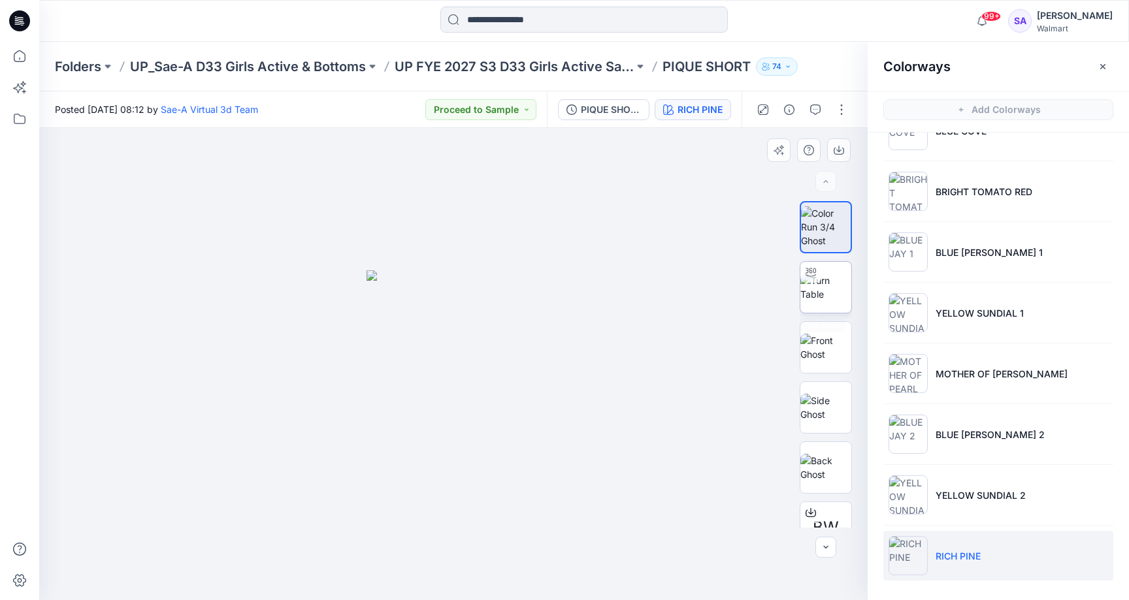
click at [849, 304] on div "BW" at bounding box center [826, 364] width 84 height 327
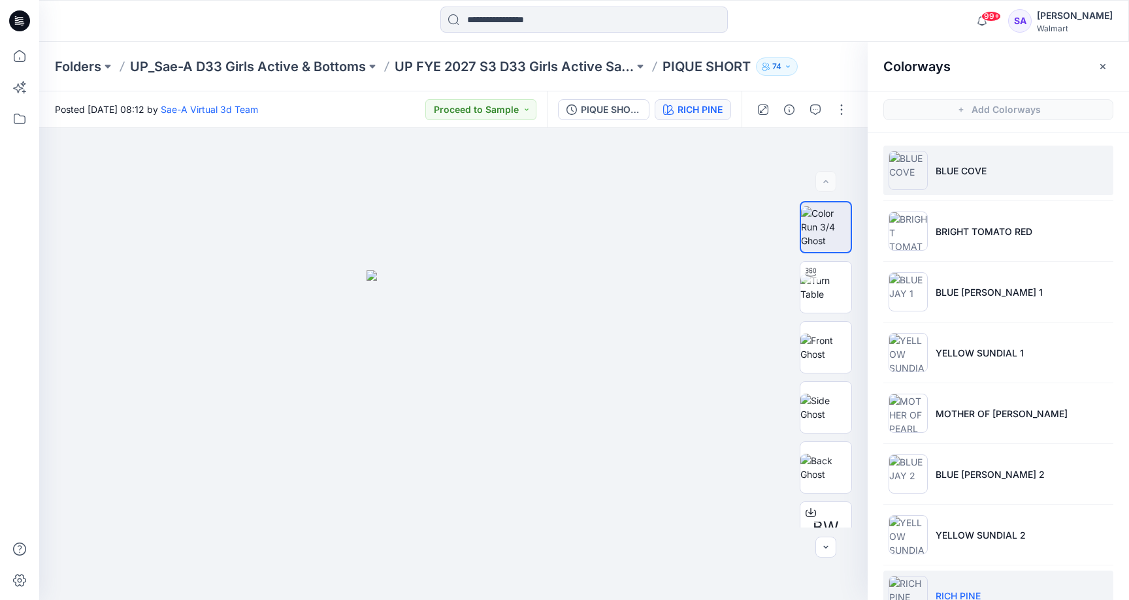
scroll to position [0, 0]
click at [952, 167] on p "BLUE COVE" at bounding box center [961, 171] width 51 height 14
click at [817, 295] on img at bounding box center [825, 287] width 51 height 27
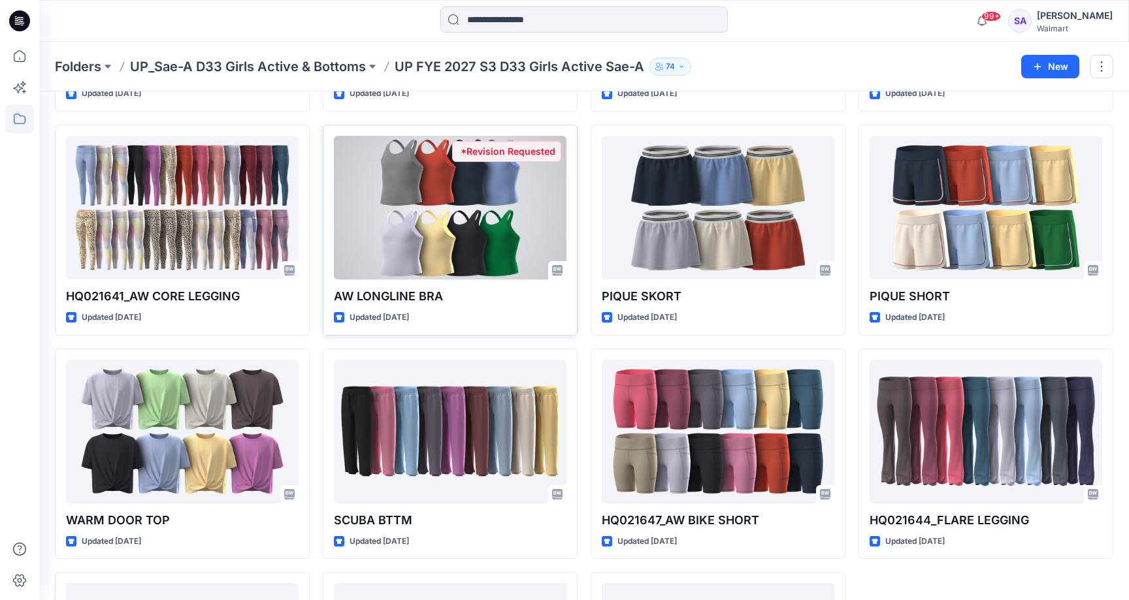
scroll to position [744, 0]
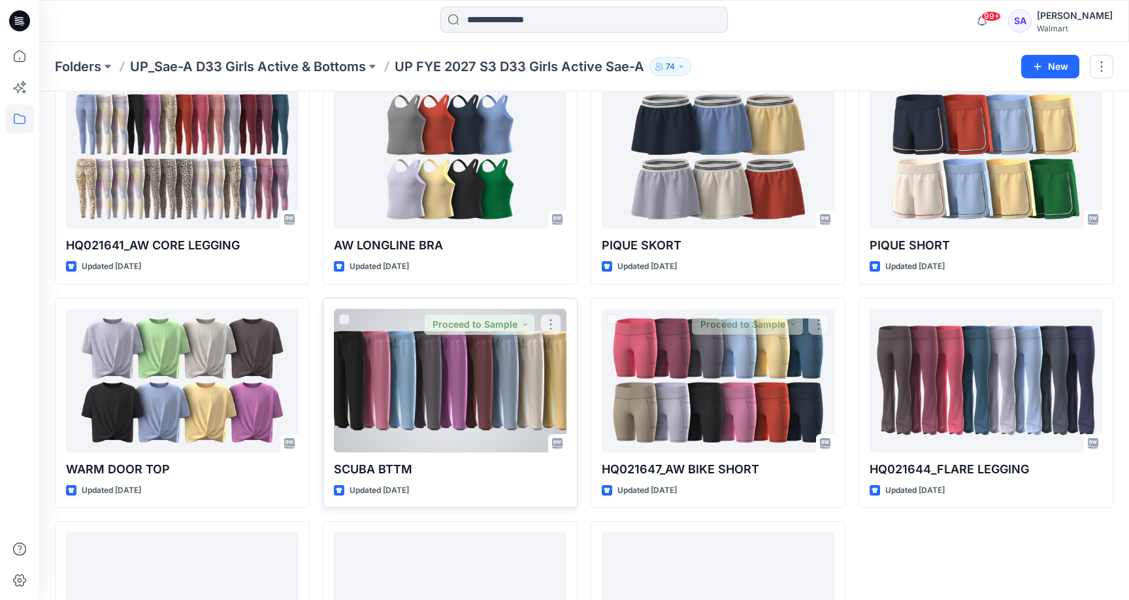
click at [471, 392] on div at bounding box center [450, 381] width 233 height 144
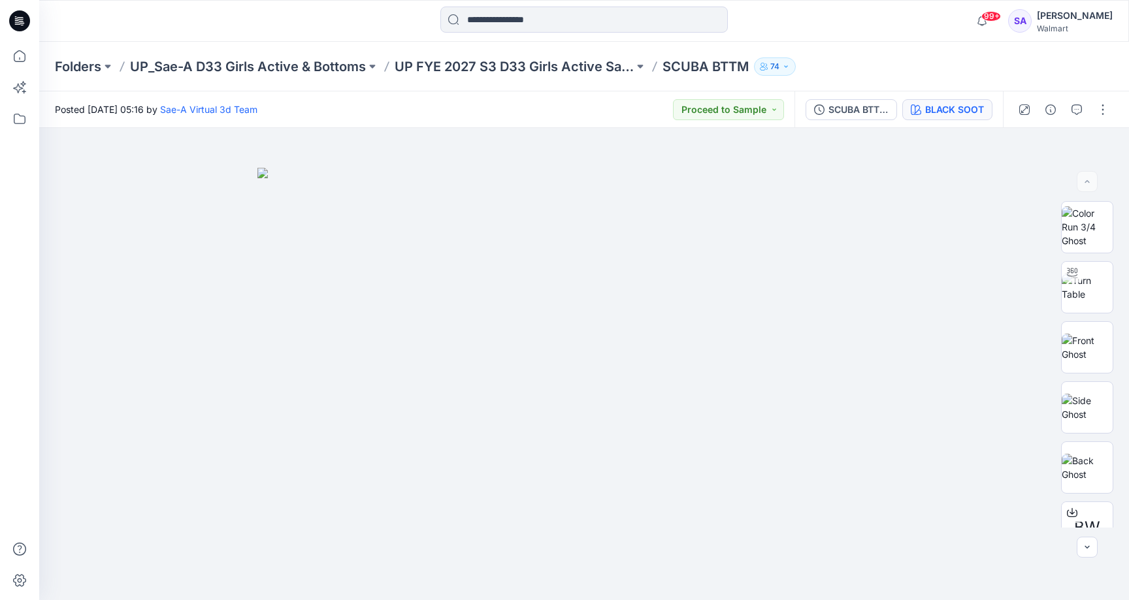
click at [922, 105] on button "BLACK SOOT" at bounding box center [947, 109] width 90 height 21
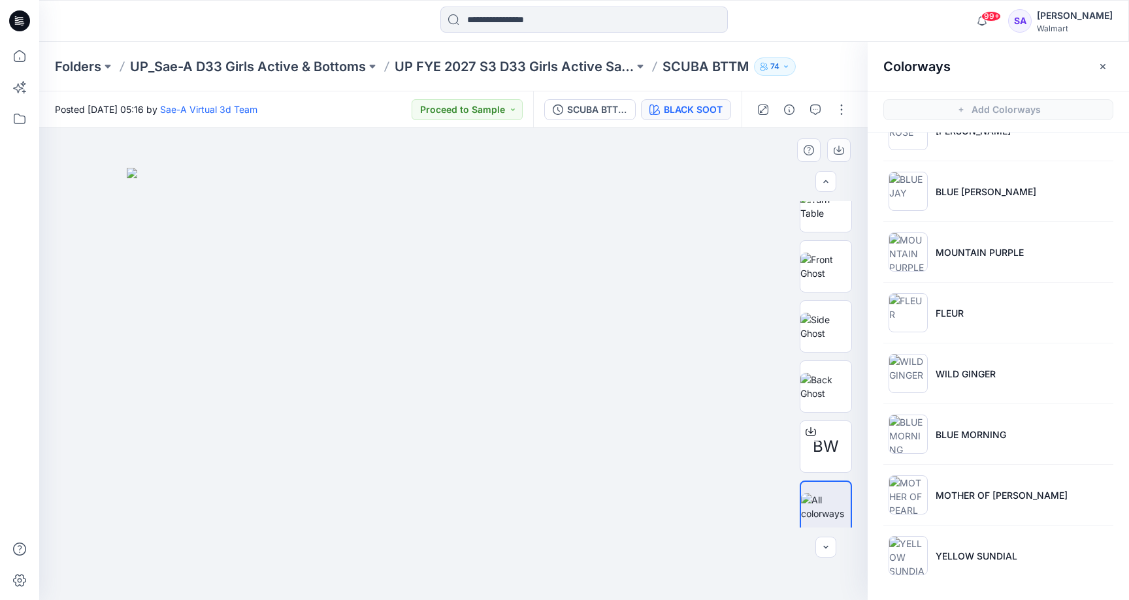
scroll to position [101, 0]
click at [11, 44] on icon at bounding box center [19, 56] width 29 height 29
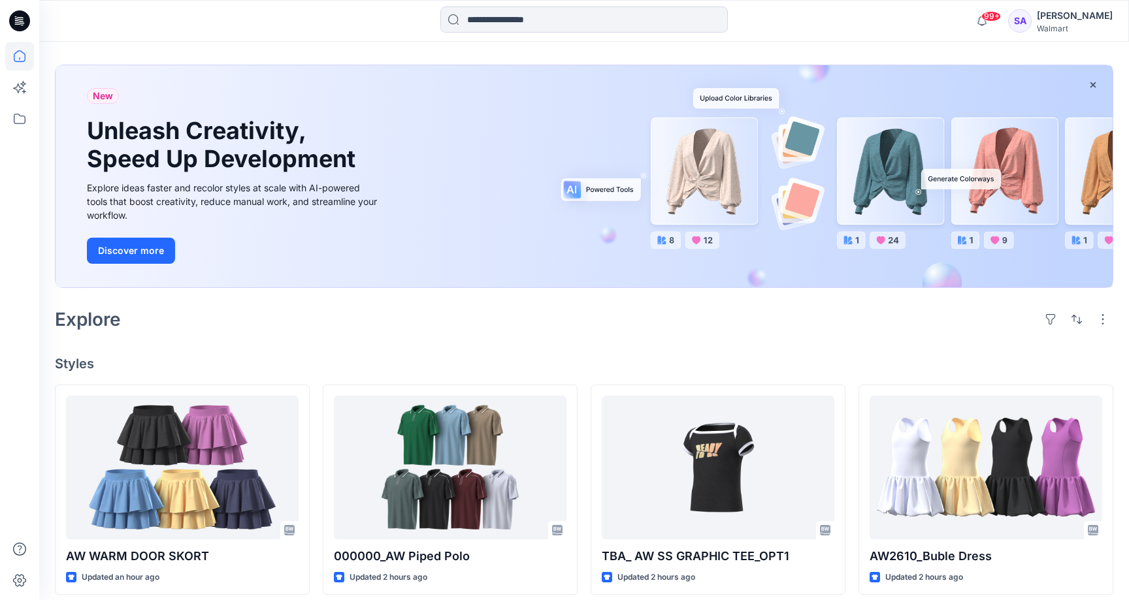
scroll to position [44, 0]
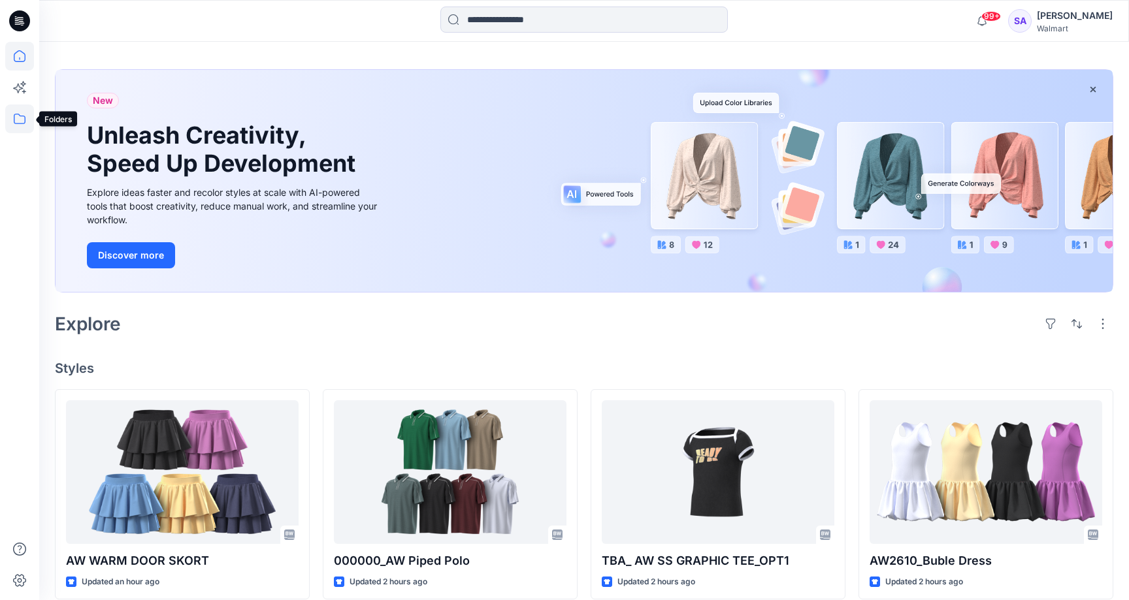
click at [15, 116] on icon at bounding box center [19, 119] width 29 height 29
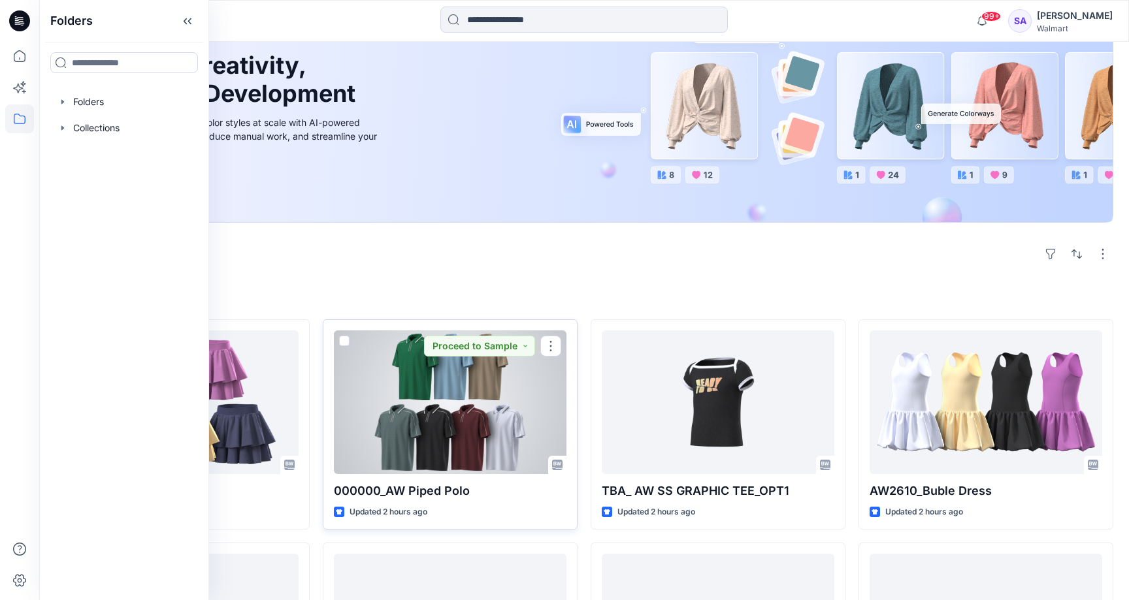
scroll to position [120, 0]
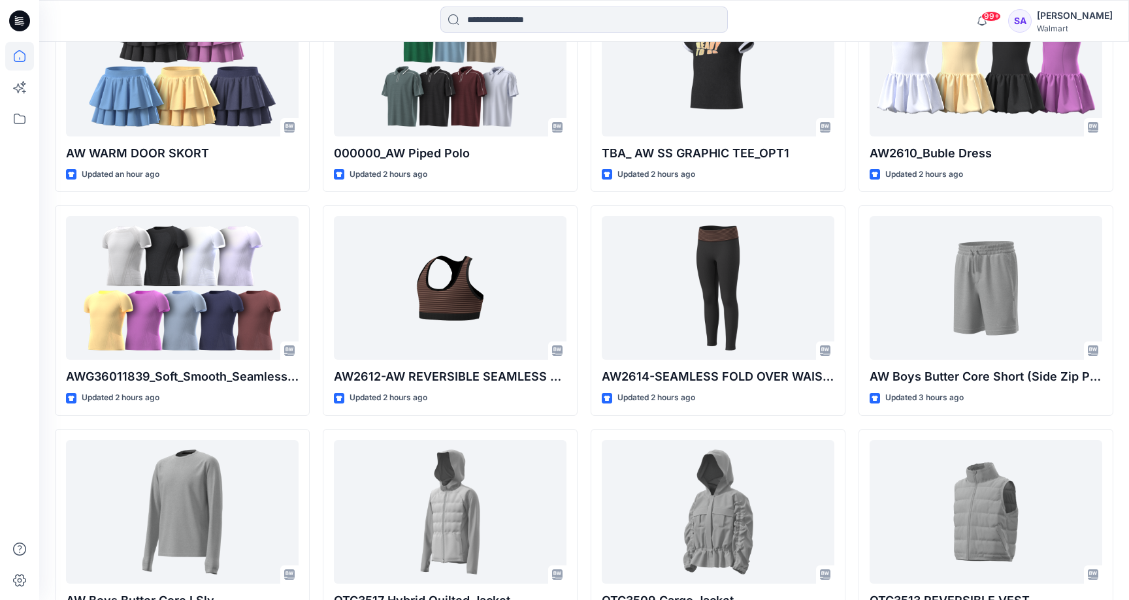
scroll to position [522, 0]
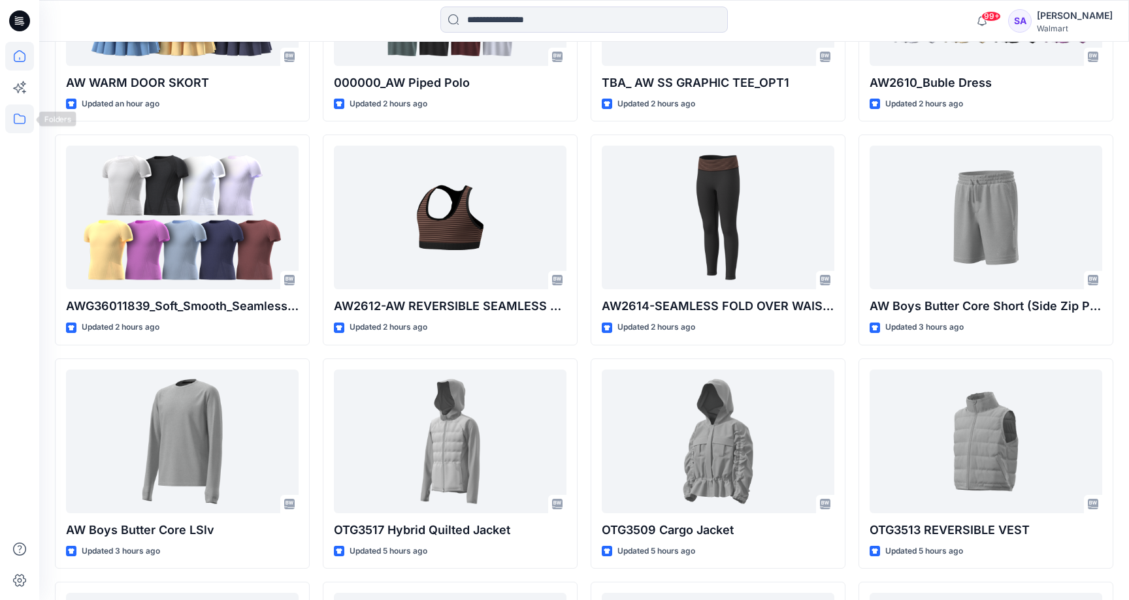
click at [25, 116] on icon at bounding box center [19, 119] width 29 height 29
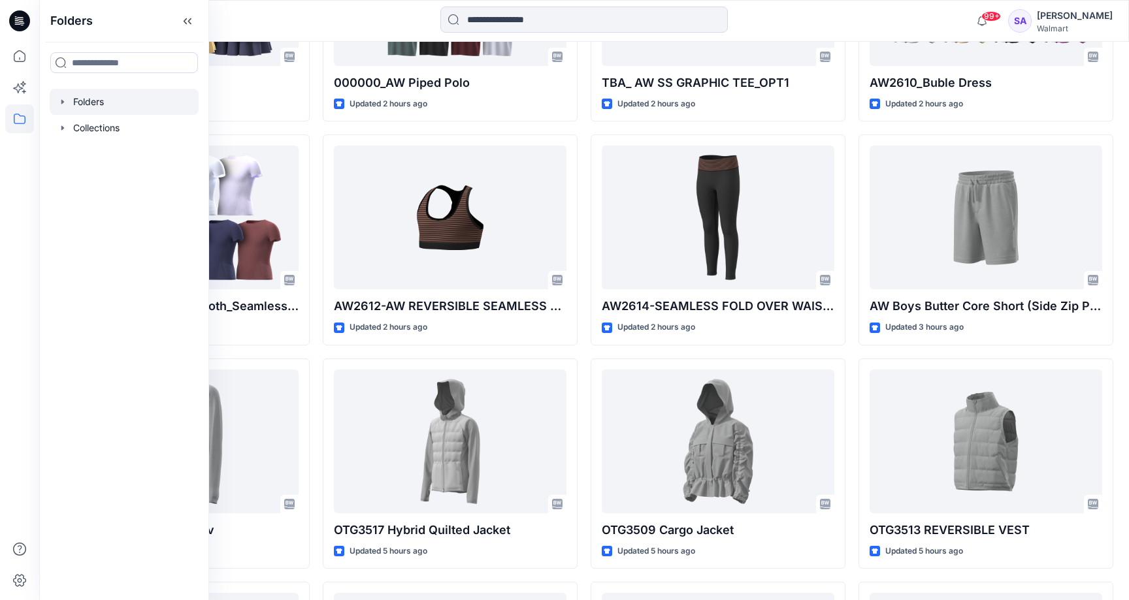
click at [93, 105] on div at bounding box center [124, 102] width 149 height 26
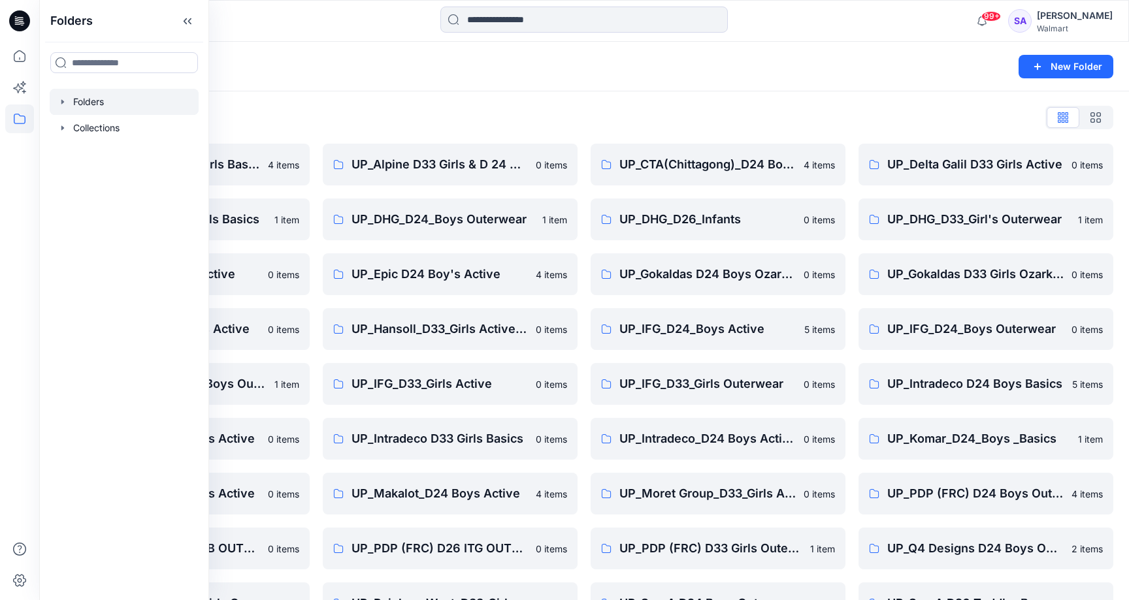
click at [365, 109] on div "Folders List" at bounding box center [584, 117] width 1058 height 21
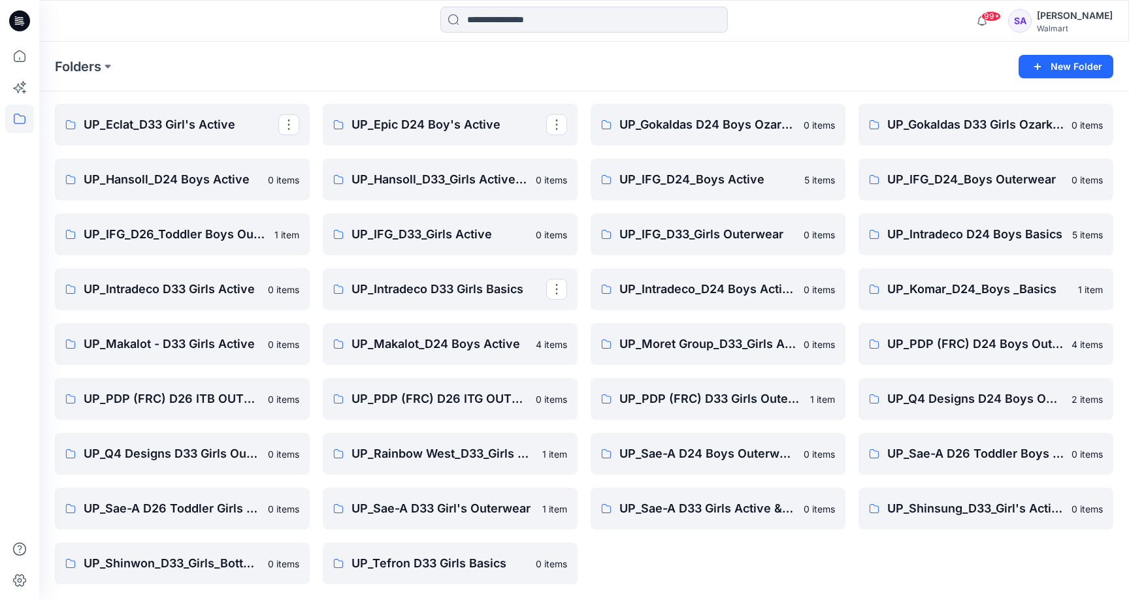
scroll to position [150, 0]
click at [898, 174] on p "UP_IFG_D24_Boys Outerwear" at bounding box center [984, 180] width 195 height 18
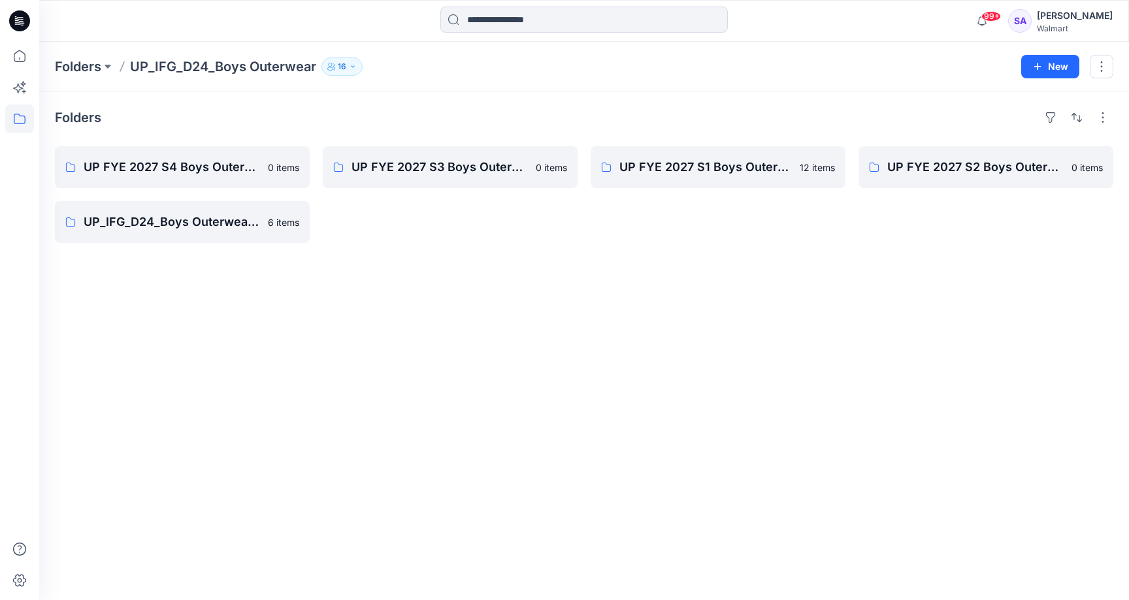
scroll to position [150, 0]
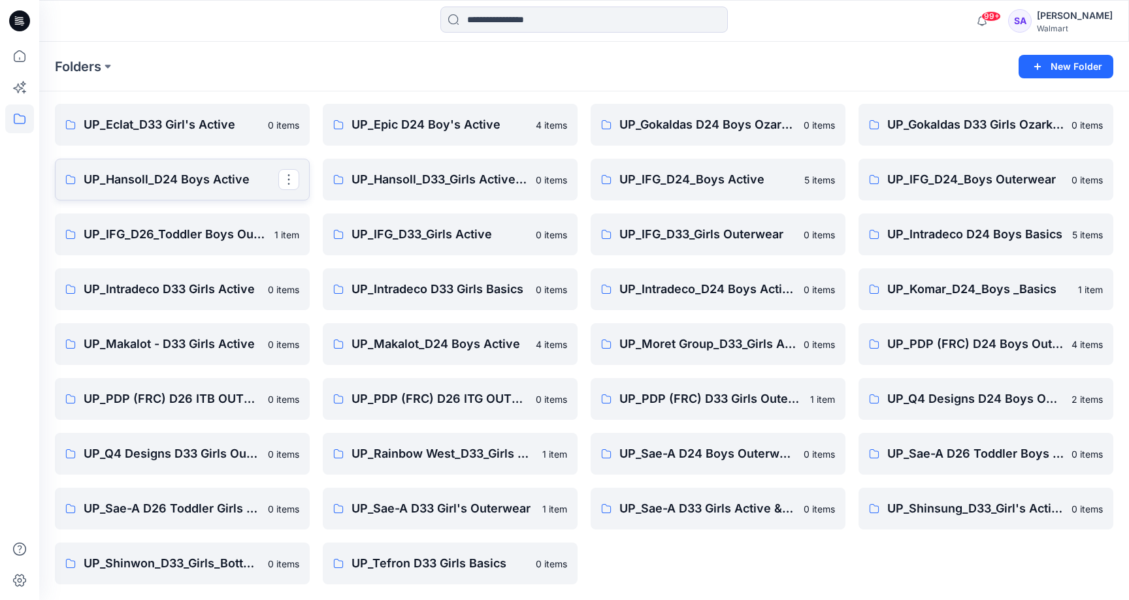
click at [188, 186] on p "UP_Hansoll_D24 Boys Active" at bounding box center [181, 180] width 195 height 18
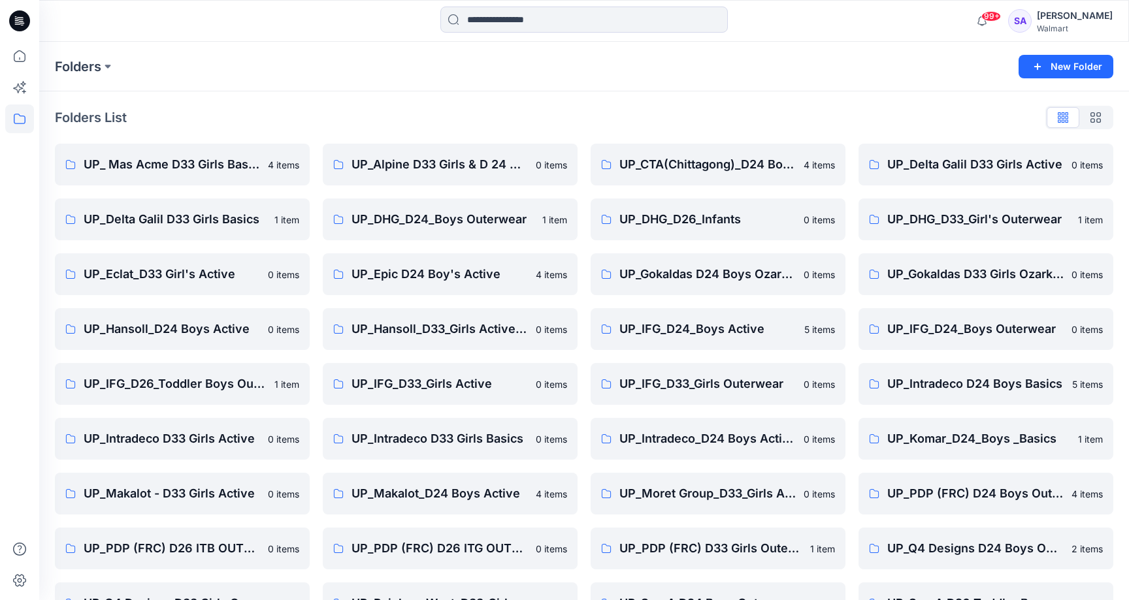
scroll to position [150, 0]
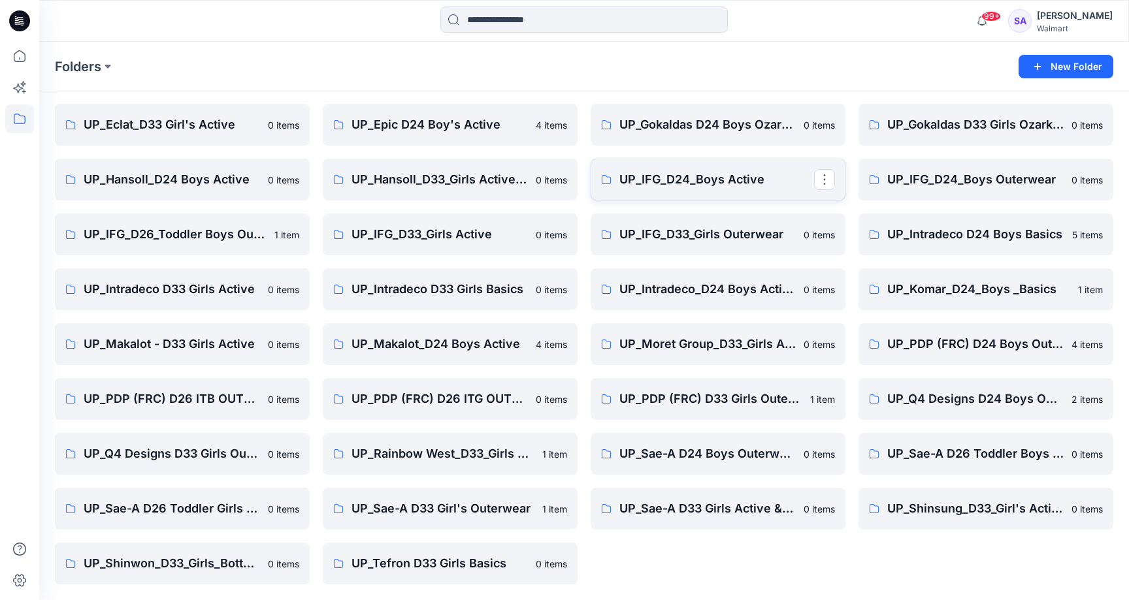
click at [670, 182] on p "UP_IFG_D24_Boys Active" at bounding box center [716, 180] width 195 height 18
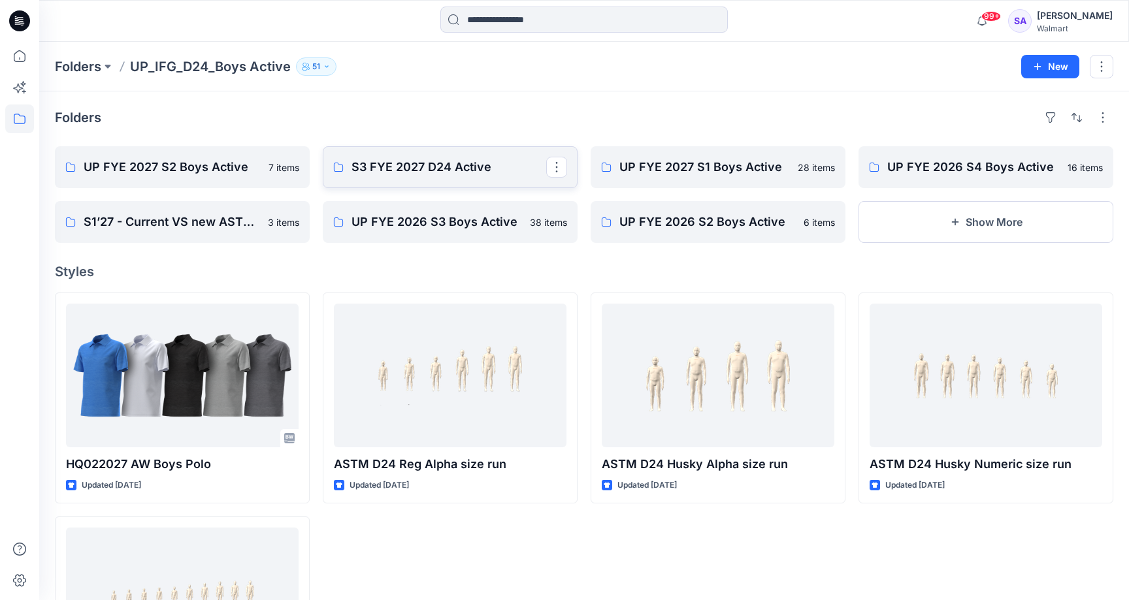
click at [393, 174] on p "S3 FYE 2027 D24 Active" at bounding box center [448, 167] width 195 height 18
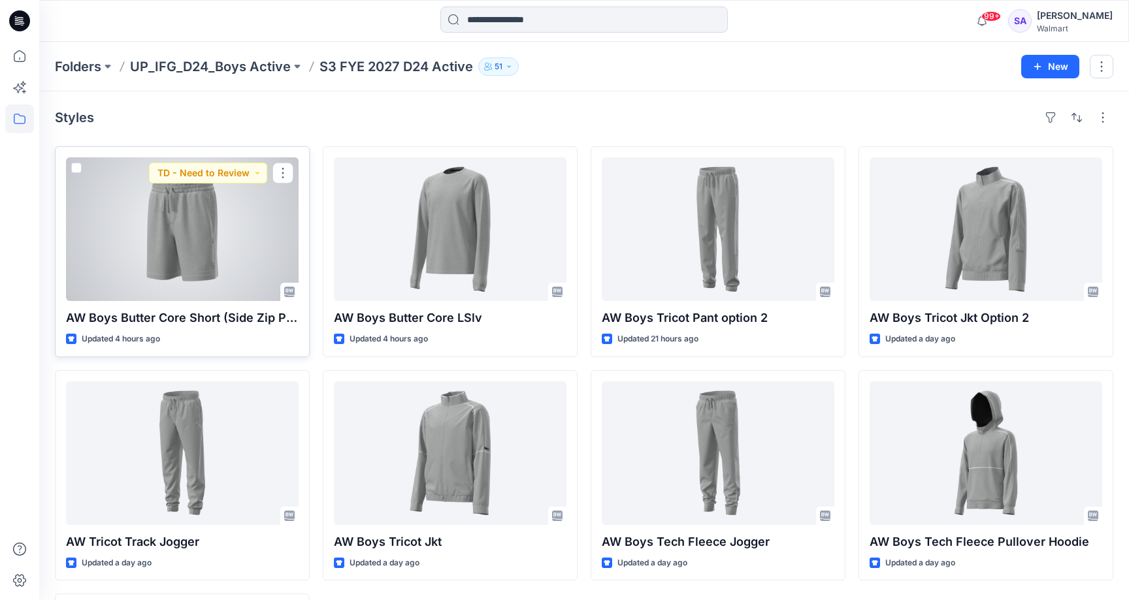
click at [131, 259] on div at bounding box center [182, 229] width 233 height 144
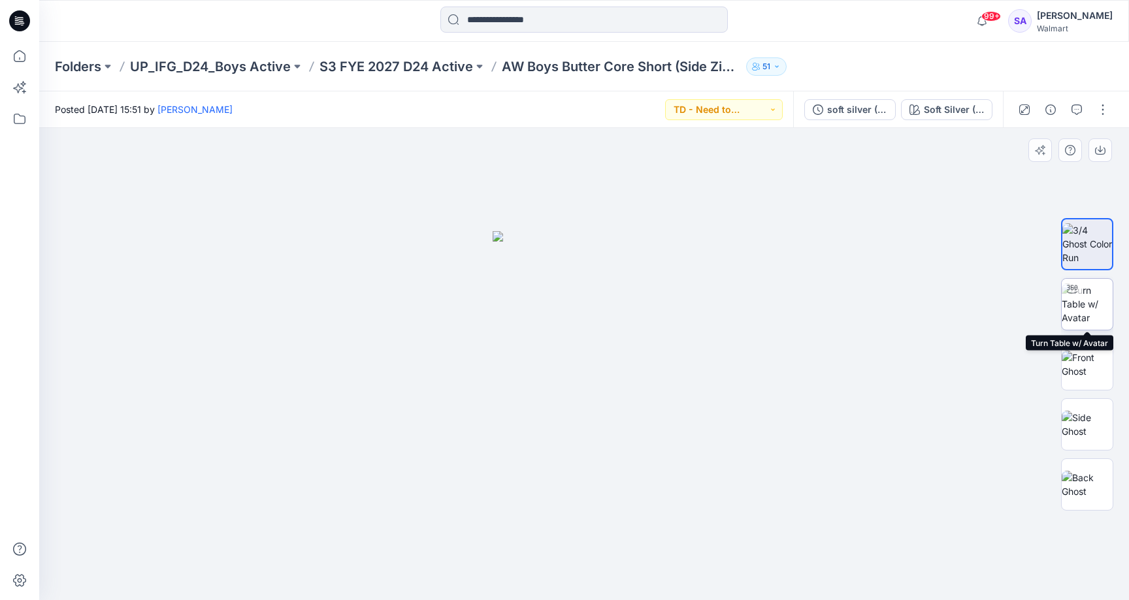
click at [1087, 304] on img at bounding box center [1087, 304] width 51 height 41
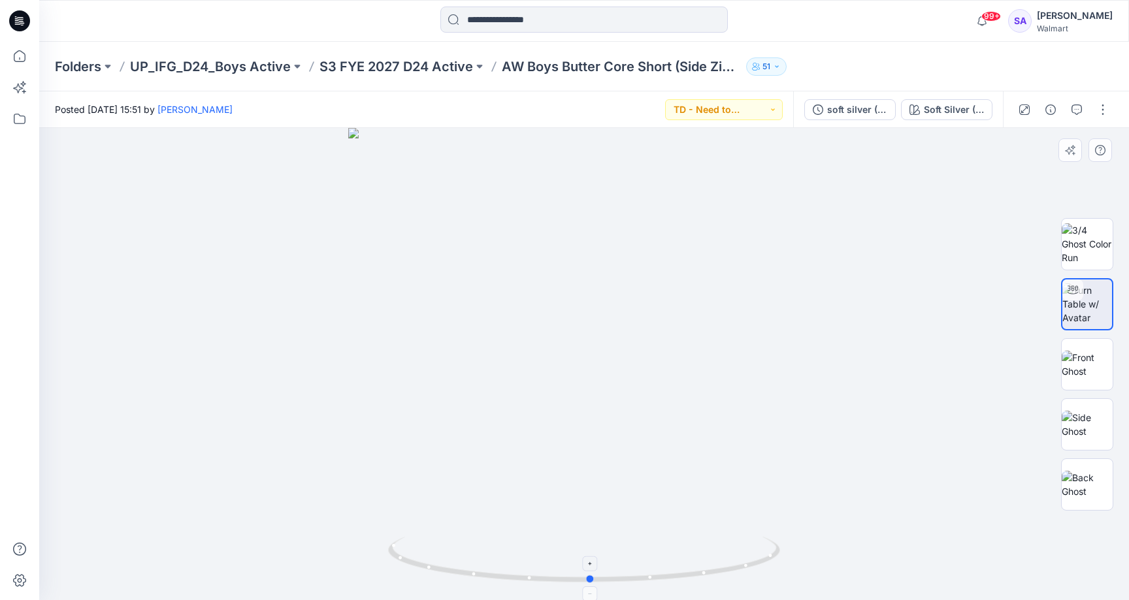
drag, startPoint x: 638, startPoint y: 578, endPoint x: 645, endPoint y: 580, distance: 6.8
click at [645, 580] on icon at bounding box center [585, 561] width 395 height 49
drag, startPoint x: 651, startPoint y: 578, endPoint x: 631, endPoint y: 577, distance: 20.3
drag, startPoint x: 600, startPoint y: 581, endPoint x: 536, endPoint y: 574, distance: 64.5
click at [532, 575] on icon at bounding box center [585, 561] width 395 height 49
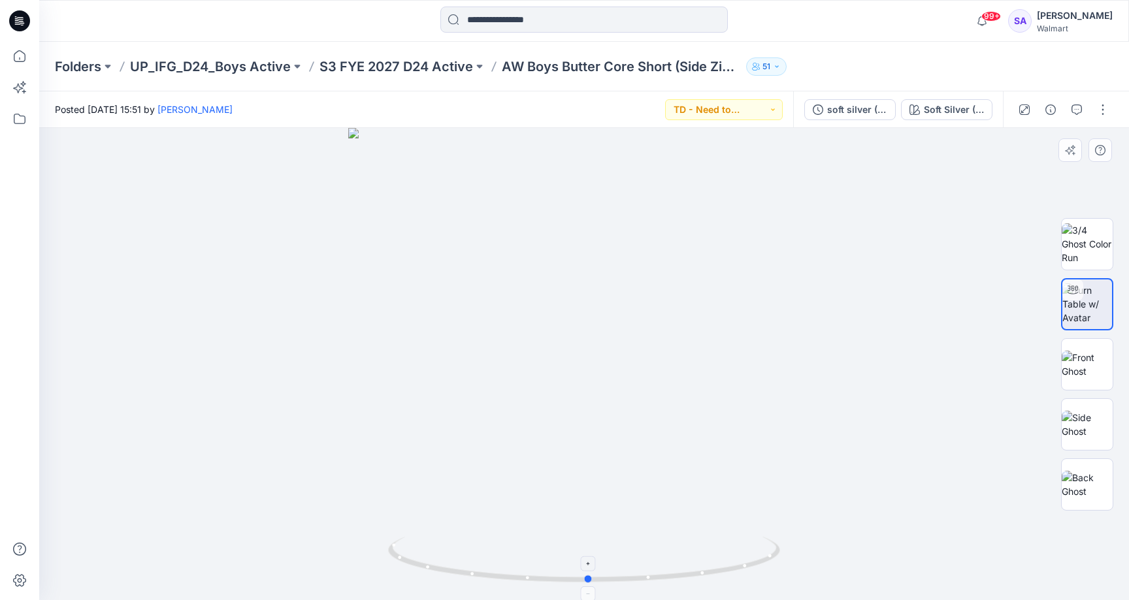
drag, startPoint x: 513, startPoint y: 576, endPoint x: 594, endPoint y: 573, distance: 81.1
click at [594, 573] on icon at bounding box center [585, 561] width 395 height 49
click at [617, 572] on icon at bounding box center [585, 561] width 395 height 49
drag, startPoint x: 615, startPoint y: 574, endPoint x: 525, endPoint y: 582, distance: 90.5
click at [525, 582] on icon at bounding box center [585, 561] width 395 height 49
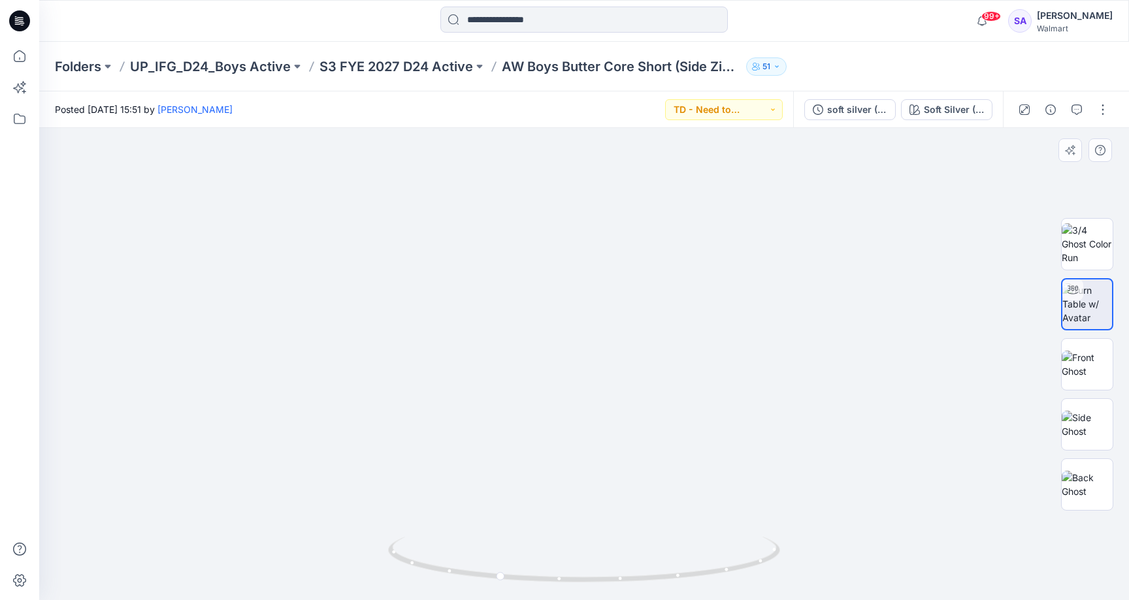
drag, startPoint x: 596, startPoint y: 434, endPoint x: 613, endPoint y: 227, distance: 207.9
drag, startPoint x: 502, startPoint y: 571, endPoint x: 612, endPoint y: 561, distance: 110.3
click at [612, 561] on icon at bounding box center [585, 561] width 395 height 49
click at [773, 113] on button "TD - Need to Review" at bounding box center [724, 109] width 118 height 21
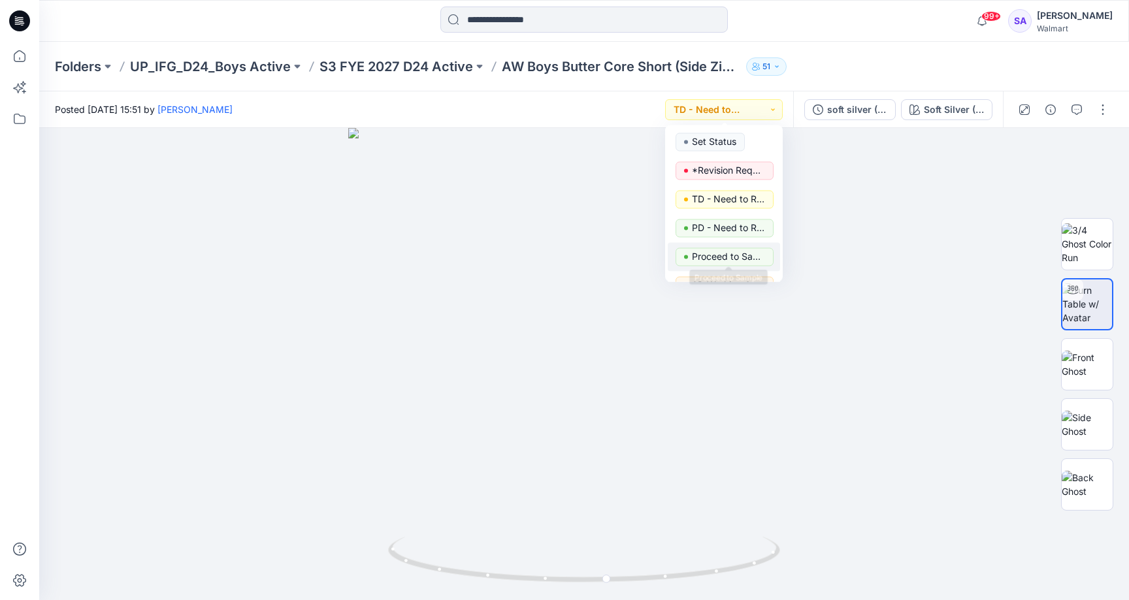
click at [740, 257] on p "Proceed to Sample" at bounding box center [728, 256] width 73 height 17
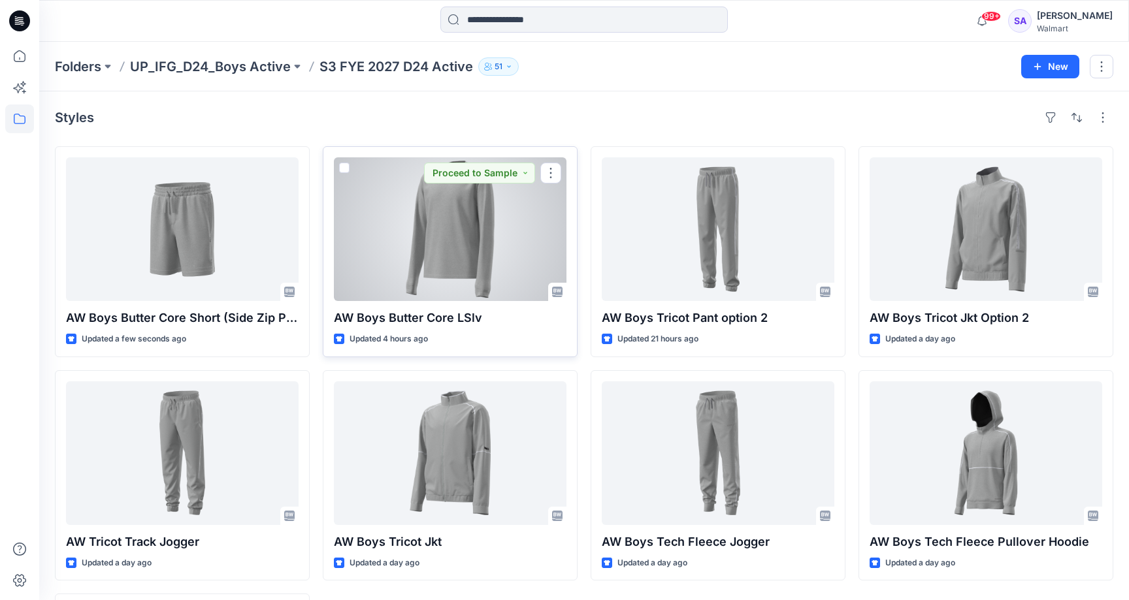
click at [505, 248] on div at bounding box center [450, 229] width 233 height 144
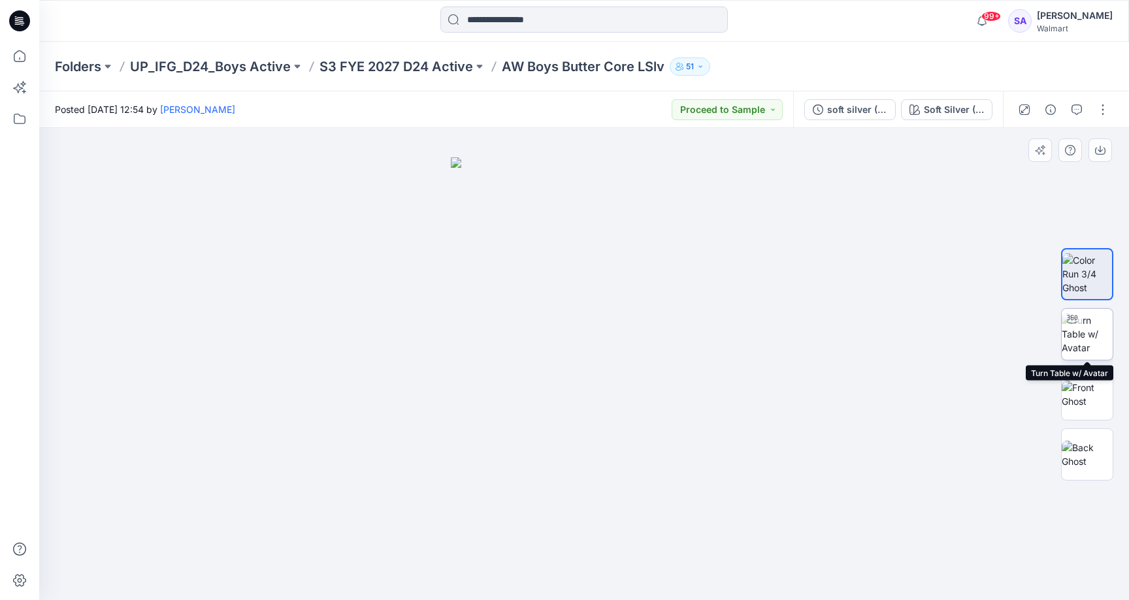
click at [1093, 340] on img at bounding box center [1087, 334] width 51 height 41
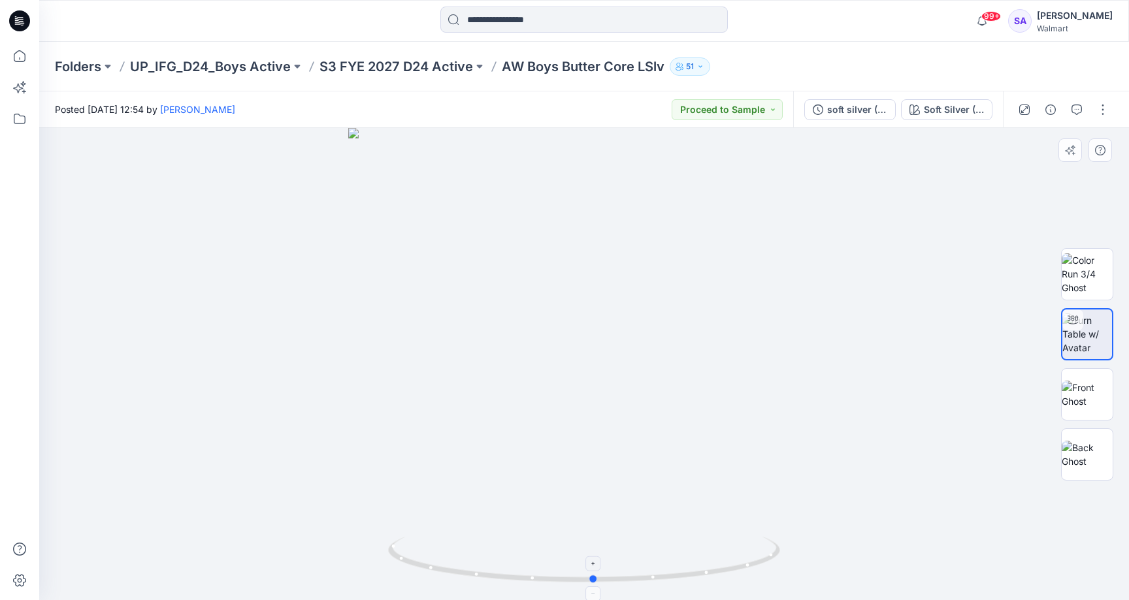
drag, startPoint x: 595, startPoint y: 582, endPoint x: 604, endPoint y: 564, distance: 20.8
click at [604, 564] on icon at bounding box center [585, 561] width 395 height 49
drag, startPoint x: 583, startPoint y: 238, endPoint x: 567, endPoint y: 457, distance: 220.1
click at [568, 457] on img at bounding box center [573, 30] width 2136 height 1141
drag, startPoint x: 580, startPoint y: 318, endPoint x: 604, endPoint y: 442, distance: 126.6
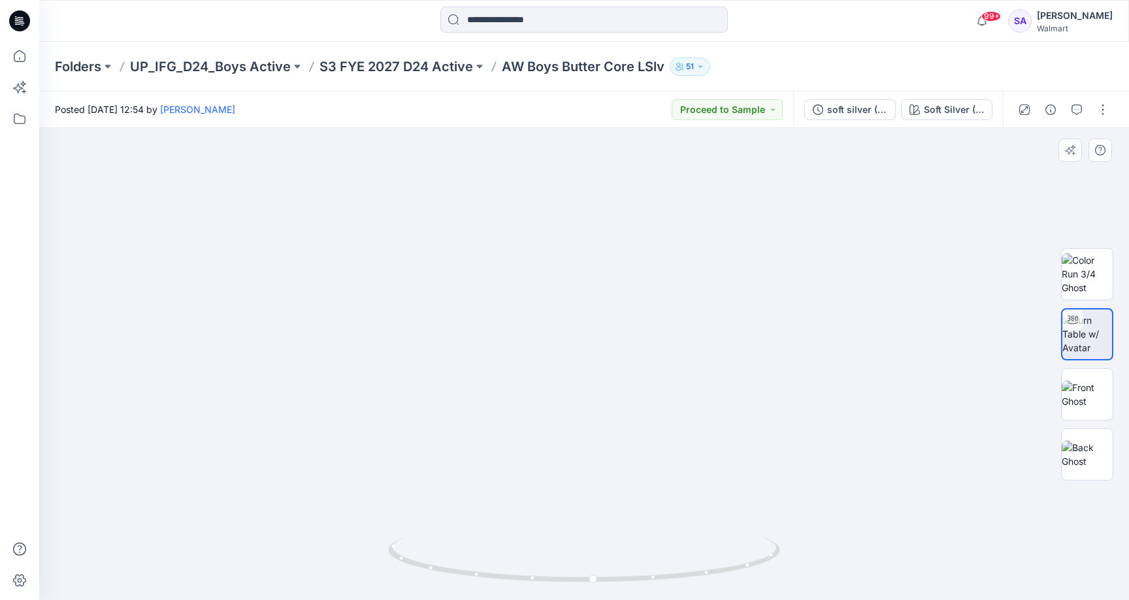
click at [604, 442] on img at bounding box center [594, 122] width 2136 height 958
click at [772, 117] on button "Proceed to Sample" at bounding box center [727, 109] width 111 height 21
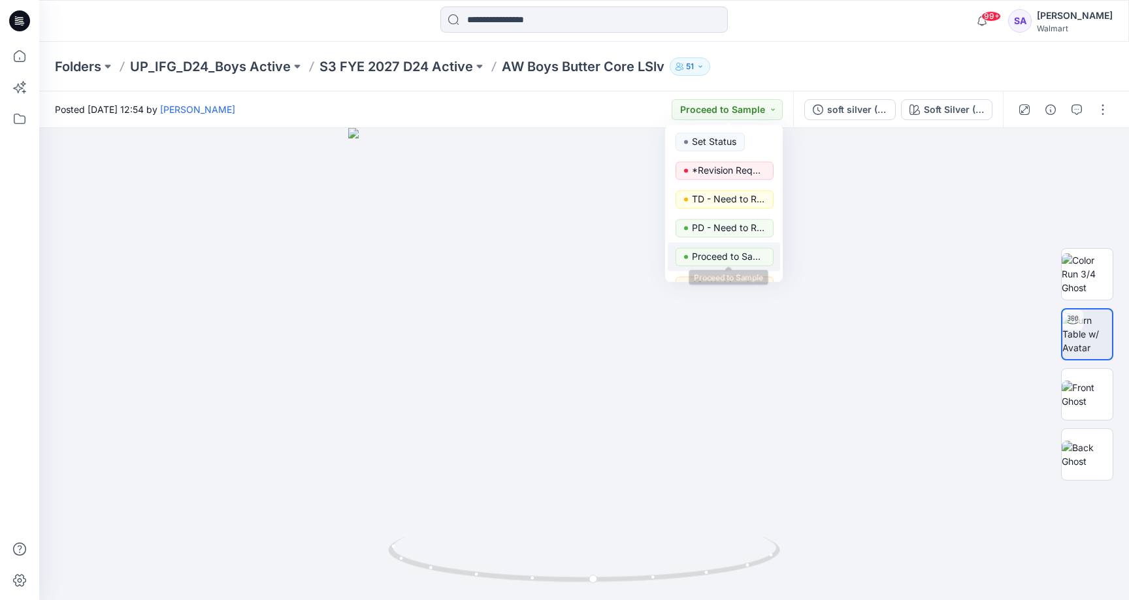
click at [752, 257] on p "Proceed to Sample" at bounding box center [728, 256] width 73 height 17
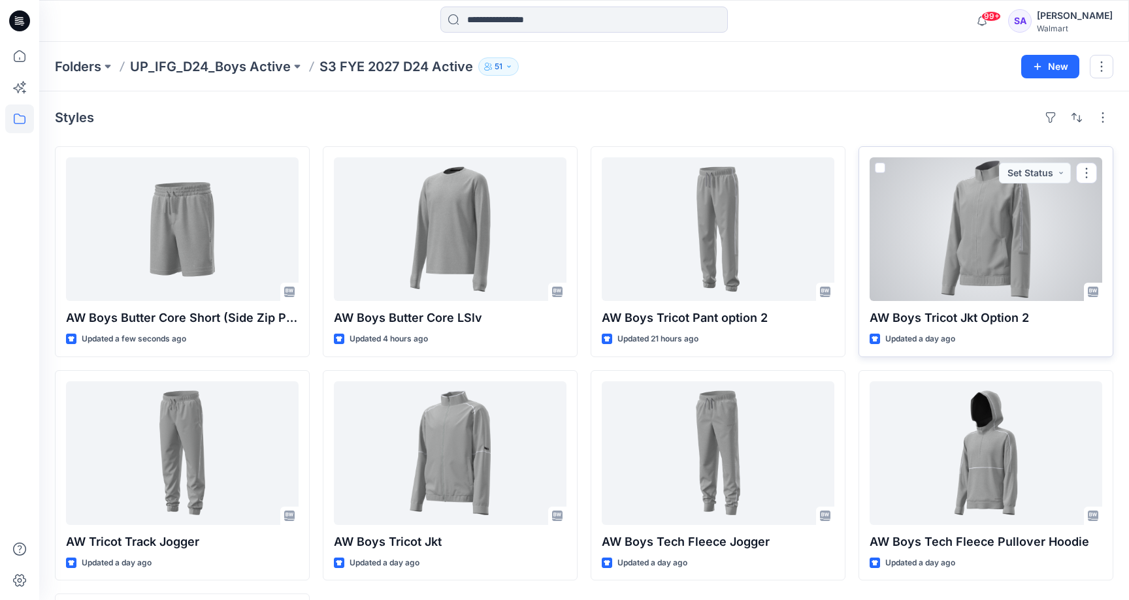
click at [954, 244] on div at bounding box center [986, 229] width 233 height 144
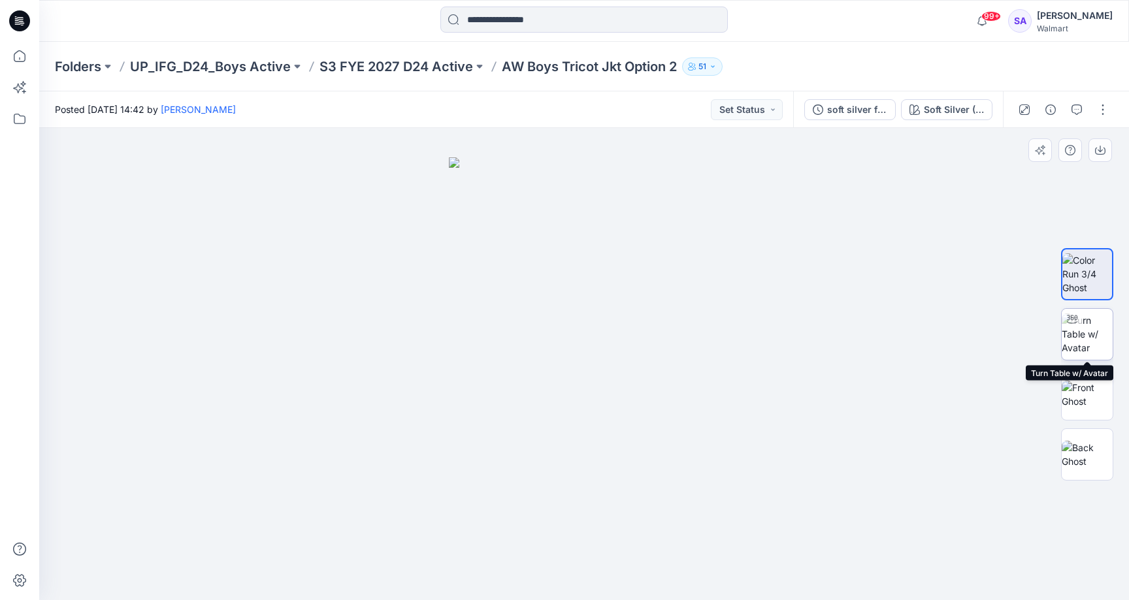
click at [1085, 325] on img at bounding box center [1087, 334] width 51 height 41
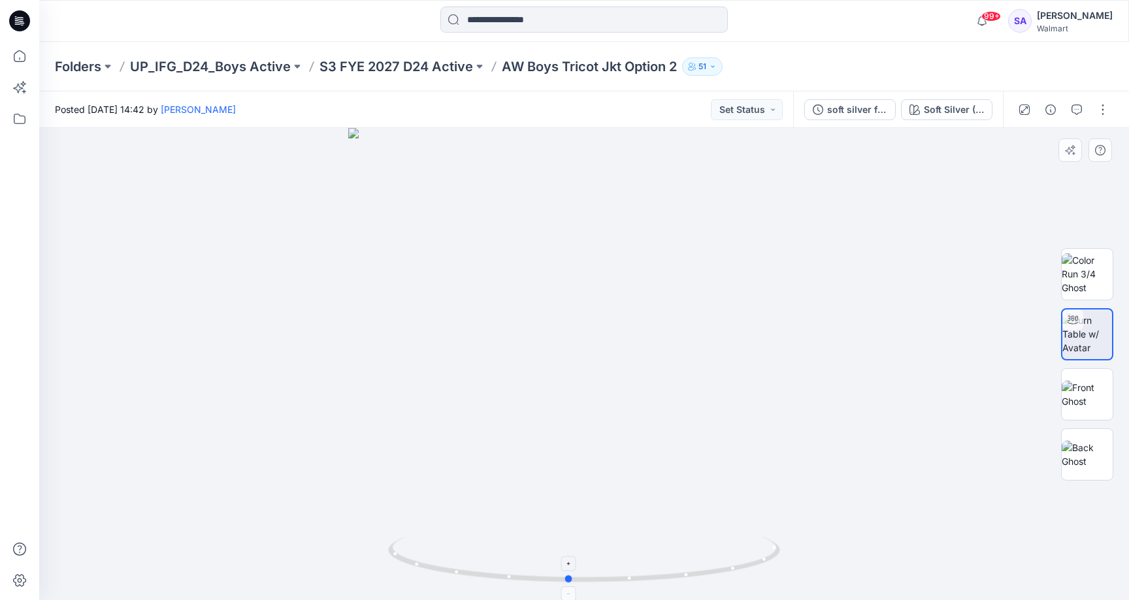
drag, startPoint x: 610, startPoint y: 578, endPoint x: 595, endPoint y: 574, distance: 16.3
click at [595, 574] on icon at bounding box center [585, 561] width 395 height 49
drag, startPoint x: 595, startPoint y: 574, endPoint x: 529, endPoint y: 578, distance: 66.1
click at [528, 578] on icon at bounding box center [585, 561] width 395 height 49
drag, startPoint x: 527, startPoint y: 578, endPoint x: 615, endPoint y: 566, distance: 88.3
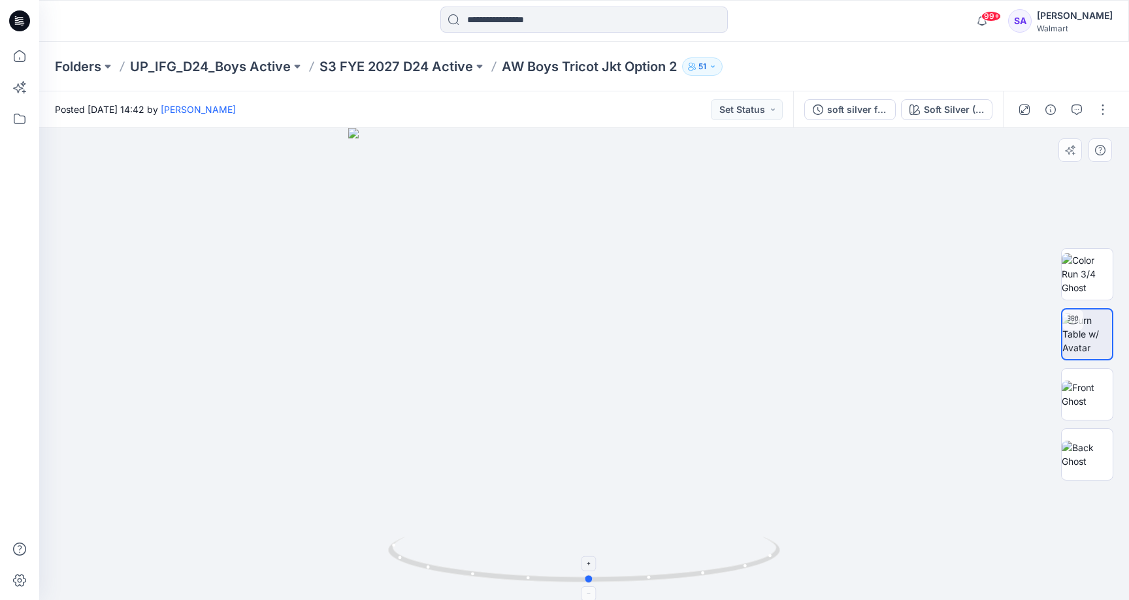
click at [615, 566] on icon at bounding box center [585, 561] width 395 height 49
drag, startPoint x: 568, startPoint y: 579, endPoint x: 485, endPoint y: 587, distance: 83.4
click at [485, 587] on div at bounding box center [584, 364] width 1090 height 472
drag, startPoint x: 506, startPoint y: 573, endPoint x: 600, endPoint y: 562, distance: 95.4
click at [601, 562] on icon at bounding box center [585, 561] width 395 height 49
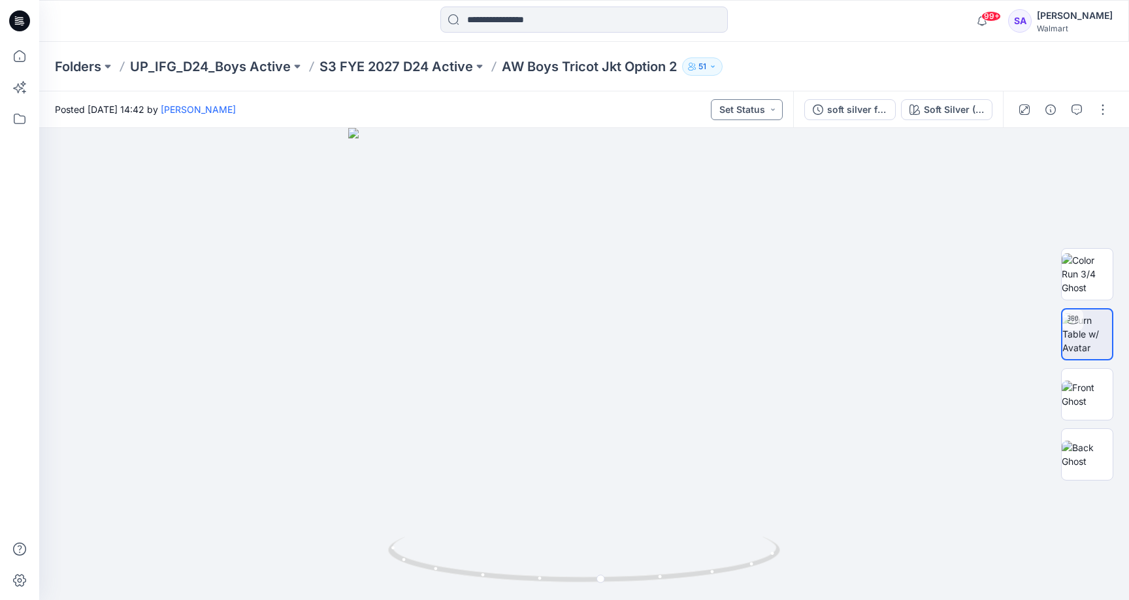
click at [770, 108] on button "Set Status" at bounding box center [747, 109] width 72 height 21
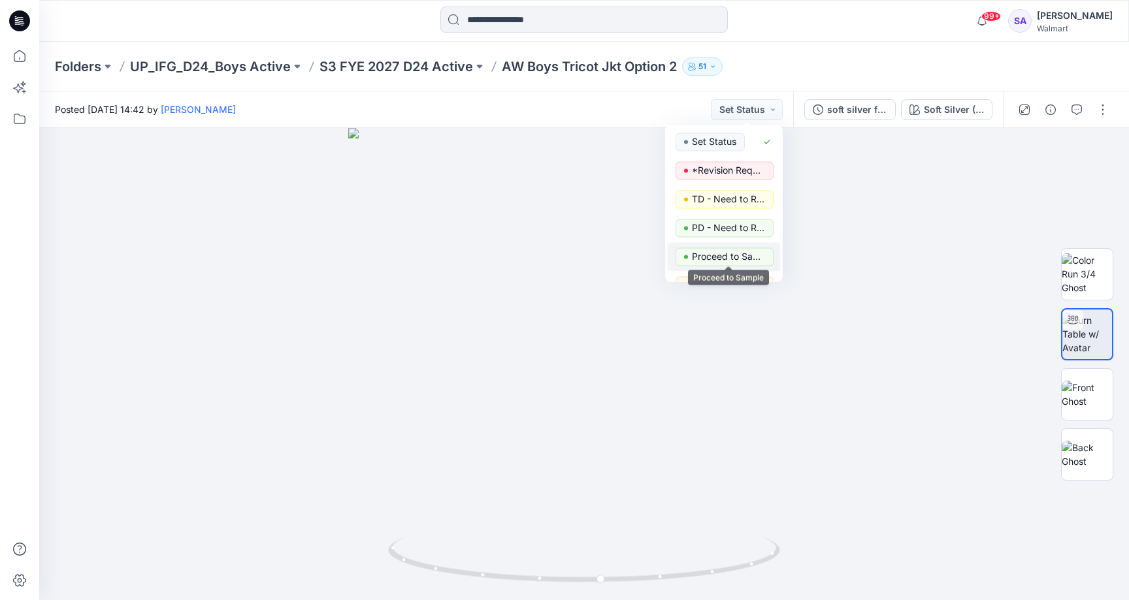
click at [728, 254] on p "Proceed to Sample" at bounding box center [728, 256] width 73 height 17
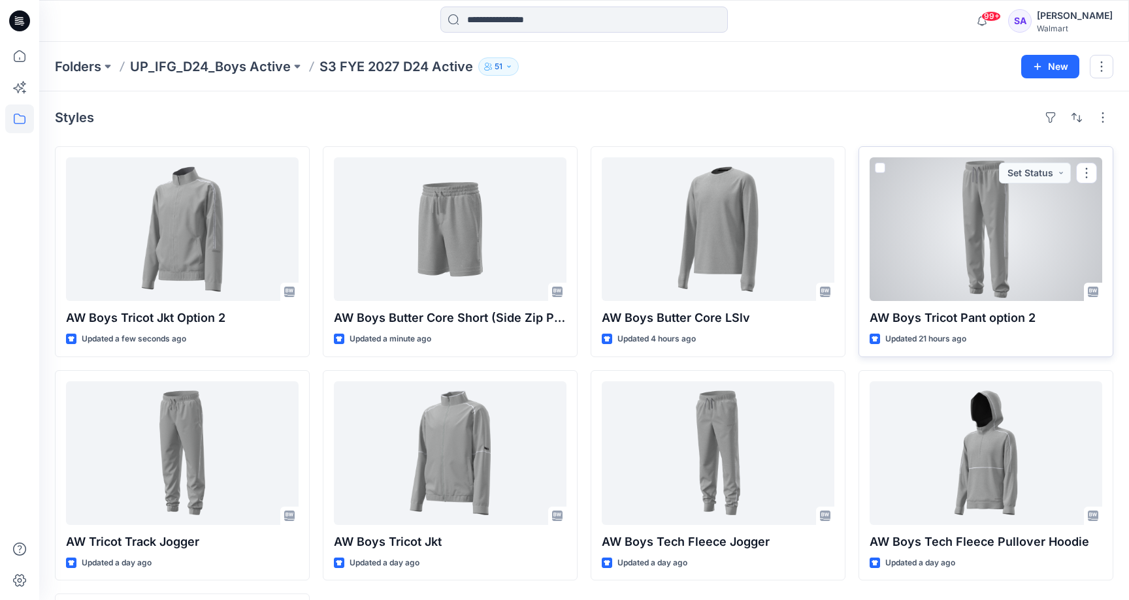
click at [993, 237] on div at bounding box center [986, 229] width 233 height 144
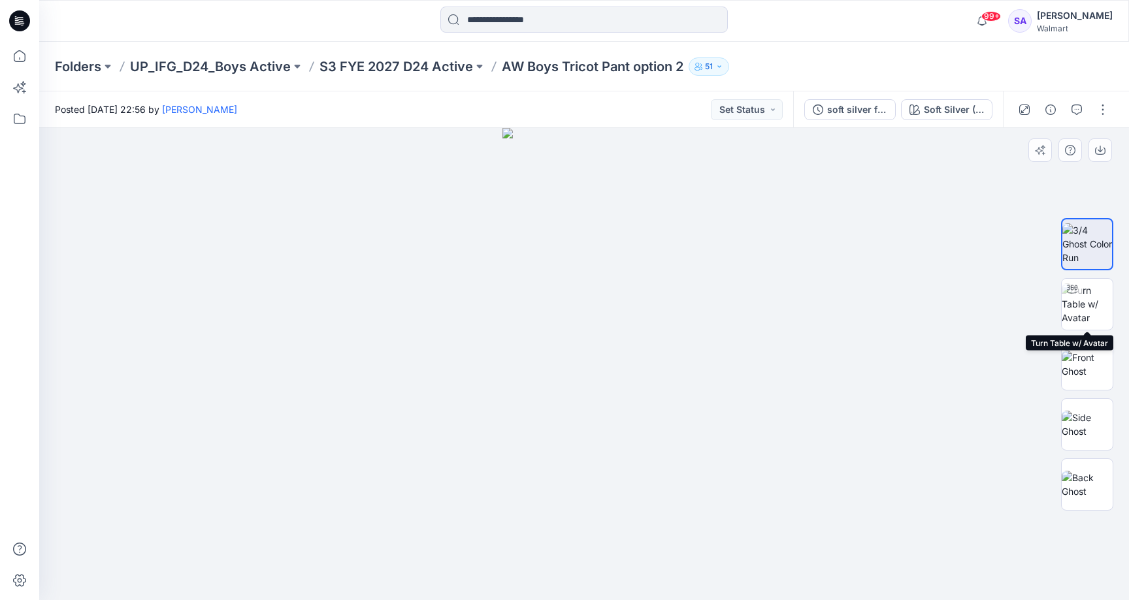
drag, startPoint x: 1087, startPoint y: 314, endPoint x: 1070, endPoint y: 334, distance: 25.9
click at [1087, 314] on img at bounding box center [1087, 304] width 51 height 41
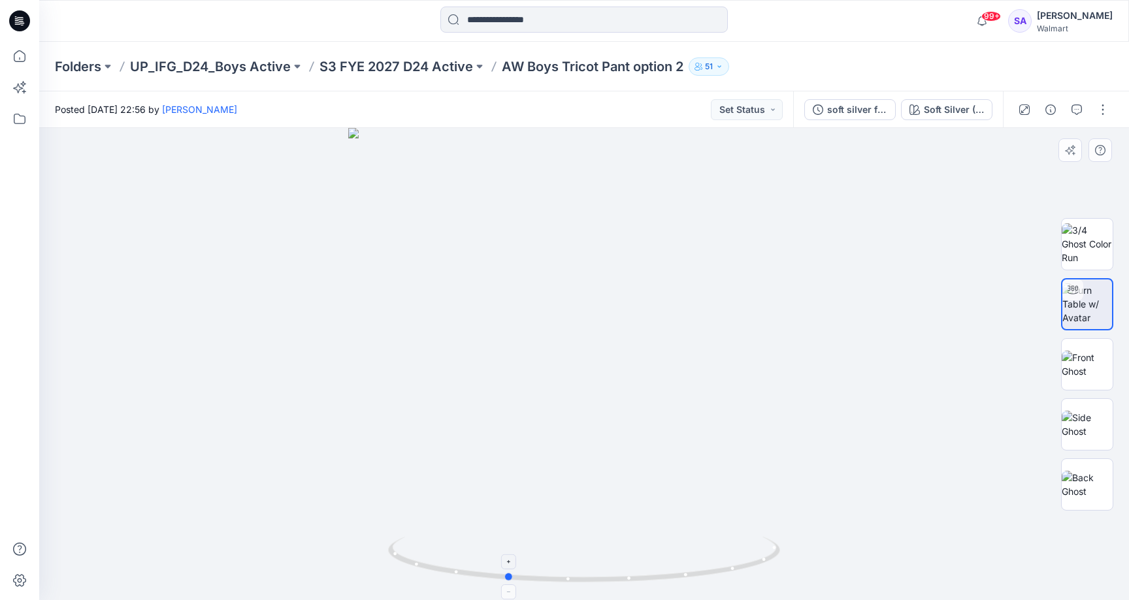
drag, startPoint x: 619, startPoint y: 580, endPoint x: 541, endPoint y: 576, distance: 77.8
click at [541, 576] on icon at bounding box center [585, 561] width 395 height 49
drag, startPoint x: 506, startPoint y: 576, endPoint x: 600, endPoint y: 574, distance: 94.8
click at [600, 574] on icon at bounding box center [585, 561] width 395 height 49
click at [755, 112] on button "Set Status" at bounding box center [747, 109] width 72 height 21
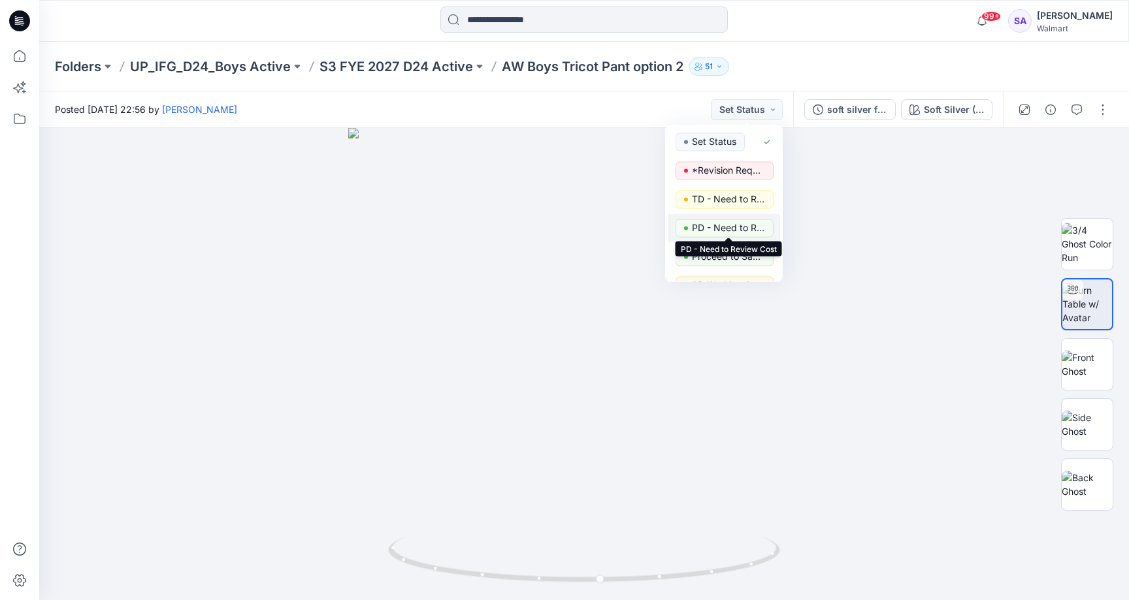
click at [742, 225] on p "PD - Need to Review Cost" at bounding box center [728, 228] width 73 height 17
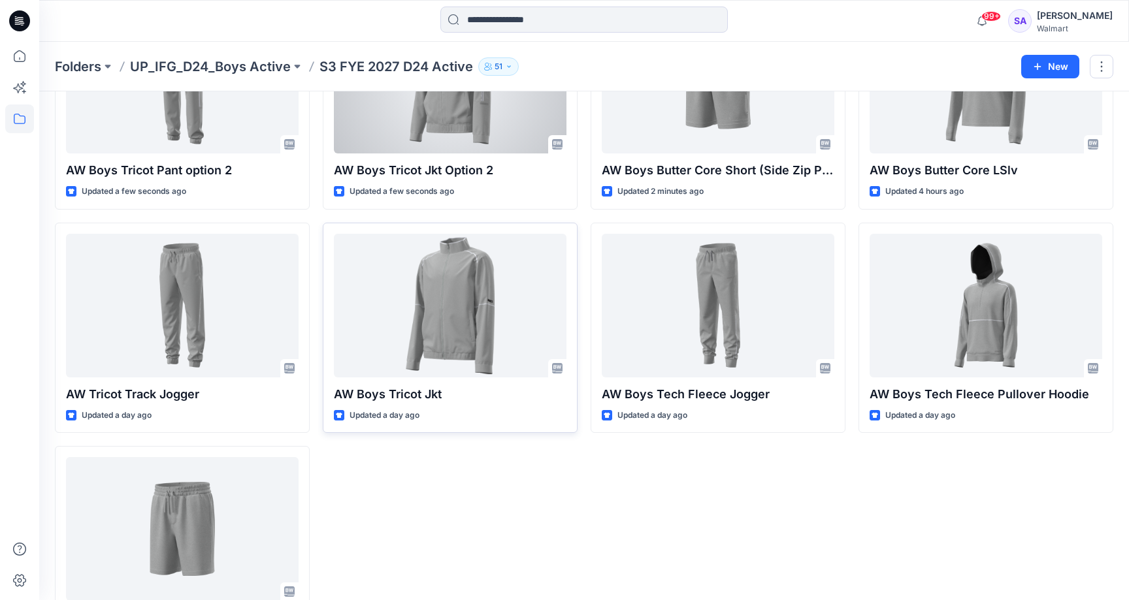
scroll to position [148, 0]
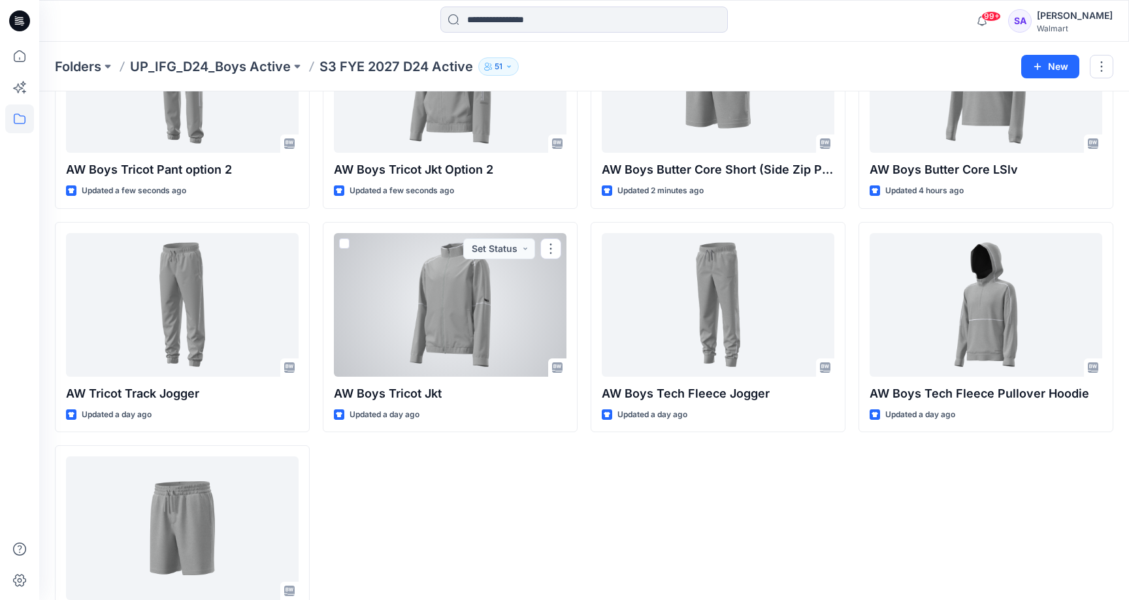
drag, startPoint x: 490, startPoint y: 302, endPoint x: 515, endPoint y: 304, distance: 24.9
click at [490, 302] on div at bounding box center [450, 305] width 233 height 144
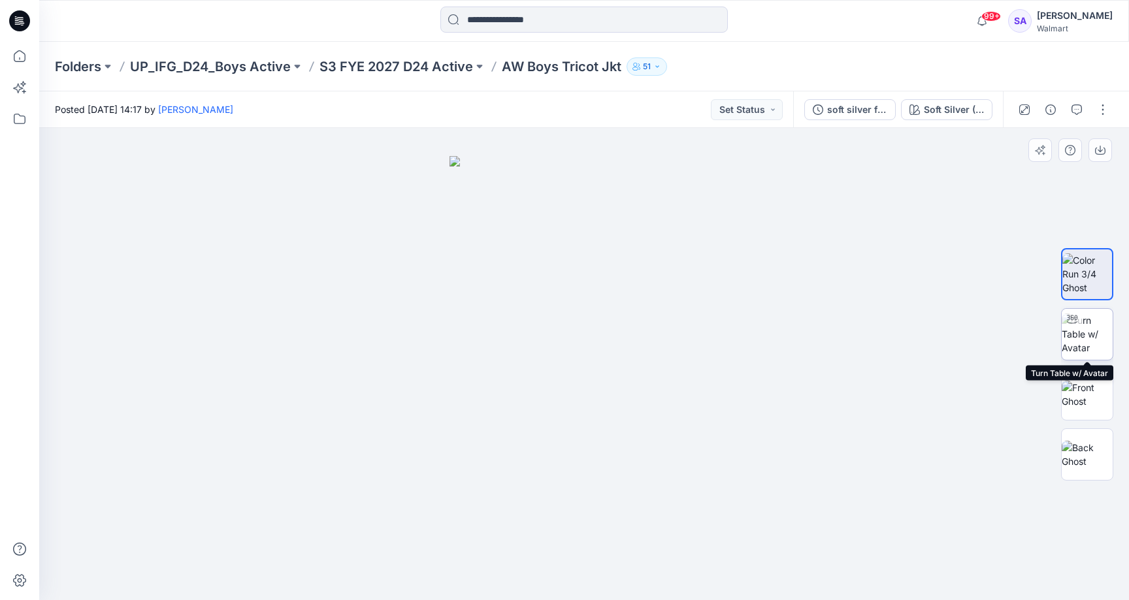
click at [1089, 333] on img at bounding box center [1087, 334] width 51 height 41
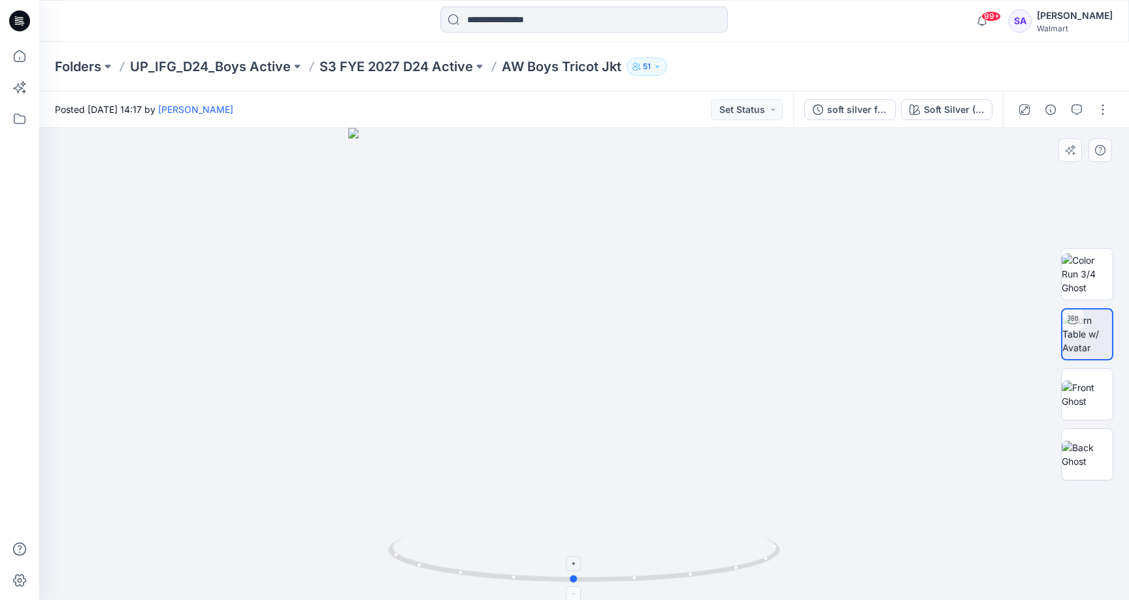
drag, startPoint x: 637, startPoint y: 578, endPoint x: 625, endPoint y: 574, distance: 12.4
click at [626, 575] on icon at bounding box center [585, 561] width 395 height 49
click at [766, 112] on button "Set Status" at bounding box center [747, 109] width 72 height 21
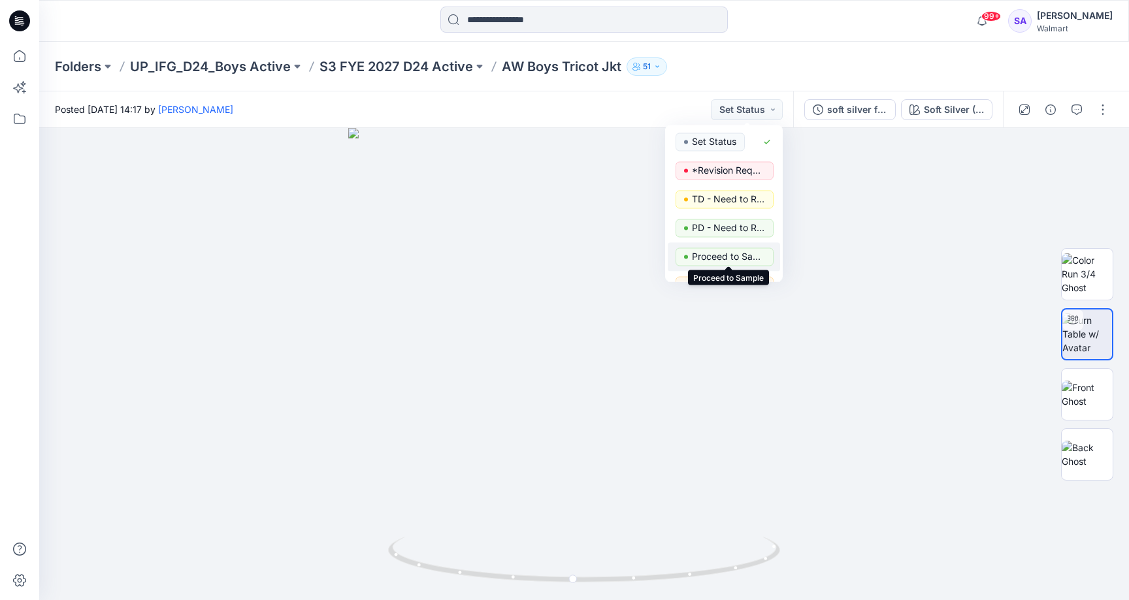
click at [729, 255] on p "Proceed to Sample" at bounding box center [728, 256] width 73 height 17
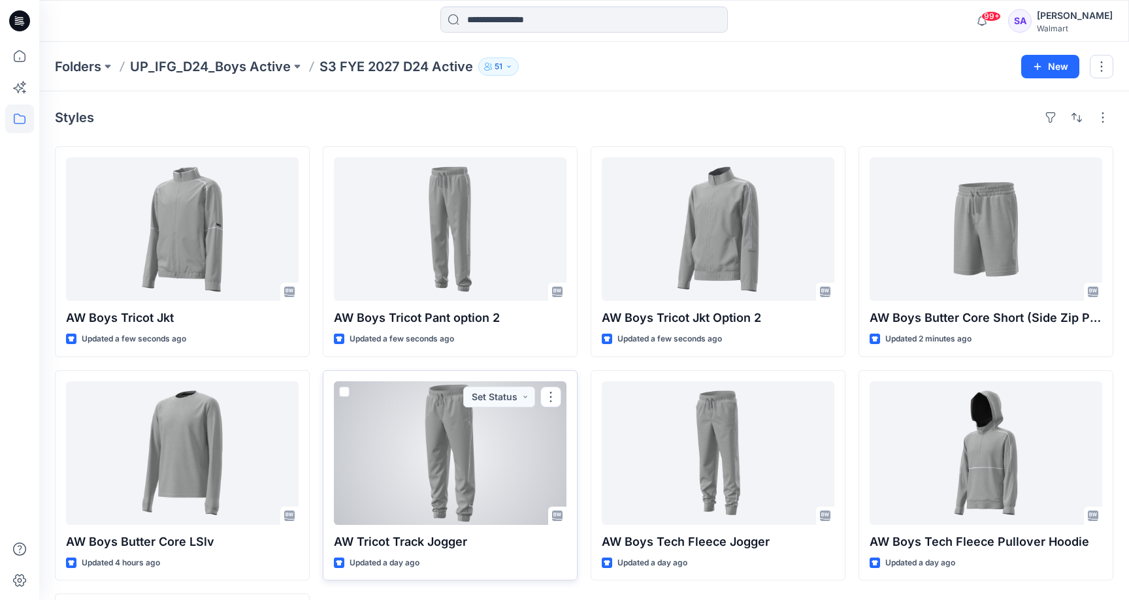
click at [465, 437] on div at bounding box center [450, 454] width 233 height 144
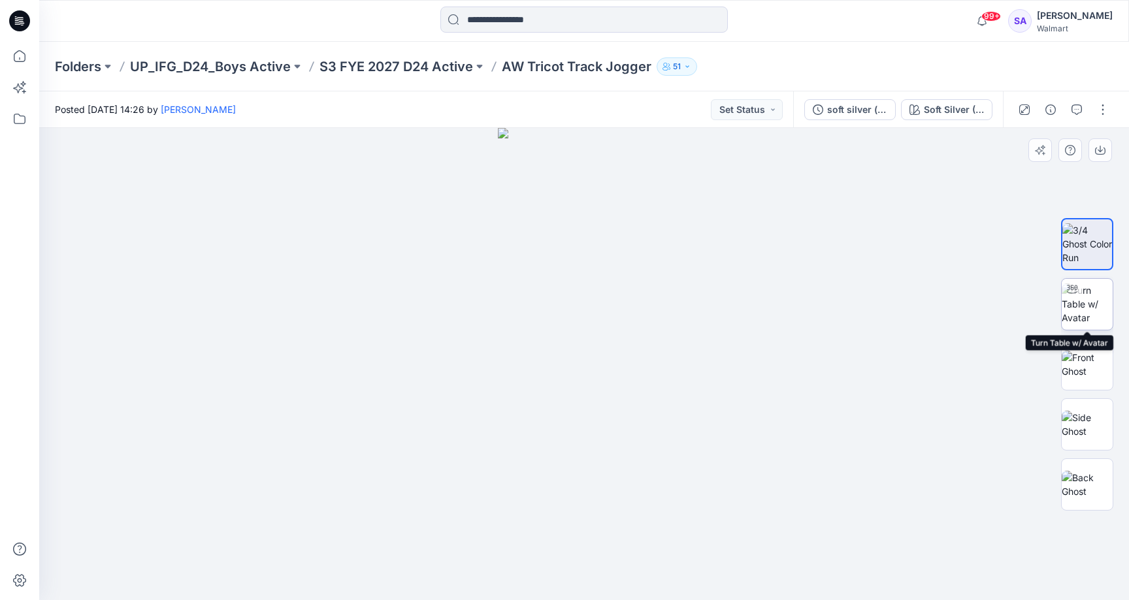
click at [1096, 302] on img at bounding box center [1087, 304] width 51 height 41
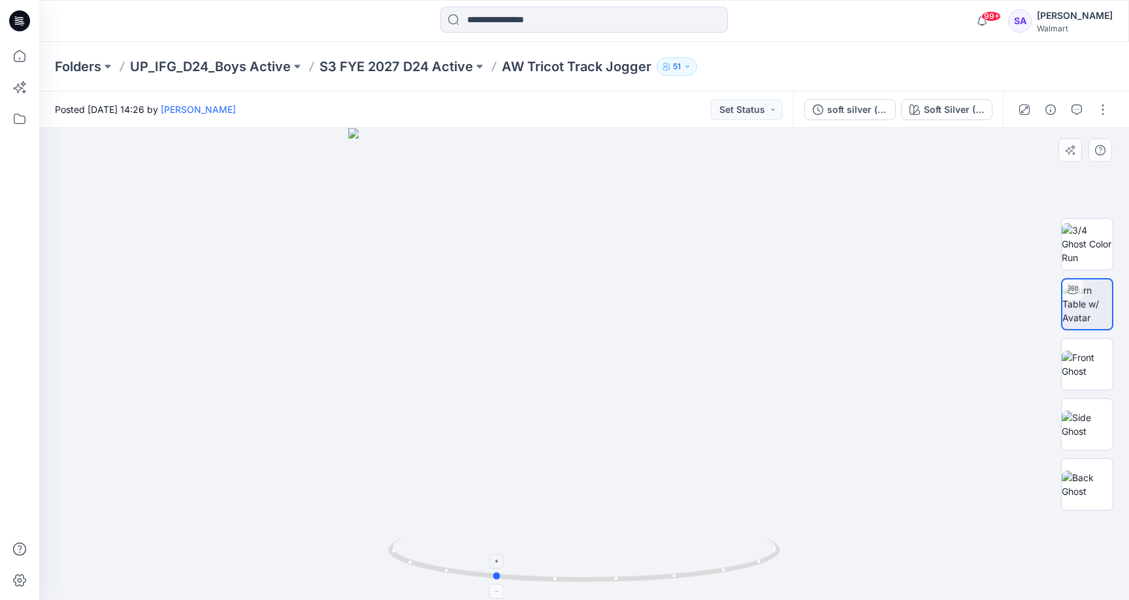
drag, startPoint x: 623, startPoint y: 578, endPoint x: 532, endPoint y: 580, distance: 90.2
click at [532, 580] on icon at bounding box center [585, 561] width 395 height 49
drag, startPoint x: 611, startPoint y: 445, endPoint x: 605, endPoint y: 223, distance: 221.6
drag, startPoint x: 606, startPoint y: 291, endPoint x: 600, endPoint y: 121, distance: 170.6
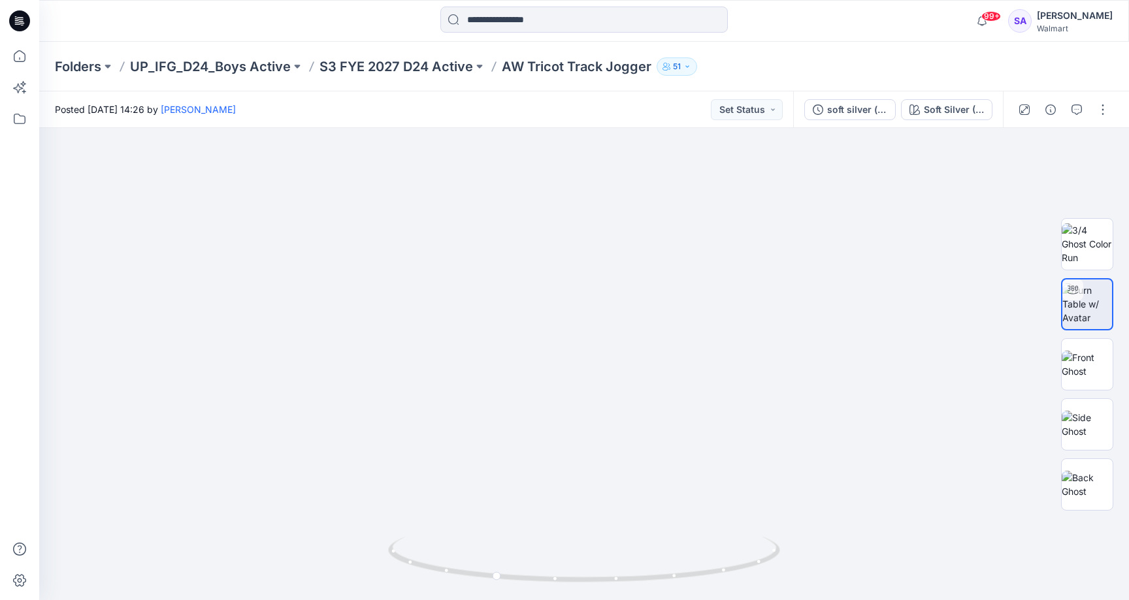
click at [600, 121] on div "Posted [DATE] 14:26 by [PERSON_NAME] Set Status soft silver (for TD) Soft Silve…" at bounding box center [584, 345] width 1090 height 509
drag, startPoint x: 602, startPoint y: 336, endPoint x: 602, endPoint y: 460, distance: 123.5
drag, startPoint x: 502, startPoint y: 580, endPoint x: 609, endPoint y: 581, distance: 107.2
click at [609, 581] on icon at bounding box center [585, 561] width 395 height 49
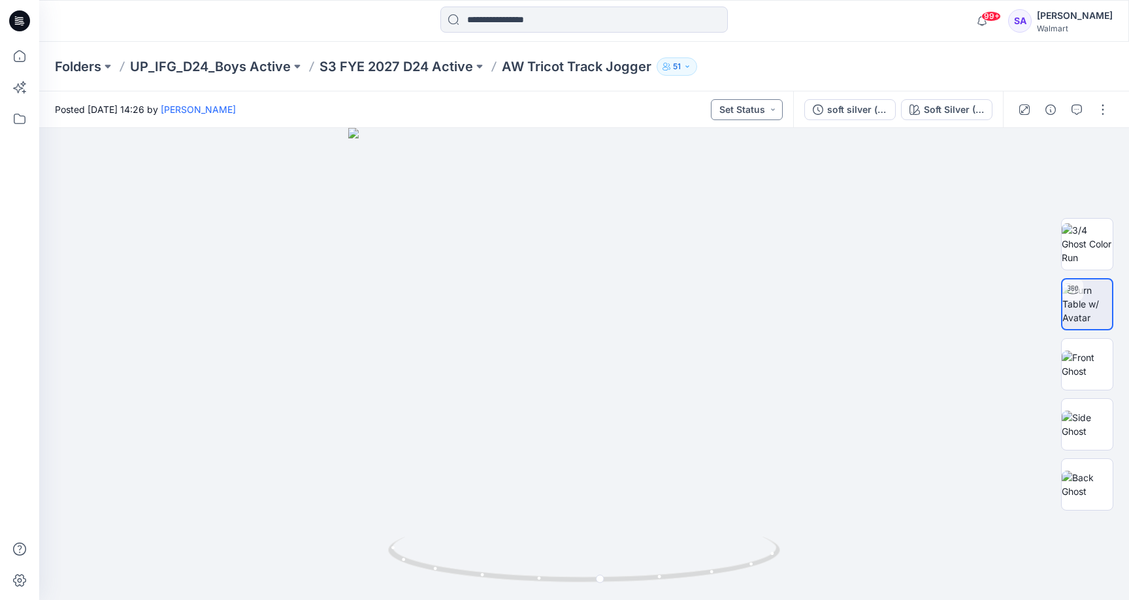
click at [762, 106] on button "Set Status" at bounding box center [747, 109] width 72 height 21
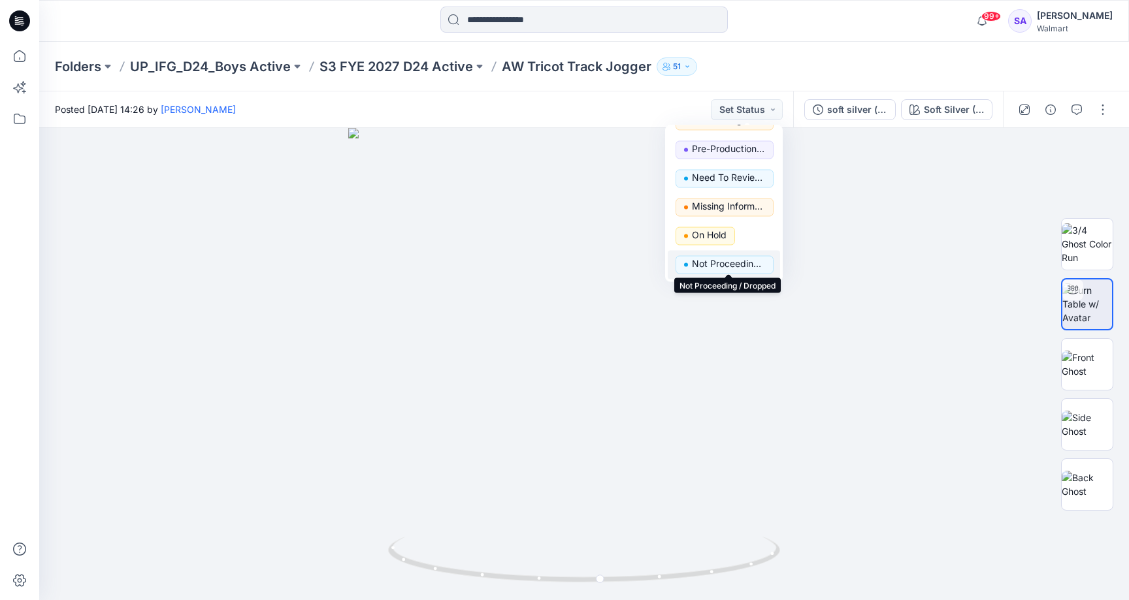
click at [742, 263] on p "Not Proceeding / Dropped" at bounding box center [728, 264] width 73 height 17
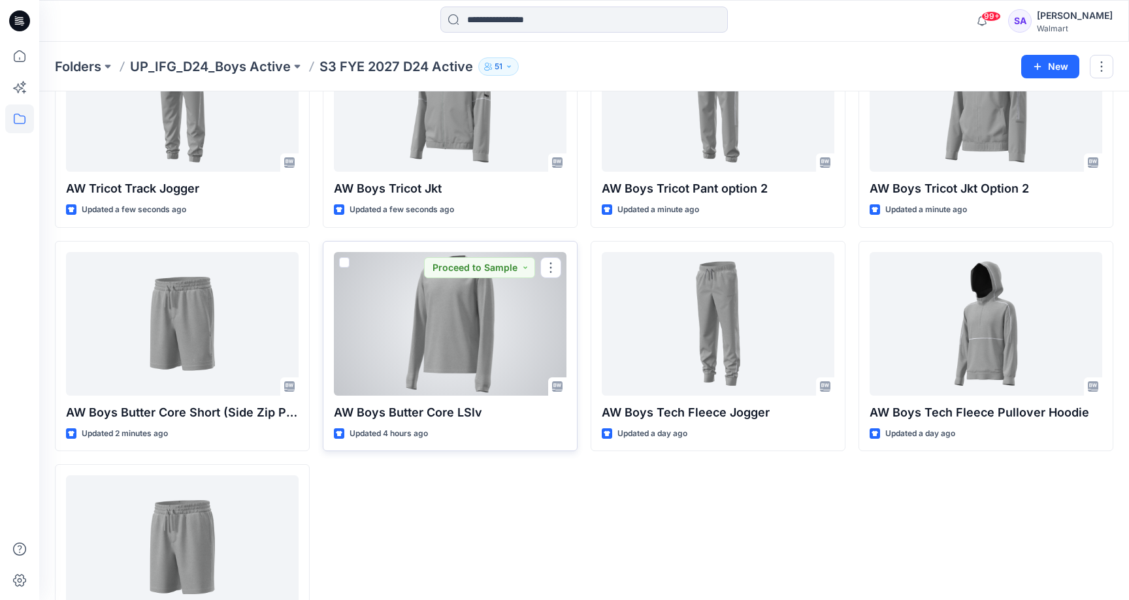
scroll to position [131, 0]
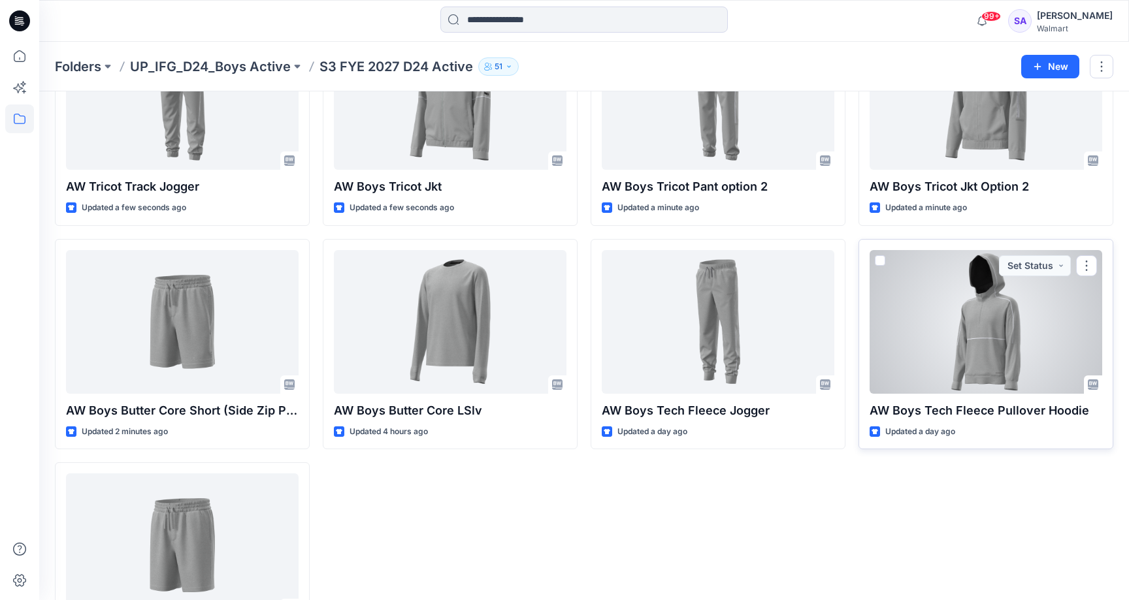
click at [1005, 336] on div at bounding box center [986, 322] width 233 height 144
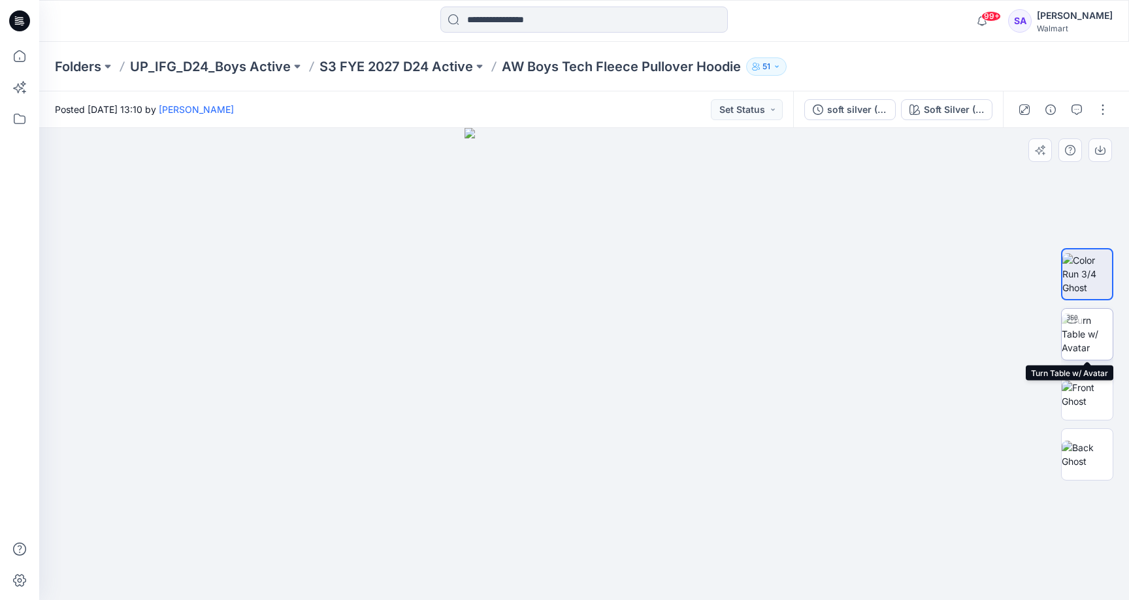
click at [1088, 329] on img at bounding box center [1087, 334] width 51 height 41
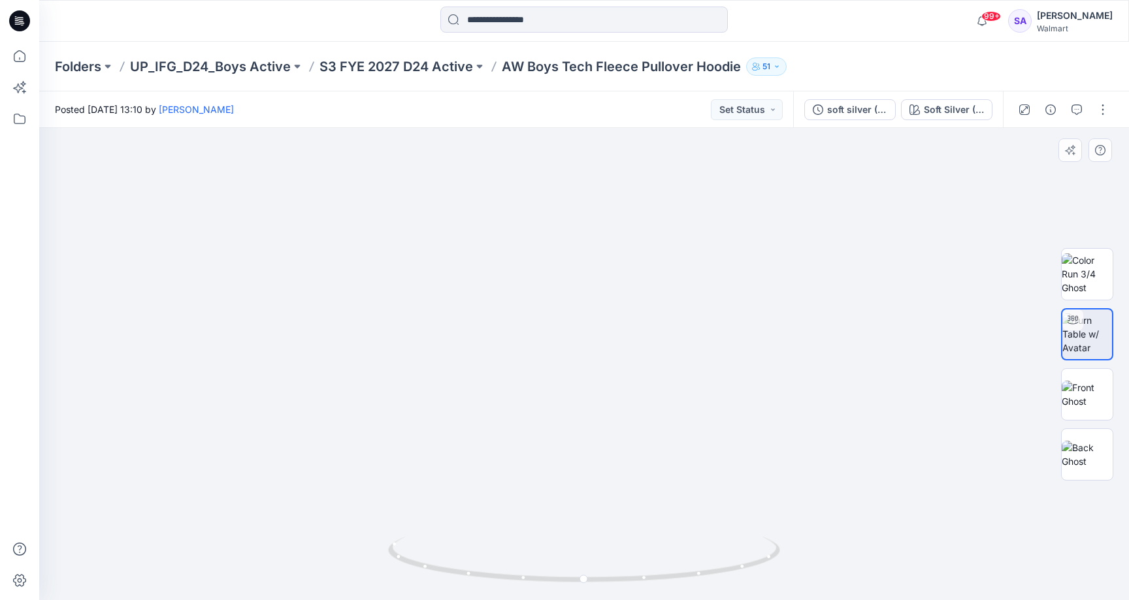
drag, startPoint x: 619, startPoint y: 304, endPoint x: 619, endPoint y: 465, distance: 160.7
click at [619, 465] on img at bounding box center [583, 254] width 1237 height 694
click at [1072, 110] on icon "button" at bounding box center [1076, 110] width 10 height 10
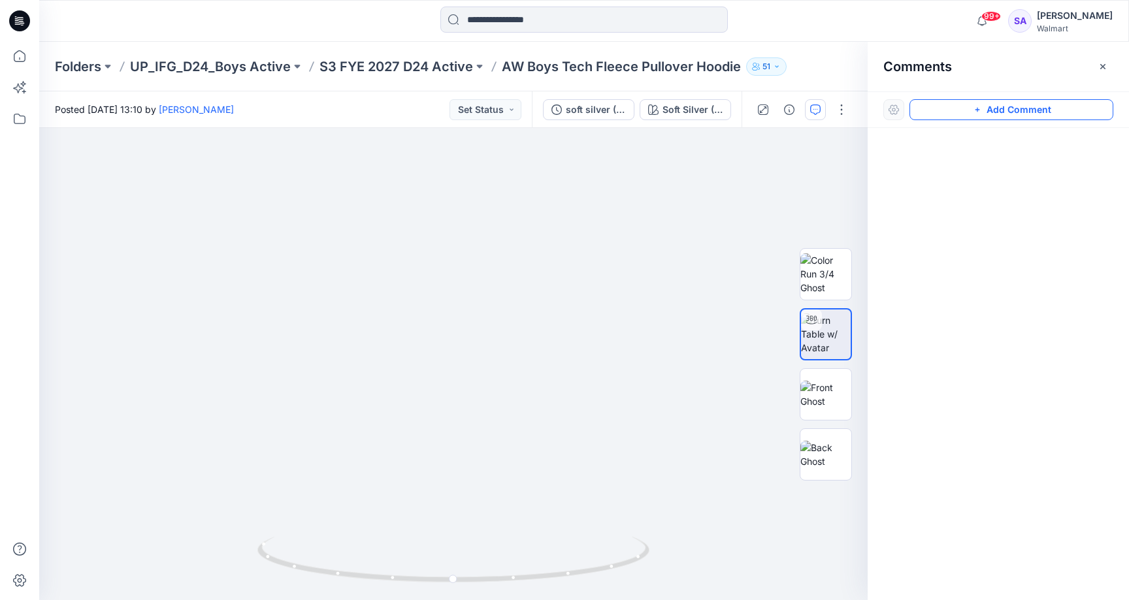
click at [958, 112] on button "Add Comment" at bounding box center [1011, 109] width 204 height 21
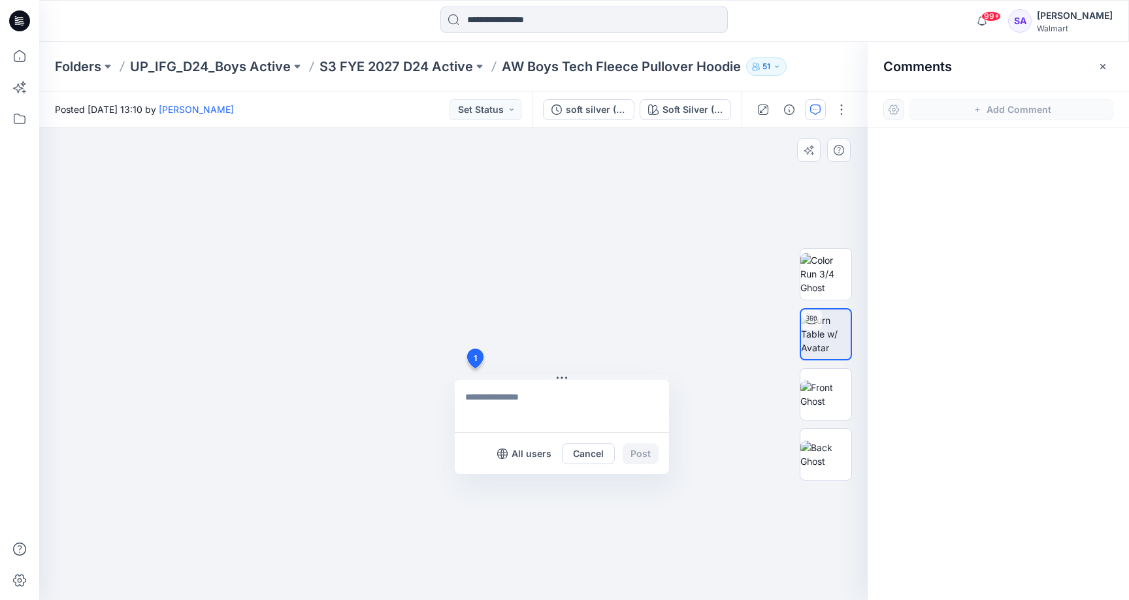
click at [474, 368] on div "1 All users Cancel Post" at bounding box center [453, 364] width 828 height 472
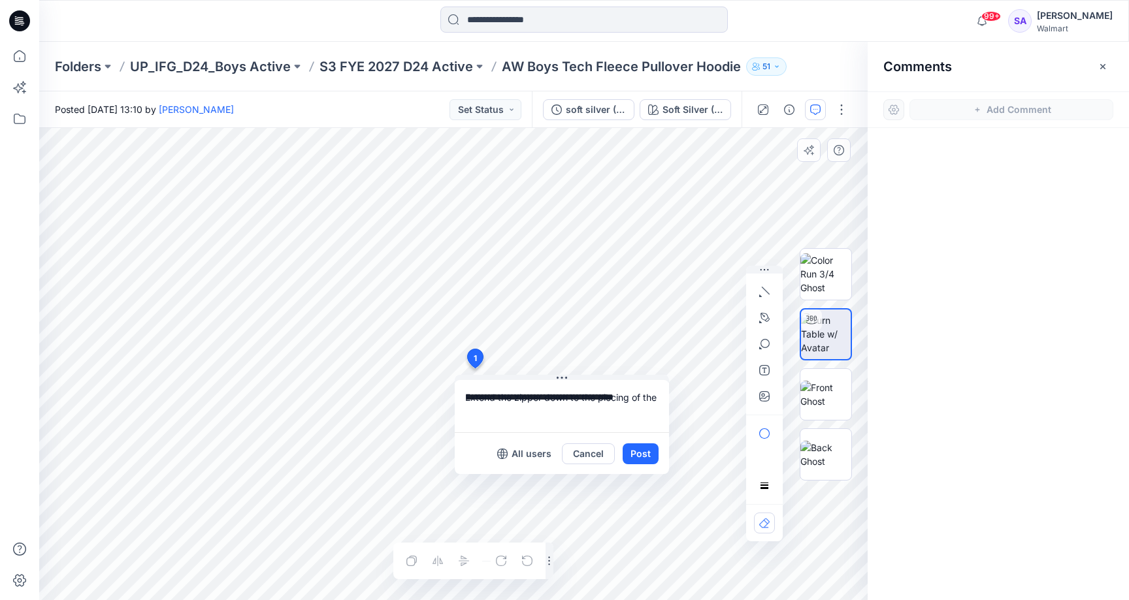
drag, startPoint x: 662, startPoint y: 406, endPoint x: 627, endPoint y: 399, distance: 35.4
click at [627, 399] on textarea "**********" at bounding box center [562, 406] width 214 height 52
type textarea "**********"
click at [639, 459] on button "Post" at bounding box center [641, 454] width 36 height 21
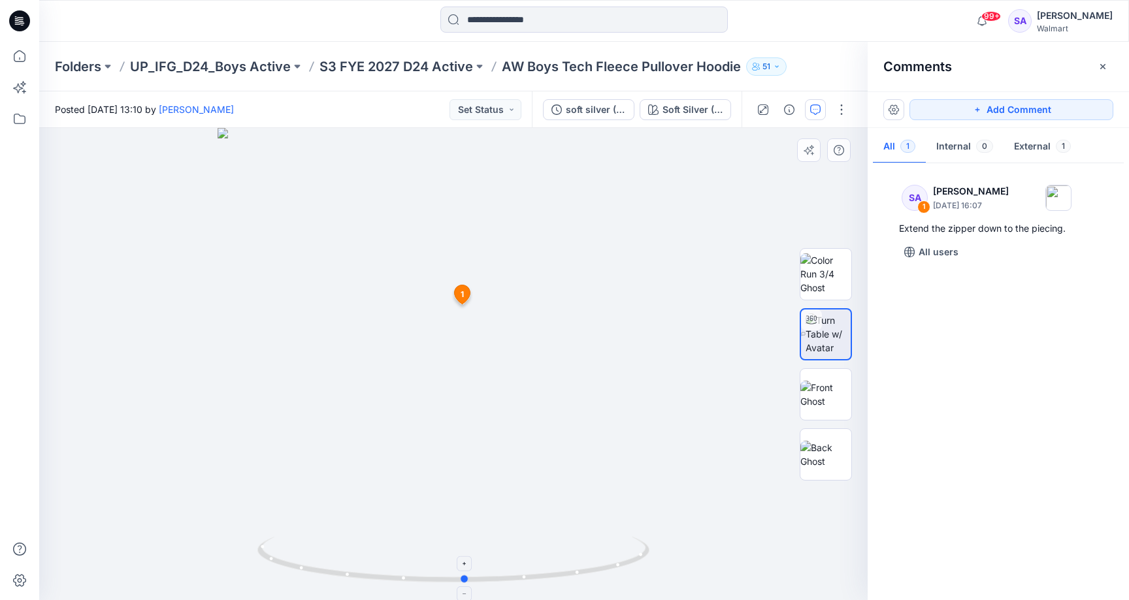
drag, startPoint x: 488, startPoint y: 577, endPoint x: 499, endPoint y: 581, distance: 12.0
click at [499, 581] on icon at bounding box center [454, 561] width 395 height 49
click at [512, 110] on button "Set Status" at bounding box center [485, 109] width 72 height 21
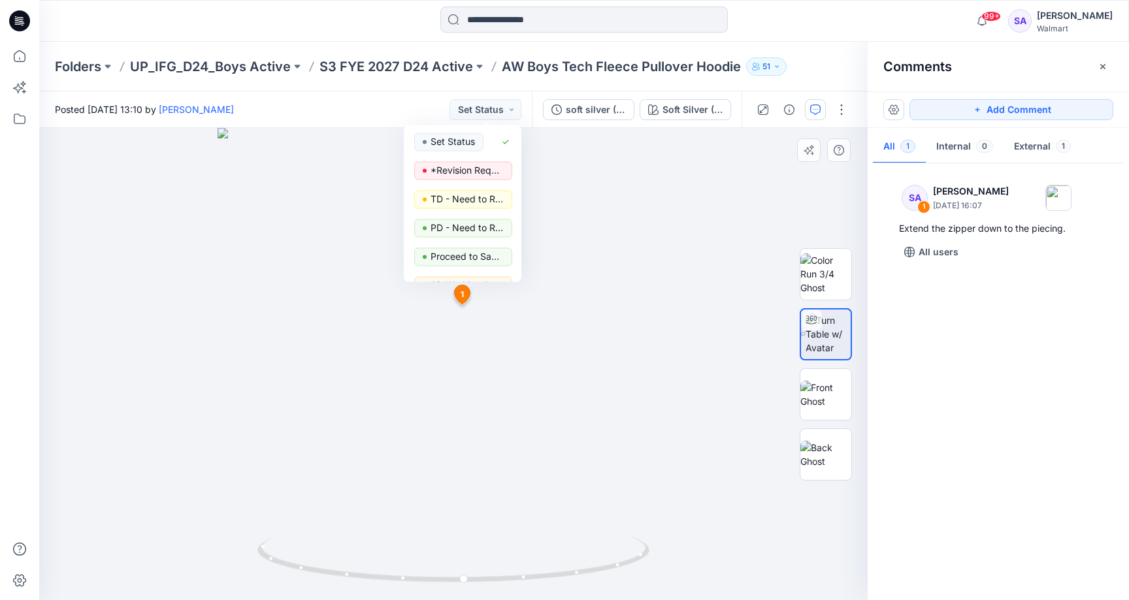
click at [693, 245] on div at bounding box center [453, 364] width 828 height 472
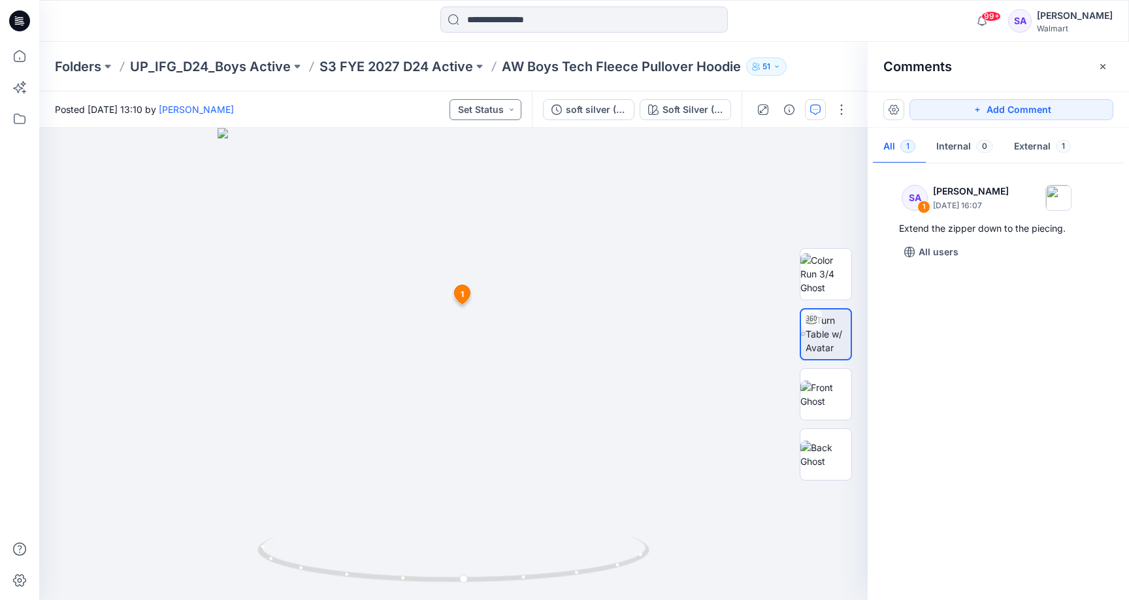
click at [512, 106] on button "Set Status" at bounding box center [485, 109] width 72 height 21
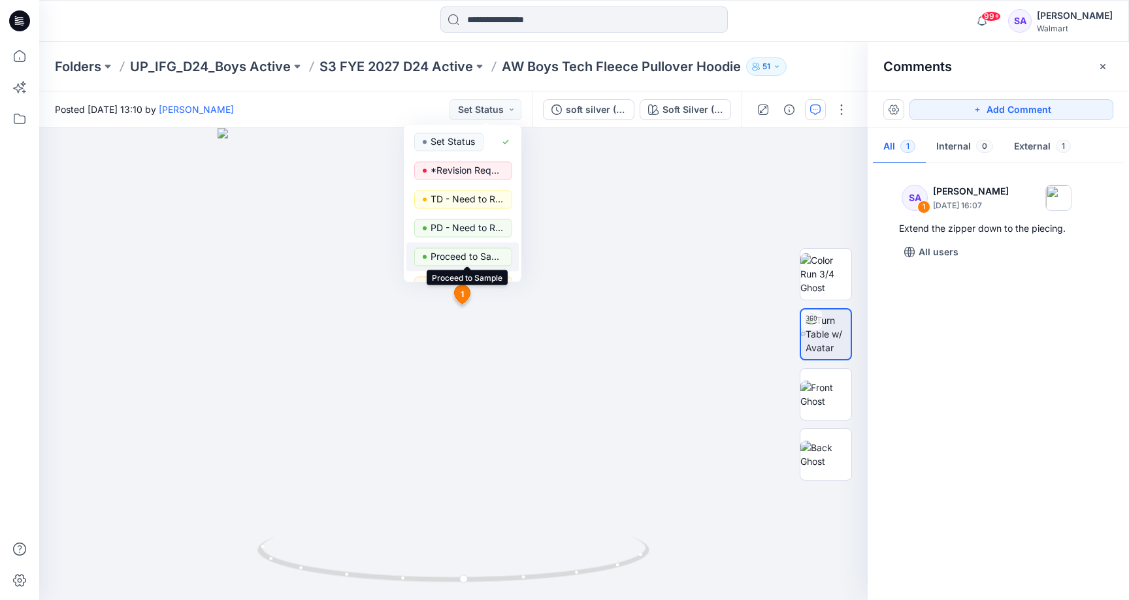
click at [490, 261] on p "Proceed to Sample" at bounding box center [467, 256] width 73 height 17
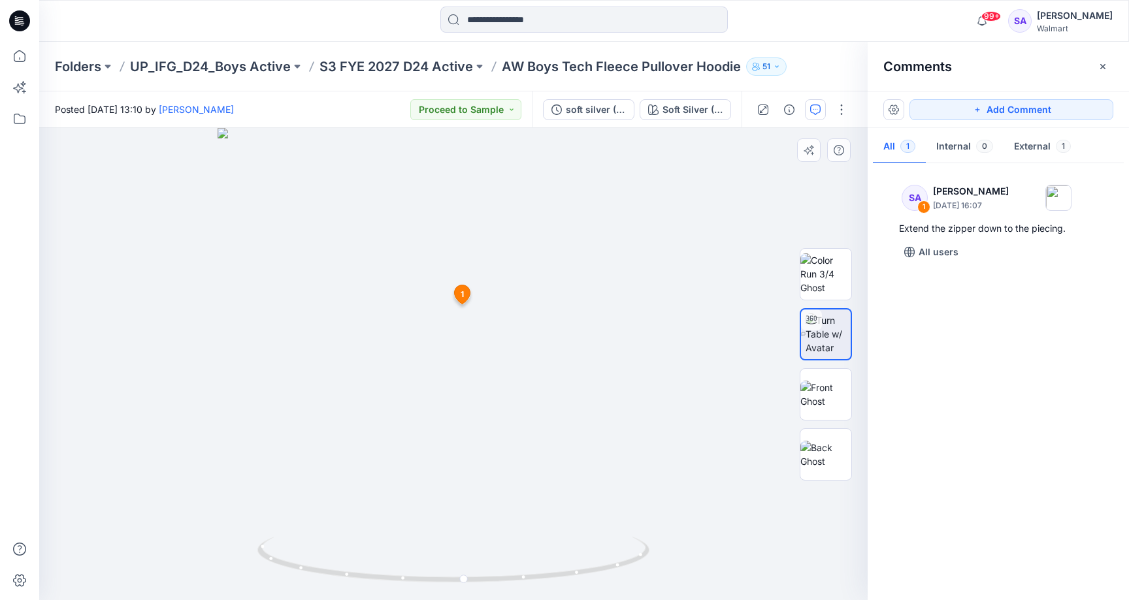
click at [314, 288] on img at bounding box center [454, 364] width 472 height 472
click at [510, 114] on button "Proceed to Sample" at bounding box center [465, 109] width 111 height 21
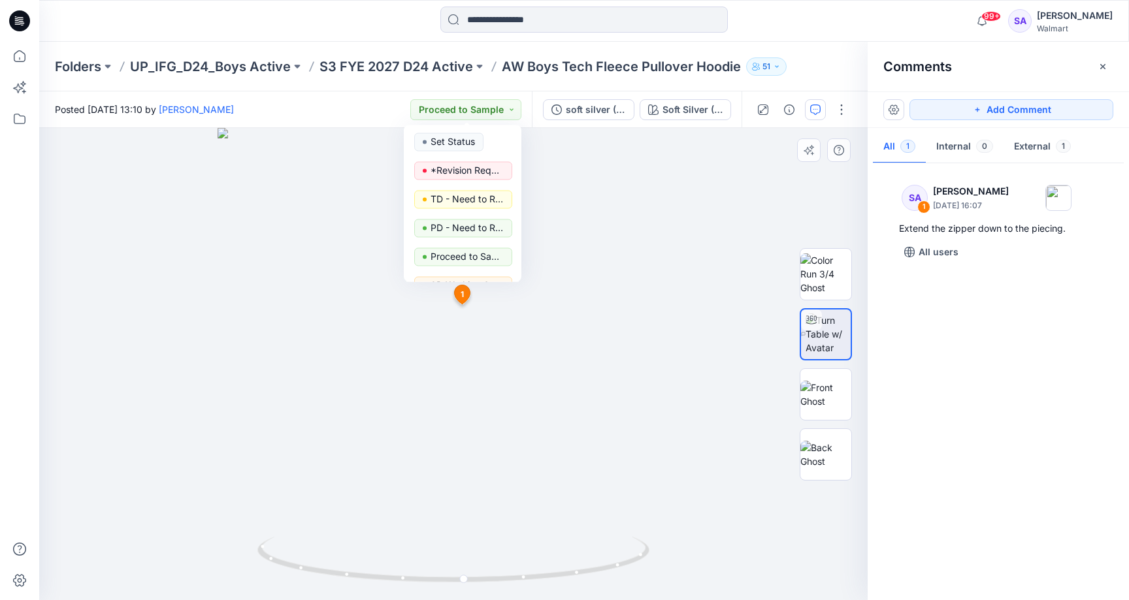
click at [226, 251] on div at bounding box center [453, 364] width 828 height 472
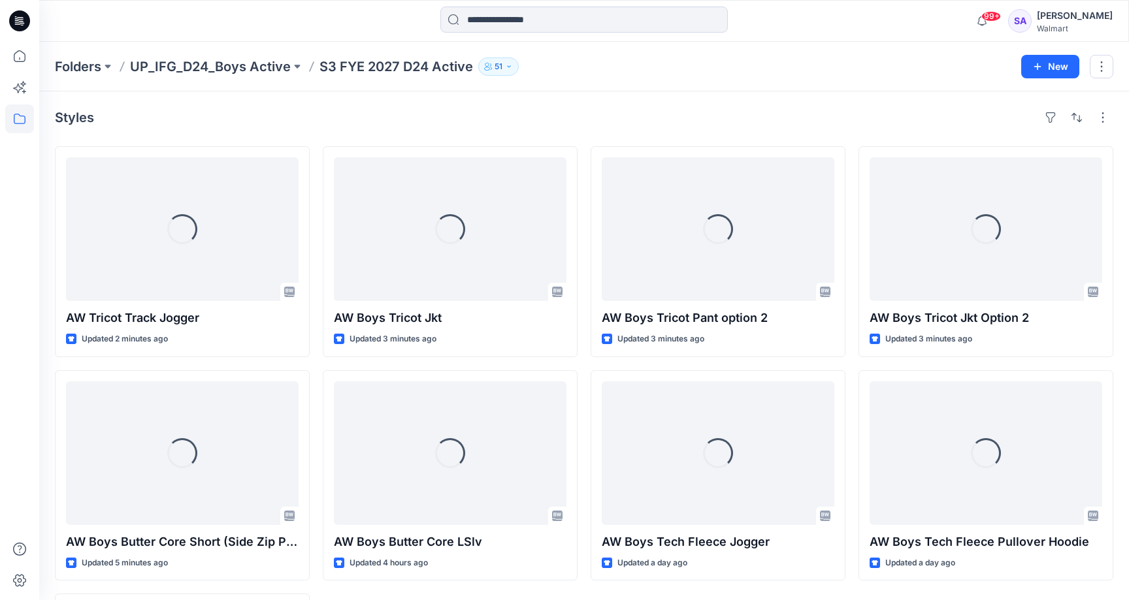
scroll to position [131, 0]
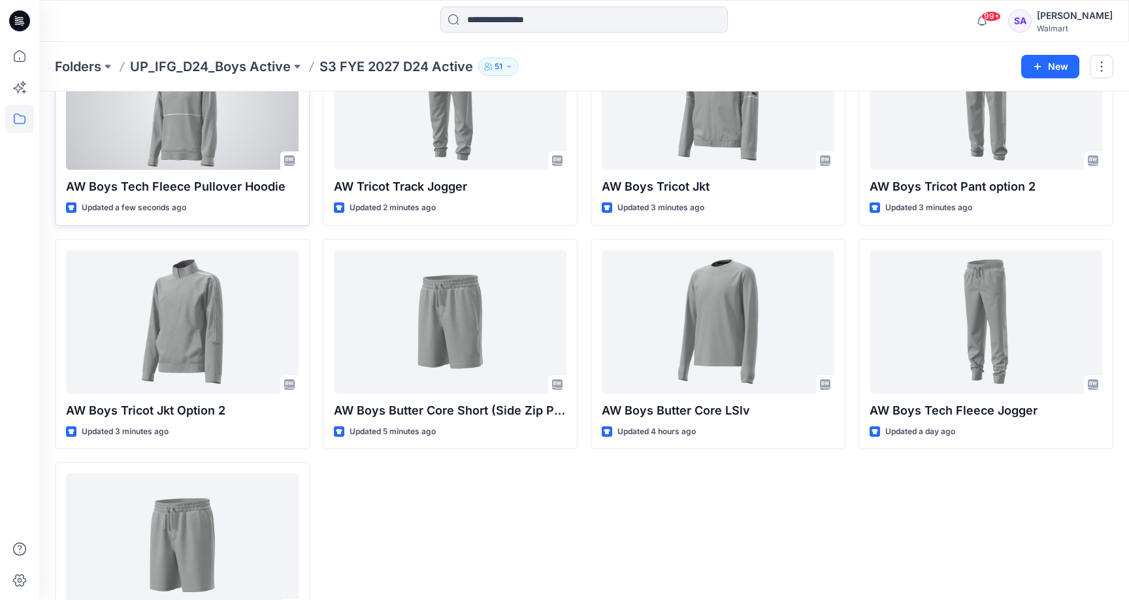
click at [202, 152] on div at bounding box center [182, 98] width 233 height 144
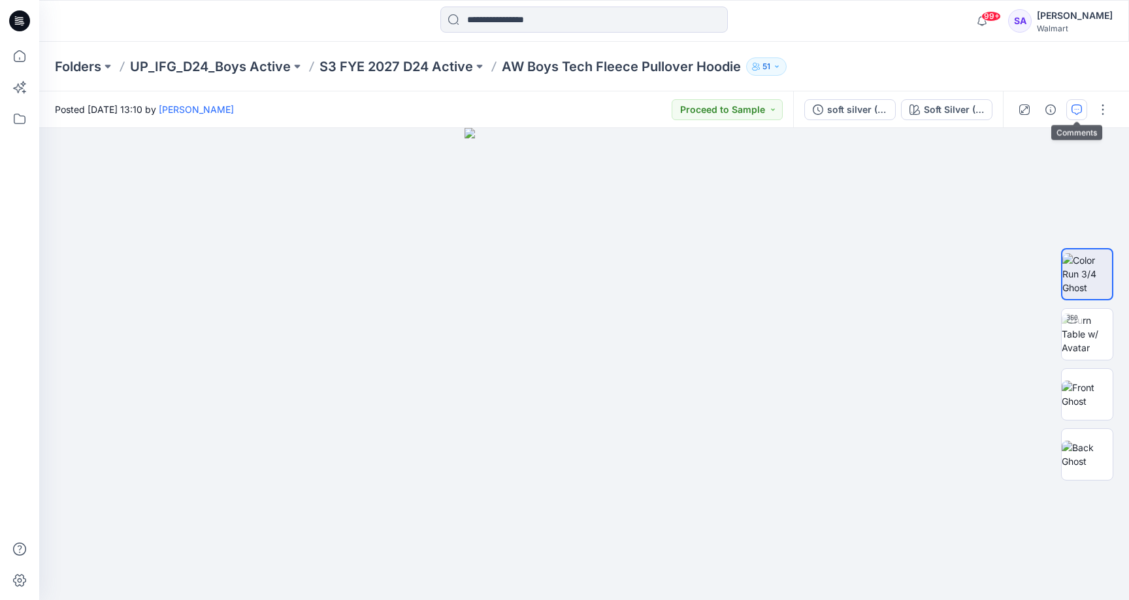
click at [1075, 112] on icon "button" at bounding box center [1076, 110] width 10 height 10
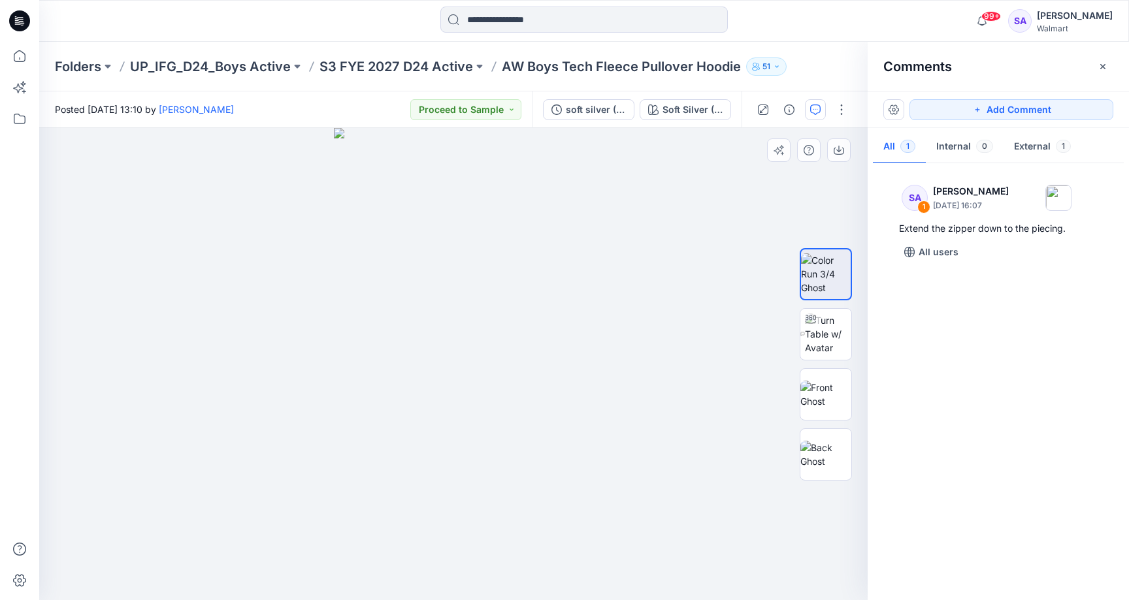
click at [603, 295] on div at bounding box center [453, 364] width 828 height 472
click at [979, 106] on icon "button" at bounding box center [977, 110] width 10 height 10
click at [585, 240] on div "2" at bounding box center [453, 364] width 828 height 472
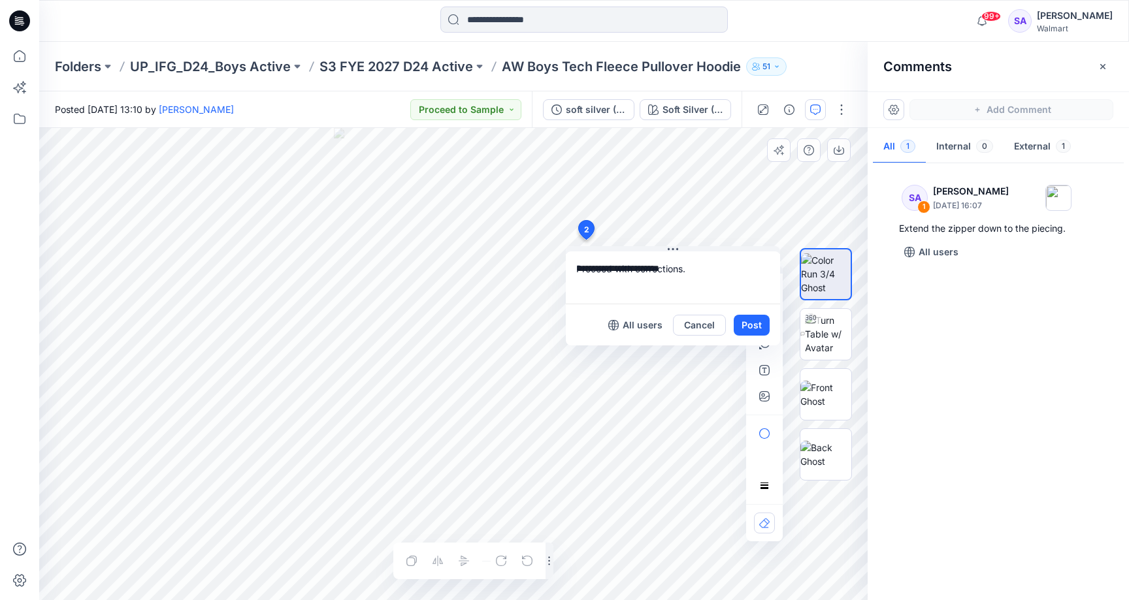
click at [619, 269] on textarea "**********" at bounding box center [673, 278] width 214 height 52
click at [615, 270] on textarea "**********" at bounding box center [673, 278] width 214 height 52
type textarea "**********"
click at [746, 321] on button "Post" at bounding box center [752, 325] width 36 height 21
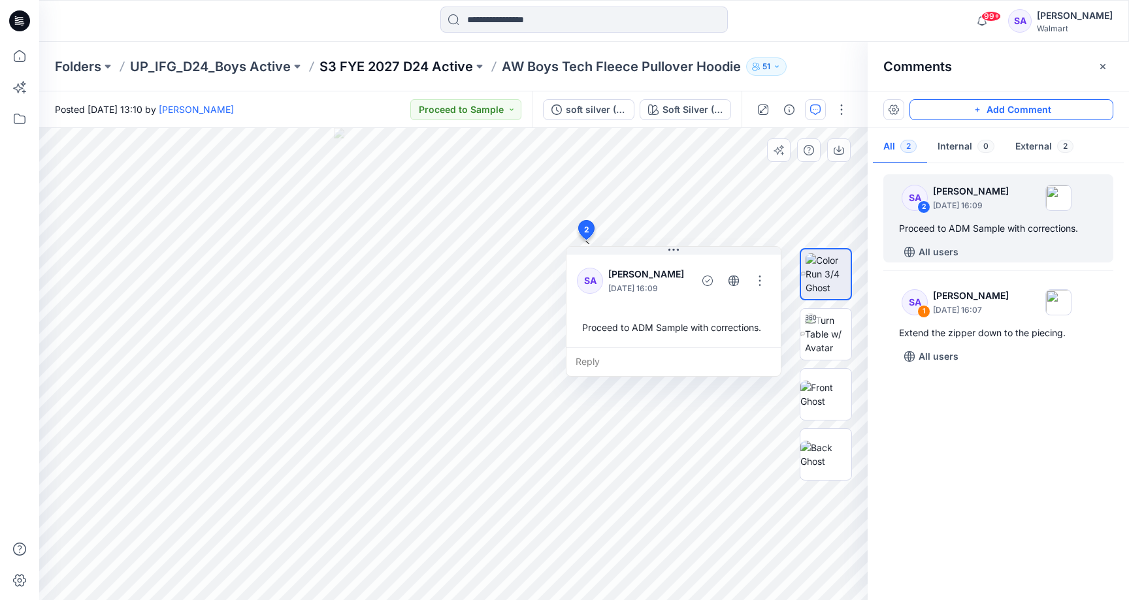
click at [406, 62] on p "S3 FYE 2027 D24 Active" at bounding box center [396, 66] width 154 height 18
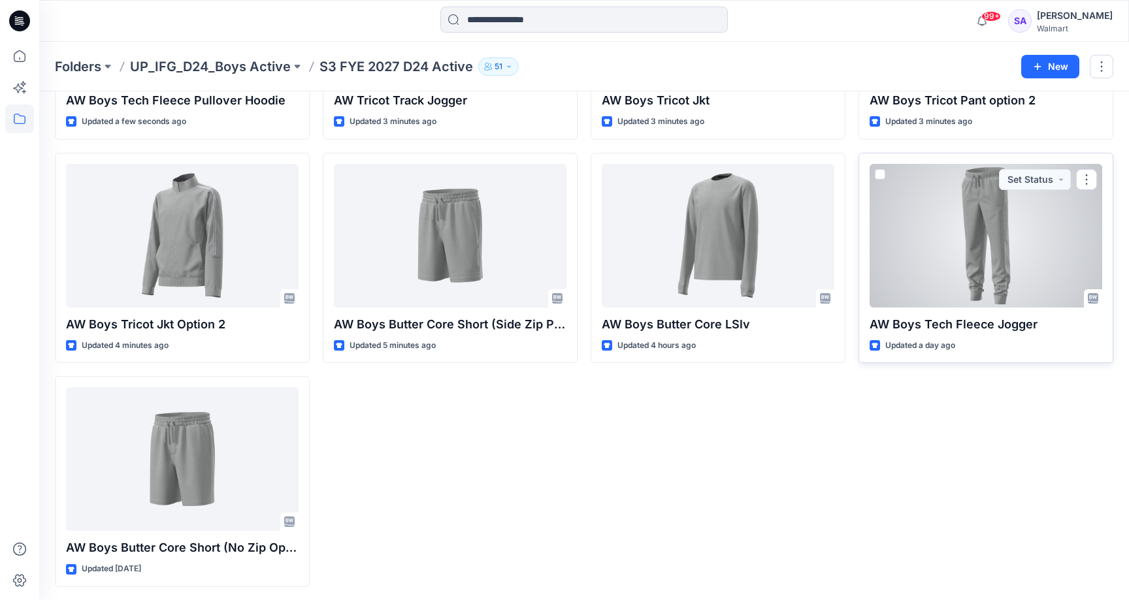
scroll to position [217, 0]
click at [925, 242] on div at bounding box center [986, 237] width 233 height 144
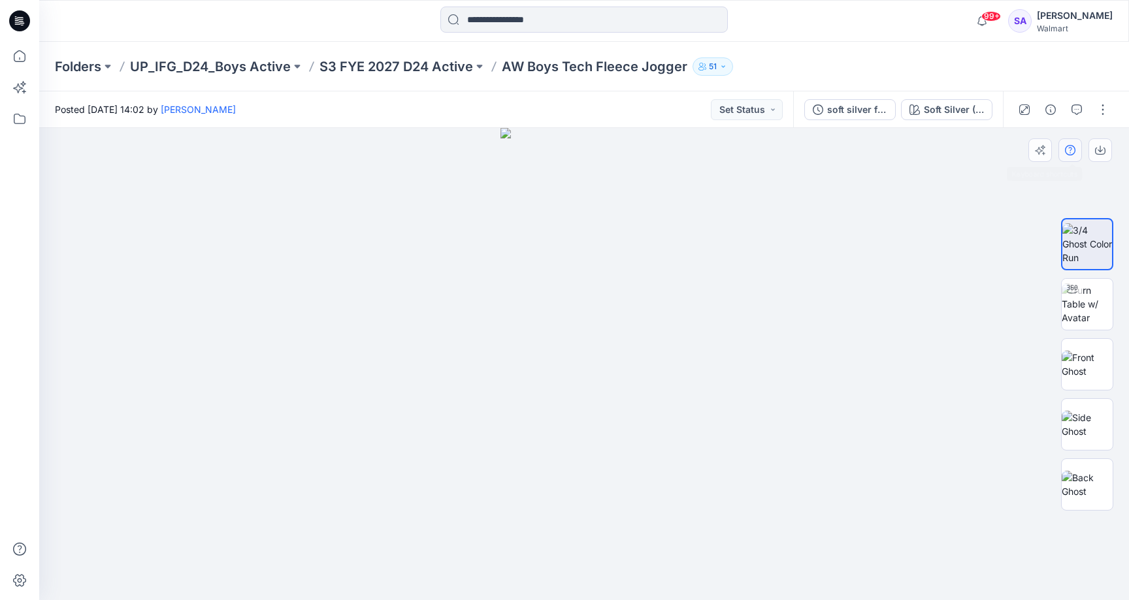
click at [1075, 146] on button "button" at bounding box center [1070, 151] width 24 height 24
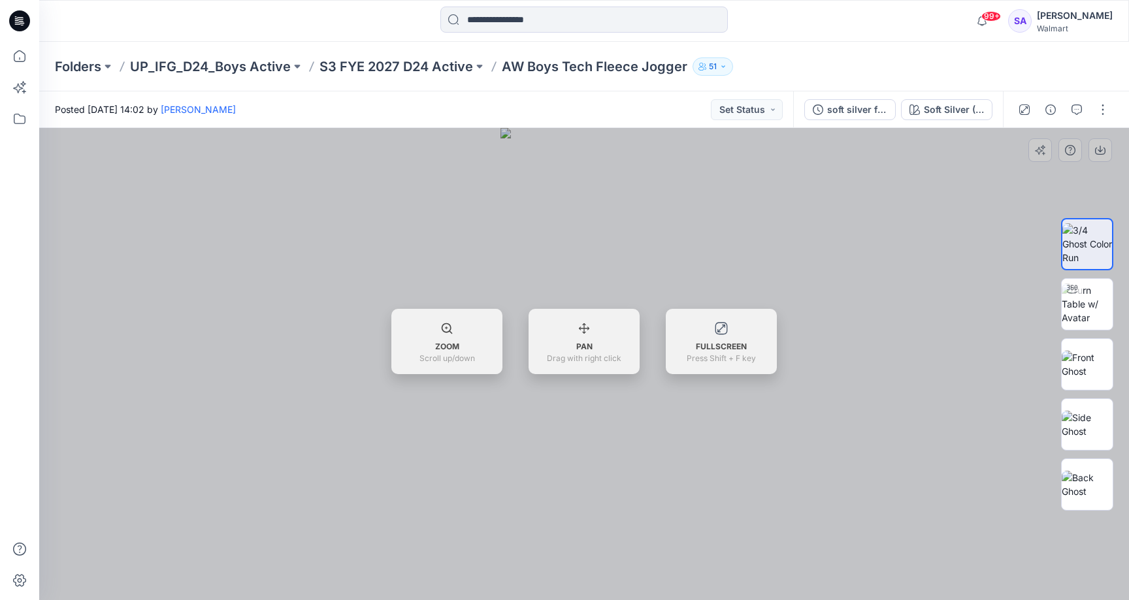
click at [1075, 146] on div at bounding box center [584, 364] width 1090 height 472
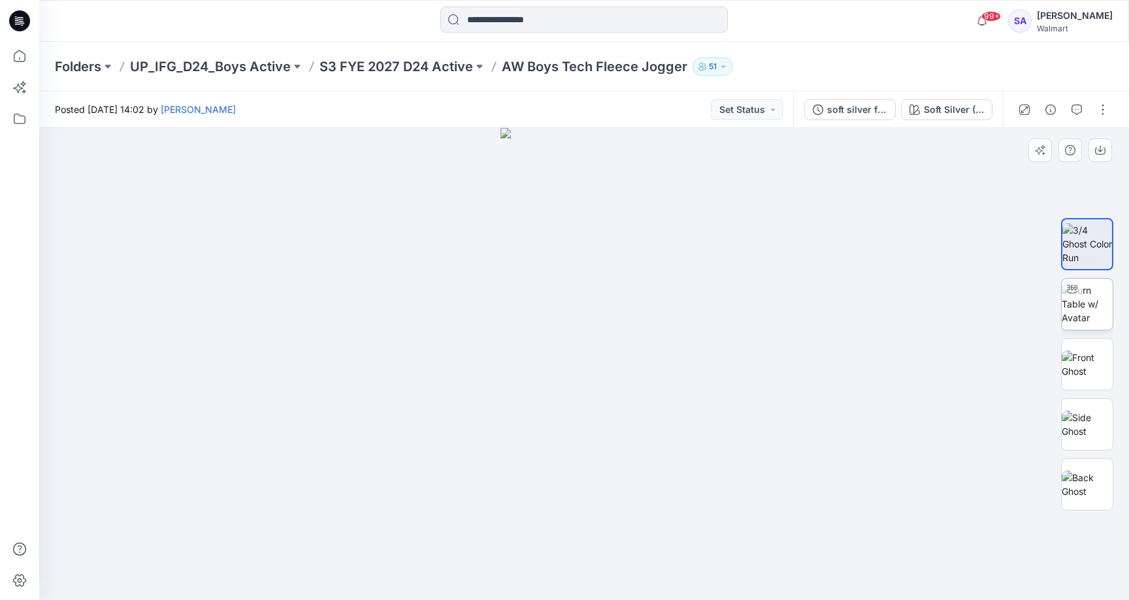
drag, startPoint x: 1000, startPoint y: 211, endPoint x: 1100, endPoint y: 308, distance: 140.0
click at [1100, 308] on img at bounding box center [1087, 304] width 51 height 41
drag, startPoint x: 625, startPoint y: 581, endPoint x: 521, endPoint y: 589, distance: 104.8
click at [521, 589] on div at bounding box center [584, 364] width 1090 height 472
drag, startPoint x: 592, startPoint y: 489, endPoint x: 591, endPoint y: 206, distance: 282.9
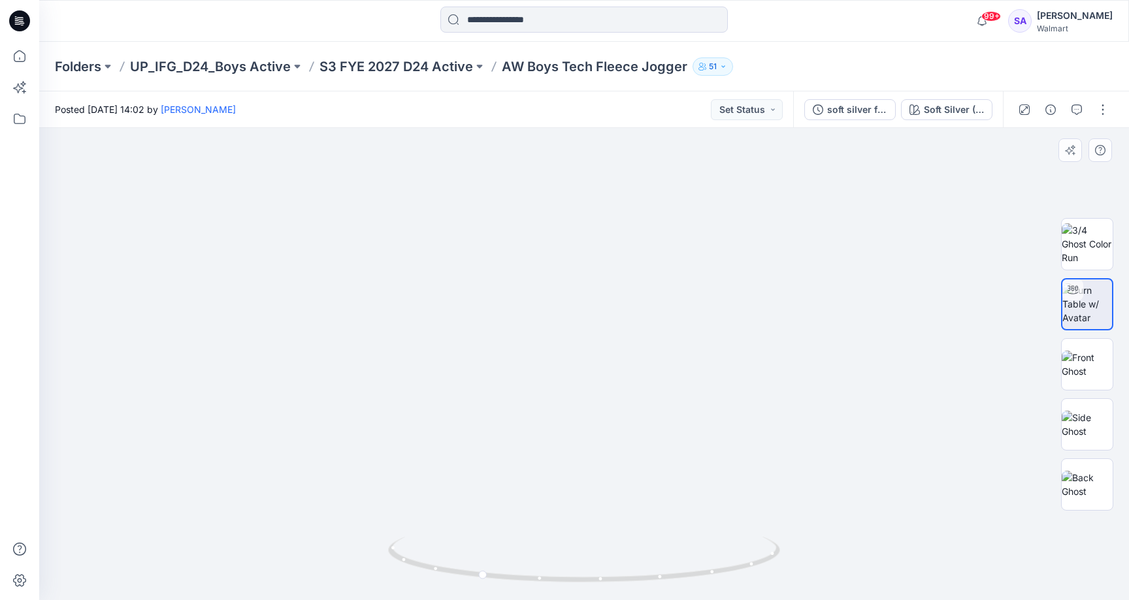
drag, startPoint x: 593, startPoint y: 311, endPoint x: 581, endPoint y: 139, distance: 172.3
drag, startPoint x: 572, startPoint y: 233, endPoint x: 571, endPoint y: 417, distance: 184.2
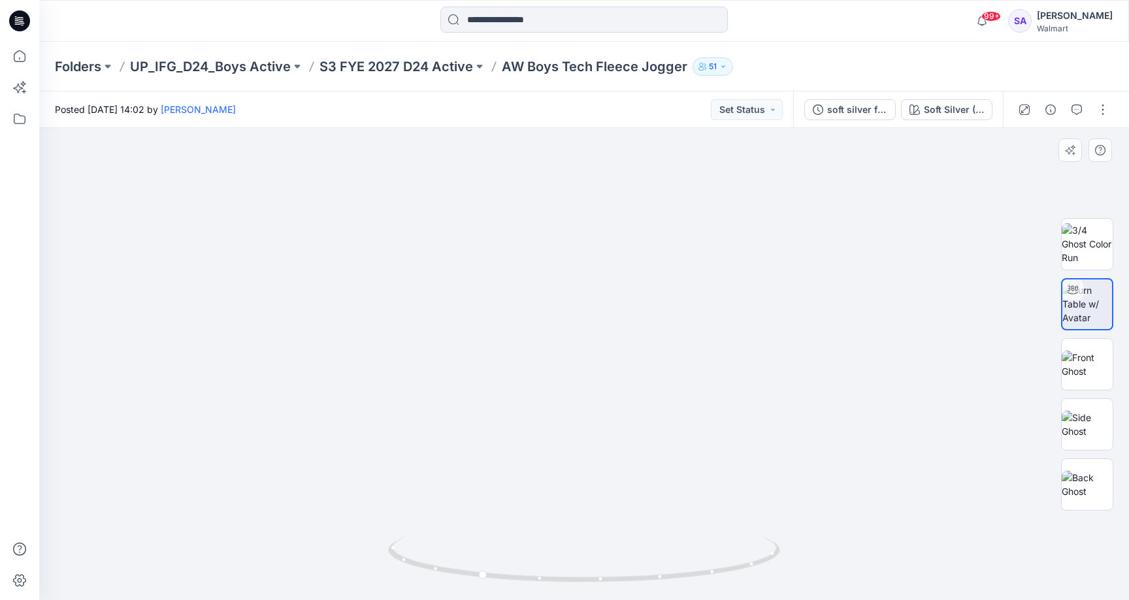
drag, startPoint x: 571, startPoint y: 417, endPoint x: 569, endPoint y: 297, distance: 119.6
drag, startPoint x: 563, startPoint y: 344, endPoint x: 558, endPoint y: 282, distance: 62.3
click at [558, 282] on img at bounding box center [584, 184] width 832 height 832
drag, startPoint x: 522, startPoint y: 585, endPoint x: 522, endPoint y: 566, distance: 18.3
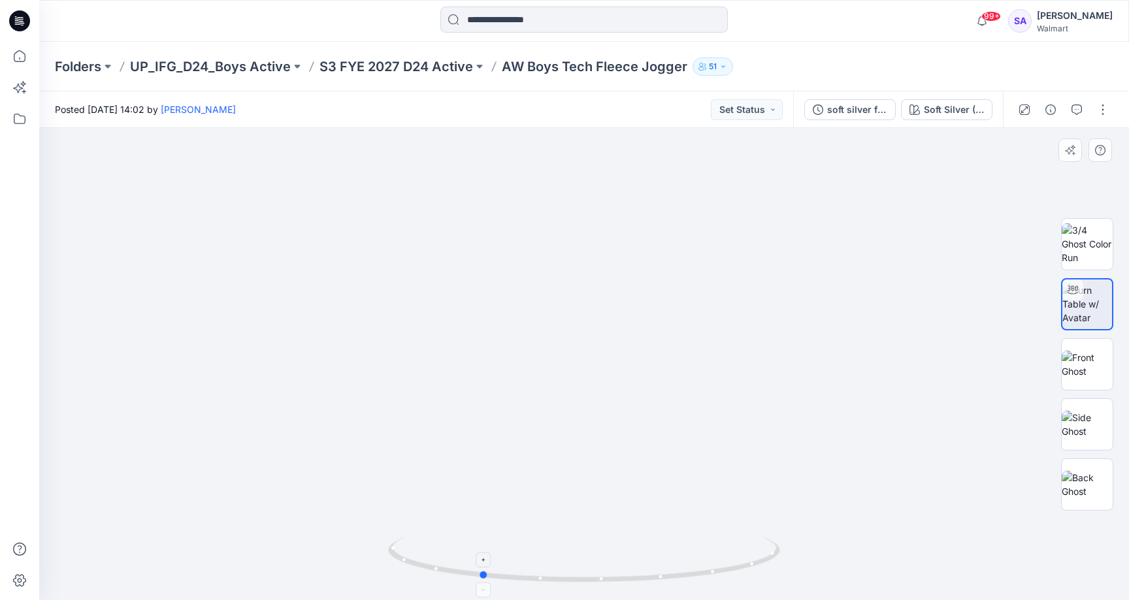
click at [522, 566] on icon at bounding box center [585, 561] width 395 height 49
click at [1071, 110] on icon "button" at bounding box center [1076, 110] width 10 height 10
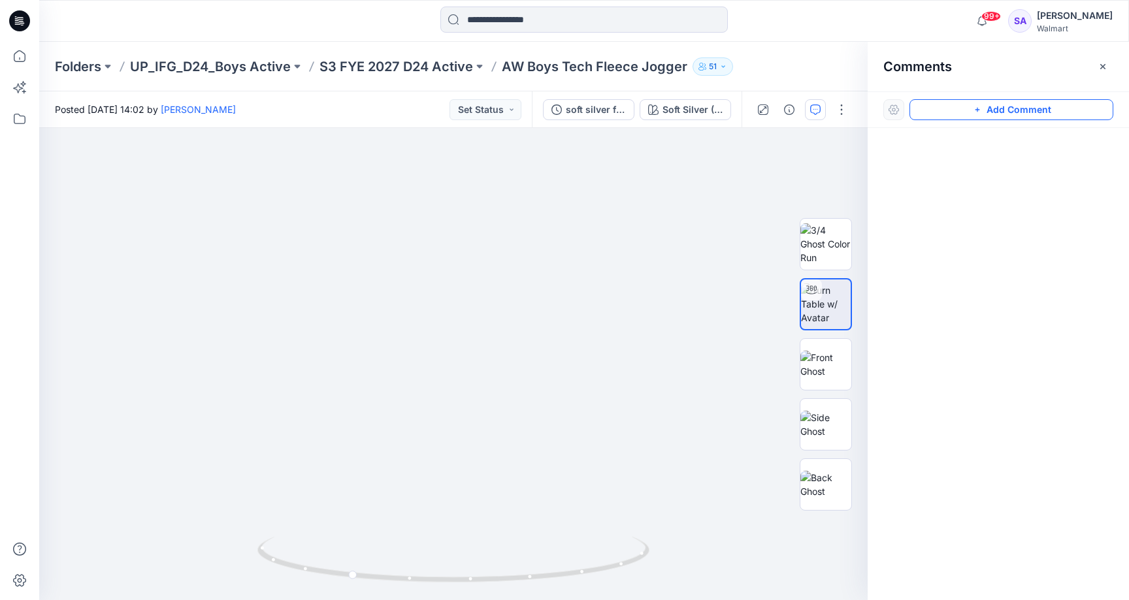
click at [996, 118] on button "Add Comment" at bounding box center [1011, 109] width 204 height 21
click at [544, 319] on div "1" at bounding box center [453, 364] width 828 height 472
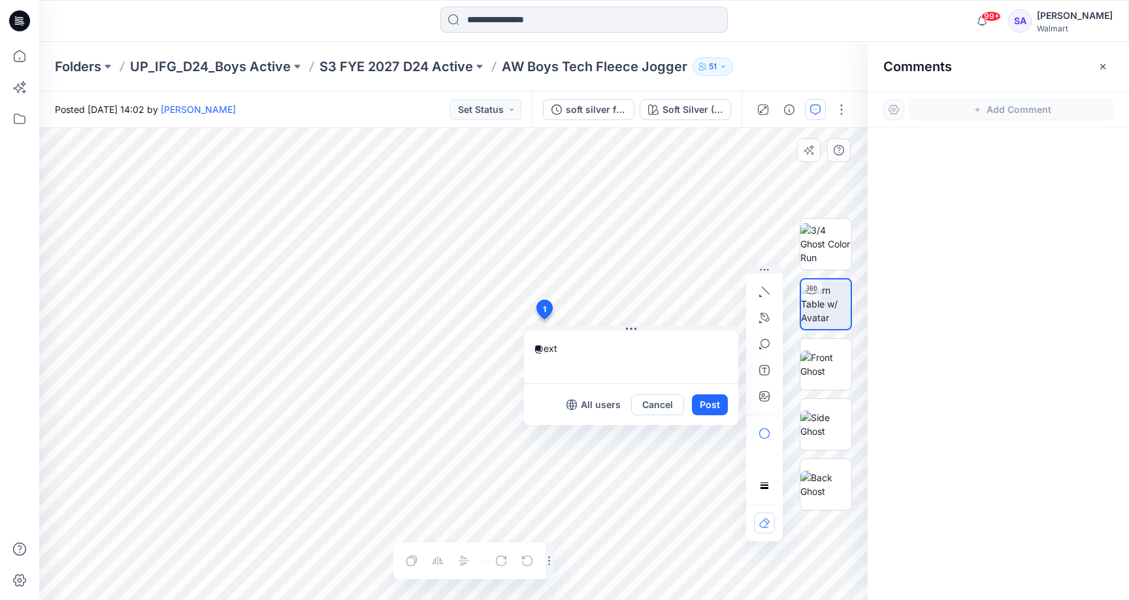
type textarea "*"
type textarea "**********"
click at [715, 409] on button "Post" at bounding box center [710, 405] width 36 height 21
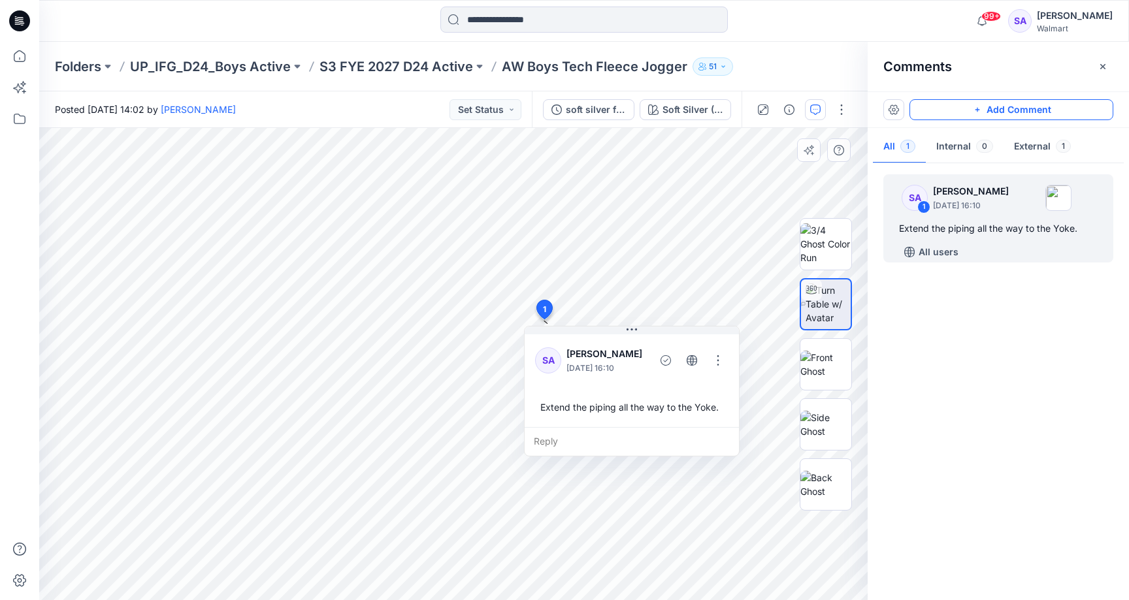
click at [1030, 99] on button "Add Comment" at bounding box center [1011, 109] width 204 height 21
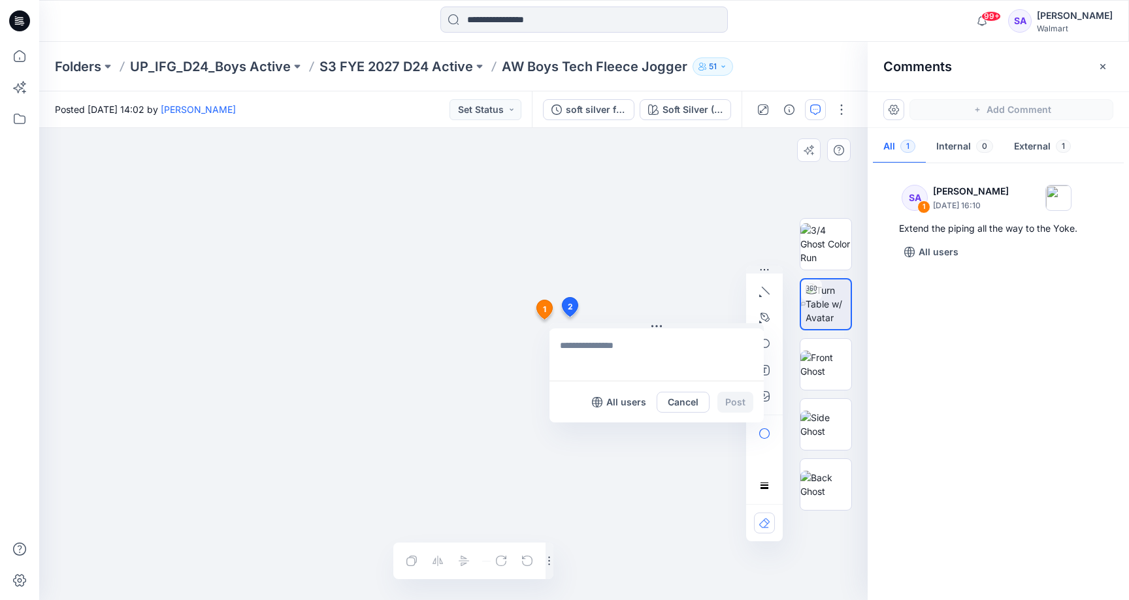
click at [569, 317] on div "2 All users Cancel Post 1 SA [PERSON_NAME] [DATE] 16:10 Extend the piping all t…" at bounding box center [453, 364] width 828 height 472
type textarea "**********"
click at [739, 399] on button "Post" at bounding box center [735, 402] width 36 height 21
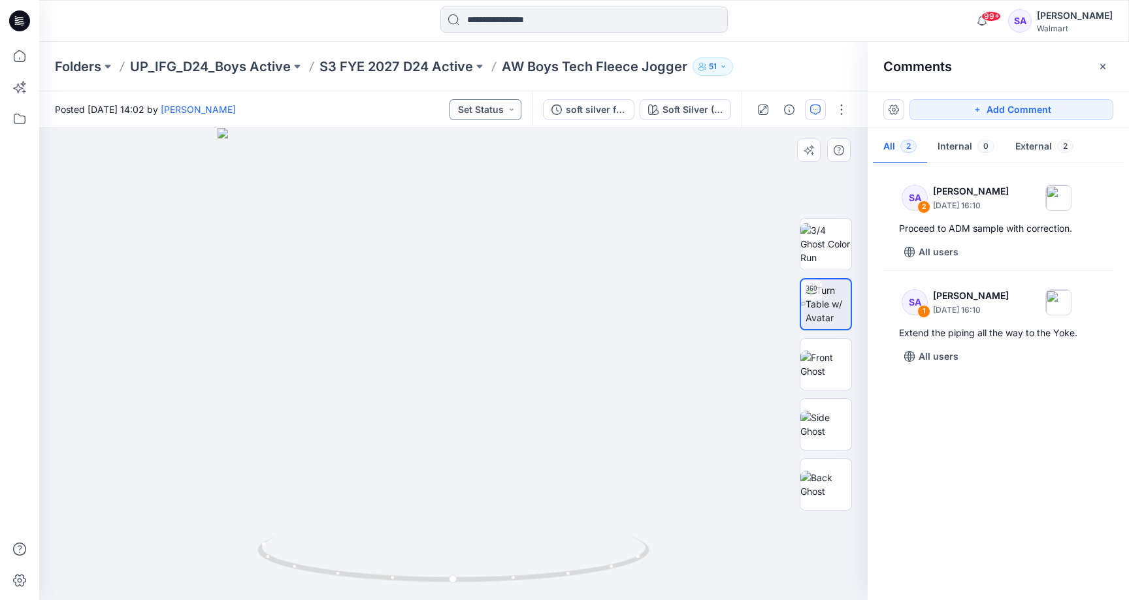
click at [471, 105] on button "Set Status" at bounding box center [485, 109] width 72 height 21
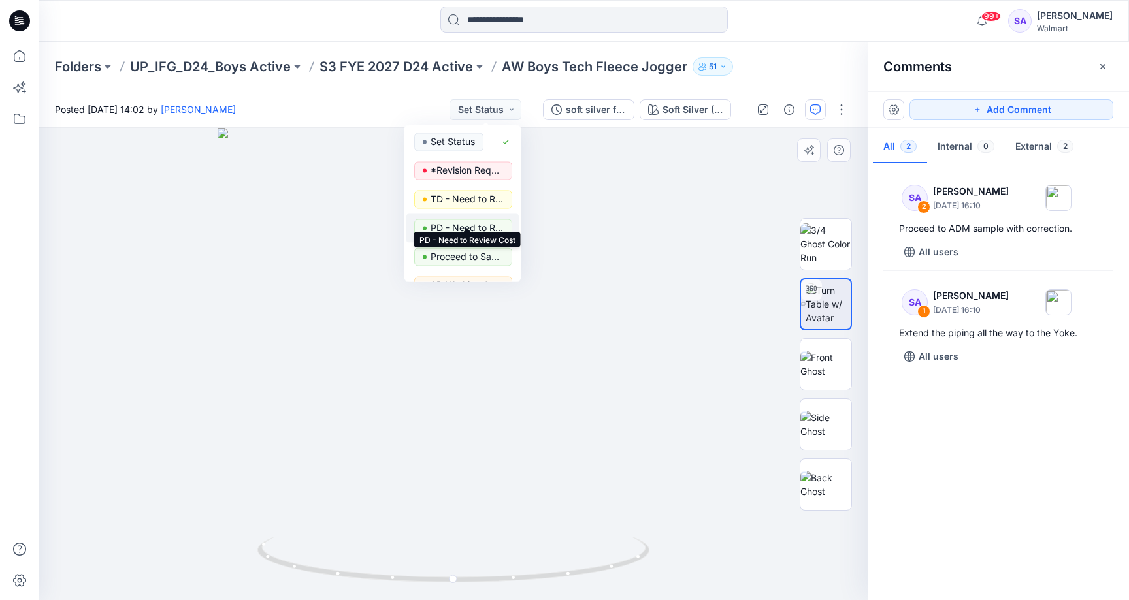
scroll to position [14, 0]
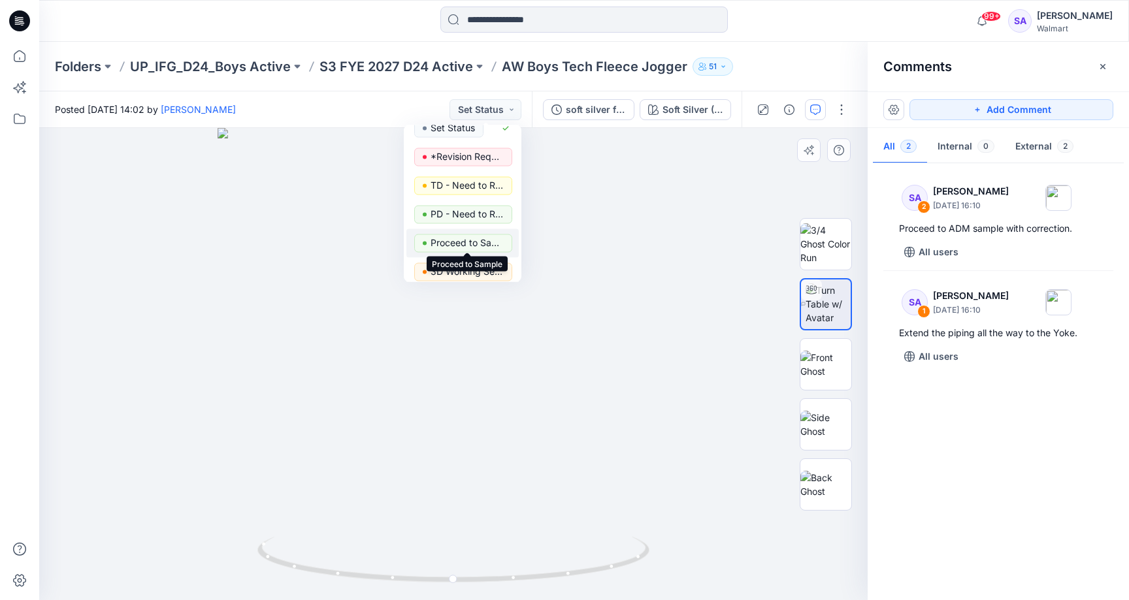
click at [466, 244] on p "Proceed to Sample" at bounding box center [467, 243] width 73 height 17
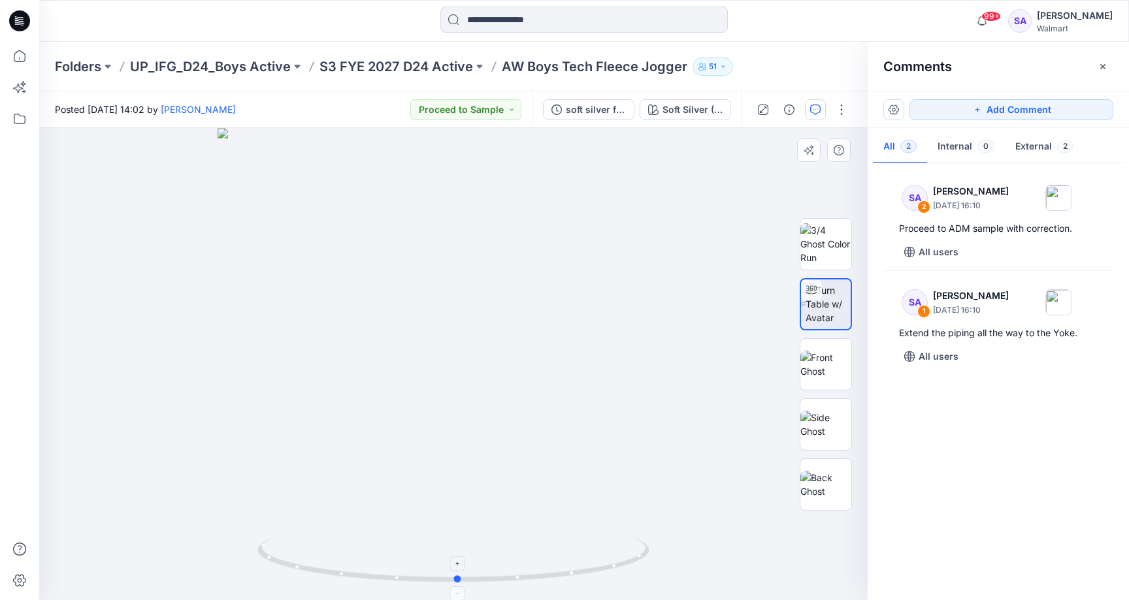
drag, startPoint x: 428, startPoint y: 575, endPoint x: 433, endPoint y: 547, distance: 28.6
click at [433, 547] on icon at bounding box center [454, 561] width 395 height 49
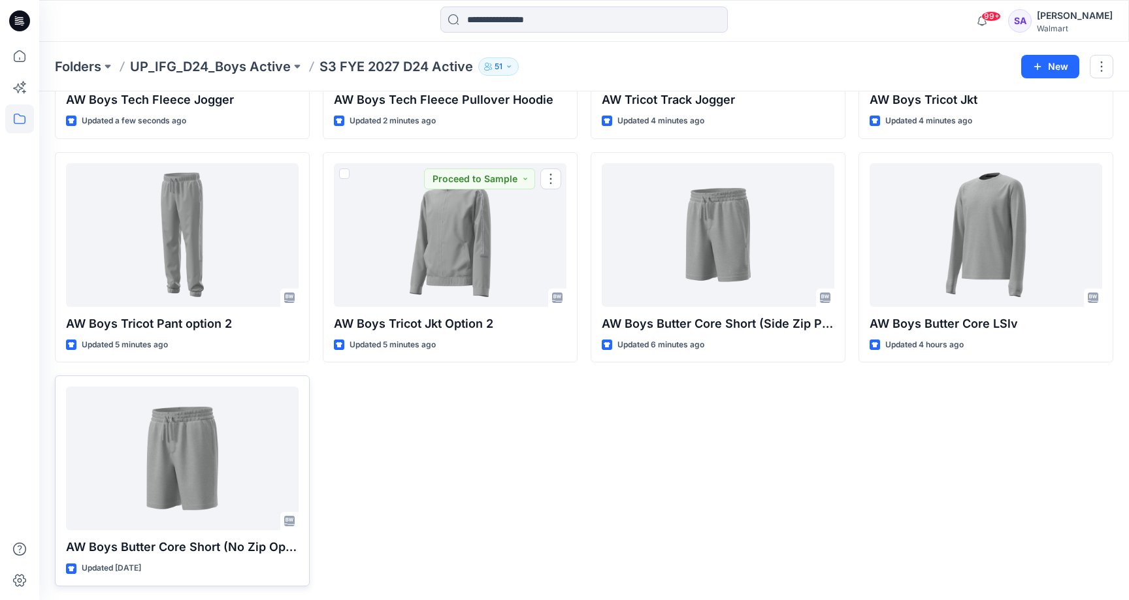
scroll to position [217, 0]
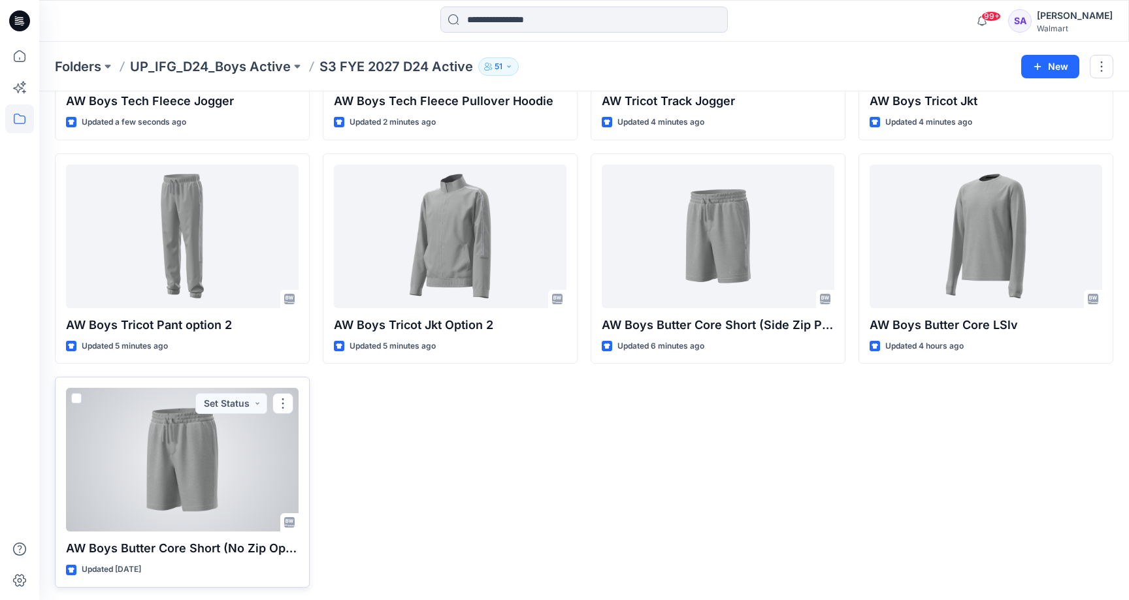
click at [182, 468] on div at bounding box center [182, 460] width 233 height 144
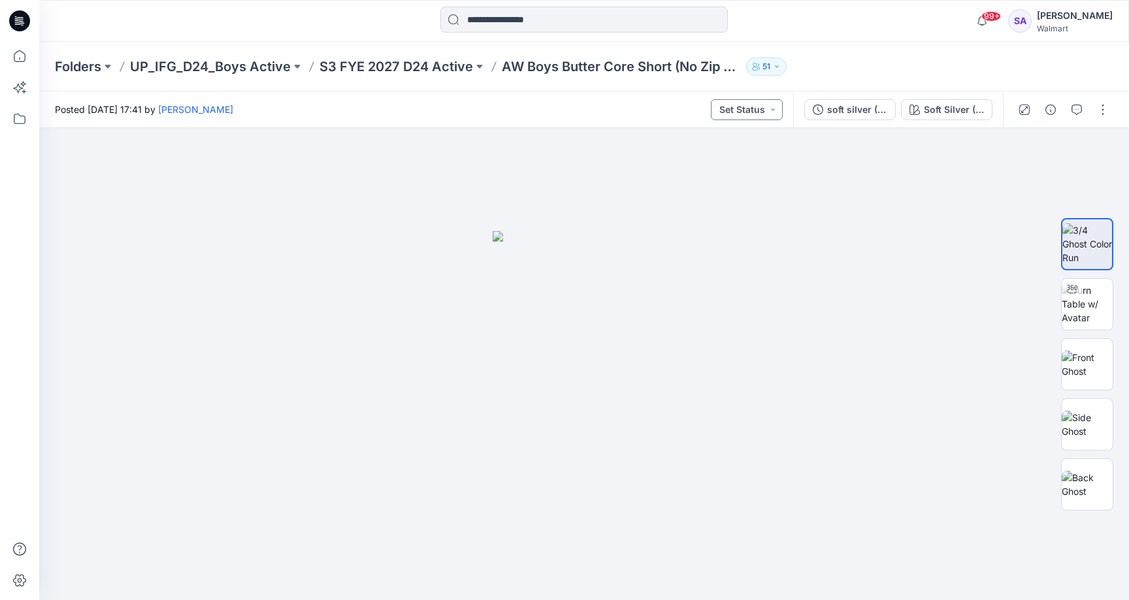
click at [766, 114] on button "Set Status" at bounding box center [747, 109] width 72 height 21
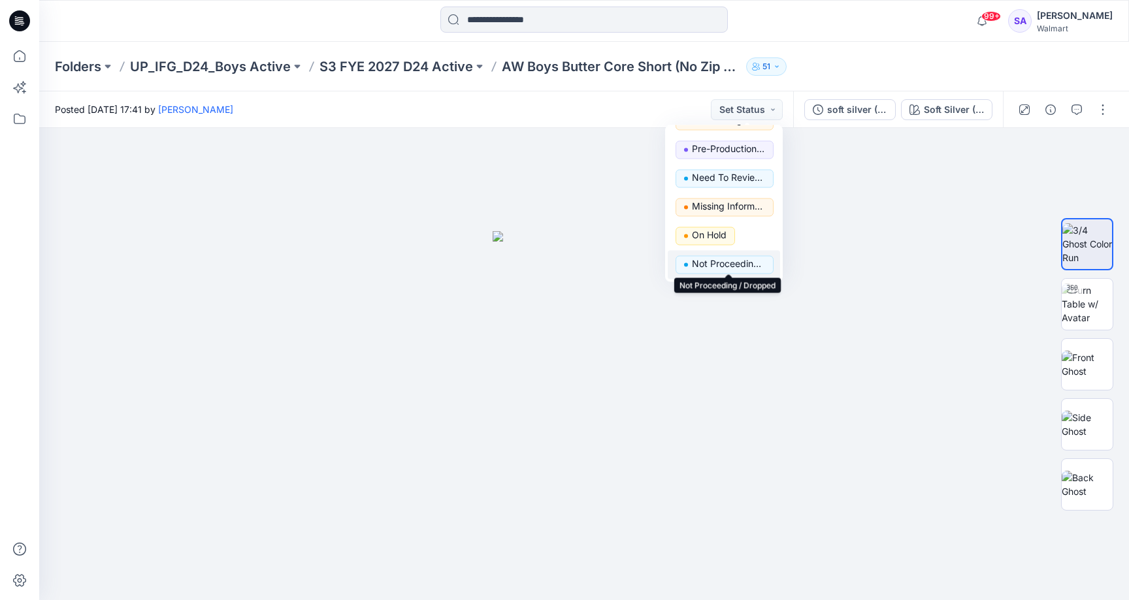
scroll to position [165, 0]
click at [739, 265] on p "Not Proceeding / Dropped" at bounding box center [728, 264] width 73 height 17
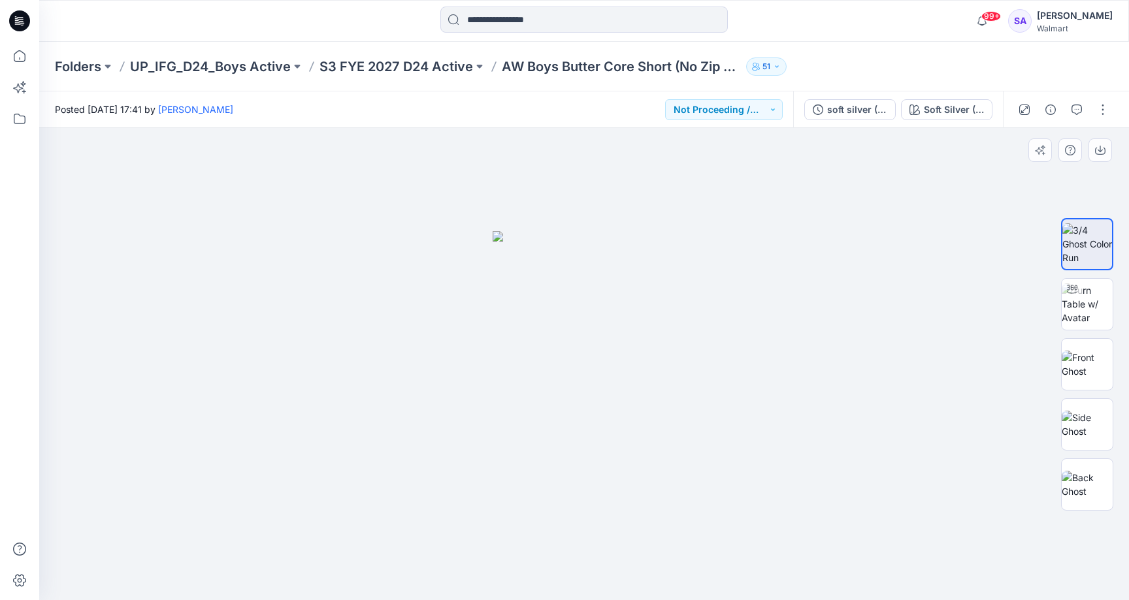
click at [325, 222] on div at bounding box center [584, 364] width 1090 height 472
